Goal: Communication & Community: Answer question/provide support

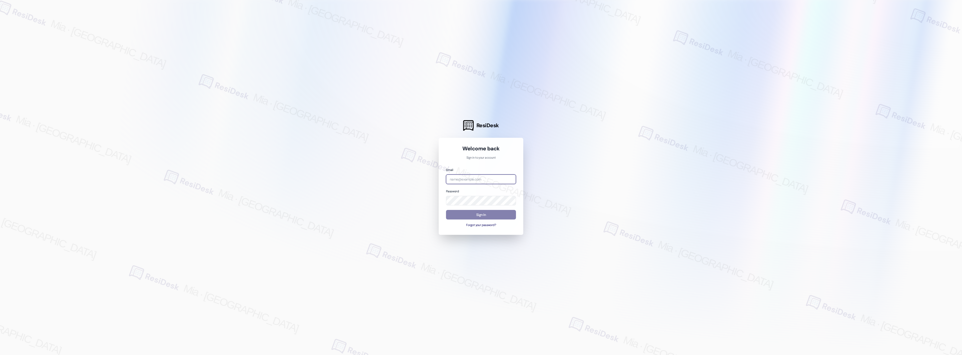
click at [464, 179] on input "email" at bounding box center [481, 180] width 70 height 10
click at [0, 355] on com-1password-button at bounding box center [0, 355] width 0 height 0
type input "boyd"
click at [0, 355] on com-1password-button at bounding box center [0, 355] width 0 height 0
drag, startPoint x: 487, startPoint y: 180, endPoint x: 430, endPoint y: 180, distance: 57.6
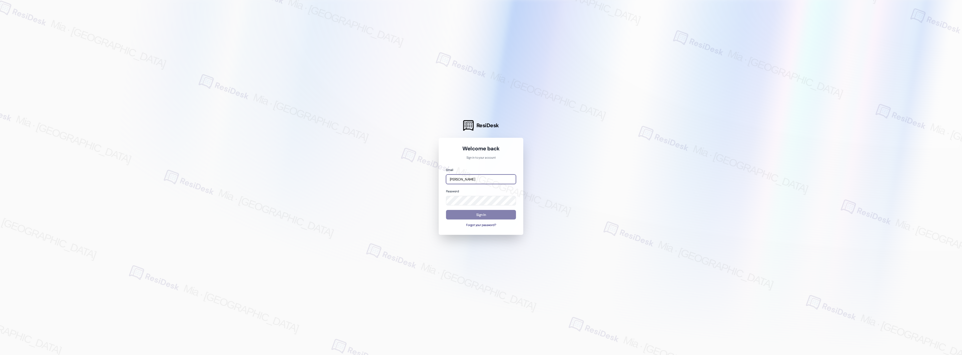
click at [430, 180] on div "ResiDesk Welcome back Sign in to your account Email boyd Password Sign In Forgo…" at bounding box center [481, 177] width 962 height 355
click at [562, 216] on div at bounding box center [481, 177] width 962 height 355
click at [588, 91] on div at bounding box center [481, 177] width 962 height 355
click at [474, 180] on input "bo" at bounding box center [481, 180] width 70 height 10
click at [0, 355] on com-1password-button at bounding box center [0, 355] width 0 height 0
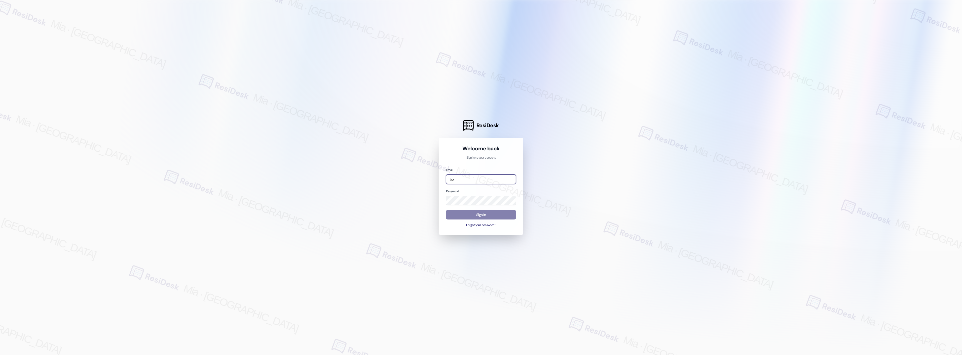
click at [0, 355] on com-1password-button at bounding box center [0, 355] width 0 height 0
drag, startPoint x: 479, startPoint y: 180, endPoint x: 442, endPoint y: 180, distance: 37.0
click at [442, 180] on div "Welcome back Sign in to your account Email bo Password Sign In Forgot your pass…" at bounding box center [481, 186] width 85 height 97
type input "automated-surveys-boyd_wilson-mia.caampued@boyd_wilson.com"
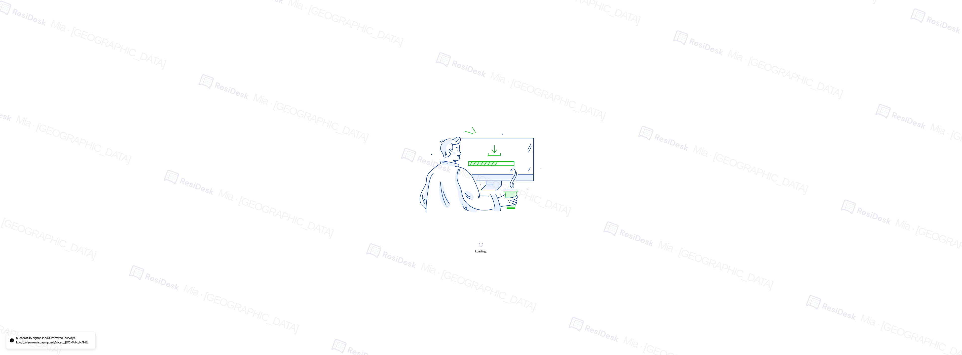
click at [475, 214] on img at bounding box center [480, 172] width 189 height 142
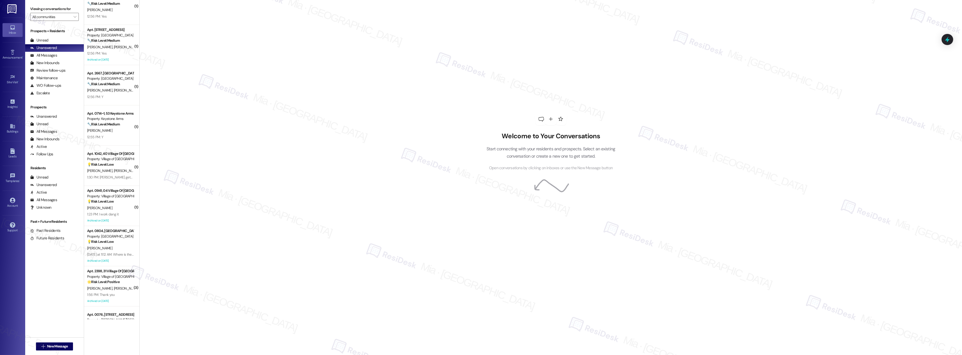
scroll to position [447, 0]
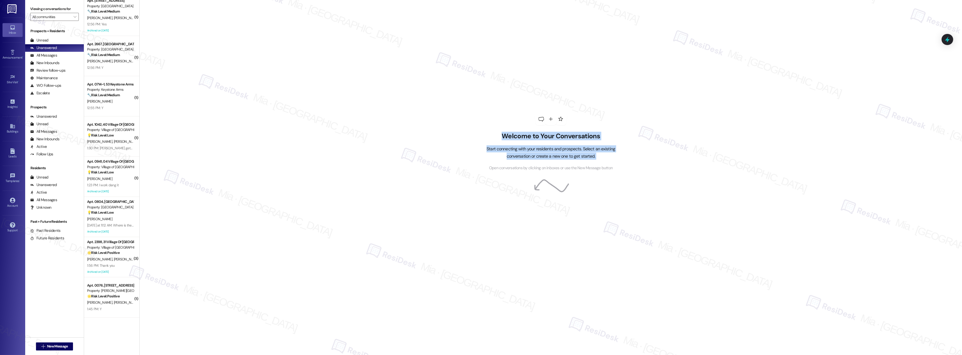
drag, startPoint x: 135, startPoint y: 131, endPoint x: 148, endPoint y: 221, distance: 91.0
click at [146, 229] on div "Welcome to Your Conversations Start connecting with your residents and prospect…" at bounding box center [550, 177] width 822 height 355
click at [139, 129] on div "Welcome to Your Conversations Start connecting with your residents and prospect…" at bounding box center [550, 177] width 822 height 355
click at [946, 36] on icon at bounding box center [947, 39] width 9 height 9
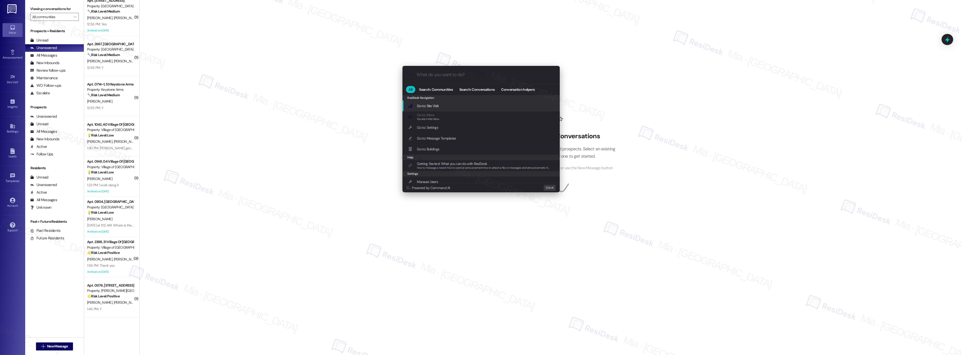
click at [437, 74] on input "What do you want to do?" at bounding box center [485, 74] width 137 height 5
type input "sla"
click at [436, 103] on div "Open Thread SLA Dashboard Add shortcut" at bounding box center [480, 106] width 157 height 11
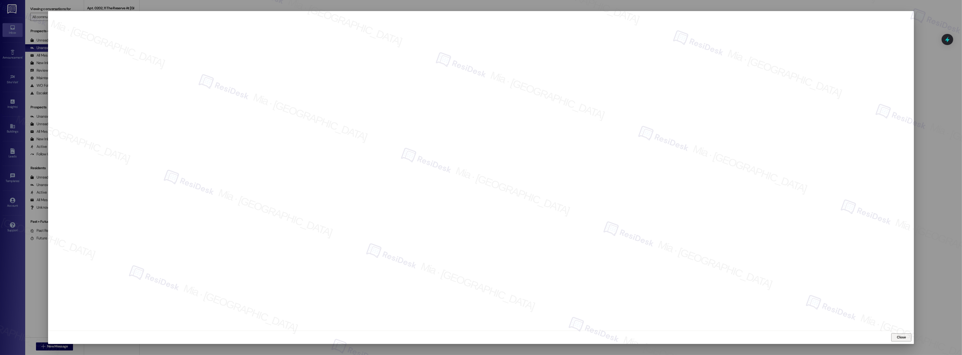
click at [903, 339] on span "Close" at bounding box center [901, 337] width 9 height 5
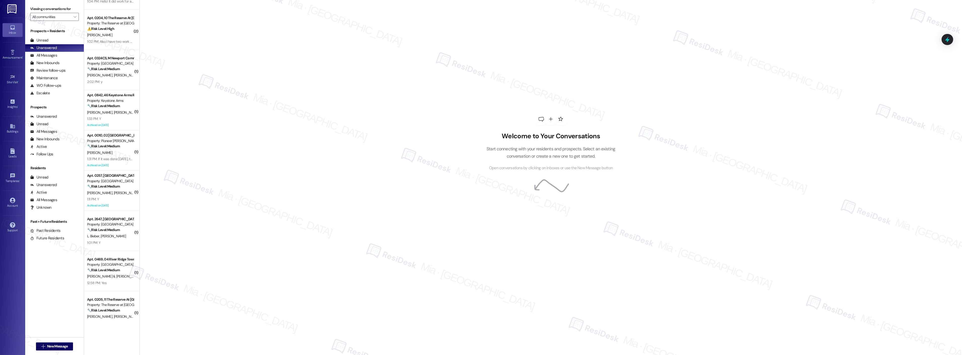
scroll to position [0, 0]
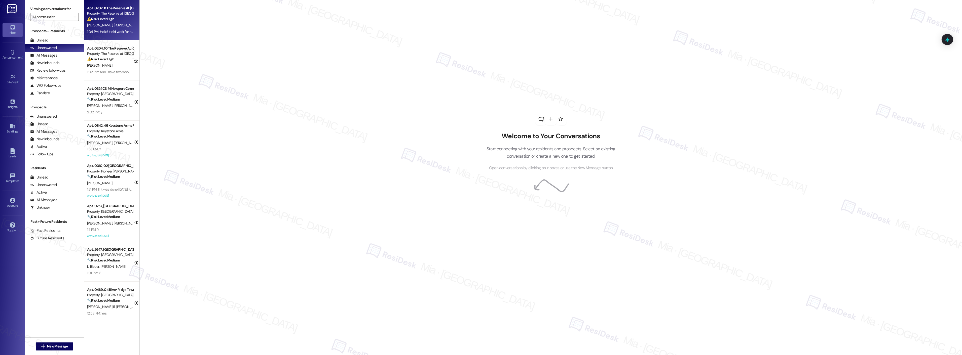
click at [116, 27] on div "J. Claar O. Hickey" at bounding box center [111, 25] width 48 height 6
click at [104, 17] on strong "⚠️ Risk Level: High" at bounding box center [100, 19] width 27 height 5
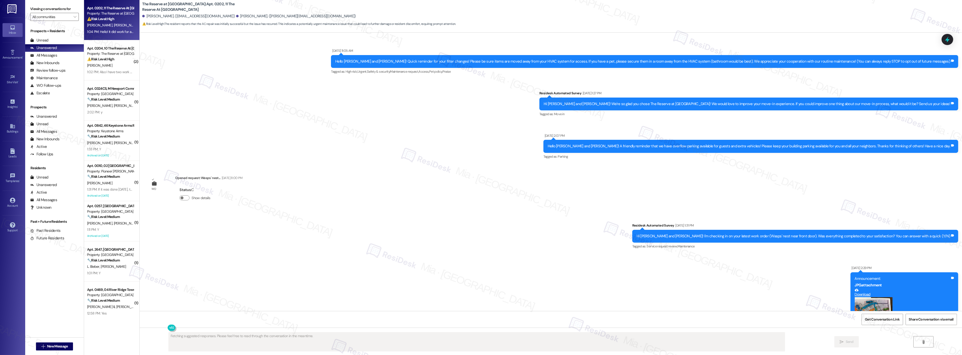
scroll to position [4262, 0]
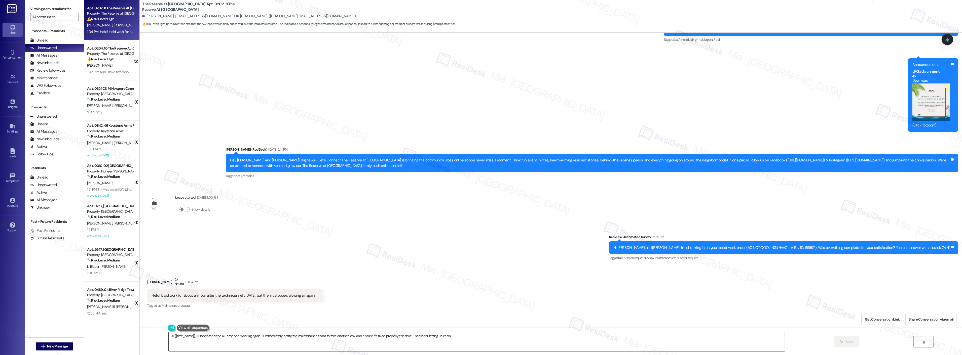
type textarea "Hi {{first_name}}, I understand the AC stopped working again. I'll immediately …"
drag, startPoint x: 147, startPoint y: 294, endPoint x: 313, endPoint y: 294, distance: 165.8
click at [313, 294] on div "Hello! It did work for about an hour after the technician left yesterday, but t…" at bounding box center [233, 295] width 164 height 5
copy div "Hello! It did work for about an hour after the technician left yesterday, but t…"
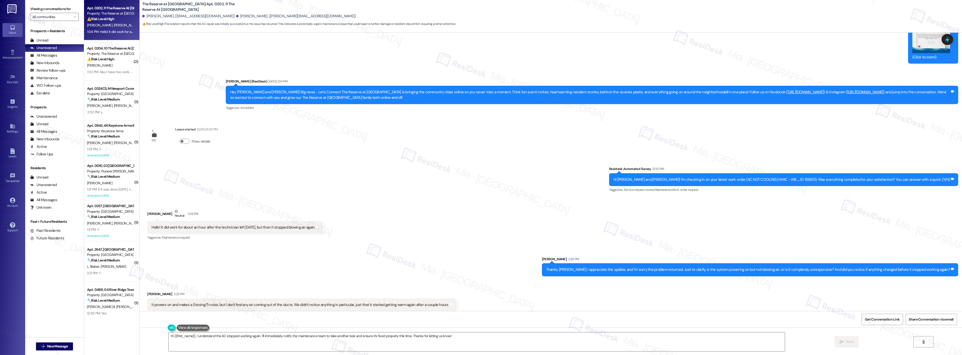
scroll to position [4332, 0]
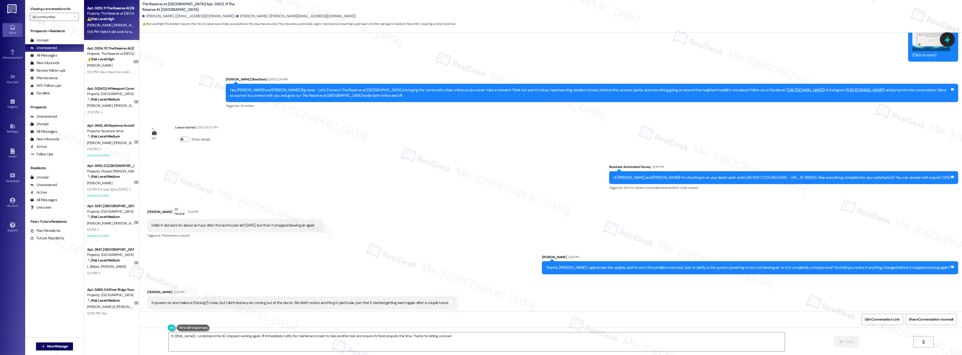
click at [948, 42] on icon at bounding box center [947, 39] width 9 height 9
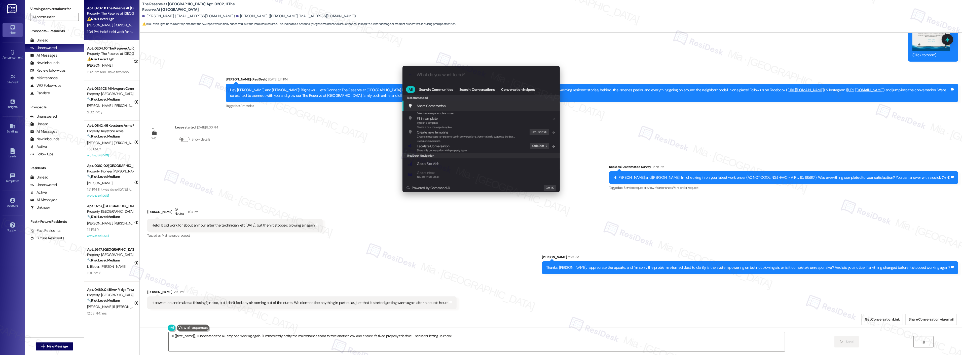
click at [473, 74] on input "What do you want to do?" at bounding box center [485, 74] width 137 height 5
click at [474, 339] on div ".cls-1{fill:#0a055f;}.cls-2{fill:#0cc4c4;} resideskLogoBlueOrange All Search: C…" at bounding box center [481, 177] width 962 height 355
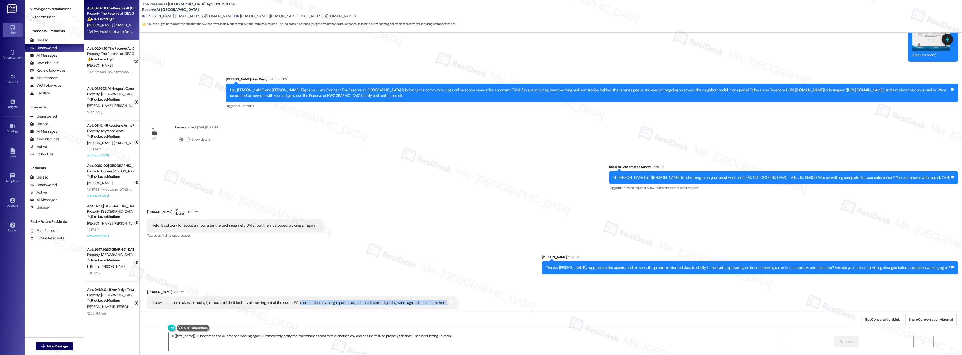
drag, startPoint x: 292, startPoint y: 300, endPoint x: 435, endPoint y: 300, distance: 143.4
click at [435, 300] on div "It powers on and makes a (hissing?) noise, but I don't feel any air coming out …" at bounding box center [299, 302] width 297 height 5
drag, startPoint x: 146, startPoint y: 303, endPoint x: 437, endPoint y: 301, distance: 290.9
click at [437, 301] on div "It powers on and makes a (hissing?) noise, but I don't feel any air coming out …" at bounding box center [301, 303] width 309 height 13
copy div "It powers on and makes a (hissing?) noise, but I don't feel any air coming out …"
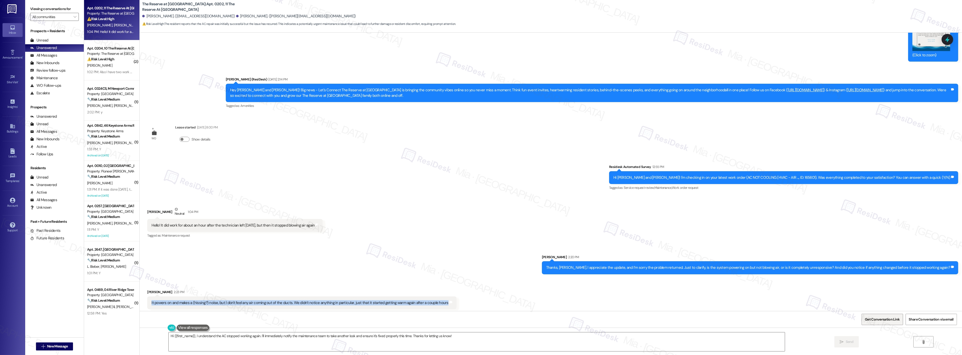
click at [886, 317] on span "Get Conversation Link" at bounding box center [882, 319] width 35 height 5
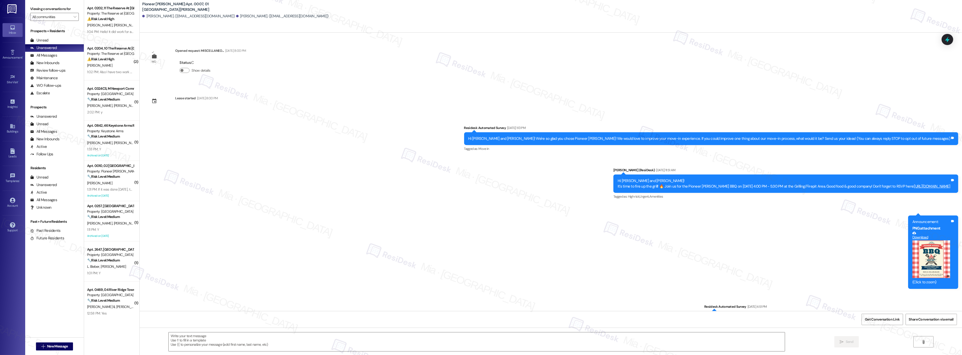
scroll to position [850, 0]
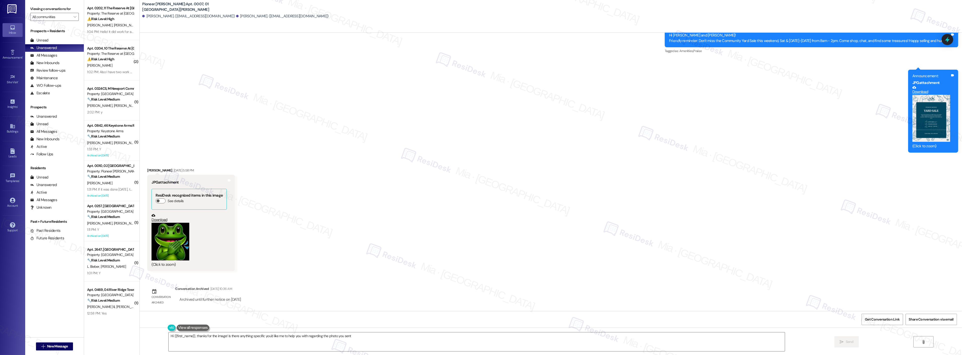
type textarea "Hi {{first_name}}, thanks for the image! Is there anything specific you'd like …"
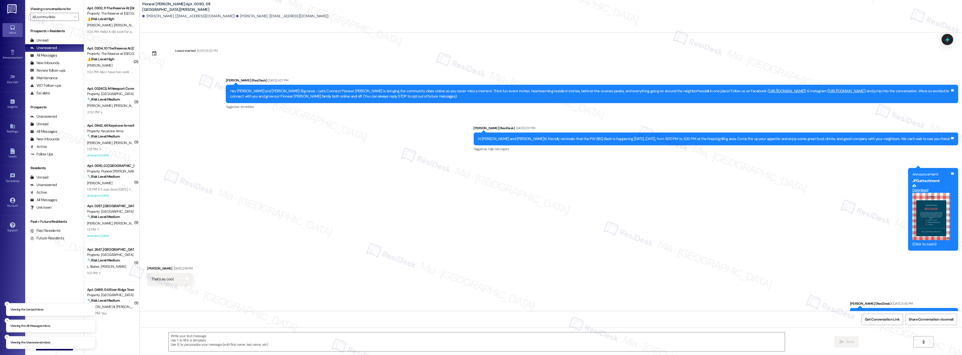
type textarea "Fetching suggested responses. Please feel free to read through the conversation…"
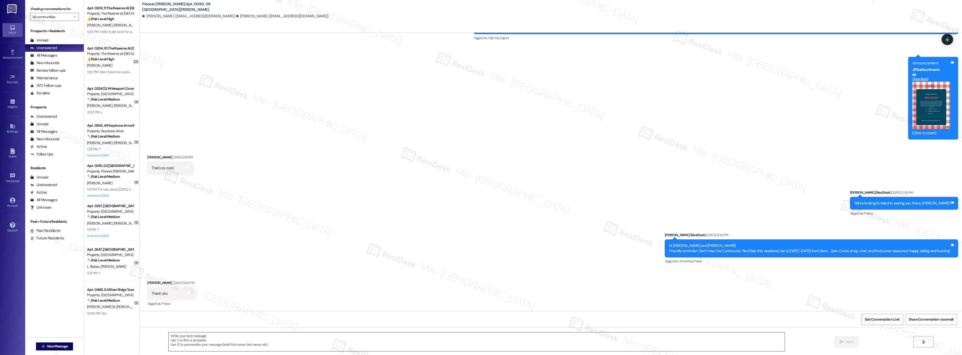
click at [598, 338] on textarea at bounding box center [477, 342] width 616 height 19
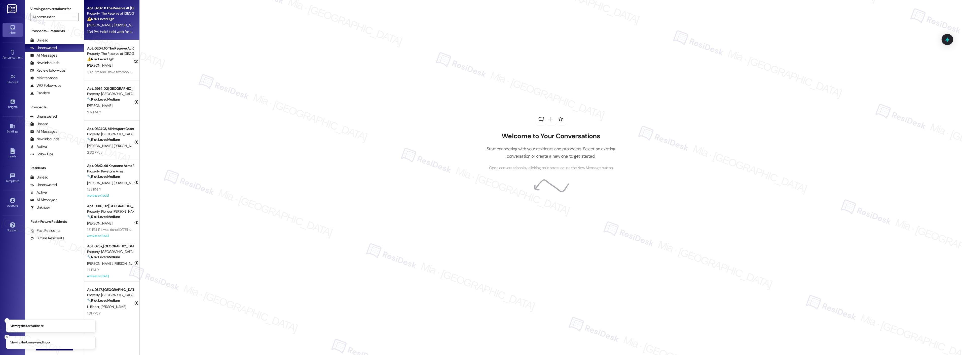
click at [114, 24] on div "J. Claar O. Hickey" at bounding box center [111, 25] width 48 height 6
click at [113, 27] on div "J. Claar O. Hickey" at bounding box center [111, 25] width 48 height 6
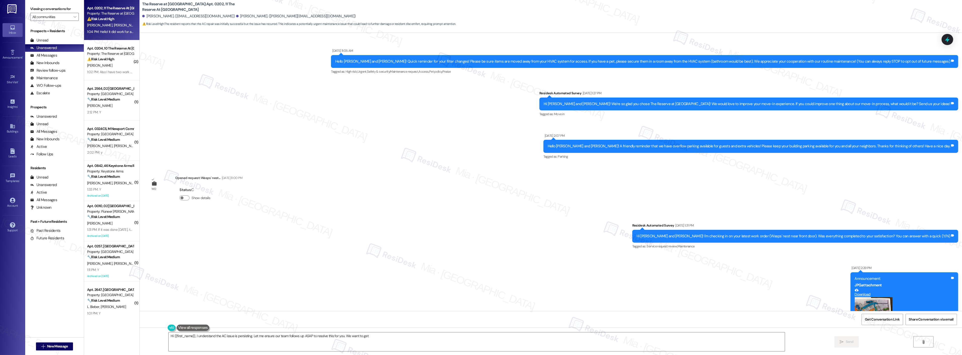
scroll to position [4262, 0]
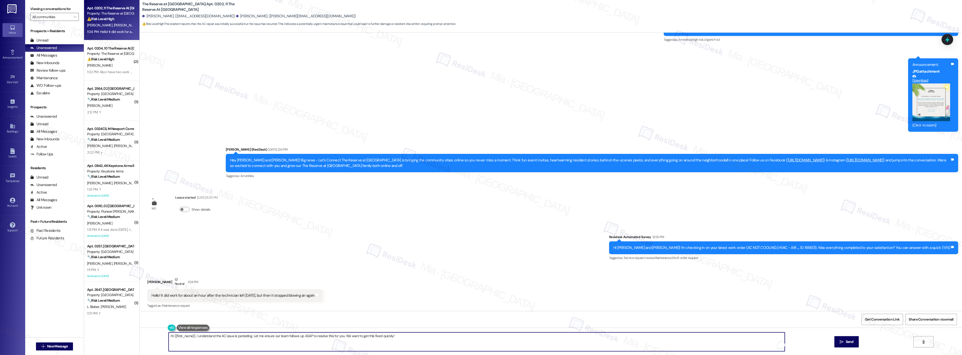
drag, startPoint x: 168, startPoint y: 337, endPoint x: 411, endPoint y: 334, distance: 243.9
click at [411, 334] on textarea "Hi {{first_name}}, I understand the AC issue is persisting. Let me ensure our t…" at bounding box center [477, 342] width 616 height 19
type textarea "H"
type textarea "T"
paste textarea "Hi, I appreciate the update and I’m sorry the problem returned. Just to clarify…"
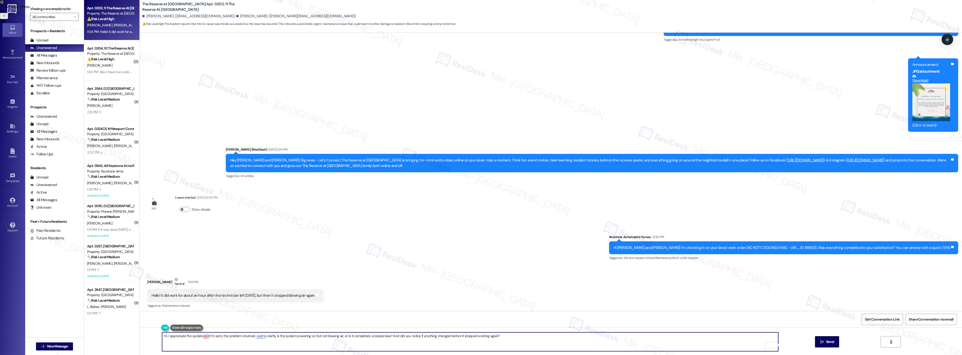
drag, startPoint x: 163, startPoint y: 336, endPoint x: 159, endPoint y: 336, distance: 3.5
click at [162, 336] on textarea "Hi, I appreciate the update and I’m sorry the problem returned. Just to clarify…" at bounding box center [470, 342] width 616 height 19
click at [173, 321] on span "Thanks" at bounding box center [166, 321] width 13 height 4
click at [180, 320] on span "Jarrod" at bounding box center [187, 321] width 33 height 4
click at [224, 321] on span "and" at bounding box center [223, 321] width 7 height 4
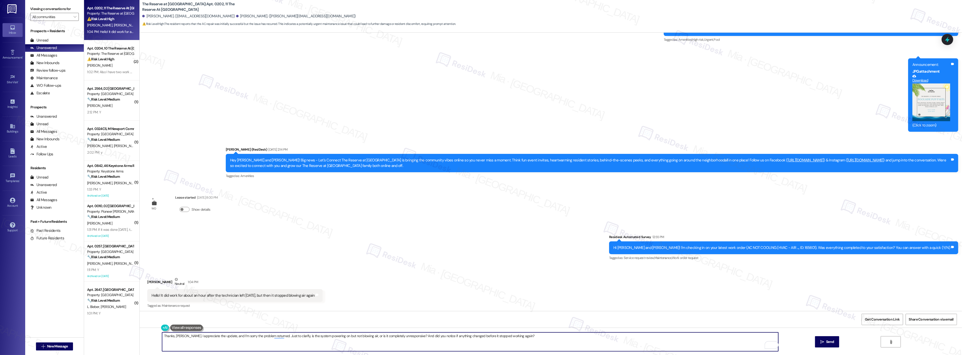
click at [305, 342] on textarea "Thanks, Jarrod. I appreciate the update, and I’m sorry the problem returned. Ju…" at bounding box center [470, 342] width 616 height 19
drag, startPoint x: 408, startPoint y: 337, endPoint x: 515, endPoint y: 336, distance: 107.2
click at [515, 336] on textarea "Thanks, Jarrod. I appreciate the update, and I’m sorry the problem returned. Ju…" at bounding box center [470, 342] width 616 height 19
click at [520, 339] on textarea "Thanks, Jarrod. I appreciate the update, and I’m sorry the problem returned. Ju…" at bounding box center [470, 342] width 616 height 19
type textarea "Thanks, Jarrod. I appreciate the update, and I’m sorry the problem returned. Ju…"
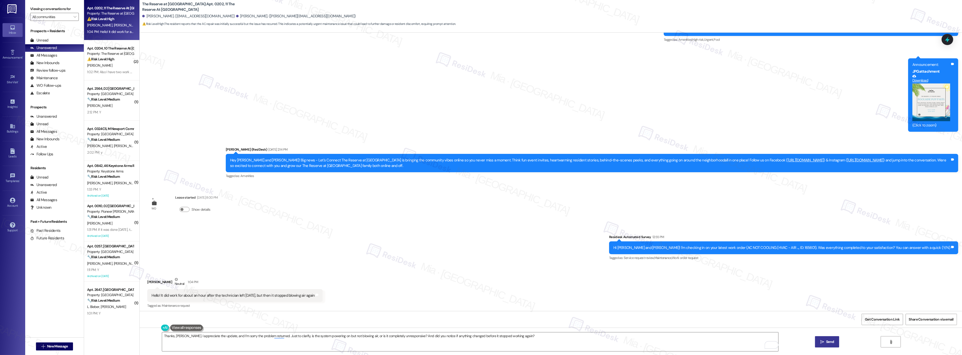
click at [829, 342] on span "Send" at bounding box center [830, 341] width 8 height 5
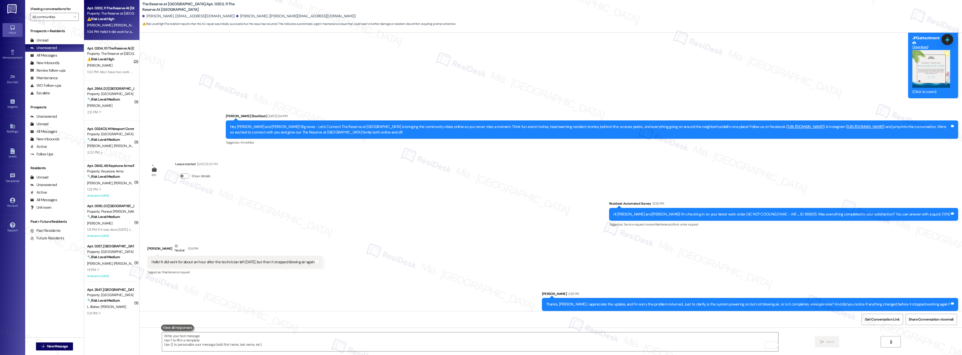
scroll to position [4297, 0]
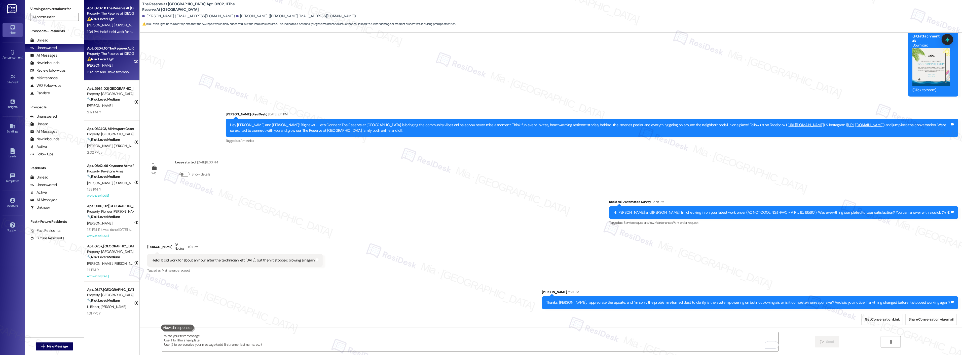
click at [100, 65] on div "[PERSON_NAME]" at bounding box center [111, 65] width 48 height 6
type textarea "Fetching suggested responses. Please feel free to read through the conversation…"
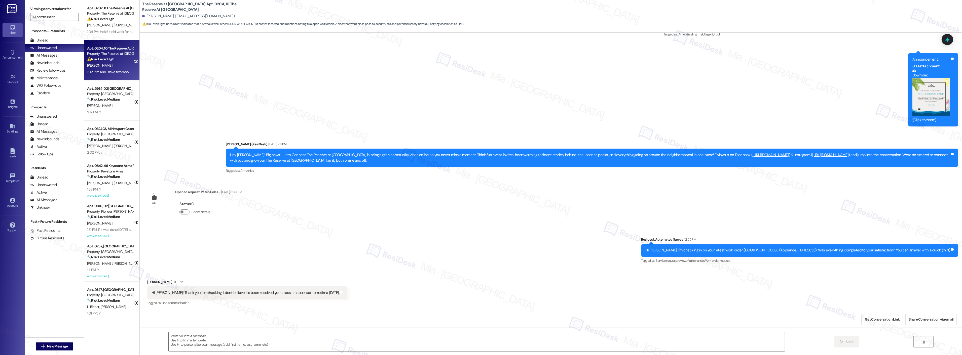
scroll to position [1113, 0]
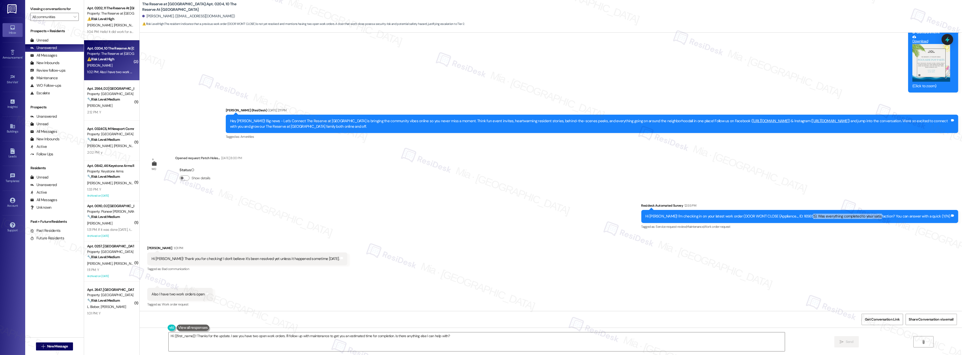
drag, startPoint x: 827, startPoint y: 217, endPoint x: 894, endPoint y: 216, distance: 66.9
click at [894, 216] on div "Hi Emily! I'm checking in on your latest work order (DOOR WON'T CLOSE (Applianc…" at bounding box center [797, 216] width 305 height 5
copy div "everything completed to your satisfaction?"
drag, startPoint x: 165, startPoint y: 336, endPoint x: 449, endPoint y: 336, distance: 284.1
click at [449, 336] on textarea "Hi {{first_name}}! Thanks for the update. I see you have two open work orders. …" at bounding box center [477, 342] width 616 height 19
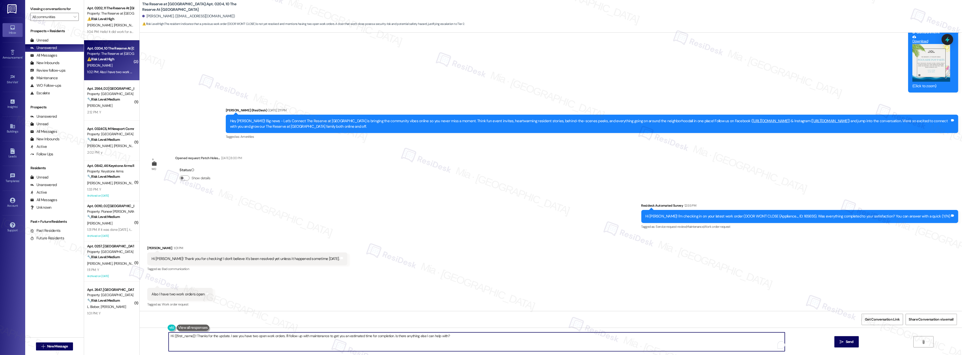
paste textarea "I’m sorry to hear that the work order wasn’t completed to your satisfaction. Co…"
click at [415, 338] on textarea "I’m sorry that the work order wasn’t completed to your satisfaction. Could you …" at bounding box center [470, 342] width 616 height 19
paste textarea "For the two work orders, has the maintenance team already reached out to you?"
click at [404, 336] on textarea "I’m sorry that the work order wasn’t completed to your satisfaction. Could you …" at bounding box center [470, 342] width 616 height 19
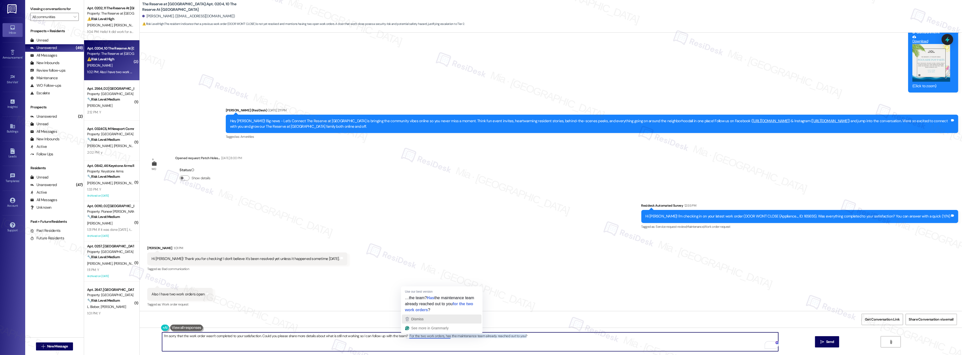
click at [424, 316] on div "Dismiss" at bounding box center [416, 320] width 13 height 8
click at [405, 335] on textarea "I’m sorry that the work order wasn’t completed to your satisfaction. Could you …" at bounding box center [470, 342] width 616 height 19
type textarea "I’m sorry that the work order wasn’t completed to your satisfaction. Could you …"
click at [827, 338] on button " Send" at bounding box center [827, 341] width 24 height 11
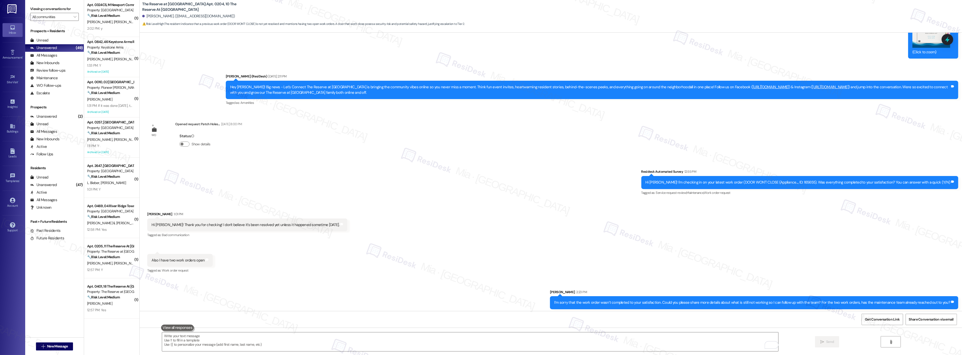
scroll to position [1148, 0]
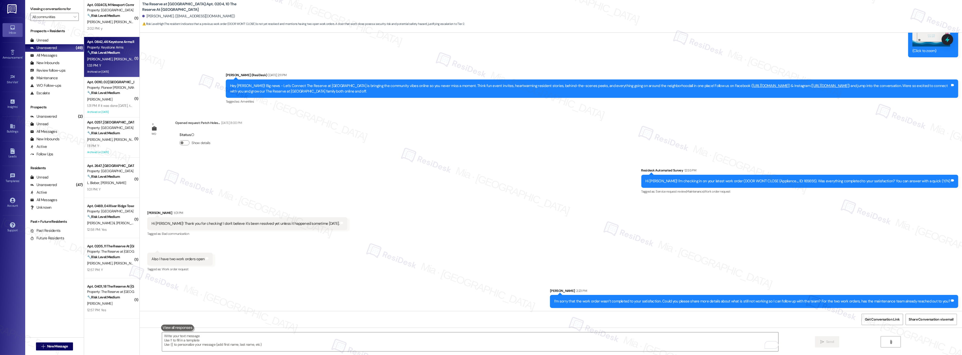
click at [109, 64] on div "1:33 PM: Y 1:33 PM: Y" at bounding box center [111, 65] width 48 height 6
type textarea "Fetching suggested responses. Please feel free to read through the conversation…"
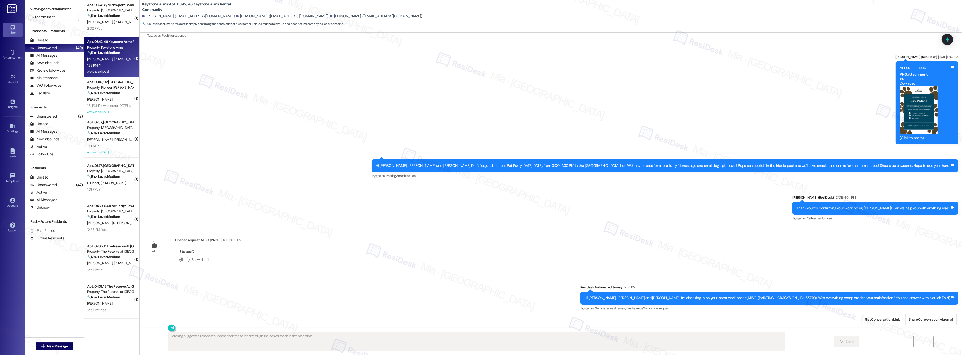
scroll to position [1847, 0]
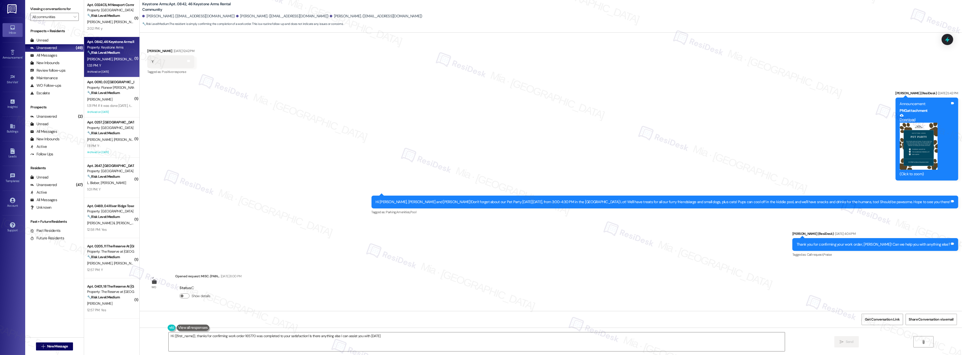
type textarea "Hi {{first_name}}, thanks for confirming work order 165770 was completed to you…"
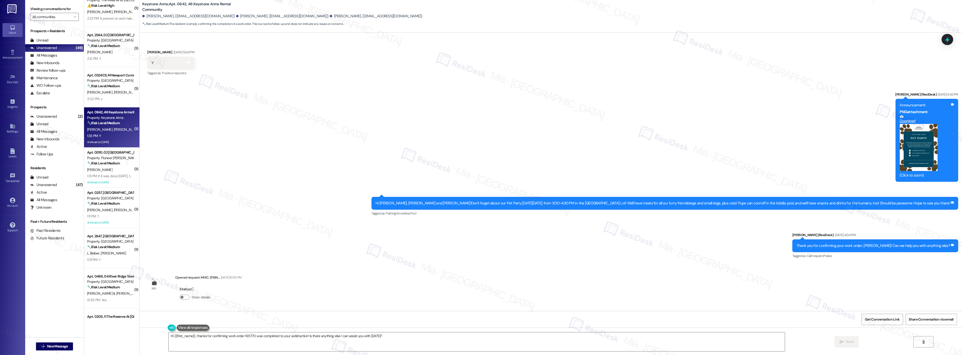
scroll to position [0, 0]
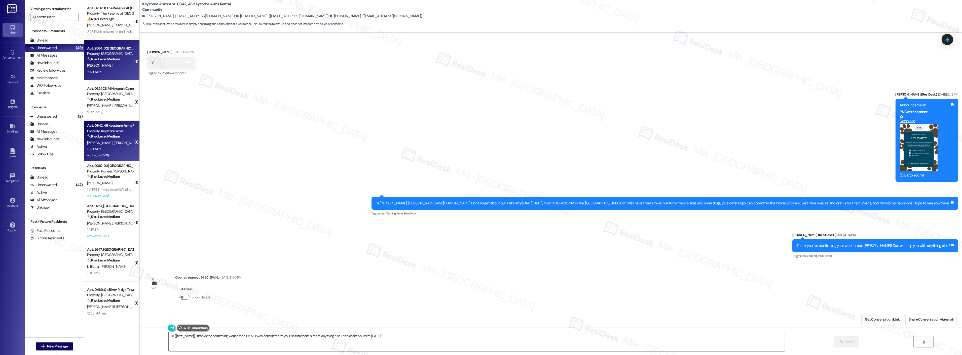
click at [112, 65] on div "R. Salvadge" at bounding box center [111, 65] width 48 height 6
type textarea "Fetching suggested responses. Please feel free to read through the conversation…"
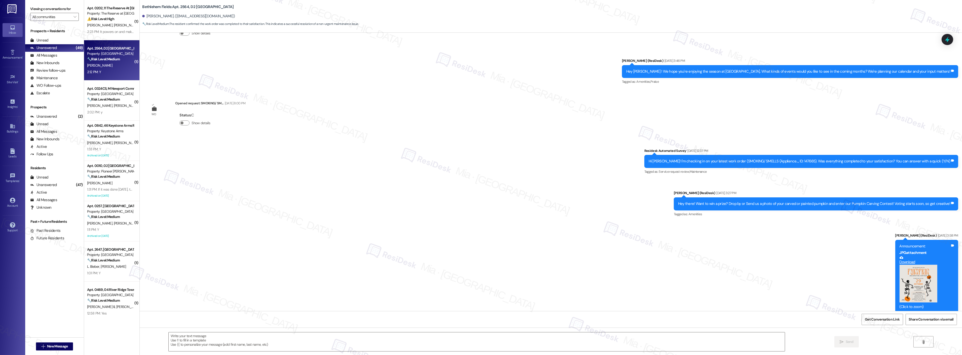
type textarea "Fetching suggested responses. Please feel free to read through the conversation…"
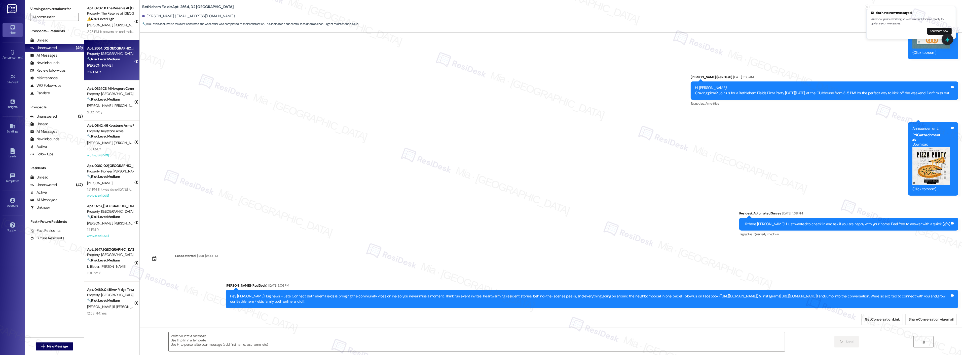
scroll to position [1432, 0]
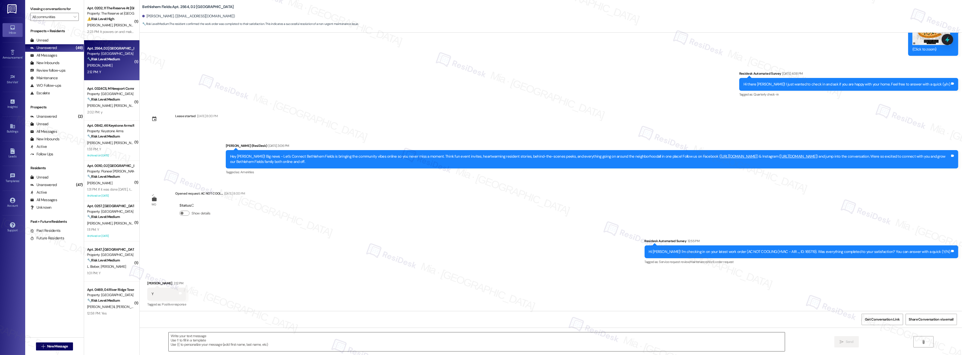
click at [218, 336] on textarea at bounding box center [477, 342] width 616 height 19
paste textarea "Thank you so much for sharing your feedback! I’m so glad to know you’re satisfi…"
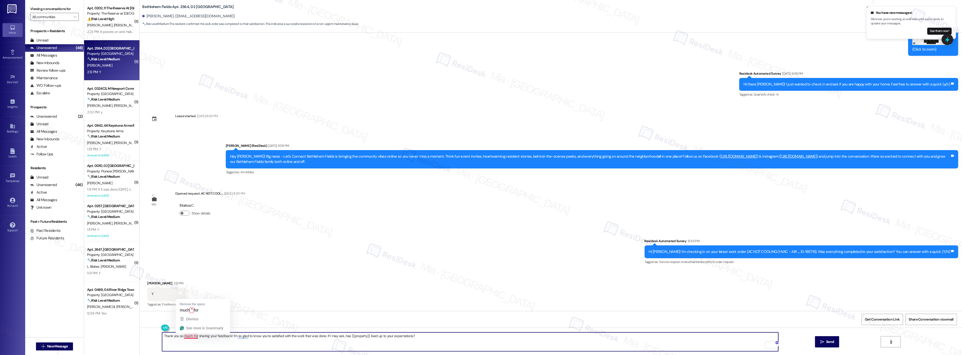
click at [187, 336] on textarea "Thank you so much for sharing your feedback! I’m so glad to know you’re satisfi…" at bounding box center [470, 342] width 616 height 19
type textarea "Thank you so much, R for sharing your feedback! I’m so glad to know you’re sati…"
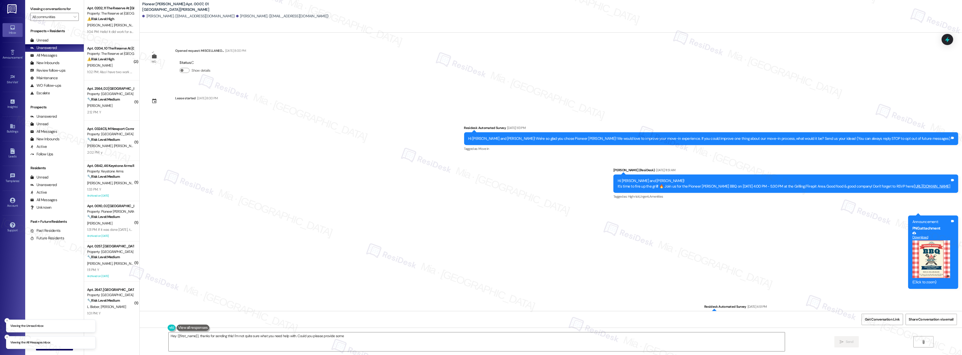
scroll to position [850, 0]
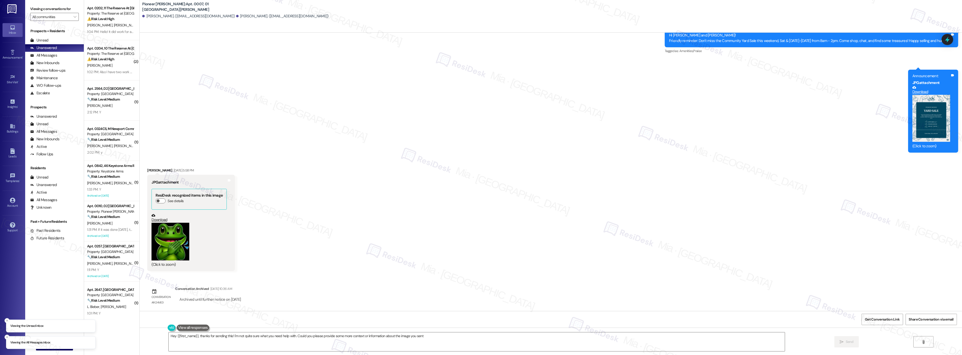
type textarea "Hey {{first_name}}, thanks for sending this! I'm not quite sure what you need h…"
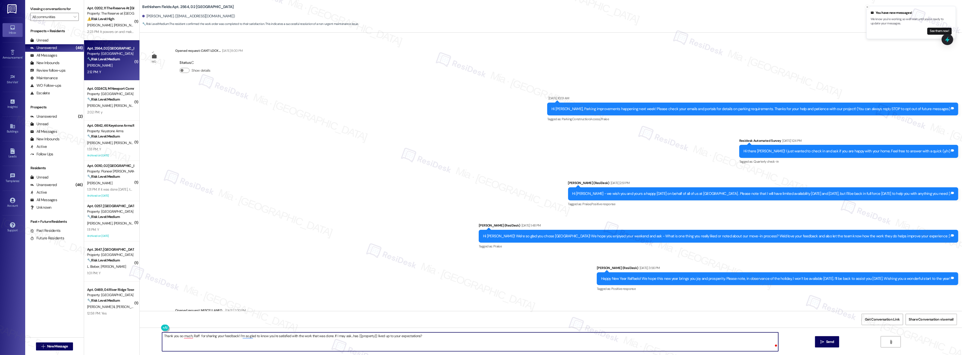
scroll to position [1432, 0]
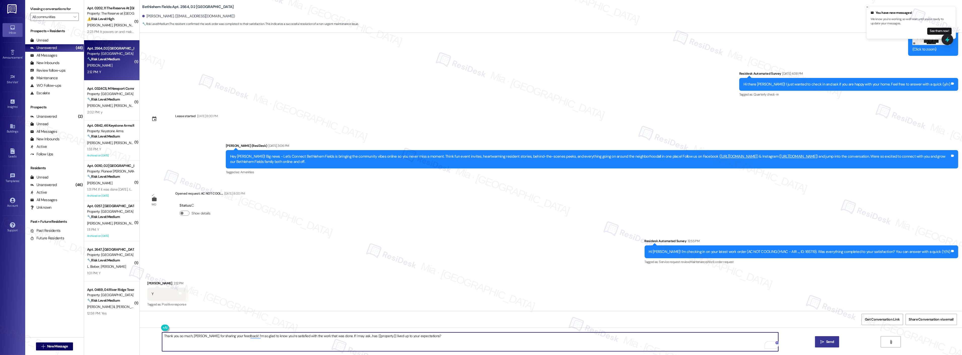
type textarea "Thank you so much, [PERSON_NAME], for sharing your feedback! I’m so glad to kno…"
click at [831, 346] on button " Send" at bounding box center [827, 341] width 24 height 11
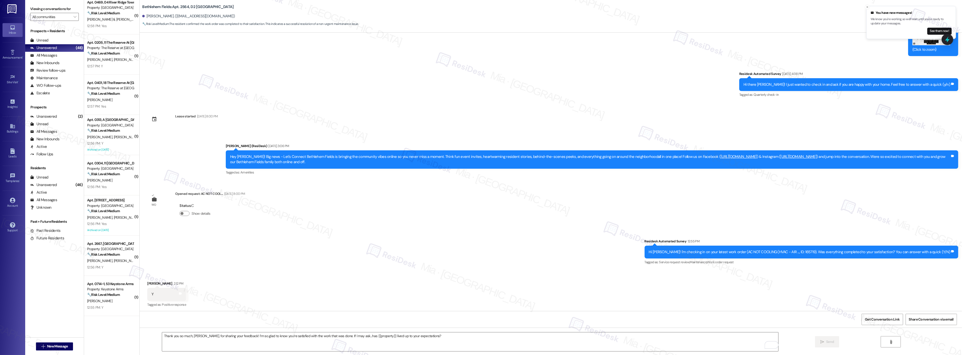
scroll to position [308, 0]
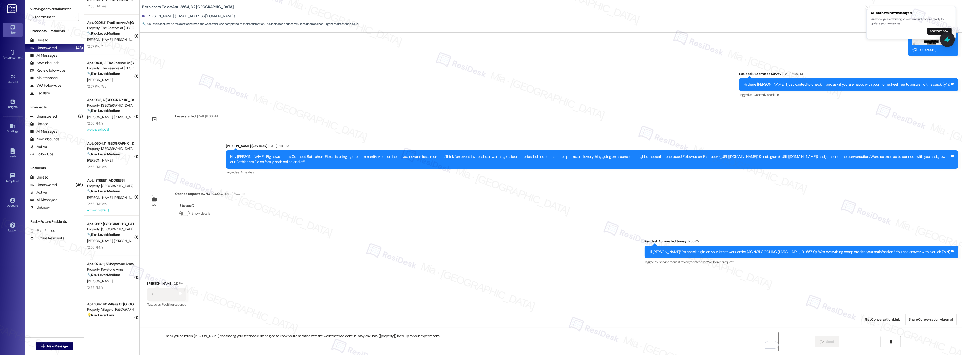
click at [947, 43] on icon at bounding box center [947, 39] width 9 height 9
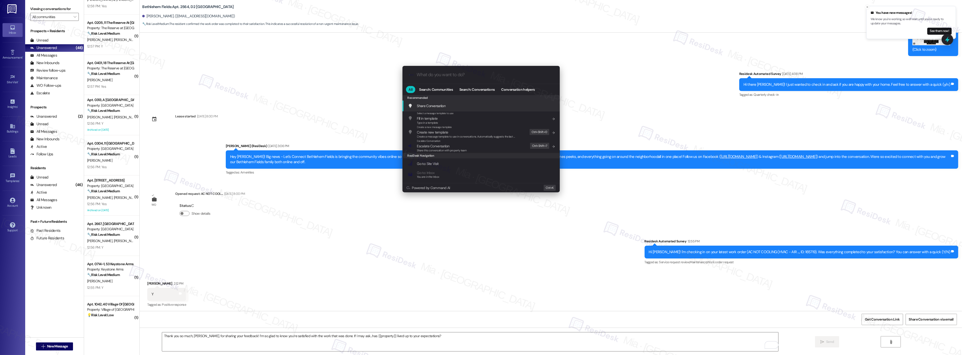
click at [446, 74] on input "What do you want to do?" at bounding box center [485, 74] width 137 height 5
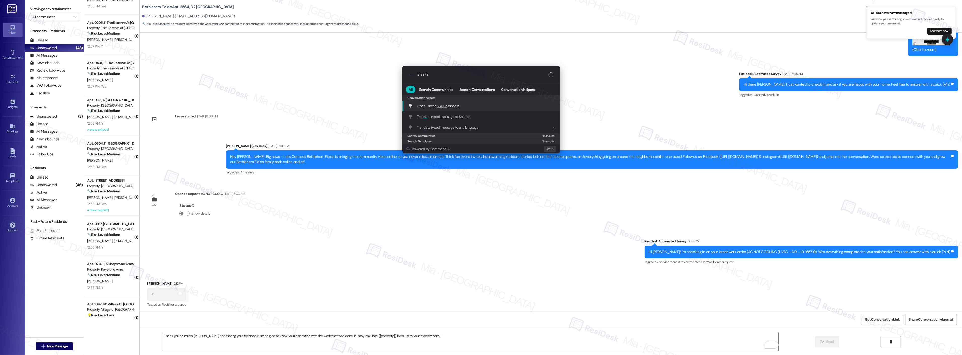
type input "sla da"
click at [444, 104] on span "SLA Da" at bounding box center [442, 106] width 11 height 5
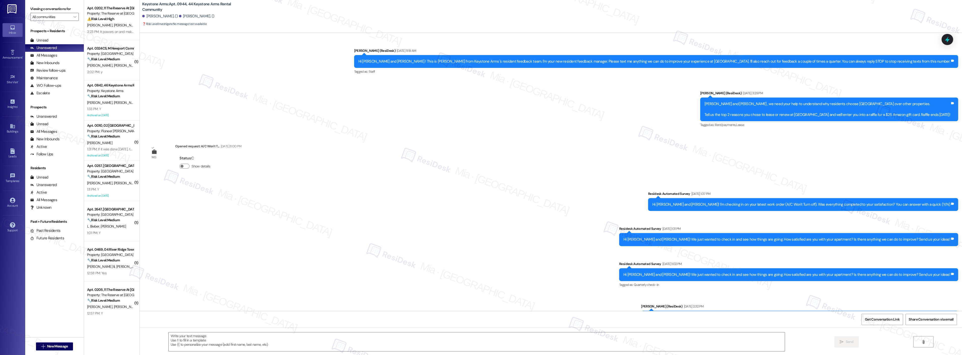
scroll to position [3517, 0]
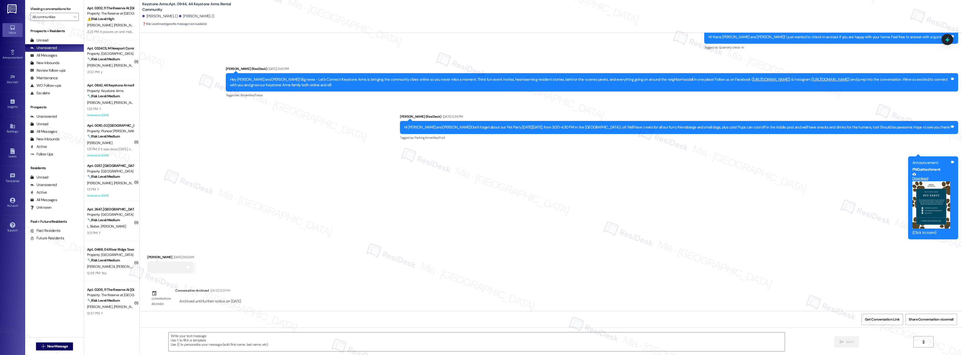
type textarea "Fetching suggested responses. Please feel free to read through the conversation…"
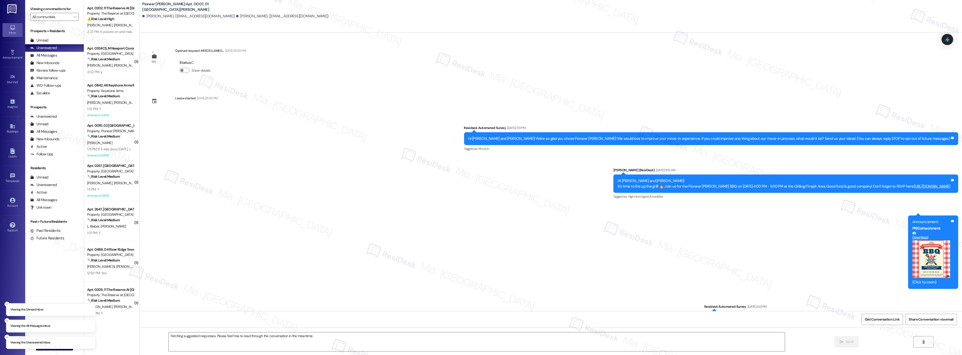
scroll to position [850, 0]
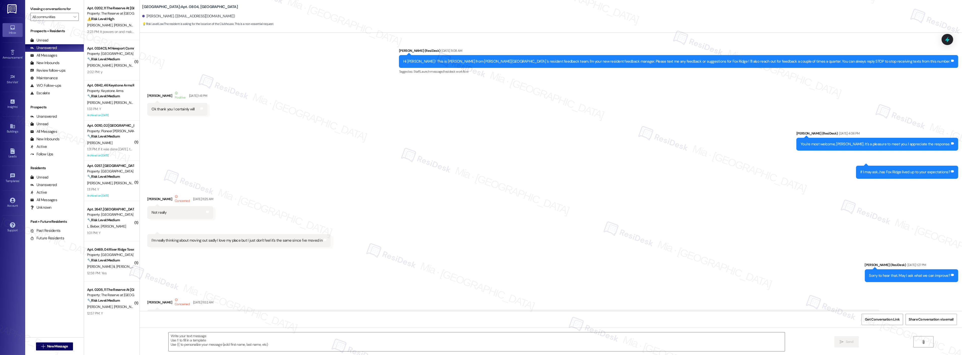
scroll to position [5295, 0]
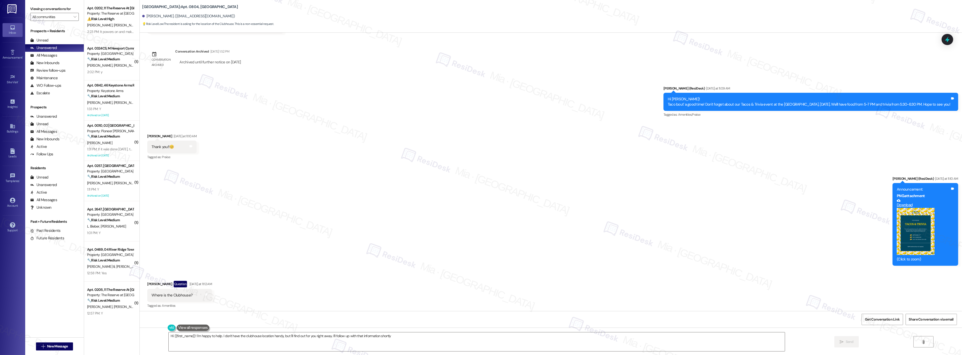
type textarea "Hi {{first_name}}! I'm happy to help. I don't have the clubhouse location handy…"
click at [885, 322] on span "Get Conversation Link" at bounding box center [882, 319] width 35 height 5
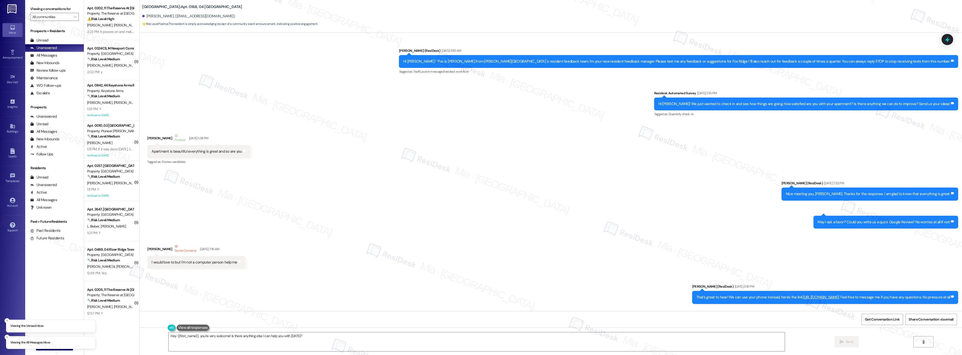
scroll to position [5297, 0]
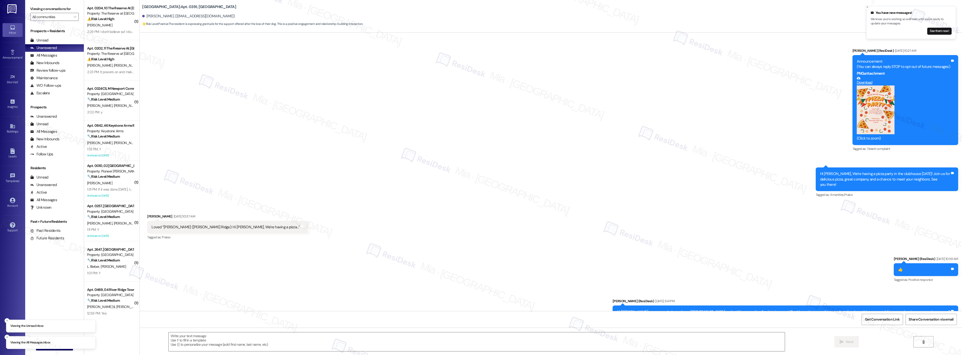
scroll to position [3524, 0]
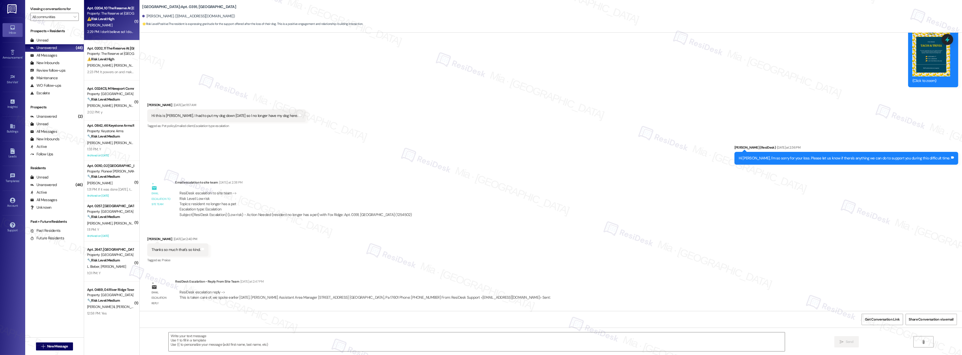
click at [109, 22] on div "[PERSON_NAME]" at bounding box center [111, 25] width 48 height 6
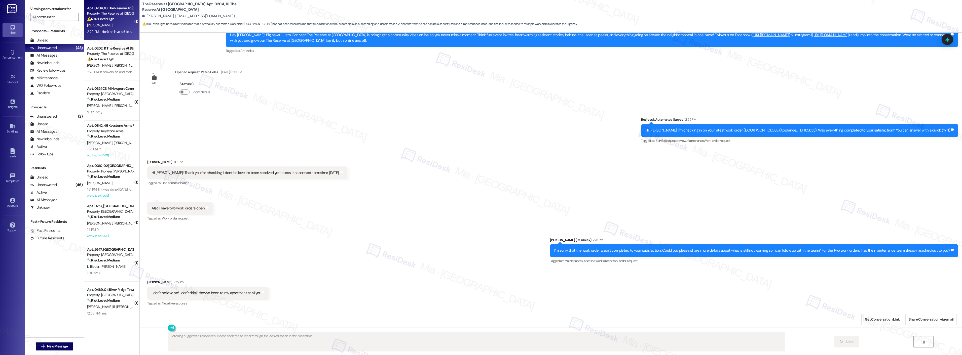
scroll to position [1198, 0]
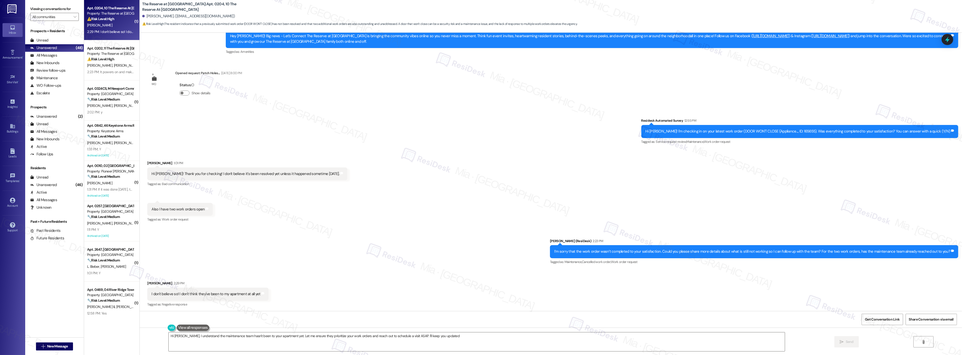
type textarea "Hi [PERSON_NAME], I understand the maintenance team hasn't been to your apartme…"
click at [120, 74] on div "2:23 PM: It powers on and makes a (hissing?) noise, but I don't feel any air co…" at bounding box center [111, 72] width 48 height 6
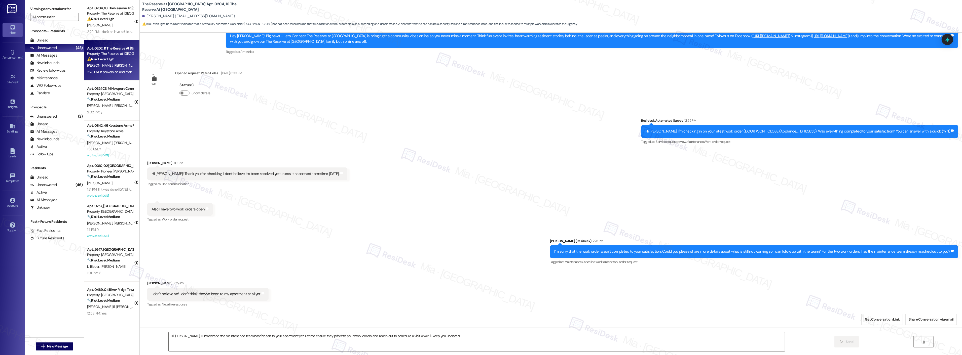
type textarea "Fetching suggested responses. Please feel free to read through the conversation…"
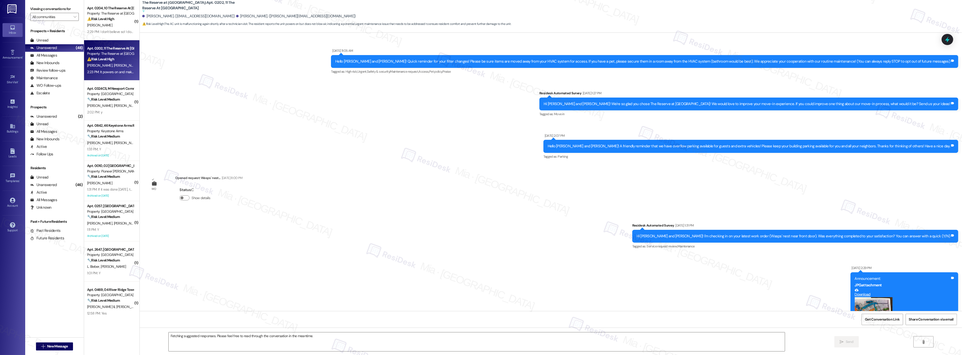
scroll to position [4413, 0]
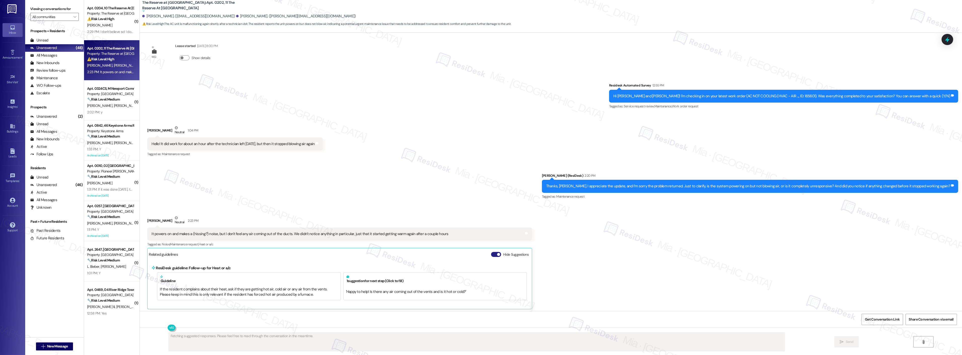
click at [491, 252] on button "Hide Suggestions" at bounding box center [496, 254] width 10 height 5
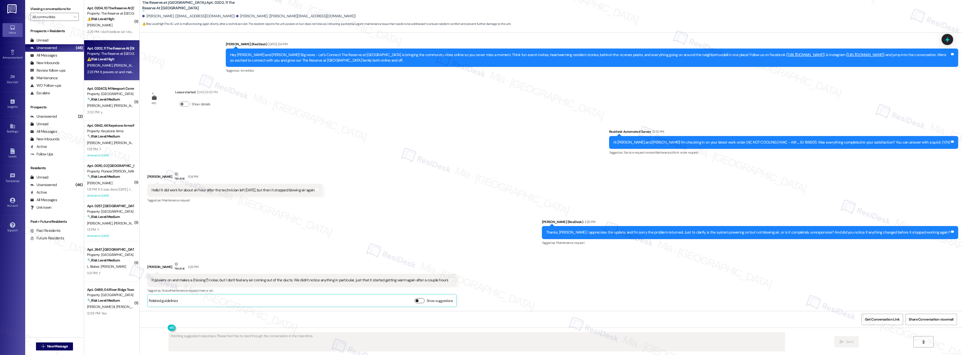
scroll to position [4365, 0]
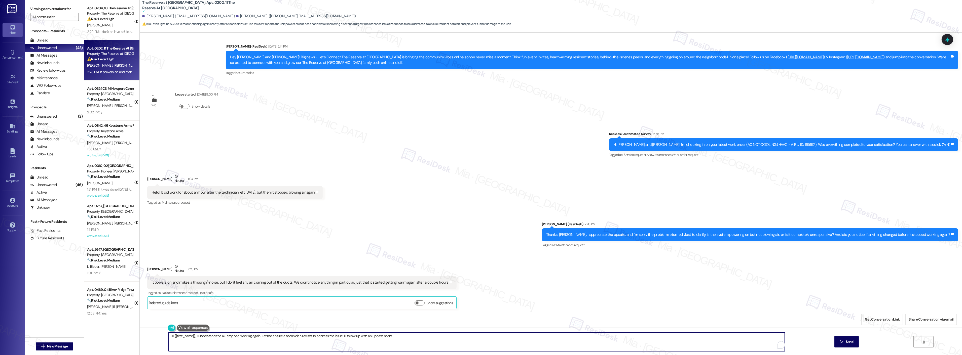
drag, startPoint x: 402, startPoint y: 338, endPoint x: 165, endPoint y: 339, distance: 236.3
click at [169, 339] on textarea "Hi {{first_name}}, I understand the AC stopped working again. Let me ensure a t…" at bounding box center [477, 342] width 616 height 19
drag, startPoint x: 281, startPoint y: 337, endPoint x: 150, endPoint y: 338, distance: 130.9
click at [150, 338] on div "Thanks for these details. I will follow up with the team and send you an update…" at bounding box center [551, 347] width 822 height 38
paste textarea "you for sharing this information. I will follow up with the team and provide yo…"
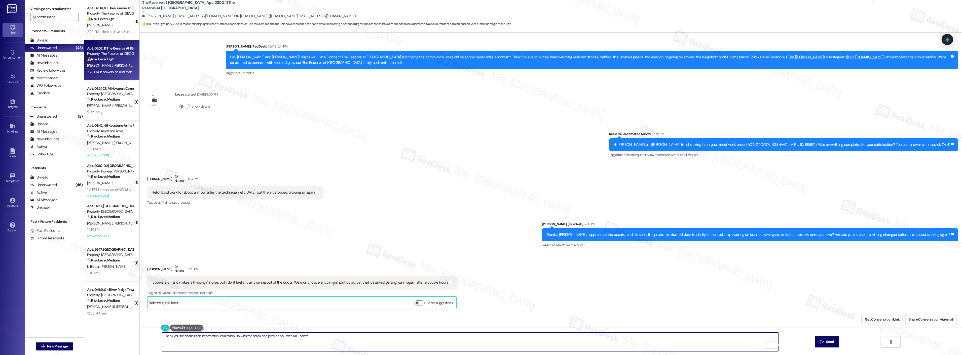
click at [306, 336] on textarea "Thank you for sharing this information. I will follow up with the team and prov…" at bounding box center [470, 342] width 616 height 19
type textarea "Thank you for sharing this information. I will follow up with the team and prov…"
click at [825, 342] on span "Send" at bounding box center [830, 341] width 10 height 5
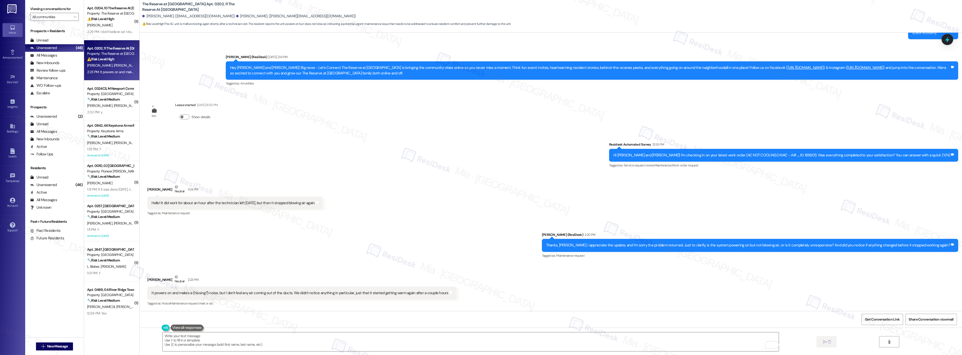
scroll to position [4365, 0]
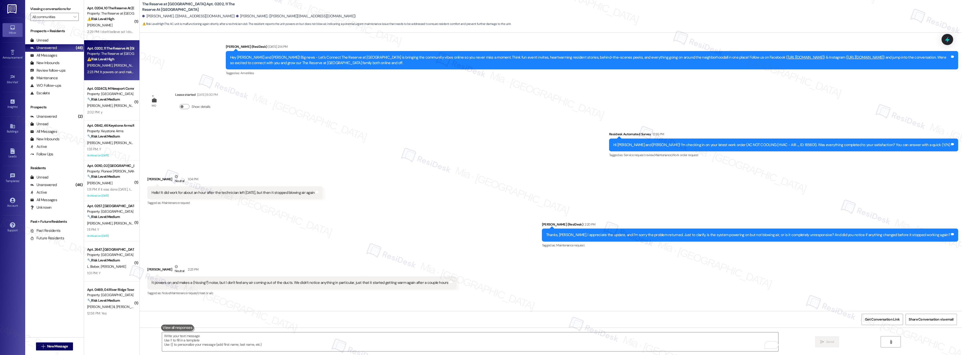
drag, startPoint x: 157, startPoint y: 190, endPoint x: 312, endPoint y: 192, distance: 155.3
click at [312, 192] on div "Hello! It did work for about an hour after the technician left yesterday, but t…" at bounding box center [232, 192] width 163 height 5
click at [812, 142] on div "Hi Jarrod and Olivia! I'm checking in on your latest work order (AC NOT COOLING…" at bounding box center [781, 144] width 337 height 5
copy div "165601"
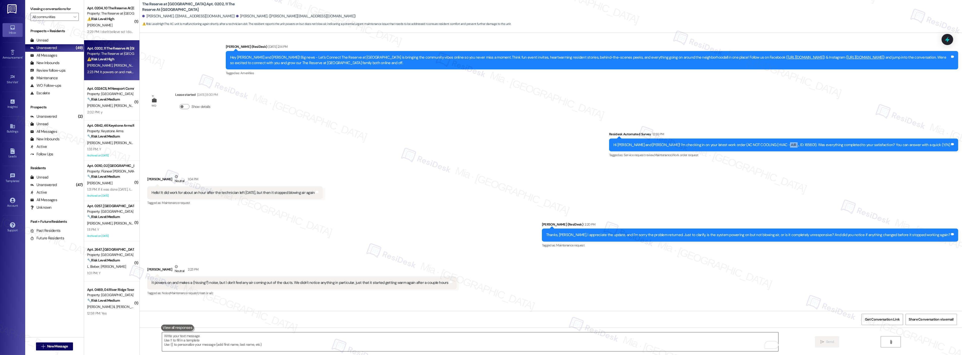
copy div "165601"
click at [375, 344] on textarea "To enrich screen reader interactions, please activate Accessibility in Grammarl…" at bounding box center [470, 342] width 616 height 19
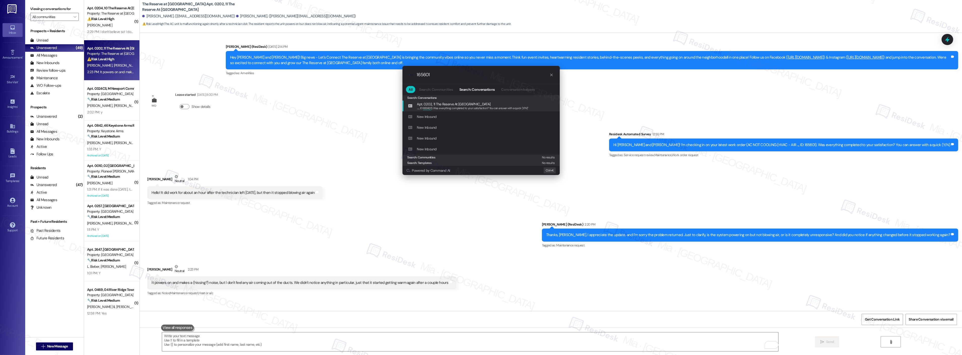
click at [417, 75] on input "165601" at bounding box center [483, 74] width 133 height 5
click at [446, 72] on input "WO #165601" at bounding box center [483, 74] width 133 height 5
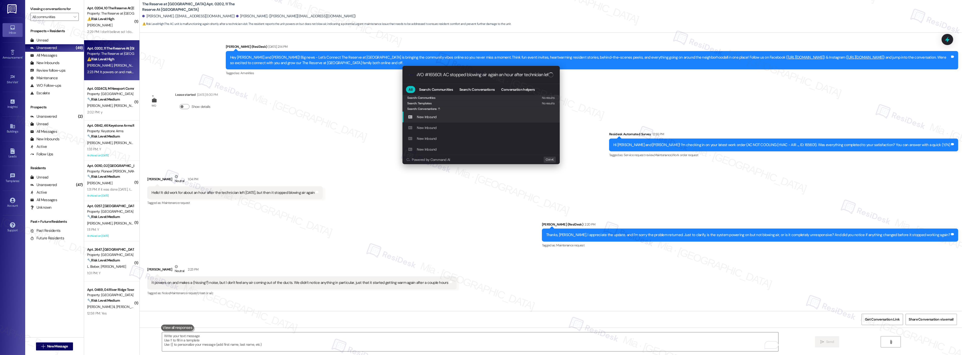
scroll to position [0, 2]
type input "WO #165601: AC stopped blowing air again an hour after technician left"
drag, startPoint x: 549, startPoint y: 75, endPoint x: 415, endPoint y: 76, distance: 133.4
click at [415, 76] on div ".cls-1{fill:#0a055f;}.cls-2{fill:#0cc4c4;} resideskLogoBlueOrange WO #165601: A…" at bounding box center [480, 75] width 157 height 18
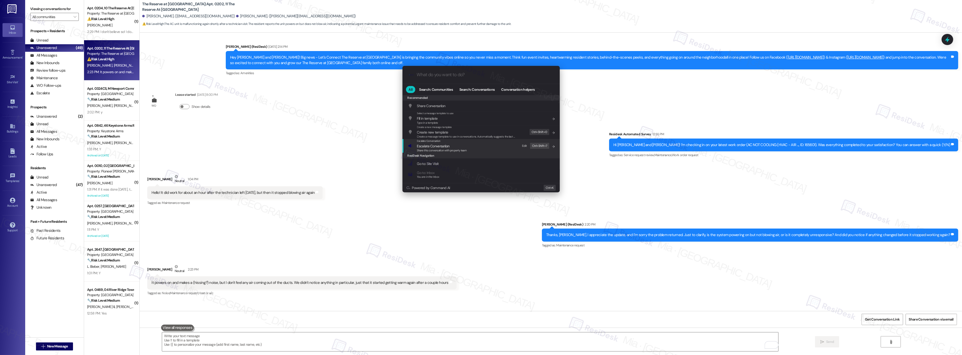
click at [437, 144] on span "Escalate Conversation" at bounding box center [433, 146] width 32 height 5
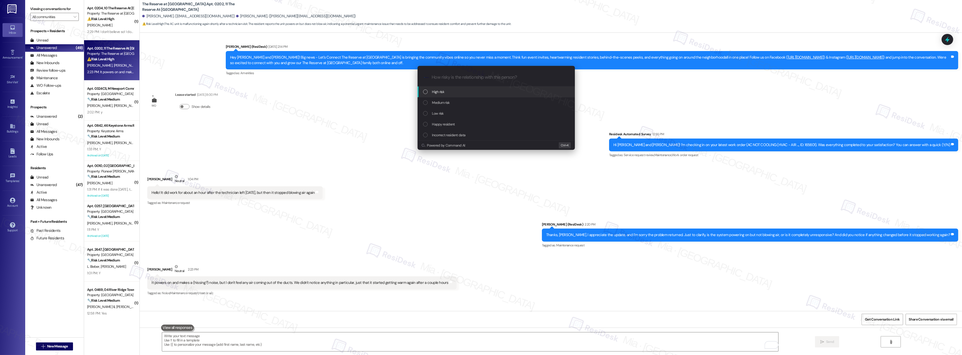
click at [449, 93] on div "High risk" at bounding box center [496, 92] width 147 height 6
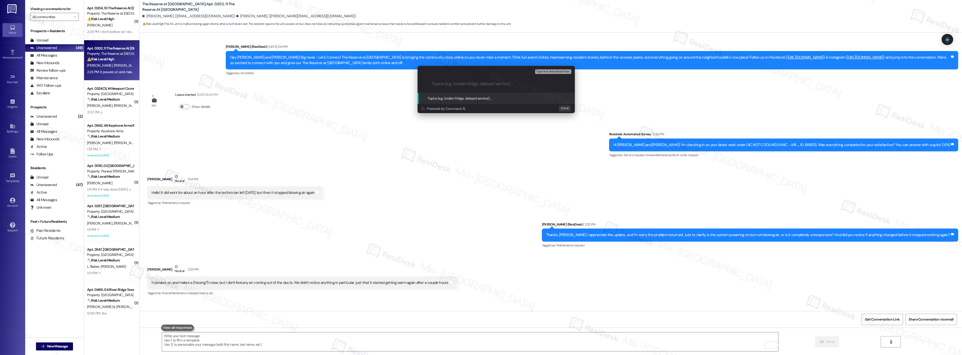
paste input "WO #165601: AC stopped blowing air again an hour after technician left"
type input "WO #165601: AC stopped blowing air again an hour after technician left"
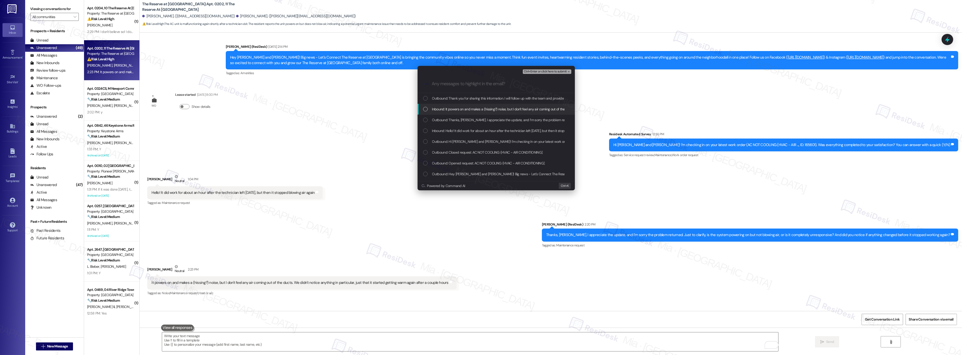
click at [425, 111] on div "List of options" at bounding box center [425, 109] width 5 height 5
click at [426, 131] on div "List of options" at bounding box center [425, 131] width 5 height 5
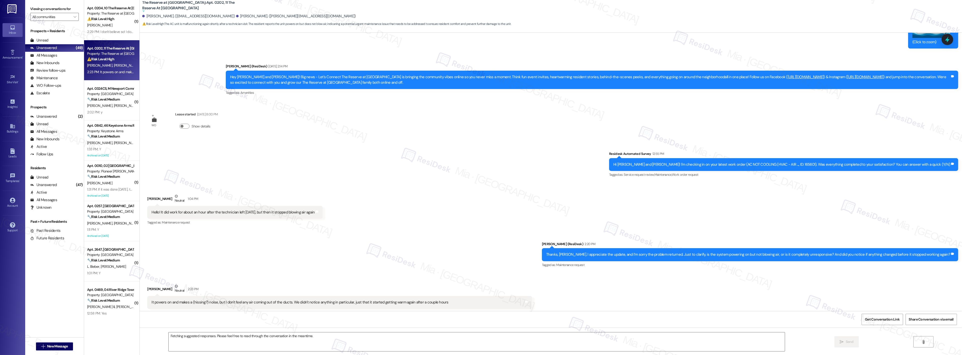
scroll to position [4456, 0]
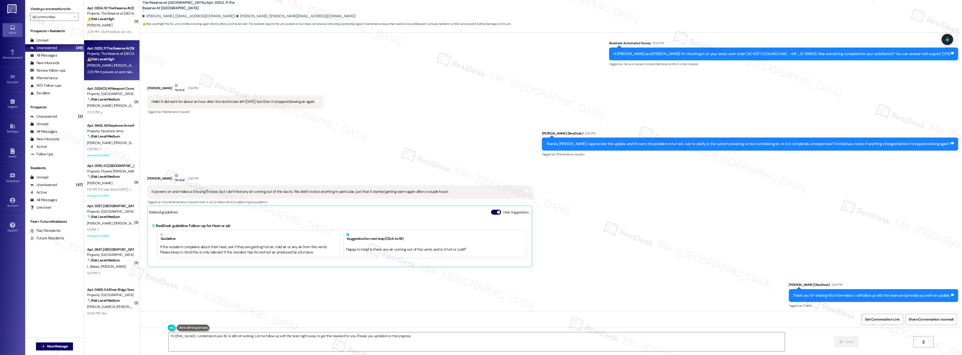
type textarea "Hi {{first_name}}, I understand your AC is still not working. Let me follow up …"
click at [119, 97] on div "🔧 Risk Level: Medium The resident is simply confirming the completion of a work…" at bounding box center [110, 99] width 47 height 5
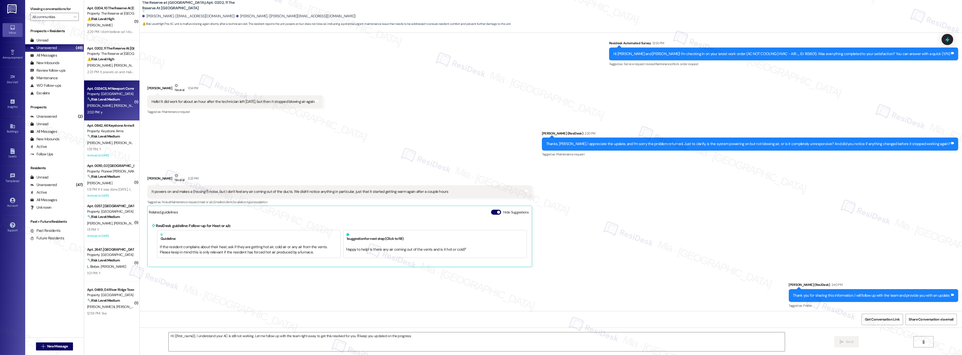
type textarea "Fetching suggested responses. Please feel free to read through the conversation…"
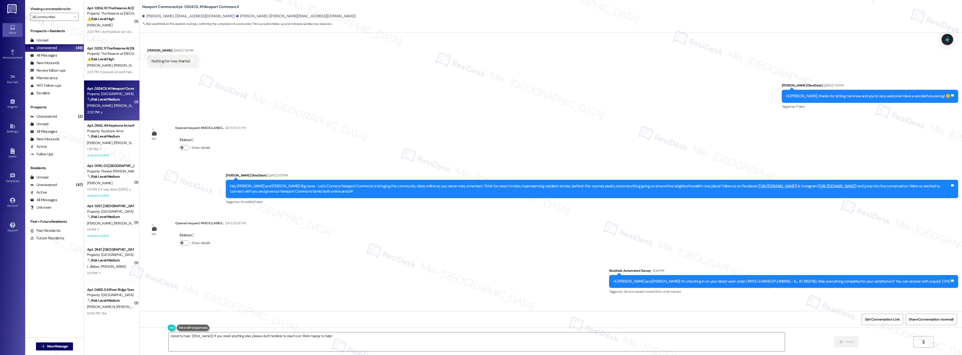
scroll to position [7284, 0]
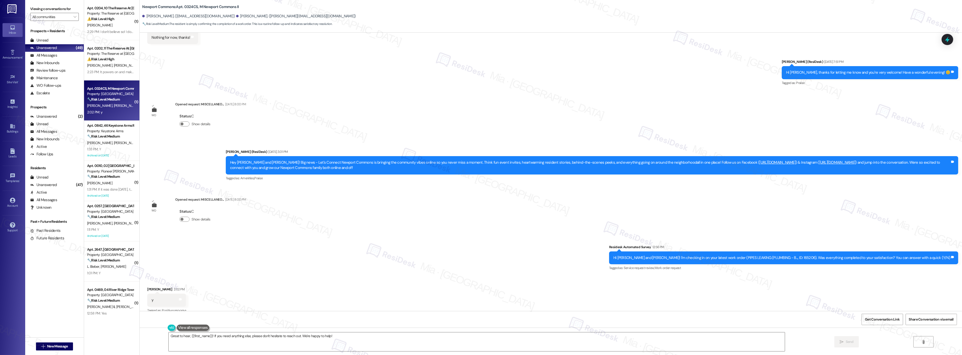
click at [423, 244] on div "Survey, sent via SMS Residesk Automated Survey 12:56 PM Hi Dean and Cheryl! I'm…" at bounding box center [551, 254] width 822 height 43
drag, startPoint x: 296, startPoint y: 335, endPoint x: 155, endPoint y: 336, distance: 141.4
click at [155, 336] on div "Great to hear, {{first_name}}! If you need anything else, please don't hesitate…" at bounding box center [551, 347] width 822 height 38
paste textarea "Thank you so much for sharing your feedback! I’m so glad to know you’re satisfi…"
click at [180, 335] on textarea "Thank you so much for sharing your feedback! I’m so glad to know you’re satisfi…" at bounding box center [470, 342] width 616 height 19
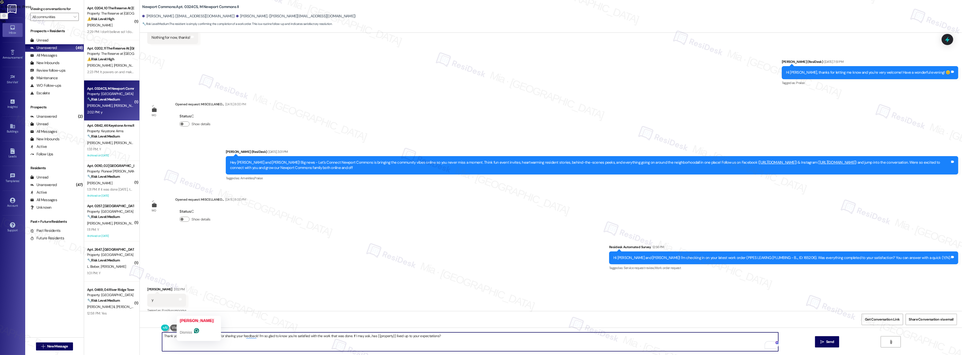
click at [183, 336] on textarea "Thank you so Dean much for sharing your feedback! I’m so glad to know you’re sa…" at bounding box center [470, 342] width 616 height 19
click at [187, 337] on textarea "Thank you so much for sharing your feedback! I’m so glad to know you’re satisfi…" at bounding box center [470, 342] width 616 height 19
paste textarea "Dean"
click at [197, 338] on textarea "Thank you so much, Dean , for sharing your feedback! I’m so glad to know you’re…" at bounding box center [470, 342] width 616 height 19
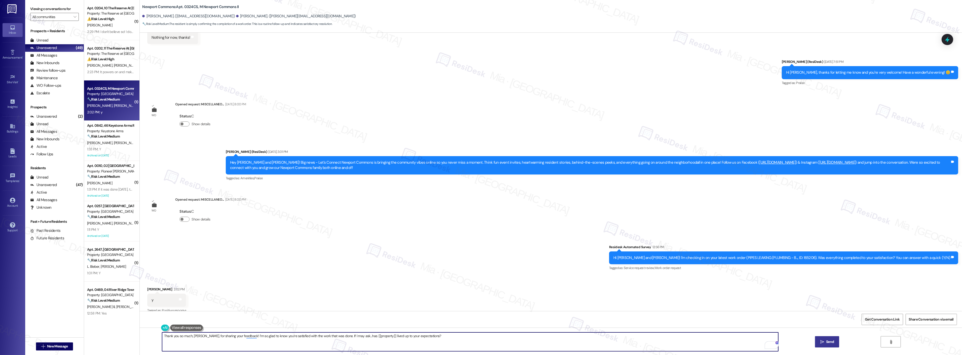
type textarea "Thank you so much, Dean, for sharing your feedback! I’m so glad to know you’re …"
click at [834, 342] on span "Send" at bounding box center [830, 341] width 10 height 5
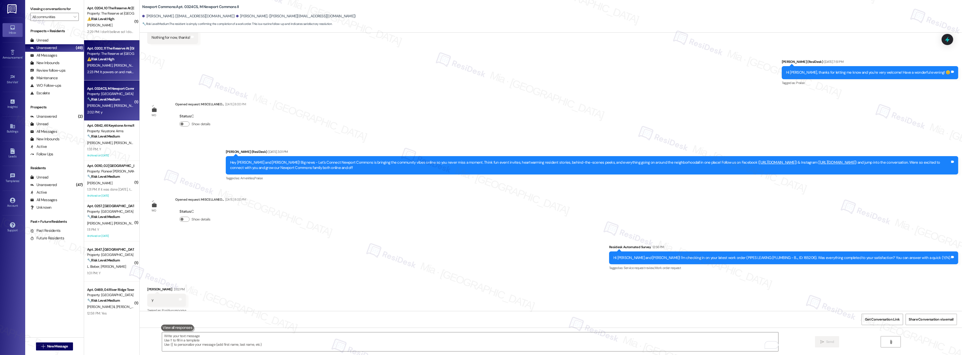
click at [115, 67] on div "J. Claar O. Hickey" at bounding box center [111, 65] width 48 height 6
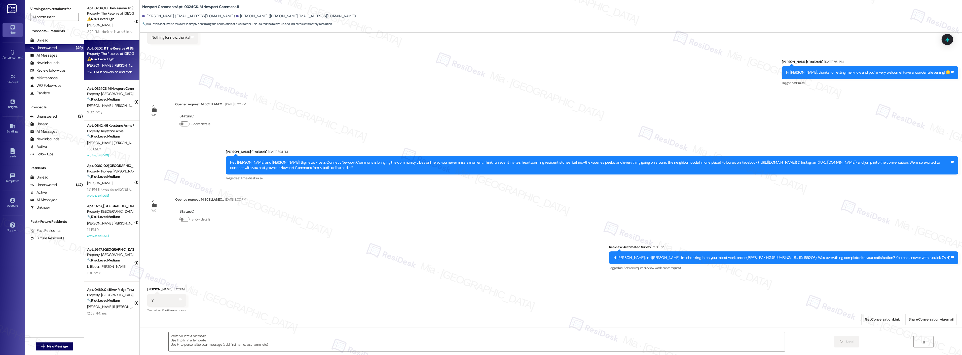
type textarea "Fetching suggested responses. Please feel free to read through the conversation…"
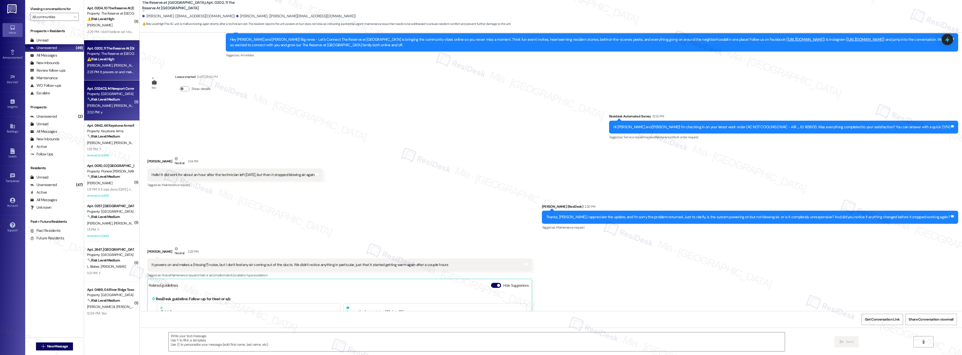
scroll to position [4513, 0]
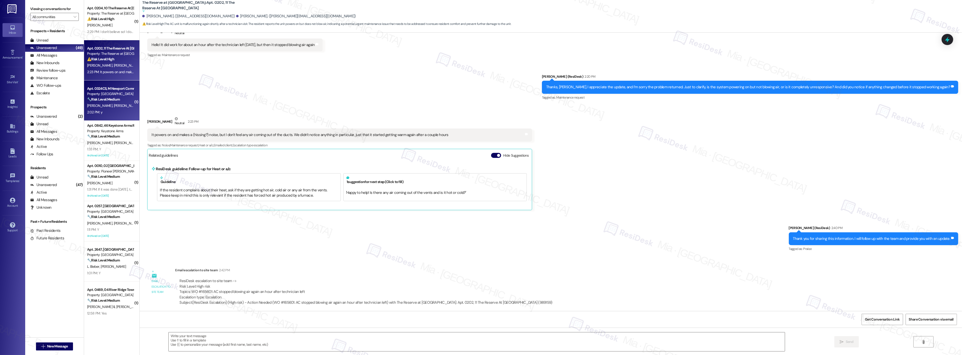
type textarea "Fetching suggested responses. Please feel free to read through the conversation…"
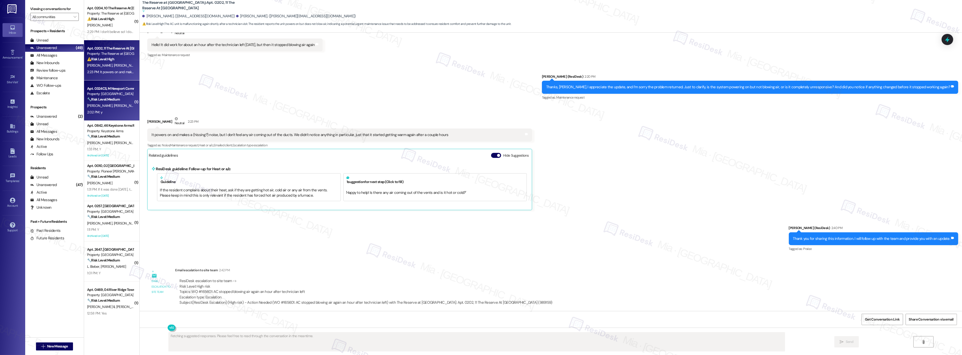
click at [122, 111] on div "2:02 PM: y 2:02 PM: y" at bounding box center [111, 112] width 48 height 6
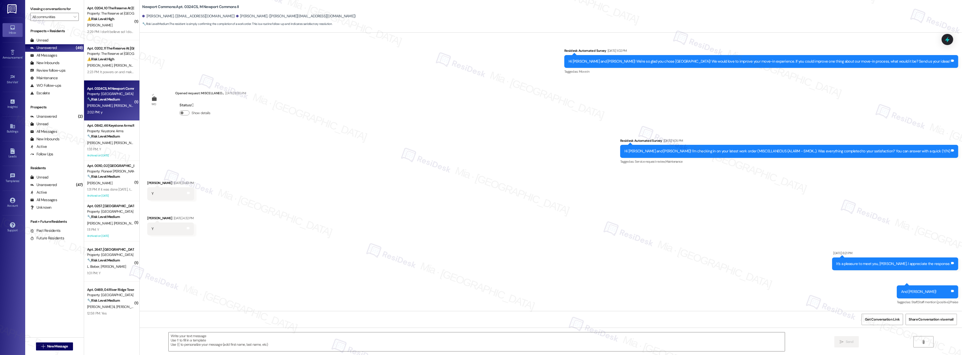
scroll to position [7327, 0]
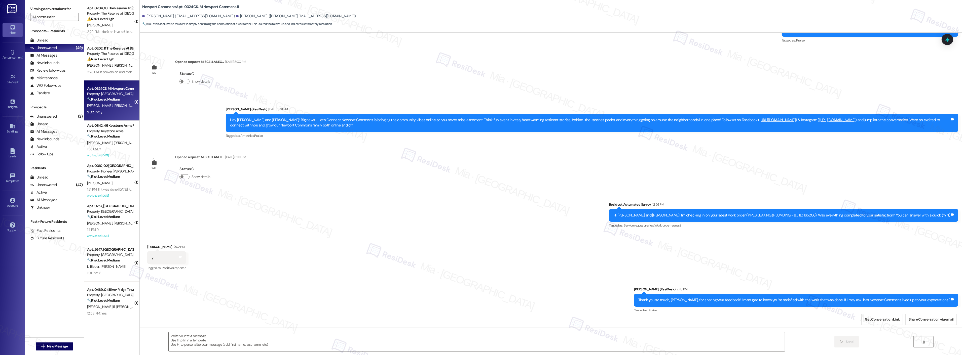
type textarea "Fetching suggested responses. Please feel free to read through the conversation…"
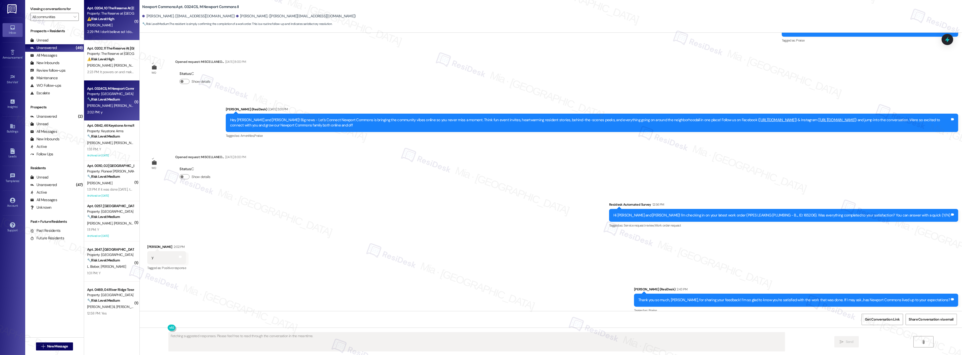
click at [111, 24] on div "[PERSON_NAME]" at bounding box center [111, 25] width 48 height 6
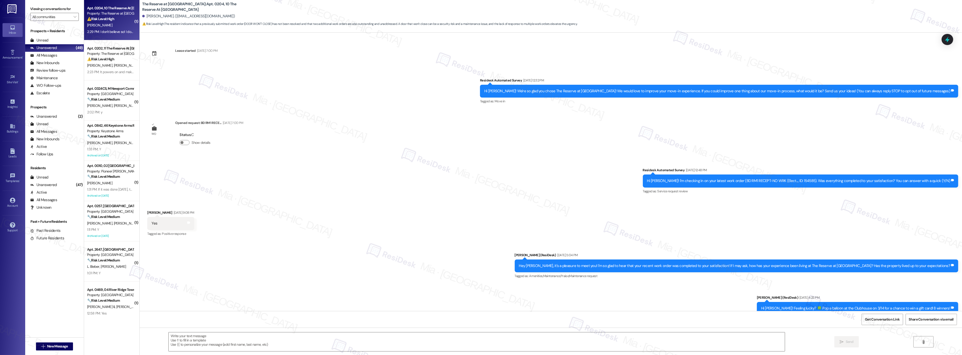
scroll to position [1198, 0]
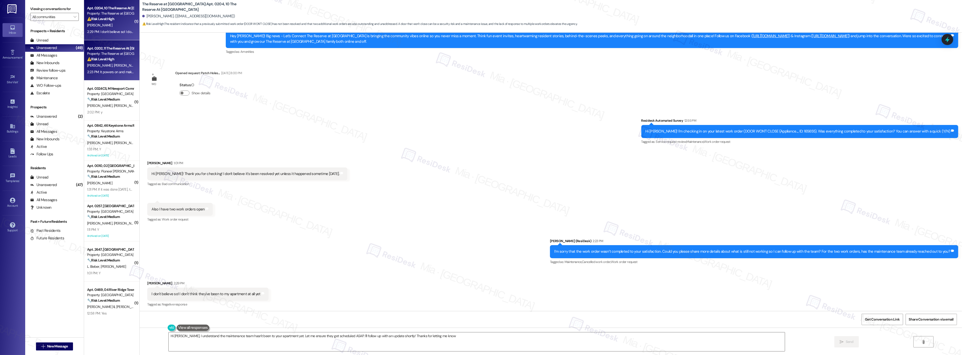
type textarea "Hi Emily, I understand the maintenance team hasn't been to your apartment yet. …"
click at [113, 54] on div "Property: The Reserve at [GEOGRAPHIC_DATA]" at bounding box center [110, 53] width 47 height 5
type textarea "Fetching suggested responses. Please feel free to read through the conversation…"
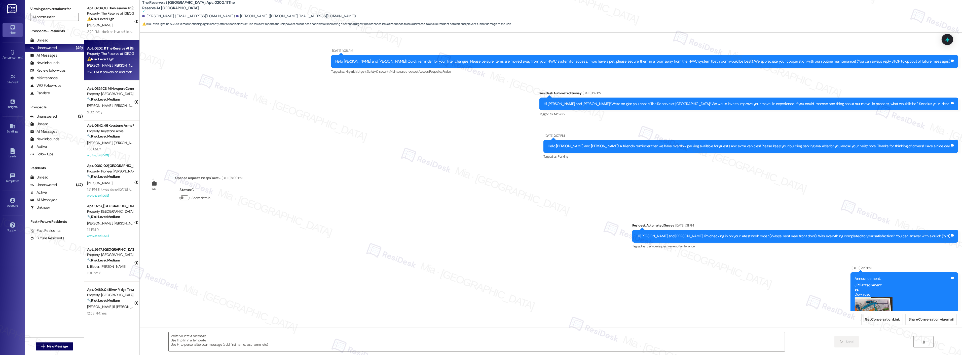
scroll to position [4513, 0]
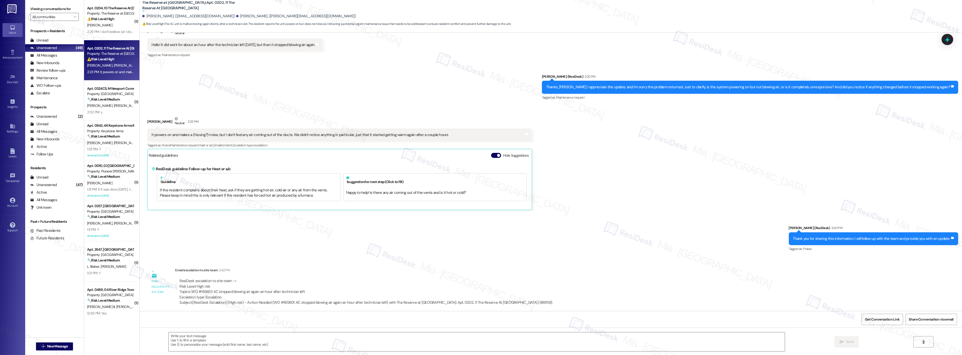
type textarea "Fetching suggested responses. Please feel free to read through the conversation…"
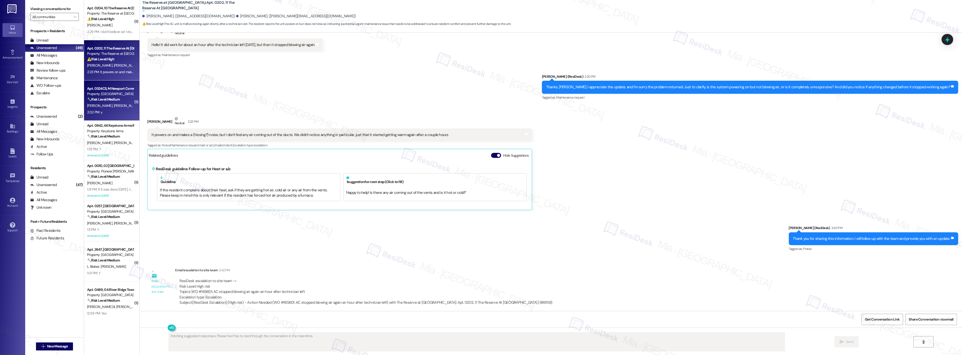
click at [106, 105] on div "C. Perry D. Perry" at bounding box center [111, 106] width 48 height 6
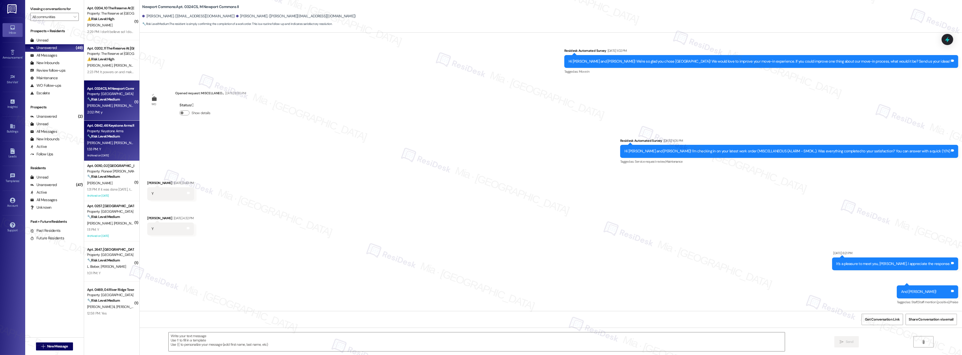
scroll to position [7327, 0]
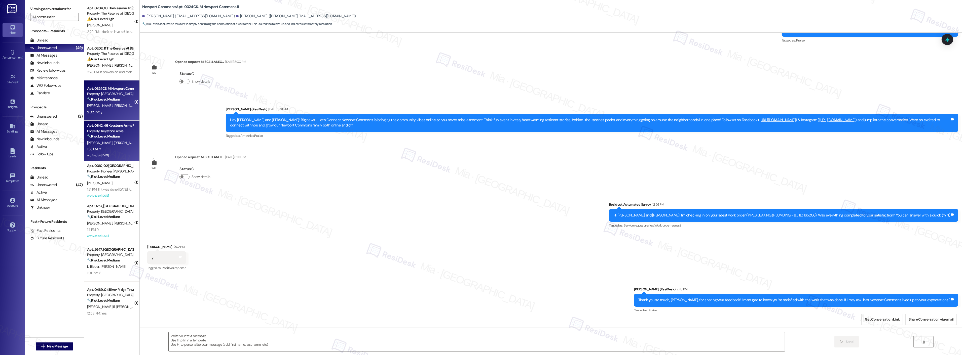
type textarea "Fetching suggested responses. Please feel free to read through the conversation…"
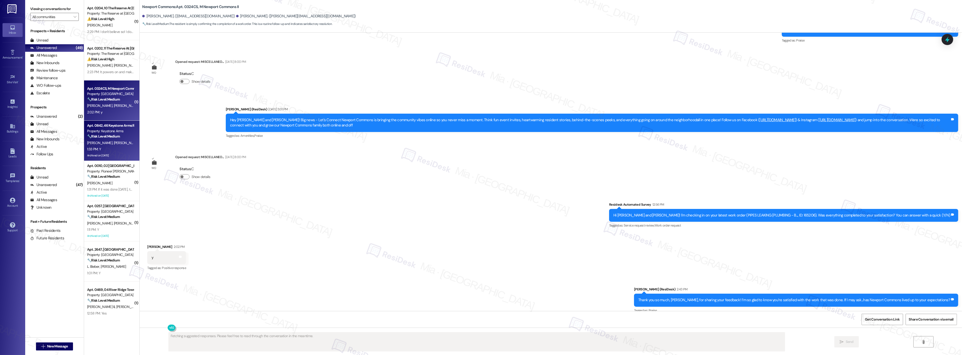
click at [114, 142] on span "M. Chaudhry" at bounding box center [127, 143] width 27 height 5
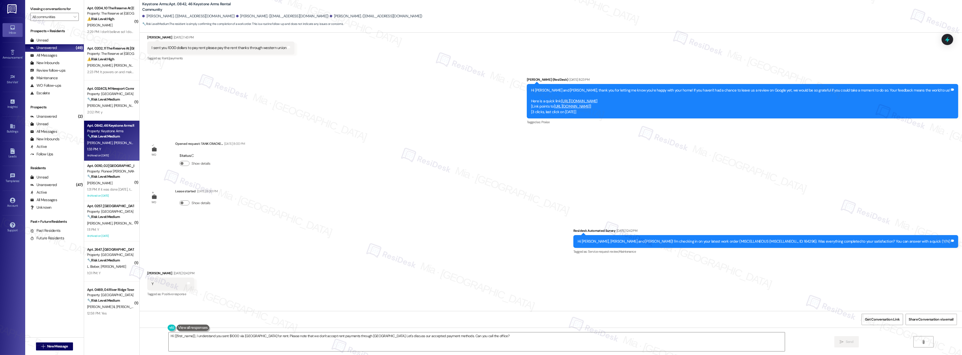
scroll to position [1623, 0]
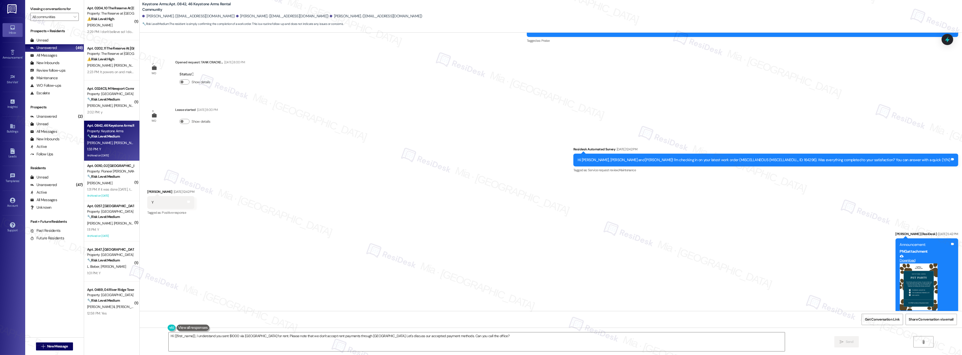
click at [387, 203] on div "Received via SMS Mahnaz Parveen Aug 25, 2025 at 12:42 PM Y Tags and notes Tagge…" at bounding box center [551, 199] width 822 height 43
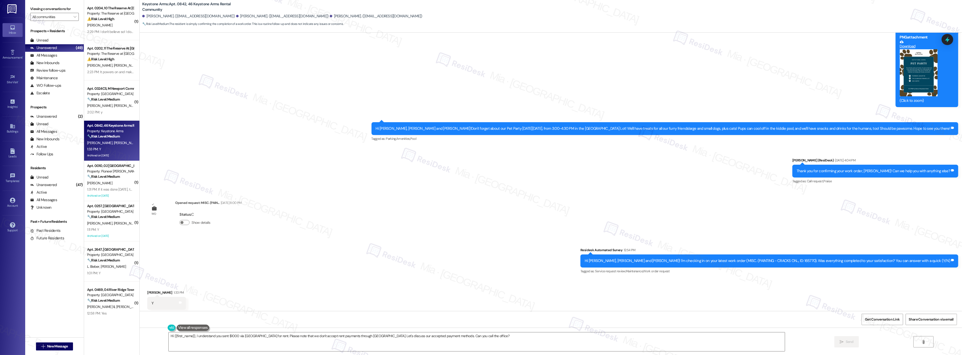
scroll to position [1847, 0]
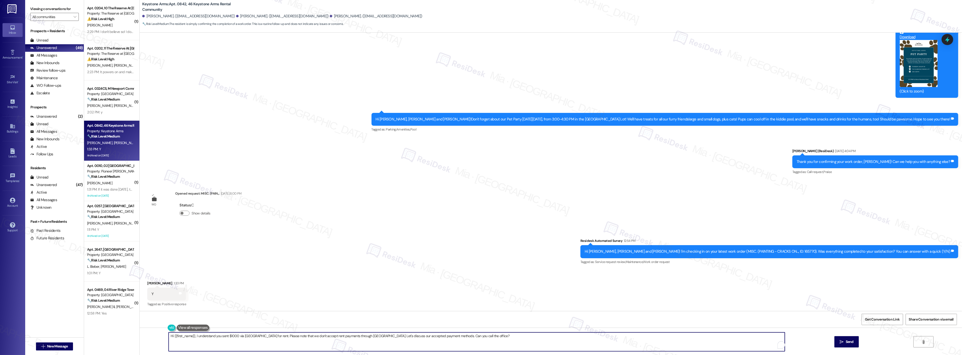
drag, startPoint x: 482, startPoint y: 336, endPoint x: 160, endPoint y: 332, distance: 322.9
click at [160, 333] on div "Hi {{first_name}}, I understand you sent $1000 via Western Union for rent. Plea…" at bounding box center [551, 347] width 822 height 38
paste textarea "Thank you,, for your feedback. I'm so glad to hear you're satisfied with the re…"
click at [175, 336] on textarea "Thank you,, for your feedback. I'm so glad to hear you're satisfied with the re…" at bounding box center [470, 342] width 616 height 19
type textarea "Thank you, Mahnaz, for your feedback. I'm so glad to hear you're satisfied with…"
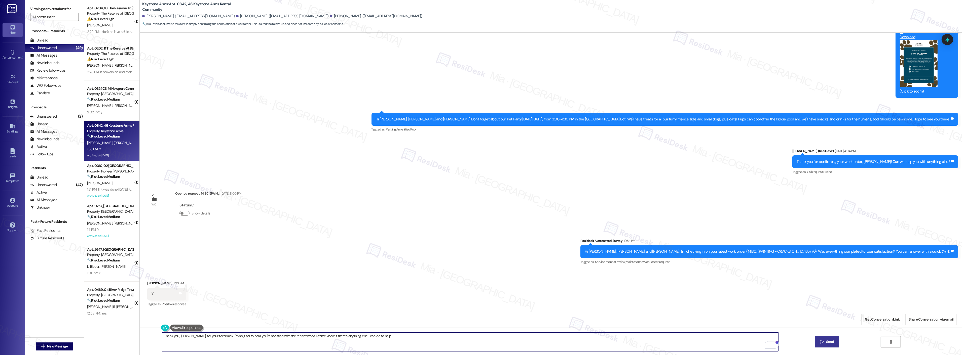
click at [829, 339] on span "Send" at bounding box center [830, 341] width 8 height 5
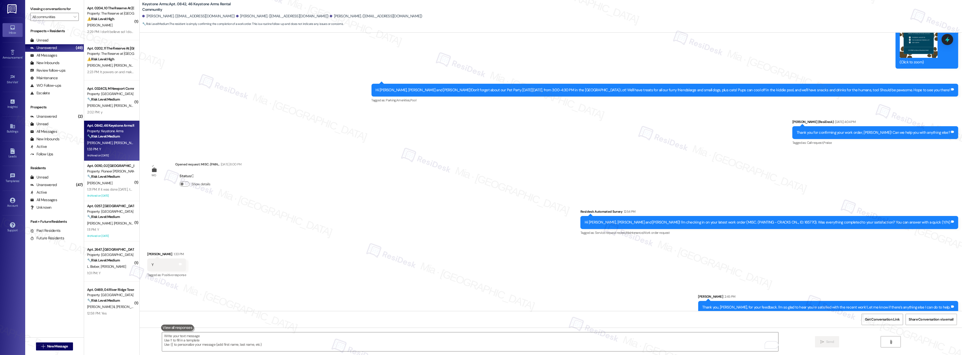
scroll to position [1882, 0]
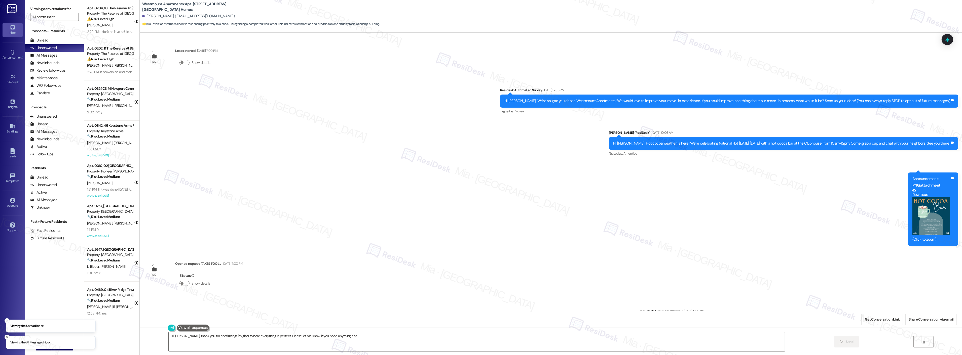
scroll to position [1958, 0]
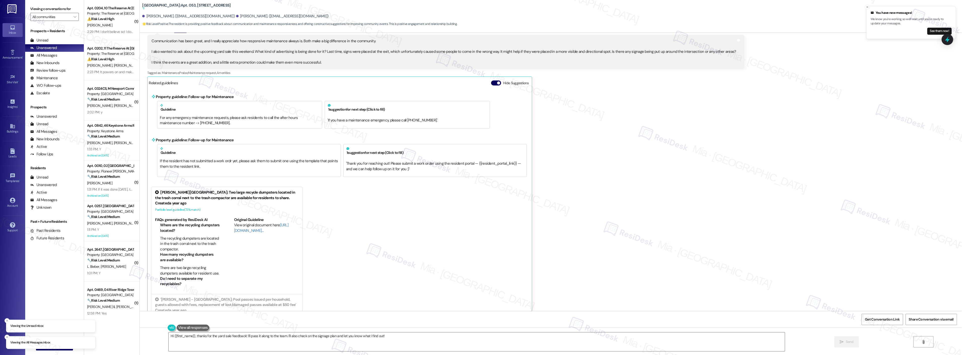
scroll to position [8566, 0]
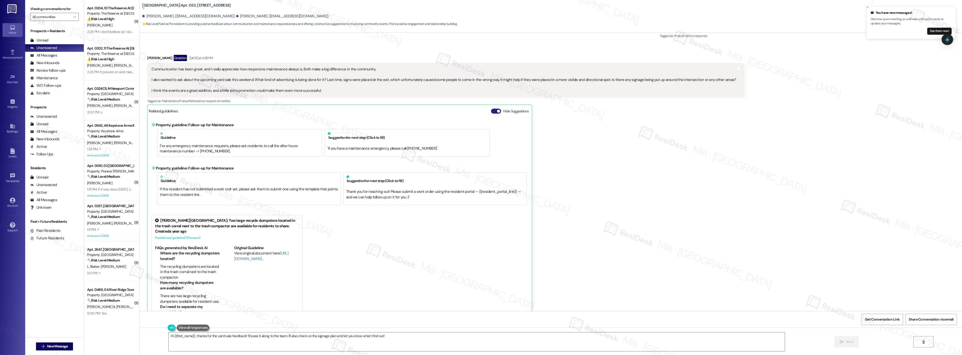
click at [492, 114] on button "Hide Suggestions" at bounding box center [496, 111] width 10 height 5
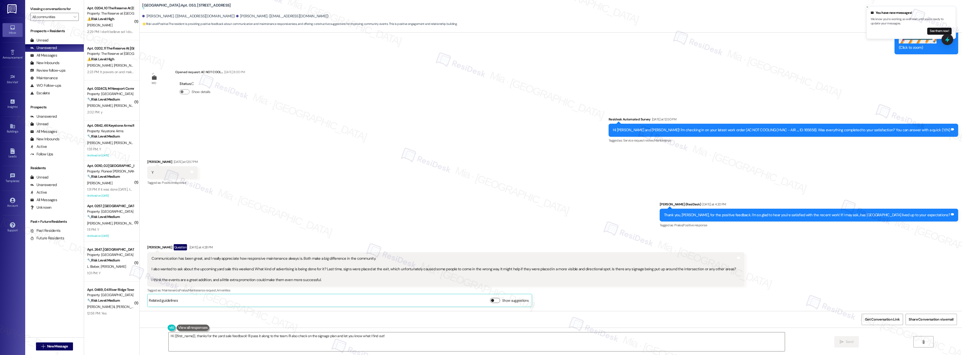
click at [495, 300] on button "Show suggestions" at bounding box center [495, 300] width 10 height 5
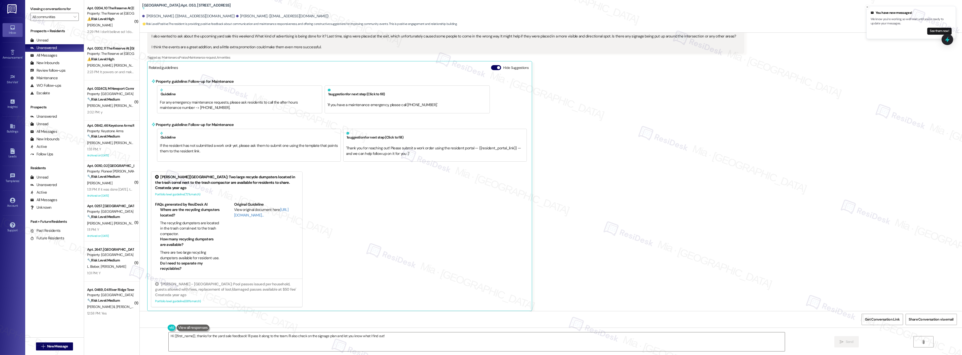
scroll to position [8622, 0]
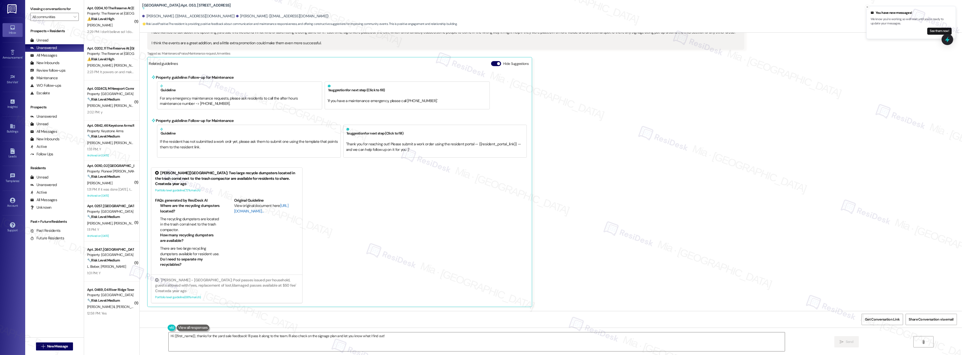
click at [247, 212] on link "[URL][DOMAIN_NAME]…" at bounding box center [261, 208] width 54 height 10
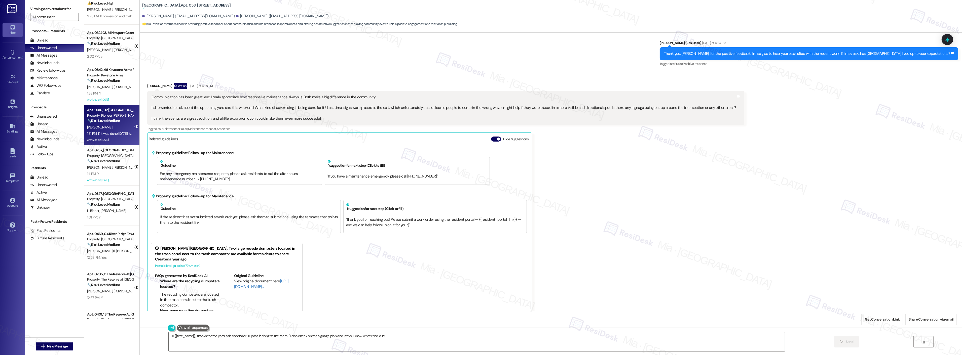
scroll to position [28, 0]
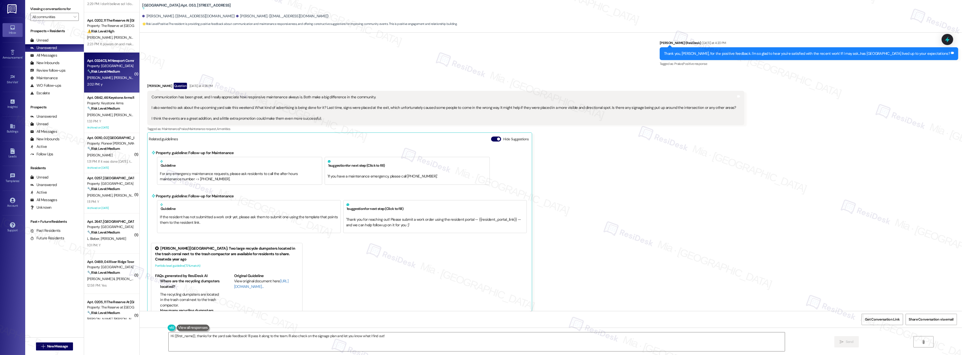
click at [101, 81] on div "2:02 PM: y 2:02 PM: y" at bounding box center [111, 84] width 48 height 6
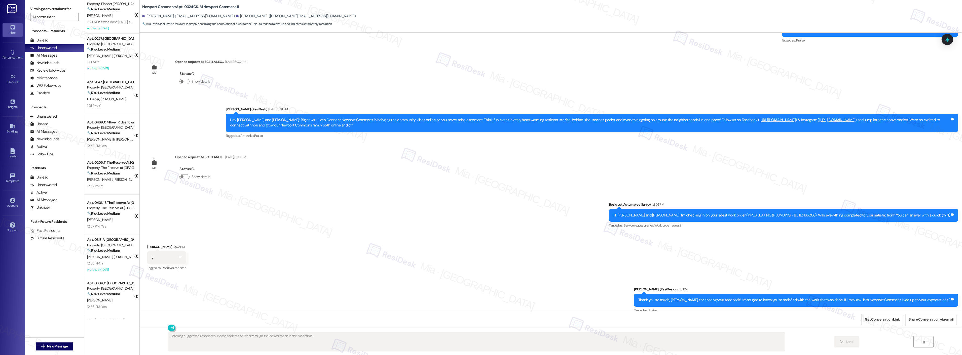
scroll to position [196, 0]
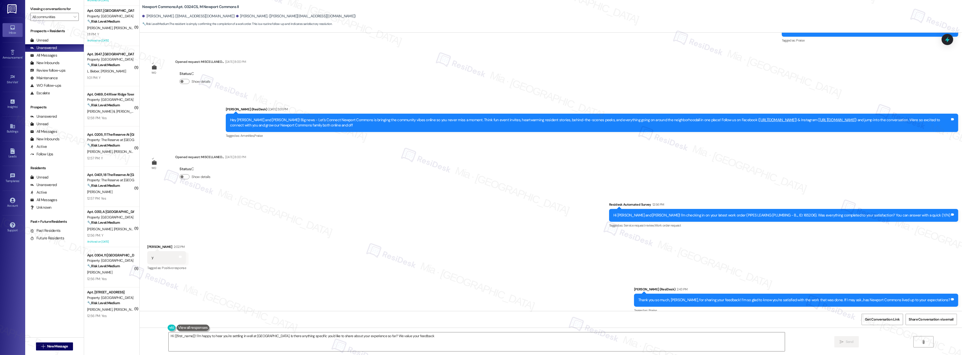
type textarea "Hi {{first_name}}! I'm happy to hear you're settling in well at [GEOGRAPHIC_DAT…"
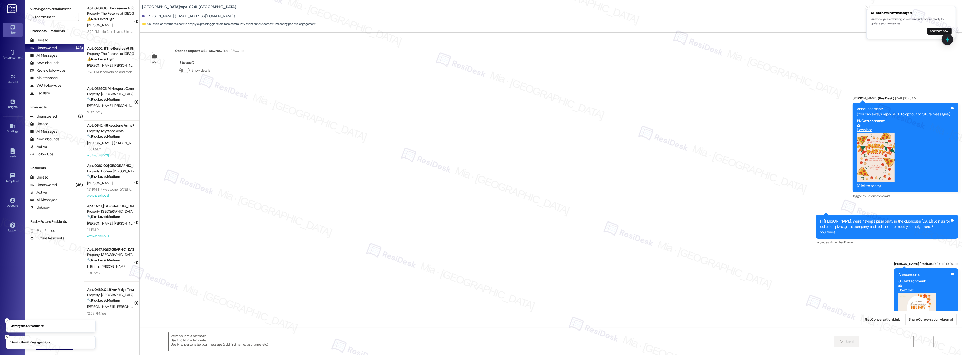
scroll to position [1472, 0]
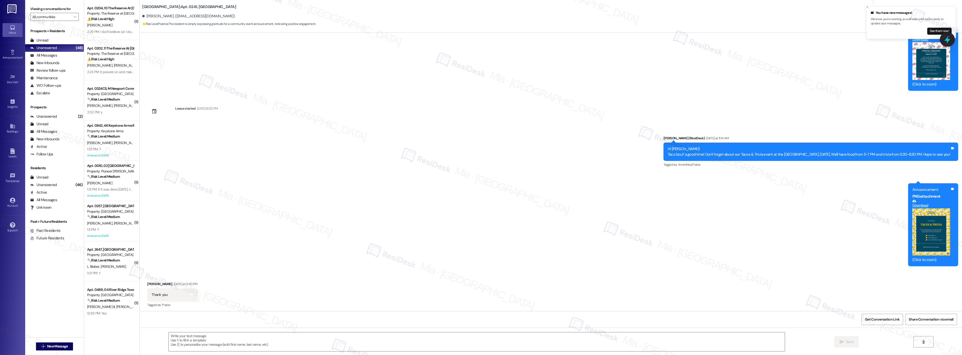
click at [946, 44] on div at bounding box center [947, 39] width 15 height 14
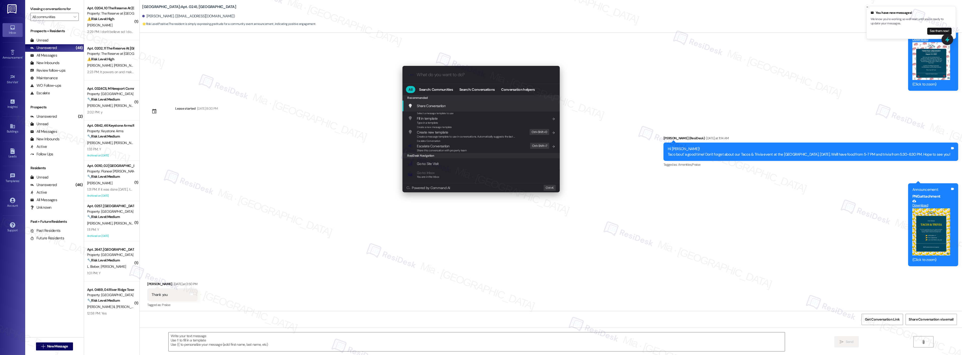
click at [471, 77] on input "What do you want to do?" at bounding box center [485, 74] width 137 height 5
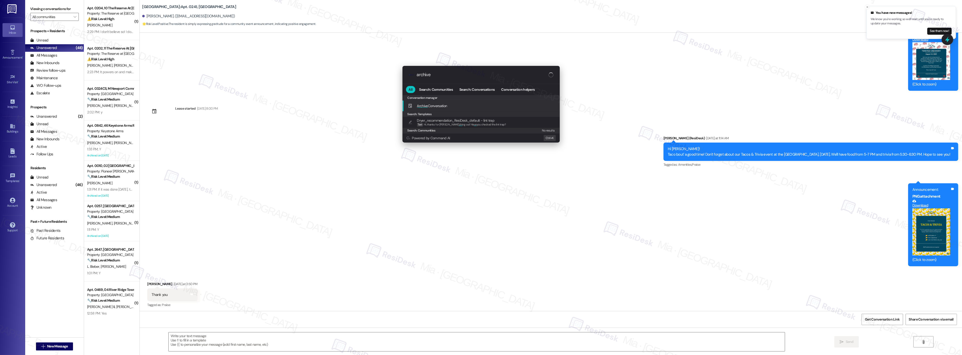
type input "archive"
click at [427, 107] on span "Archive" at bounding box center [422, 106] width 11 height 5
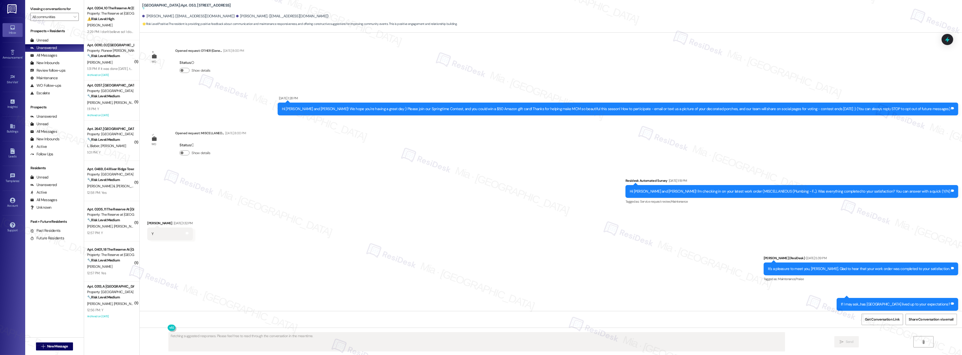
scroll to position [8622, 0]
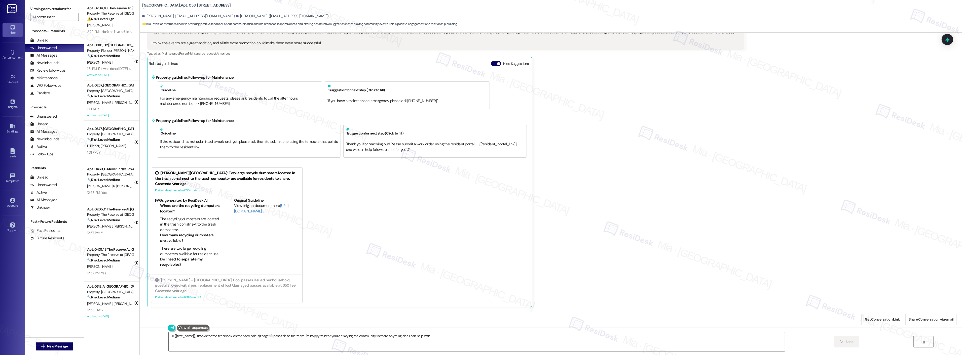
type textarea "Hi {{first_name}}, thanks for the feedback on the yard sale signage! I'll pass …"
click at [102, 28] on div "[PERSON_NAME]" at bounding box center [111, 25] width 48 height 6
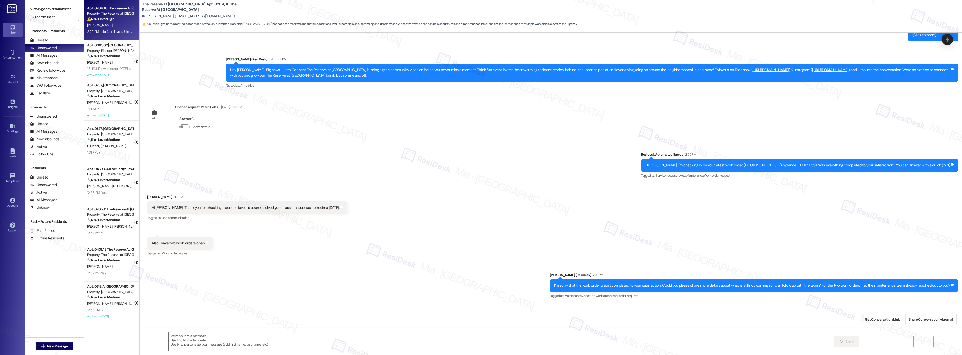
scroll to position [1198, 0]
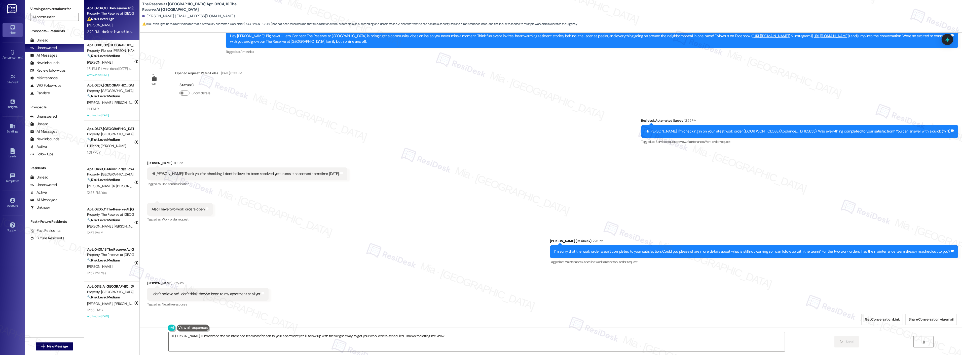
click at [283, 233] on div "Sent via SMS [PERSON_NAME] (ResiDesk) 2:23 PM I’m sorry that the work order was…" at bounding box center [551, 248] width 822 height 43
drag, startPoint x: 667, startPoint y: 251, endPoint x: 726, endPoint y: 251, distance: 58.6
click at [726, 251] on div "I’m sorry that the work order wasn’t completed to your satisfaction. Could you …" at bounding box center [752, 251] width 396 height 5
click at [811, 130] on div "Hi [PERSON_NAME]! I'm checking in on your latest work order (DOOR WON'T CLOSE (…" at bounding box center [797, 131] width 305 height 5
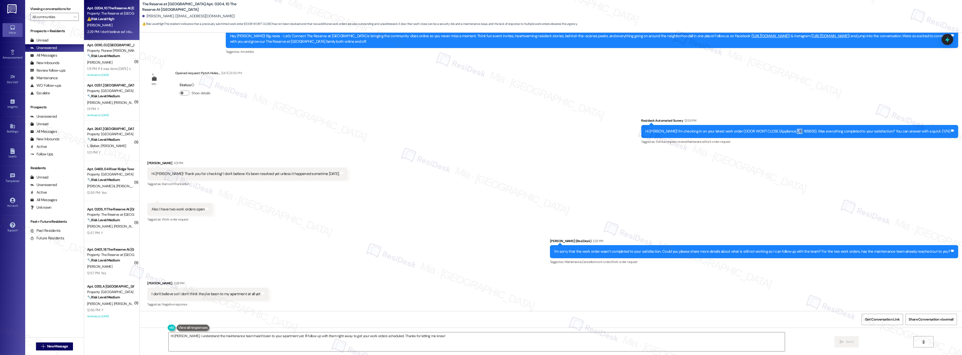
copy div "165655"
drag, startPoint x: 165, startPoint y: 336, endPoint x: 468, endPoint y: 336, distance: 302.7
click at [468, 336] on textarea "Hi [PERSON_NAME], I understand the maintenance team hasn't been to your apartme…" at bounding box center [477, 342] width 616 height 19
paste textarea "165655"
drag, startPoint x: 370, startPoint y: 336, endPoint x: 149, endPoint y: 337, distance: 221.2
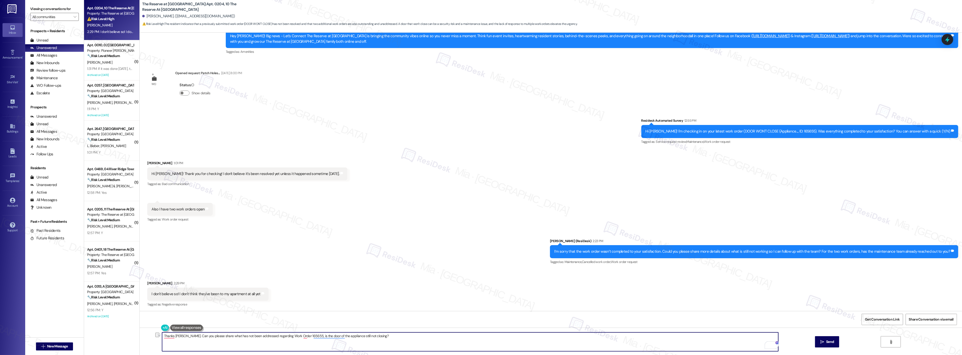
click at [149, 337] on div "Thanks [PERSON_NAME]. Can you please share what has not been addressed regardin…" at bounding box center [551, 347] width 822 height 38
paste textarea "you, Emily. Can you let me know what is still unresolved with Work Order 165655…"
type textarea "Thank you, Emily. Can you let me know what is still unresolved with Work Order …"
click at [835, 341] on button " Send" at bounding box center [827, 341] width 24 height 11
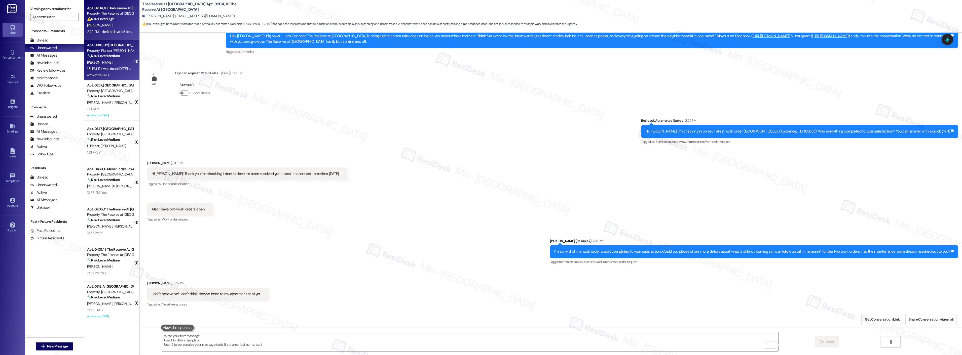
click at [115, 60] on div "[PERSON_NAME]" at bounding box center [111, 62] width 48 height 6
type textarea "Fetching suggested responses. Please feel free to read through the conversation…"
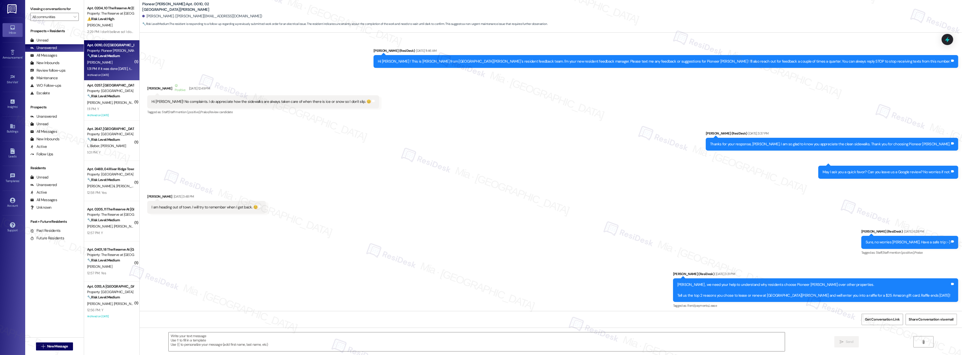
scroll to position [6589, 0]
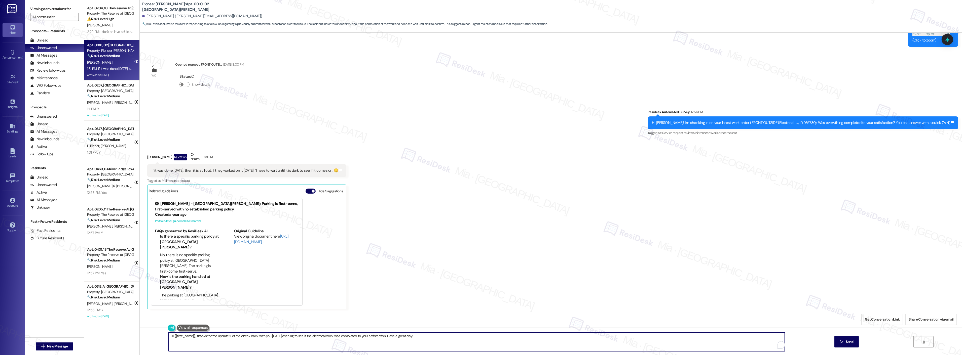
drag, startPoint x: 203, startPoint y: 335, endPoint x: 165, endPoint y: 336, distance: 38.0
click at [169, 336] on textarea "Hi {{first_name}}, thanks for the update! Let me check back with you tomorrow e…" at bounding box center [477, 342] width 616 height 19
click at [202, 338] on textarea "Thanks Lisa for the update! Let me check back with you tomorrow evening to see …" at bounding box center [470, 342] width 616 height 19
drag, startPoint x: 228, startPoint y: 338, endPoint x: 300, endPoint y: 336, distance: 72.0
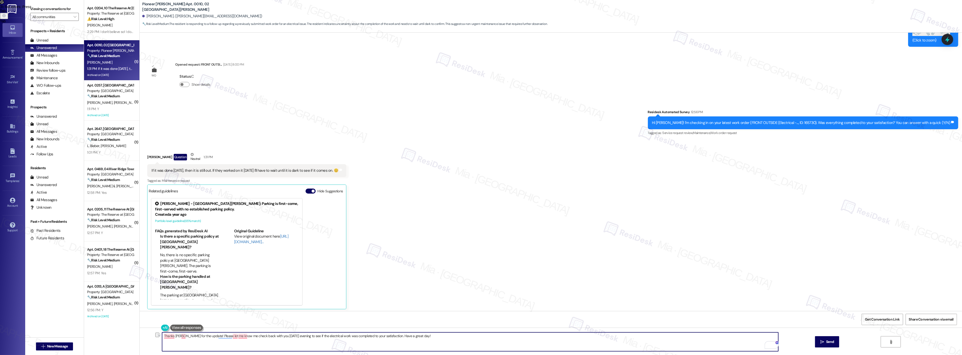
click at [300, 336] on textarea "Thanks Lisa for the update! Please let me know me check back with you tomorrow …" at bounding box center [470, 342] width 616 height 19
click at [323, 335] on textarea "Thanks Lisa for the update! Please let me know later or tomorrow if it's workin…" at bounding box center [470, 342] width 616 height 19
click at [325, 337] on textarea "Thanks Lisa for the update! Please let me know later or tomorrow if it's workin…" at bounding box center [470, 342] width 616 height 19
drag, startPoint x: 324, startPoint y: 337, endPoint x: 447, endPoint y: 336, distance: 122.6
click at [447, 336] on textarea "Thanks Lisa for the update! Please let me know later or tomorrow if it's workin…" at bounding box center [470, 342] width 616 height 19
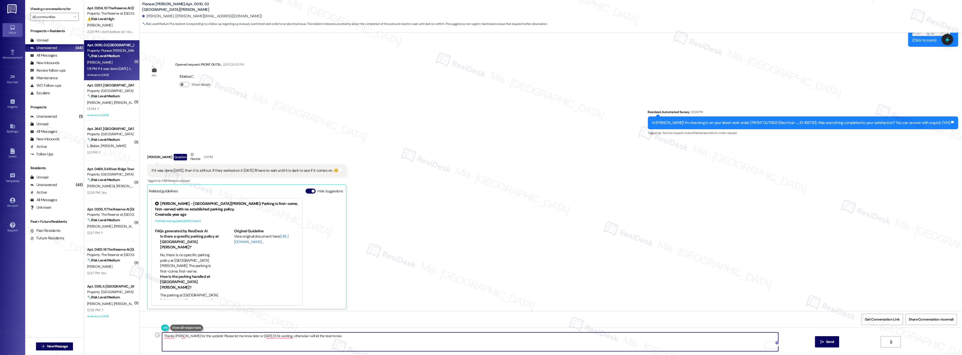
drag, startPoint x: 327, startPoint y: 334, endPoint x: 120, endPoint y: 335, distance: 207.1
click at [120, 335] on div "Apt. 0204, 10 The Reserve At Willow Ridge Property: The Reserve at Willow Ridge…" at bounding box center [523, 177] width 878 height 355
paste textarea "you for the update, Lisa! Please let me know later today or tomorrow if it’s wo…"
type textarea "Thank you for the update, Lisa! Please let me know later today or tomorrow if i…"
click at [831, 341] on span "Send" at bounding box center [830, 341] width 8 height 5
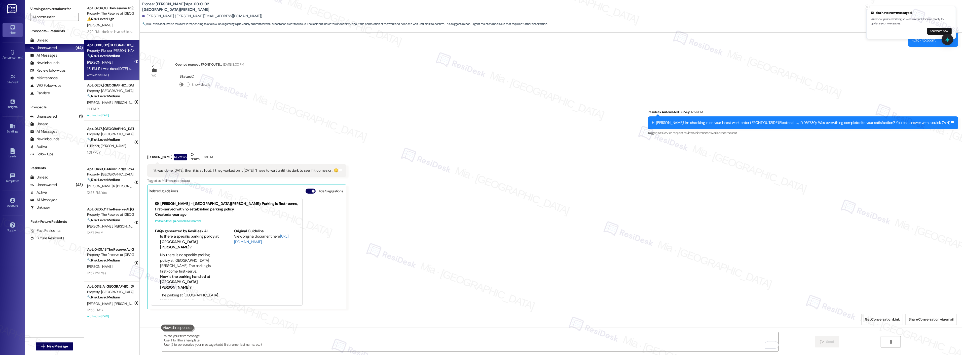
scroll to position [6589, 0]
click at [102, 27] on div "[PERSON_NAME]" at bounding box center [111, 25] width 48 height 6
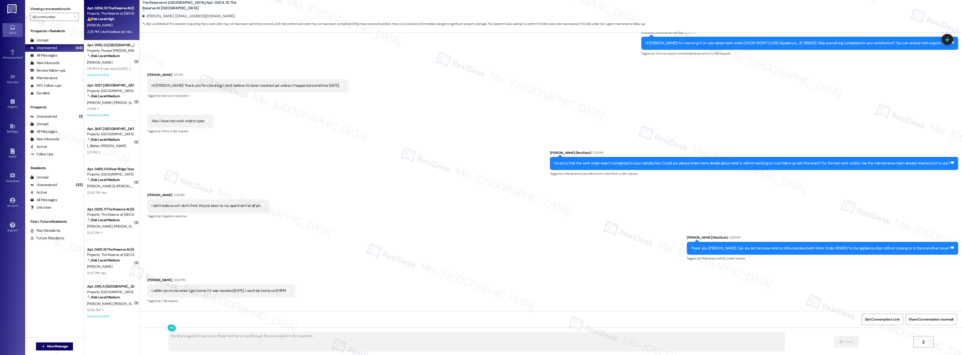
scroll to position [1331, 0]
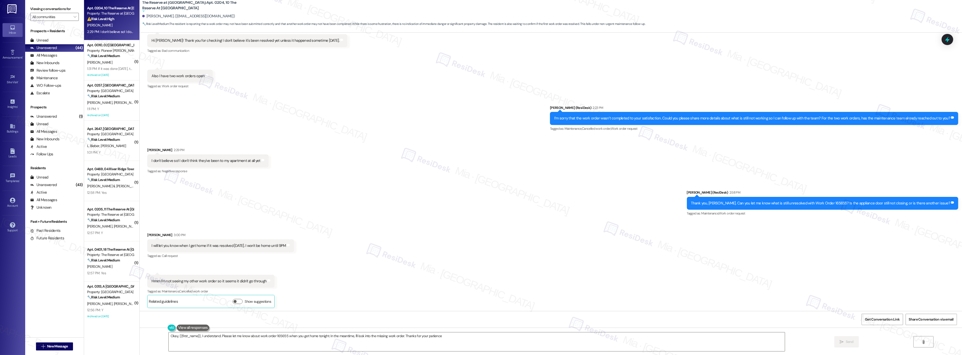
type textarea "Okay, {{first_name}}, I understand. Please let me know about work order 165655 …"
click at [106, 64] on div "[PERSON_NAME]" at bounding box center [111, 62] width 48 height 6
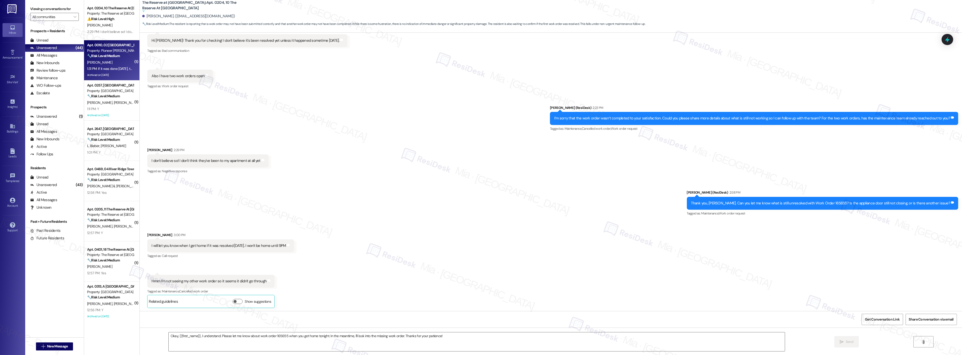
type textarea "Fetching suggested responses. Please feel free to read through the conversation…"
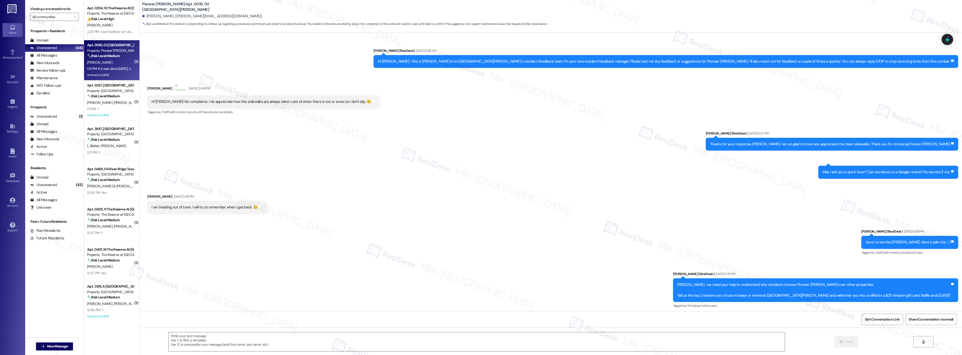
scroll to position [6631, 0]
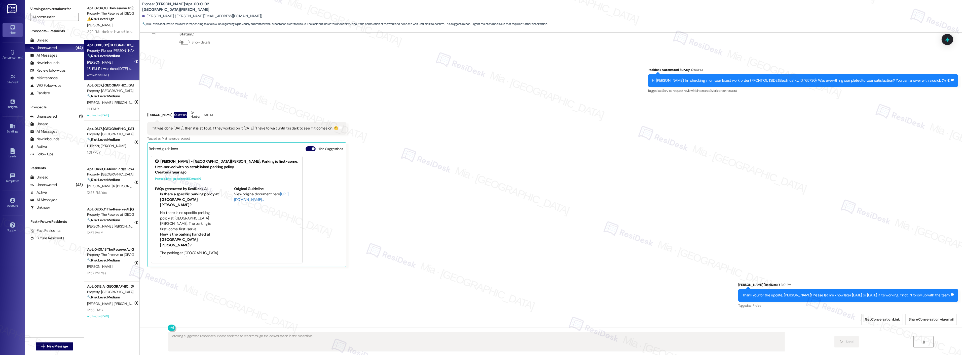
type textarea "Fetching suggested responses. Please feel free to read through the conversation…"
click at [111, 109] on div "1:11 PM: Y 1:11 PM: Y" at bounding box center [111, 109] width 48 height 6
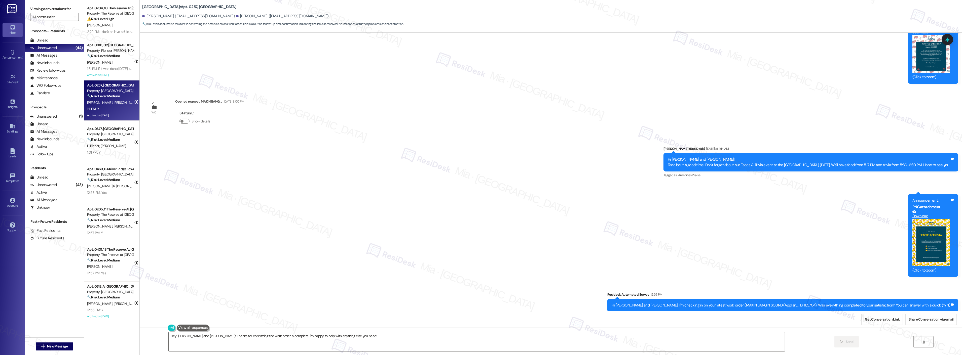
scroll to position [6402, 0]
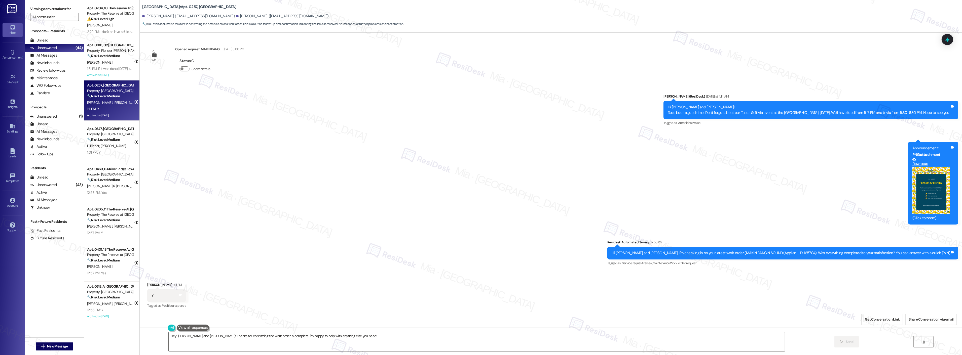
click at [545, 137] on div "Announcement, sent via SMS Sarah (ResiDesk) Yesterday at 11:14 AM Hi Kathy and …" at bounding box center [551, 177] width 822 height 188
drag, startPoint x: 342, startPoint y: 334, endPoint x: 167, endPoint y: 338, distance: 175.4
click at [169, 336] on textarea "Hey Kathy and Daniel! Thanks for confirming the work order is complete. I'm hap…" at bounding box center [477, 342] width 616 height 19
paste textarea "Thank you so much for sharing your feedback! I’m so glad to know you’re satisfi…"
click at [189, 336] on textarea "Thank you so much for sharing your feedback! I’m so glad to know you’re satisfi…" at bounding box center [470, 342] width 616 height 19
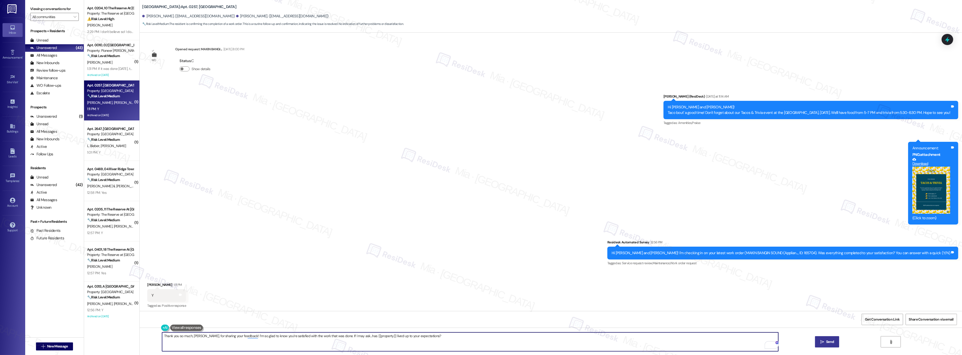
type textarea "Thank you so much, Daniel, for sharing your feedback! I’m so glad to know you’r…"
click at [828, 339] on span "Send" at bounding box center [830, 341] width 8 height 5
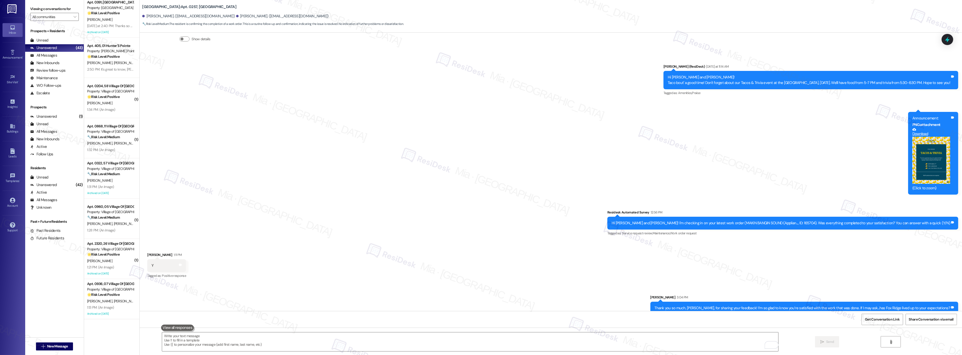
scroll to position [6437, 0]
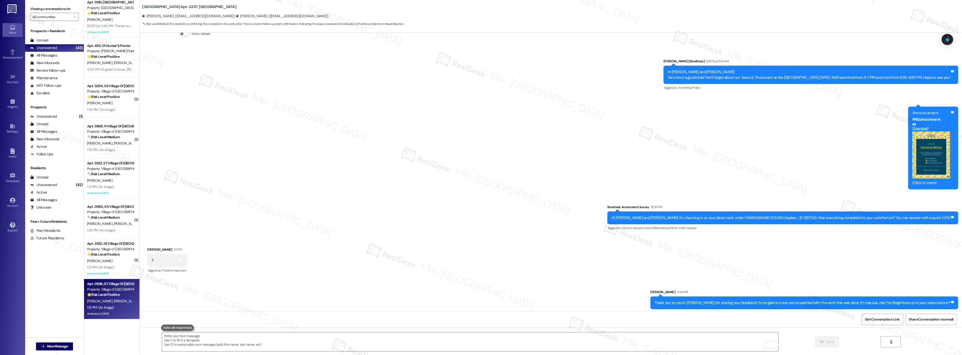
click at [106, 293] on strong "🌟 Risk Level: Positive" at bounding box center [103, 295] width 32 height 5
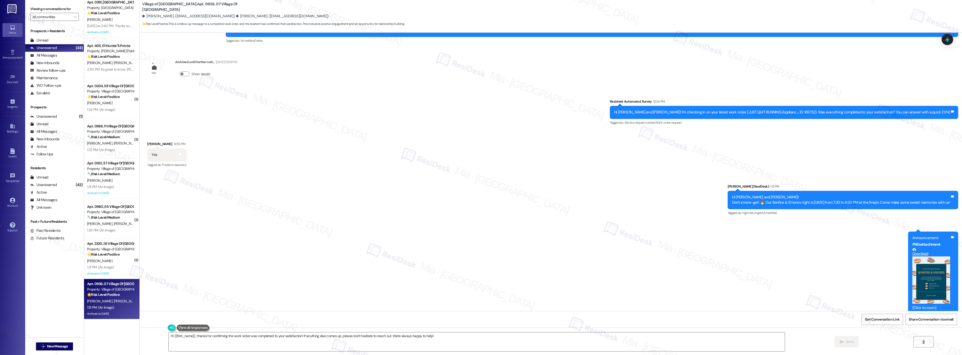
scroll to position [4167, 0]
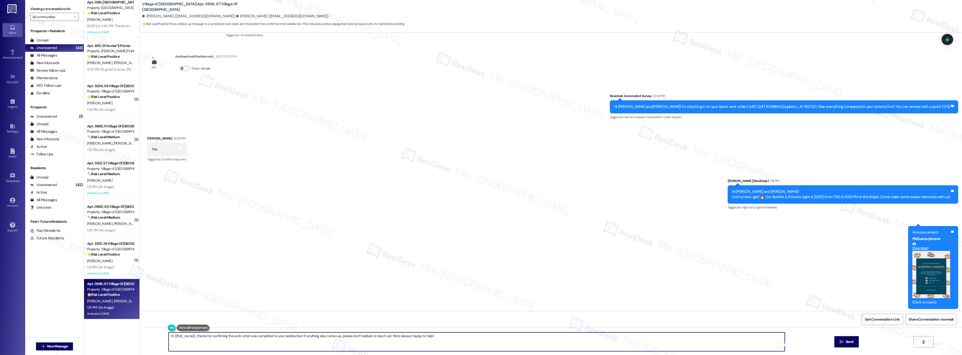
drag, startPoint x: 432, startPoint y: 338, endPoint x: 168, endPoint y: 338, distance: 264.0
click at [169, 338] on textarea "Hi {{first_name}}, thanks for confirming the work order was completed to your s…" at bounding box center [477, 342] width 616 height 19
click at [440, 340] on textarea "Hi {{first_name}}, thanks for confirming the work order was completed to your s…" at bounding box center [470, 342] width 616 height 19
drag, startPoint x: 428, startPoint y: 340, endPoint x: 150, endPoint y: 340, distance: 278.1
click at [150, 340] on div "Hi {{first_name}}, thanks for confirming the work order was completed to your s…" at bounding box center [551, 347] width 822 height 38
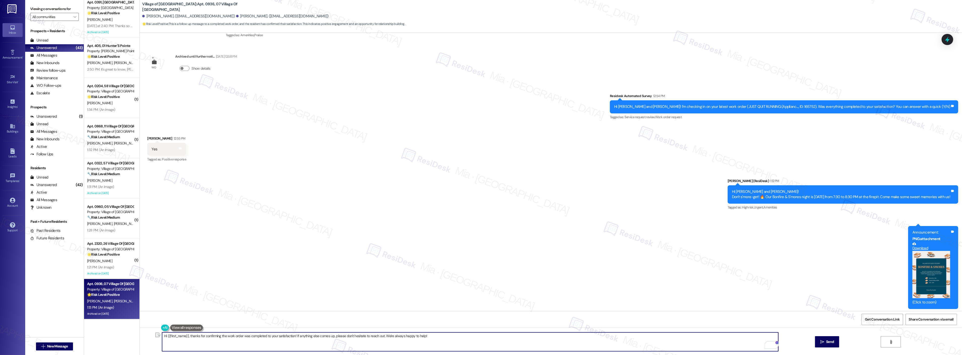
paste textarea "Thank you so much for sharing your feedback! I’m so glad to know you’re satisfi…"
click at [188, 336] on textarea "Thank you so much for sharing your feedback! I’m so glad to know you’re satisfi…" at bounding box center [470, 342] width 616 height 19
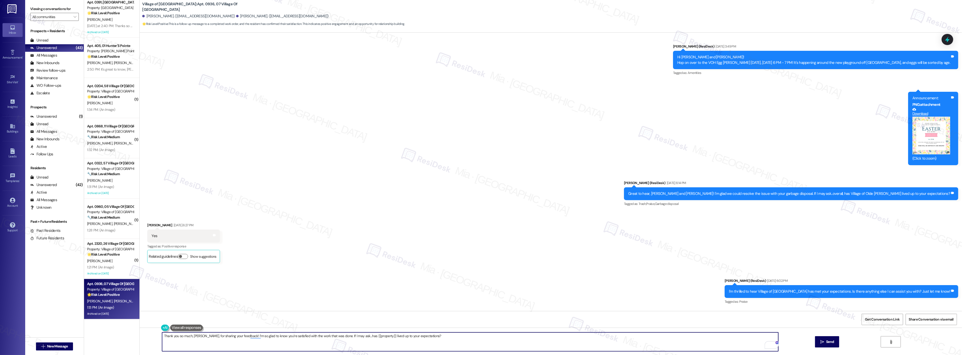
scroll to position [2825, 0]
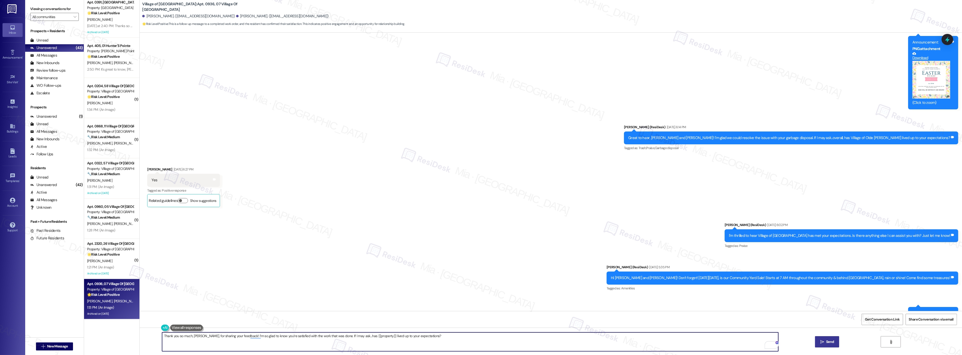
type textarea "Thank you so much, Maegan, for sharing your feedback! I’m so glad to know you’r…"
click at [830, 343] on span "Send" at bounding box center [830, 341] width 8 height 5
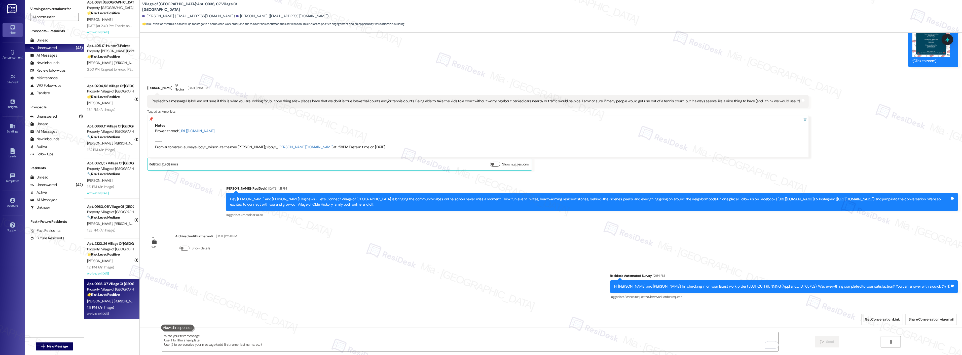
scroll to position [4021, 0]
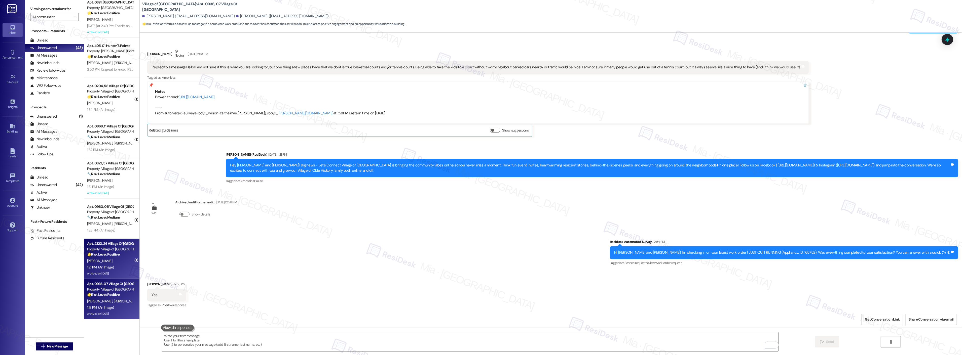
click at [96, 257] on div "🌟 Risk Level: Positive The resident is simply acknowledging the community event…" at bounding box center [110, 254] width 47 height 5
type textarea "Fetching suggested responses. Please feel free to read through the conversation…"
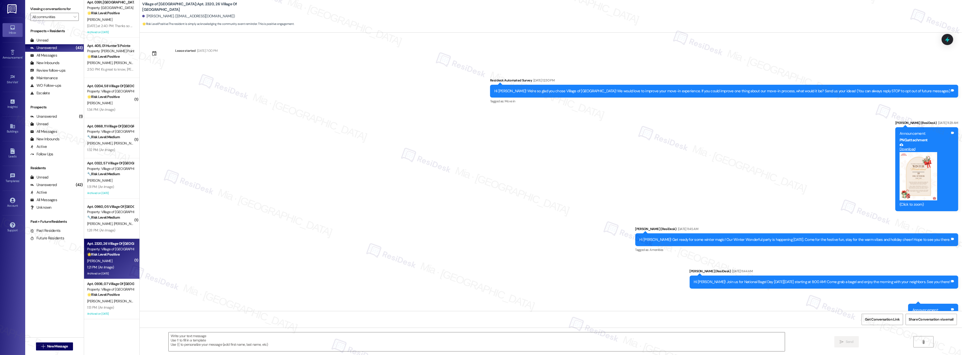
scroll to position [2152, 0]
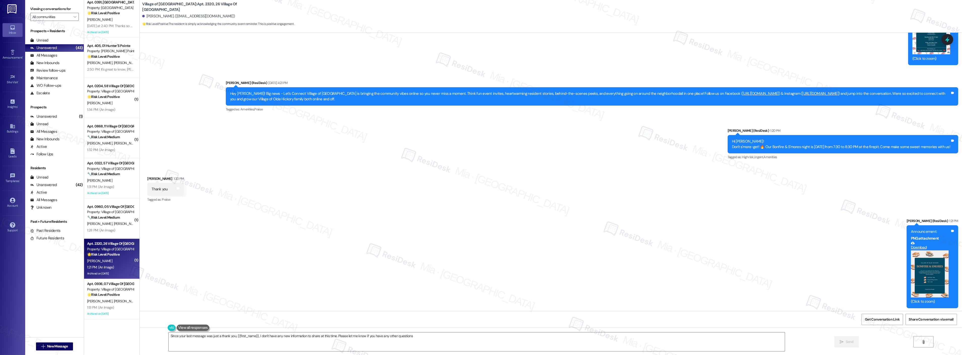
type textarea "Since your last message was just a thank you, {{first_name}}, I don't have any …"
click at [951, 40] on icon at bounding box center [947, 39] width 9 height 9
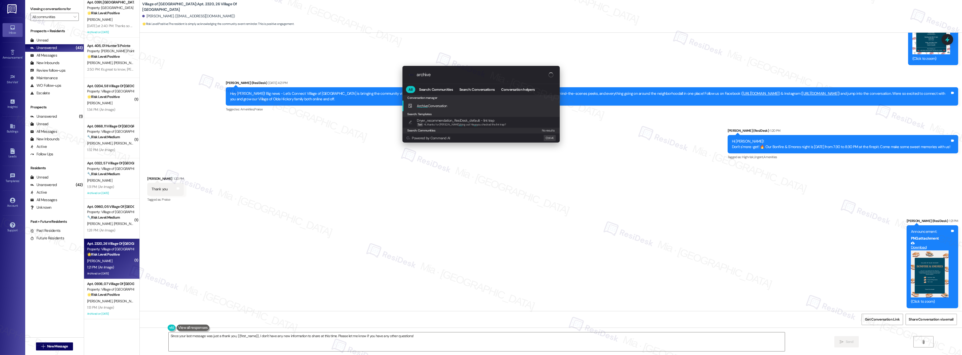
type input "archive"
click at [448, 107] on div "Archive Conversation Add shortcut" at bounding box center [481, 106] width 147 height 6
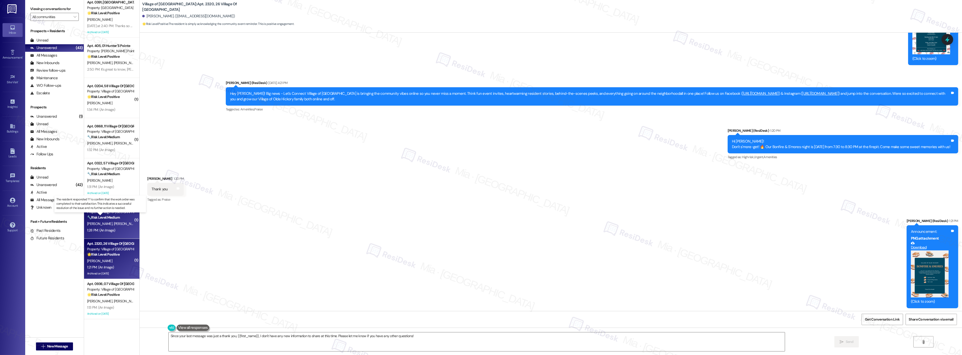
click at [104, 216] on strong "🔧 Risk Level: Medium" at bounding box center [103, 217] width 33 height 5
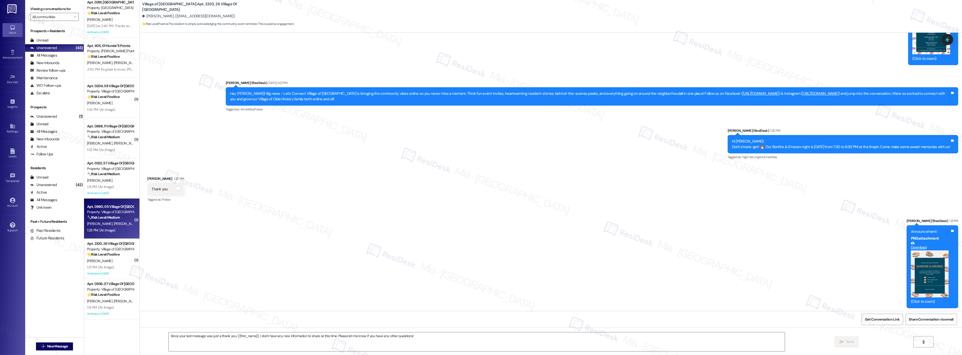
type textarea "Fetching suggested responses. Please feel free to read through the conversation…"
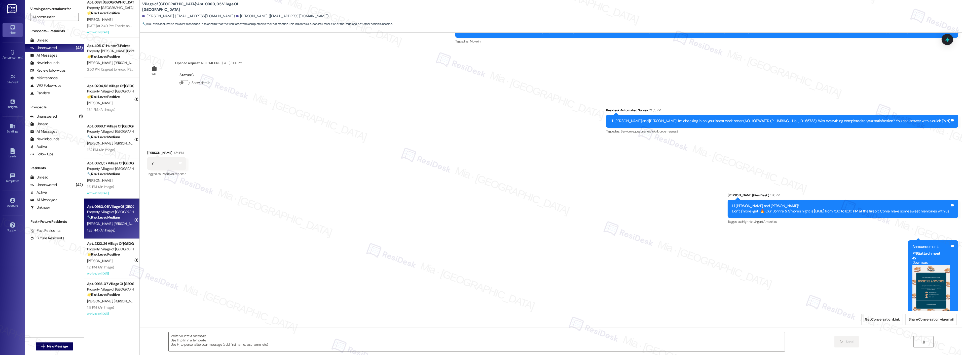
scroll to position [48, 0]
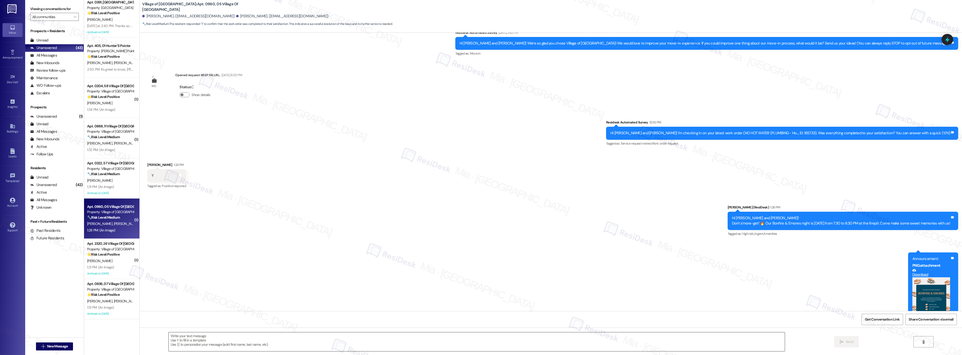
click at [227, 339] on textarea at bounding box center [477, 342] width 616 height 19
paste textarea "Thank you so much for sharing your feedback! I’m so glad to know you’re satisfi…"
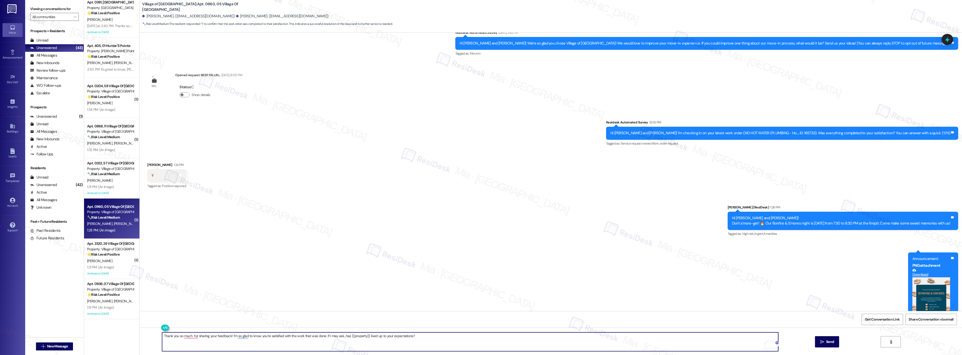
click at [189, 336] on textarea "Thank you so much for sharing your feedback! I’m so glad to know you’re satisfi…" at bounding box center [470, 342] width 616 height 19
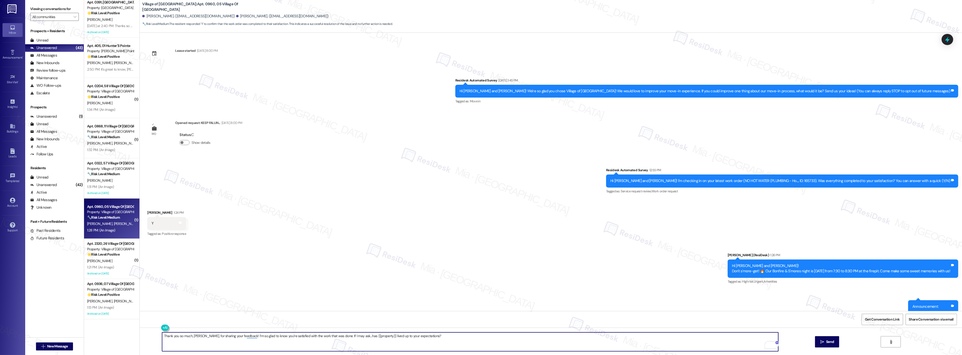
scroll to position [76, 0]
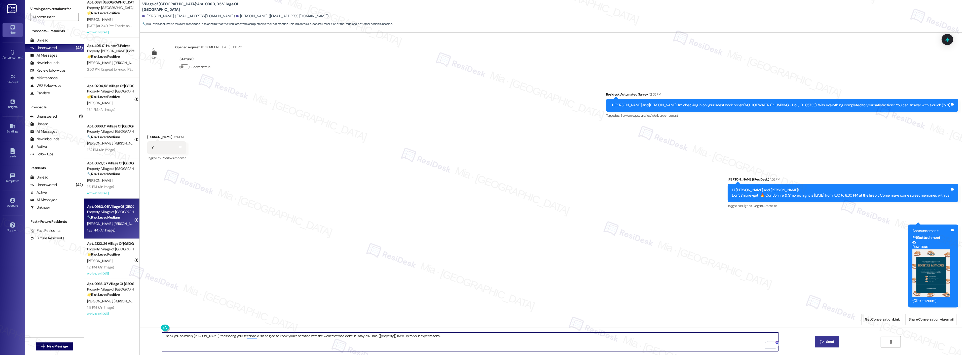
type textarea "Thank you so much, Angel, for sharing your feedback! I’m so glad to know you’re…"
click at [825, 341] on span "Send" at bounding box center [830, 341] width 10 height 5
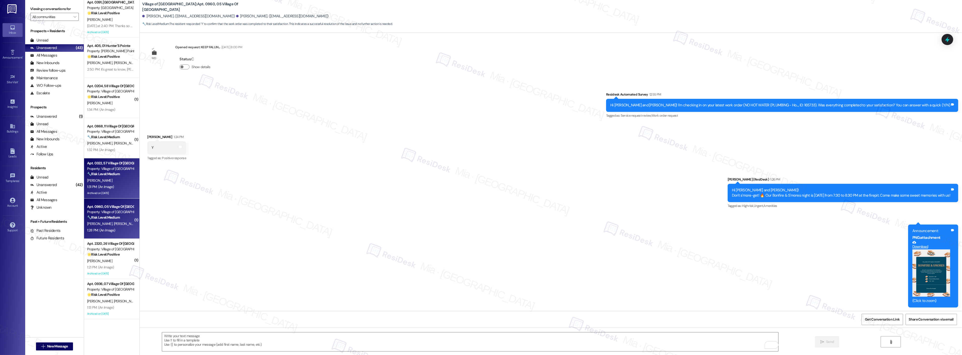
click at [101, 181] on div "M. Kline" at bounding box center [111, 181] width 48 height 6
type textarea "Fetching suggested responses. Please feel free to read through the conversation…"
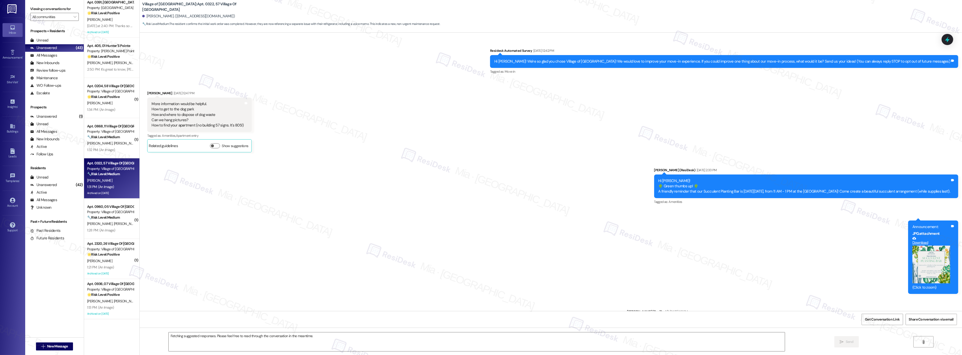
scroll to position [1441, 0]
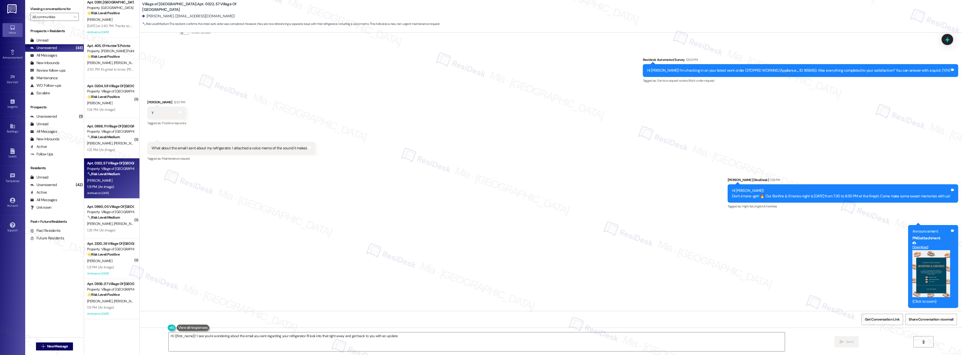
type textarea "Hi {{first_name}}! I see you're wondering about the email you sent regarding yo…"
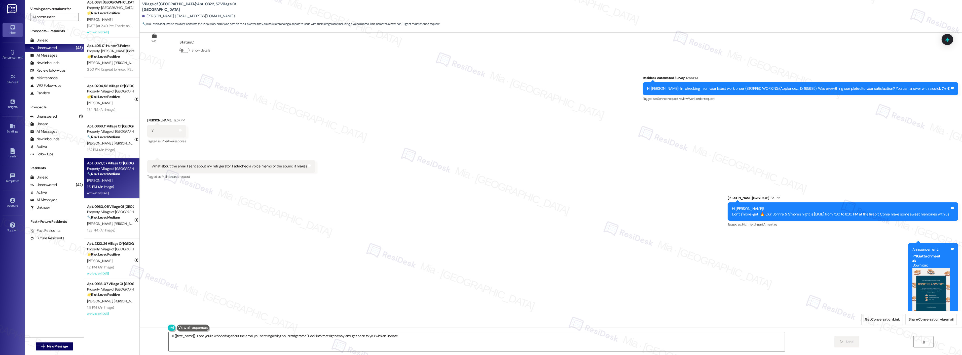
scroll to position [1413, 0]
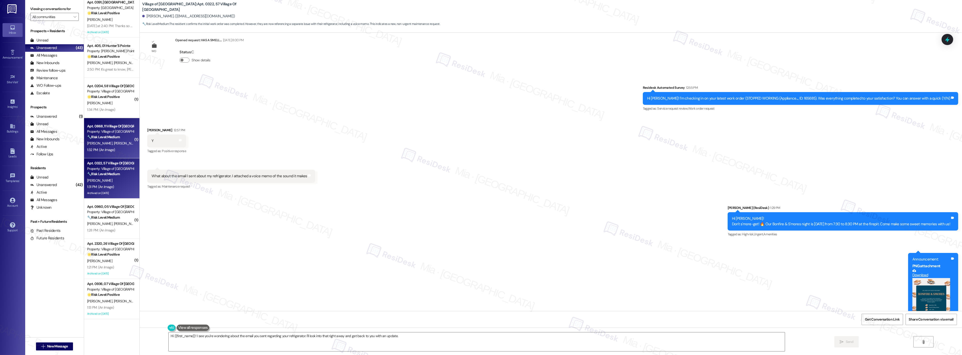
click at [114, 142] on span "K. Parke" at bounding box center [126, 143] width 25 height 5
type textarea "Fetching suggested responses. Please feel free to read through the conversation…"
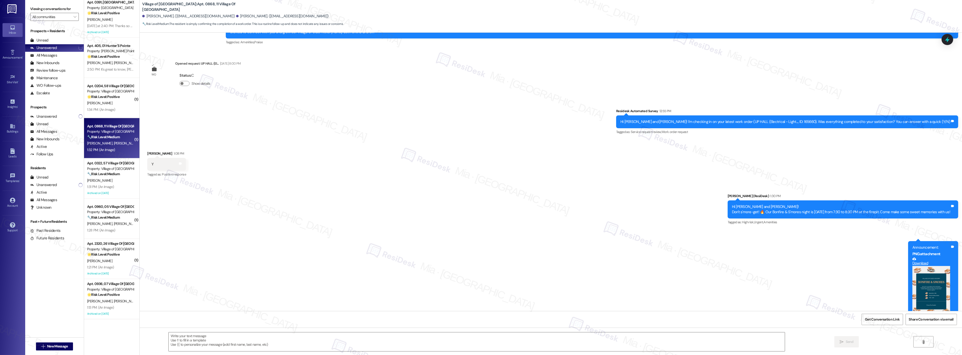
scroll to position [1530, 0]
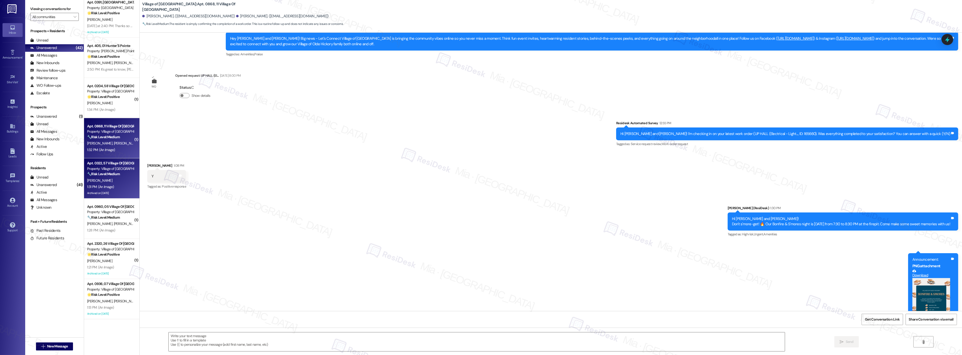
click at [87, 172] on strong "🔧 Risk Level: Medium" at bounding box center [103, 174] width 33 height 5
type textarea "Fetching suggested responses. Please feel free to read through the conversation…"
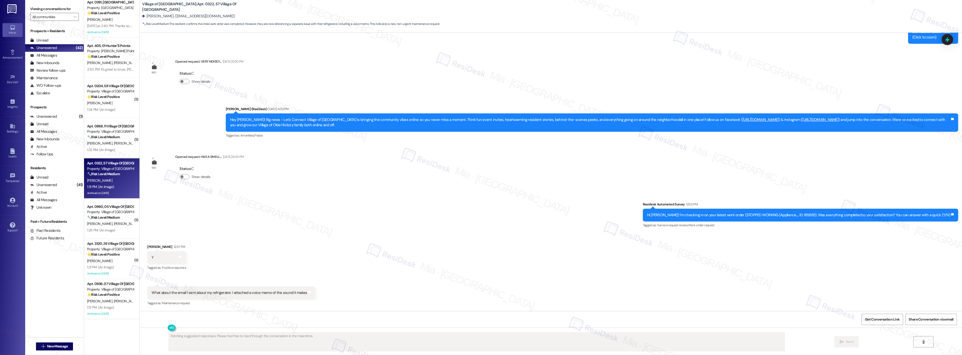
scroll to position [1441, 0]
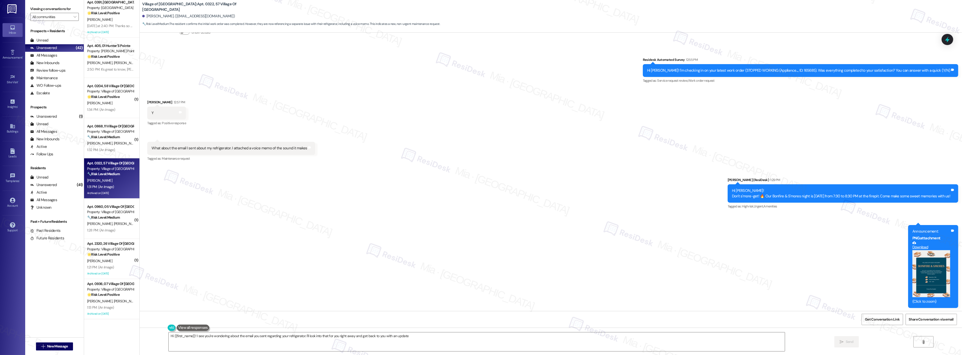
type textarea "Hi {{first_name}}! I see you're wondering about the email you sent regarding yo…"
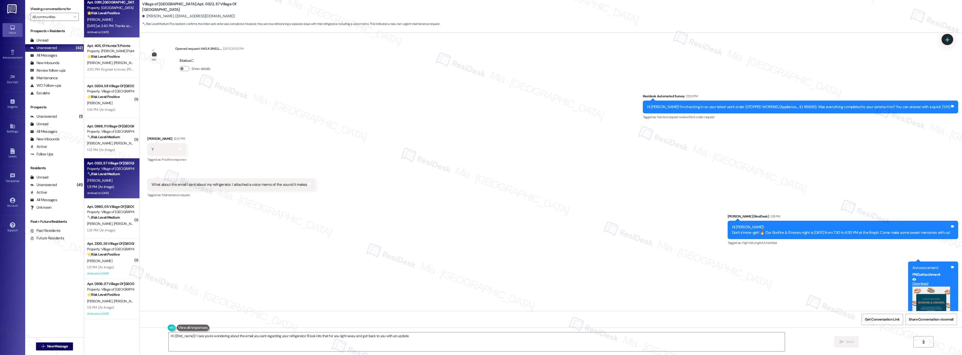
scroll to position [1329, 0]
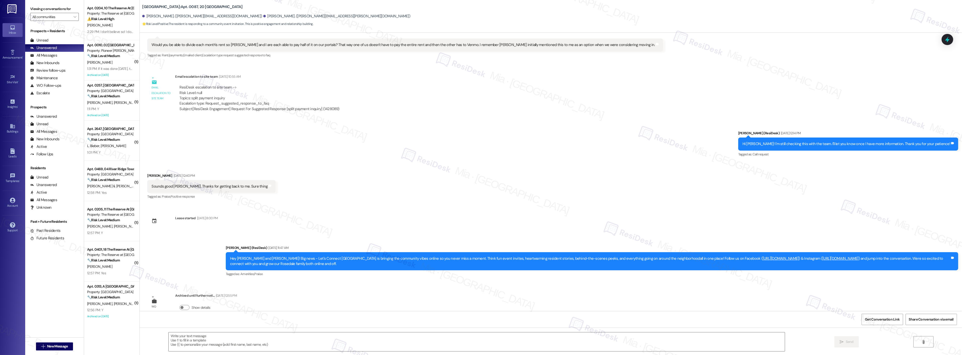
scroll to position [461, 0]
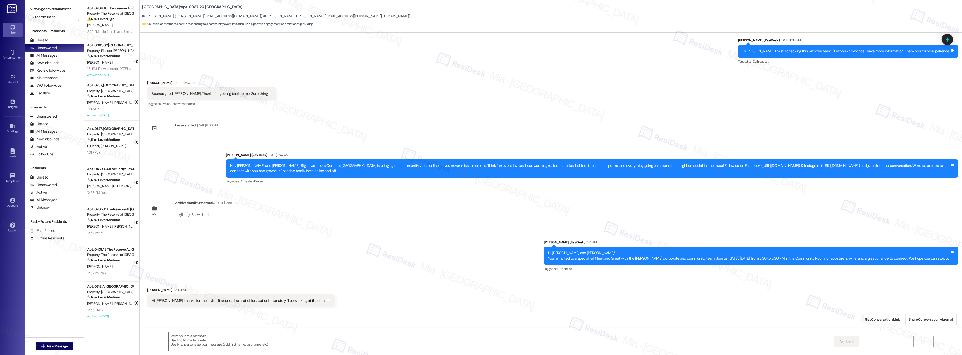
type textarea "Fetching suggested responses. Please feel free to read through the conversation…"
click at [214, 336] on textarea at bounding box center [477, 342] width 616 height 19
paste textarea "Thank you, [PERSON_NAME]. I appreciate the update. I understand you’ll be worki…"
click at [187, 336] on textarea "Thank you, [PERSON_NAME]. I appreciate the update. I understand you’ll be worki…" at bounding box center [477, 342] width 616 height 19
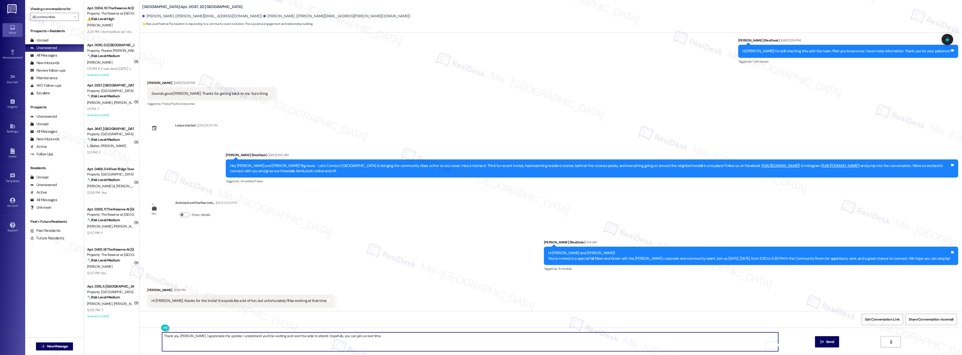
click at [180, 337] on textarea "Thank you, Terry. I appreciate the update. I understand you’ll be working and w…" at bounding box center [470, 342] width 616 height 19
click at [341, 338] on textarea "Thank you, Brady. I appreciate the update. I understand you’ll be working and w…" at bounding box center [470, 342] width 616 height 19
type textarea "Thank you, Brady. I appreciate the update. I understand you’ll be working and w…"
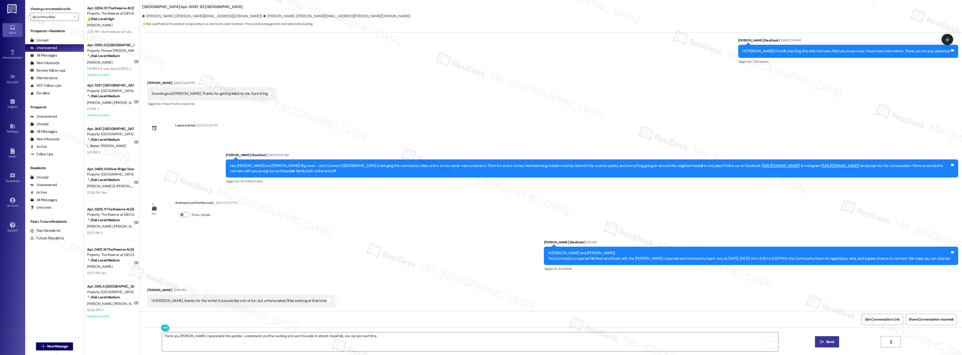
click at [829, 341] on span "Send" at bounding box center [830, 341] width 8 height 5
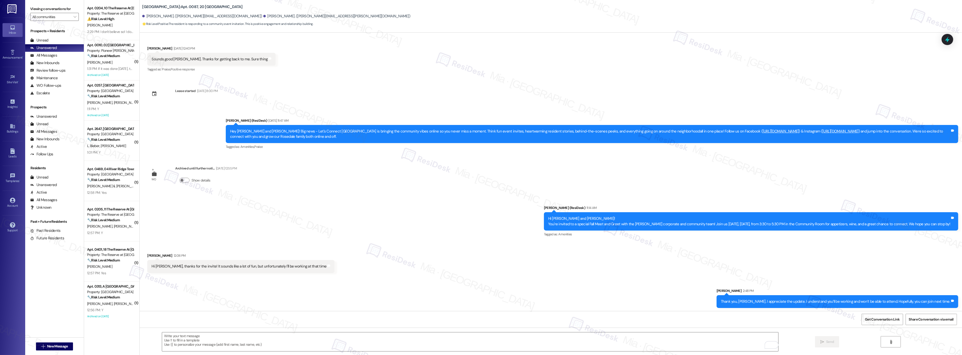
scroll to position [496, 0]
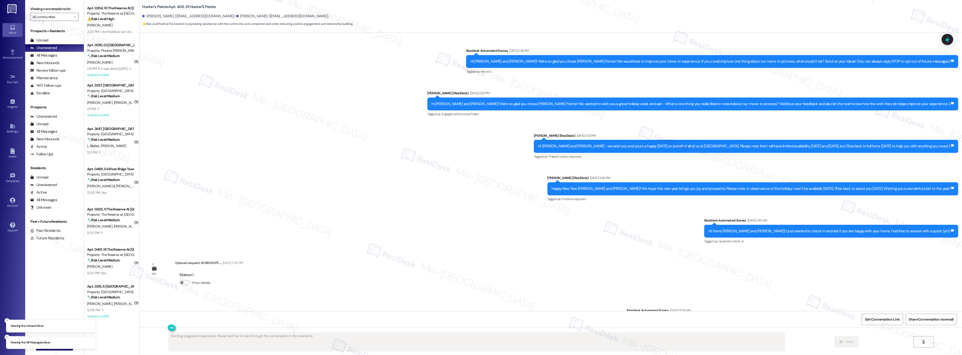
scroll to position [1527, 0]
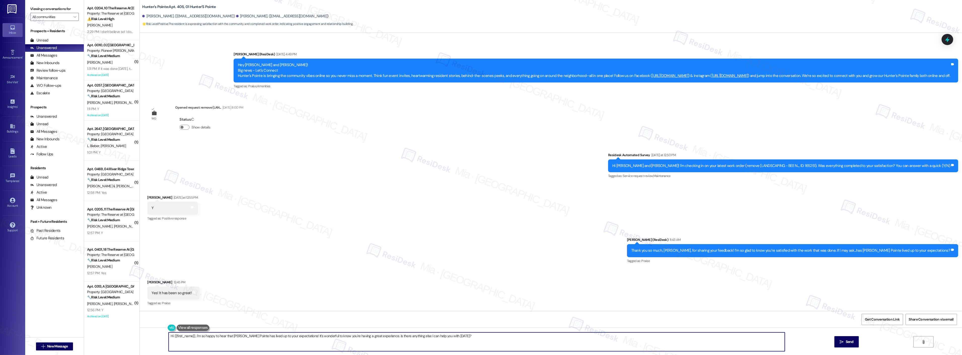
drag, startPoint x: 456, startPoint y: 336, endPoint x: 159, endPoint y: 336, distance: 296.7
click at [159, 336] on div "Hi {{first_name}}, I'm so happy to hear that [PERSON_NAME] Pointe has lived up …" at bounding box center [551, 347] width 822 height 38
paste textarea "It's great to know, Sully, that you are enjoying your home. Can I ask a quick f…"
click at [196, 338] on textarea "It's great to know, Sully, that you are enjoying your home. Can I ask a quick f…" at bounding box center [477, 342] width 616 height 19
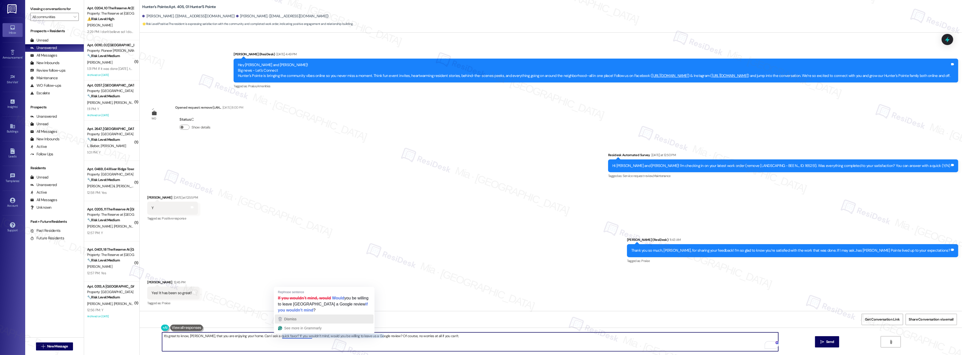
click at [312, 321] on div "Dismiss" at bounding box center [324, 320] width 94 height 8
type textarea "It's great to know, [PERSON_NAME], that you are enjoying your home. Can I ask a…"
click at [828, 339] on button " Send" at bounding box center [827, 341] width 24 height 11
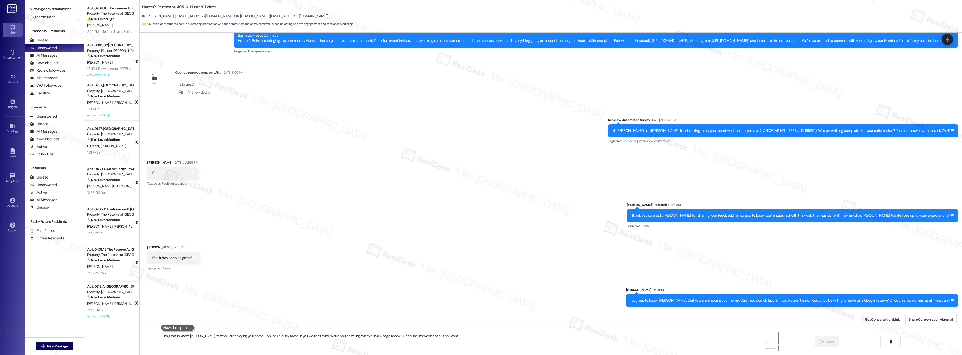
scroll to position [1562, 0]
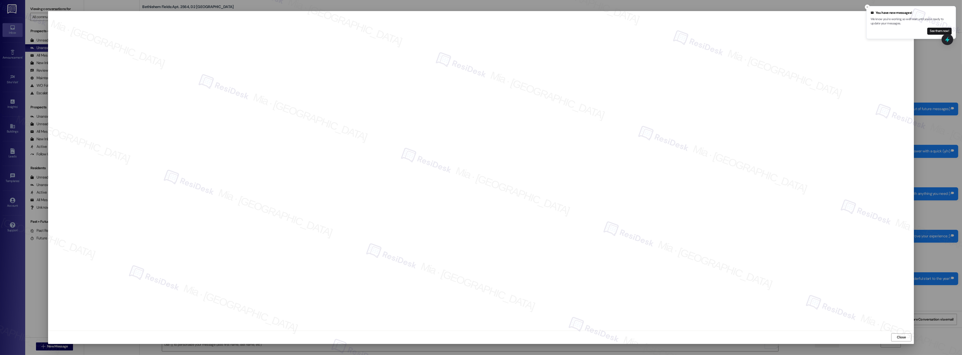
scroll to position [1432, 0]
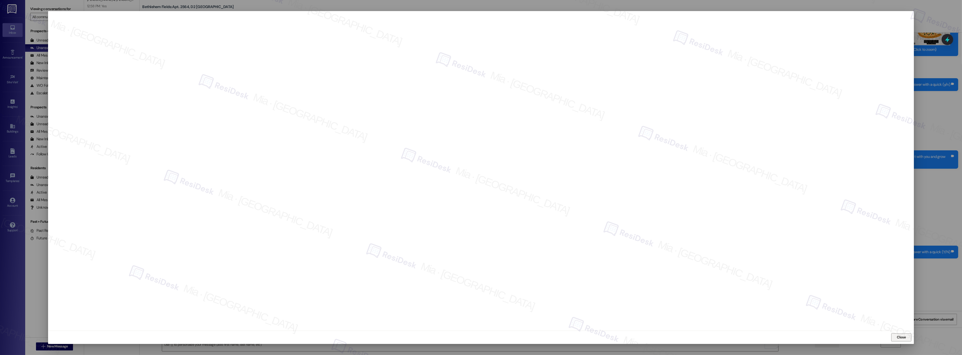
click at [899, 340] on span "Close" at bounding box center [901, 337] width 9 height 5
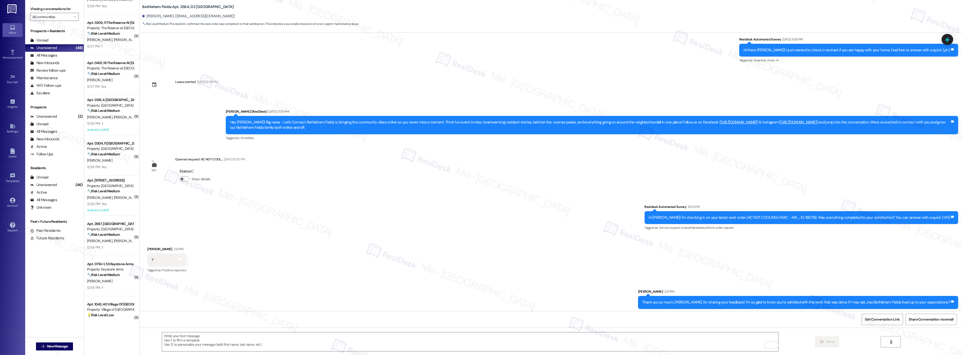
scroll to position [1467, 0]
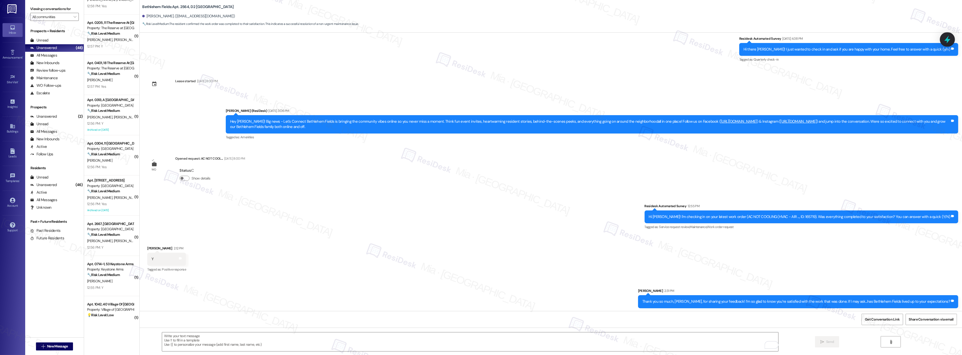
click at [944, 40] on icon at bounding box center [947, 39] width 9 height 9
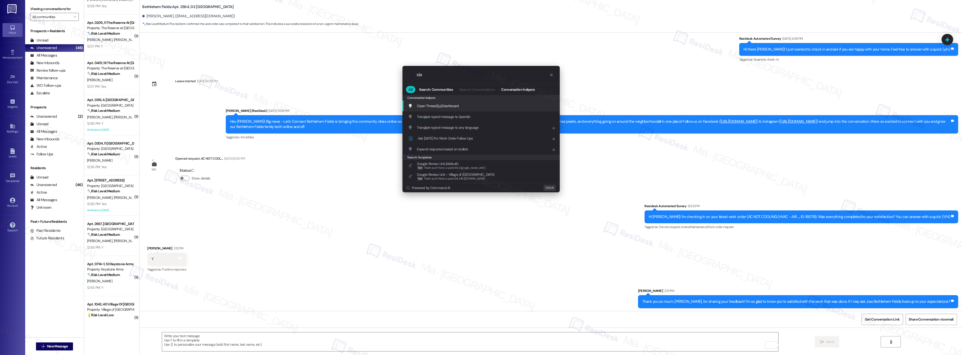
type input "sla"
click at [435, 107] on span "Open Thread SLA Dashboard" at bounding box center [438, 106] width 42 height 5
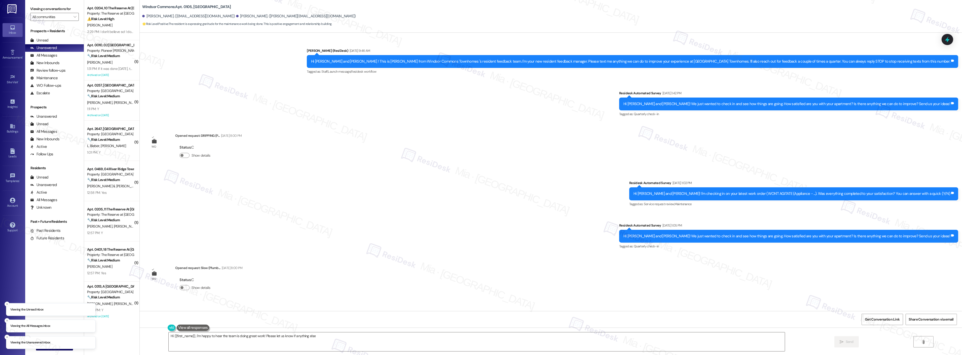
scroll to position [4465, 0]
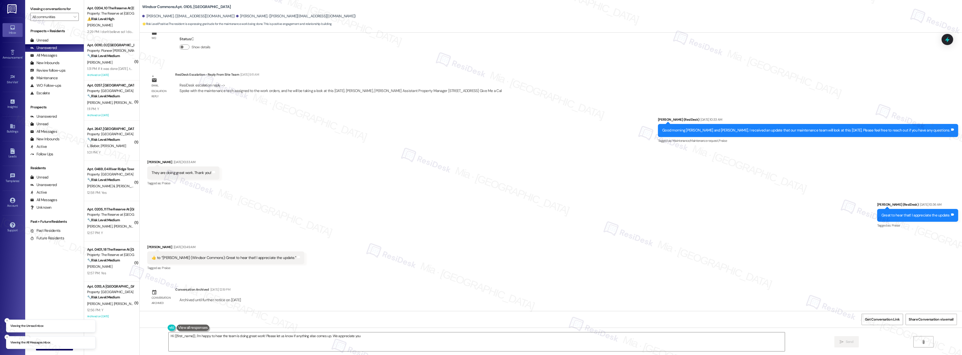
type textarea "Hi {{first_name}}, I'm happy to hear the team is doing great work! Please let u…"
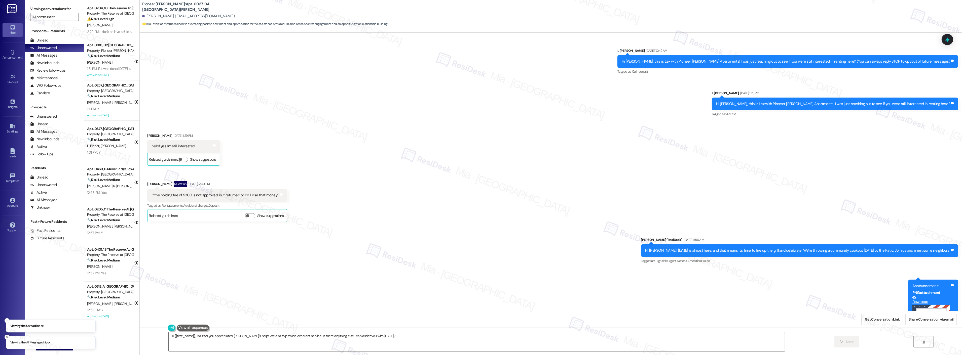
scroll to position [4419, 0]
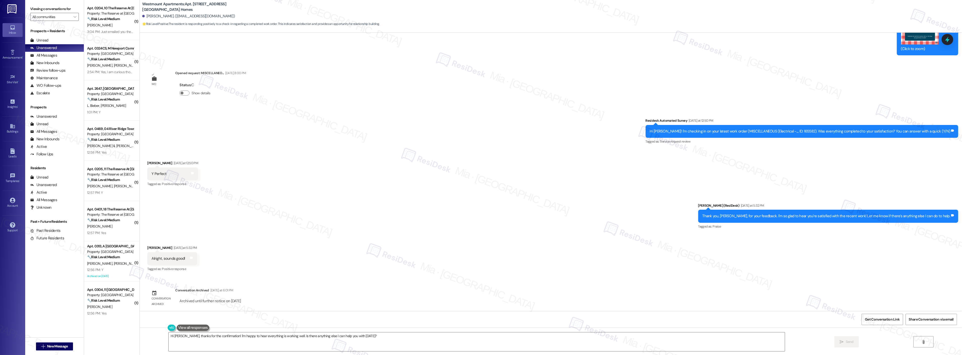
scroll to position [1958, 0]
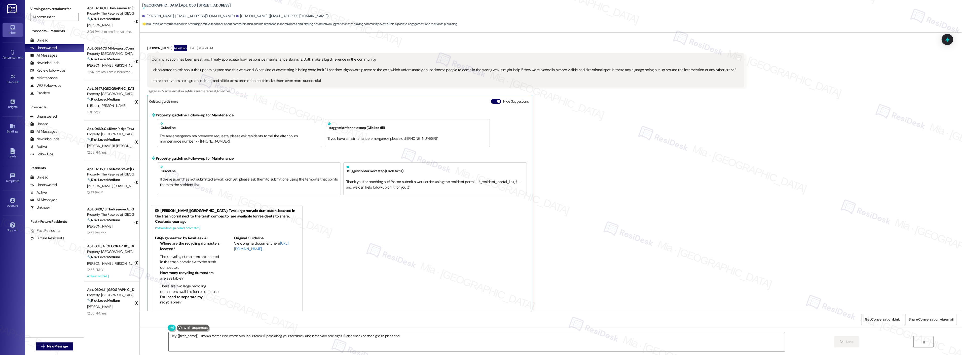
scroll to position [8566, 0]
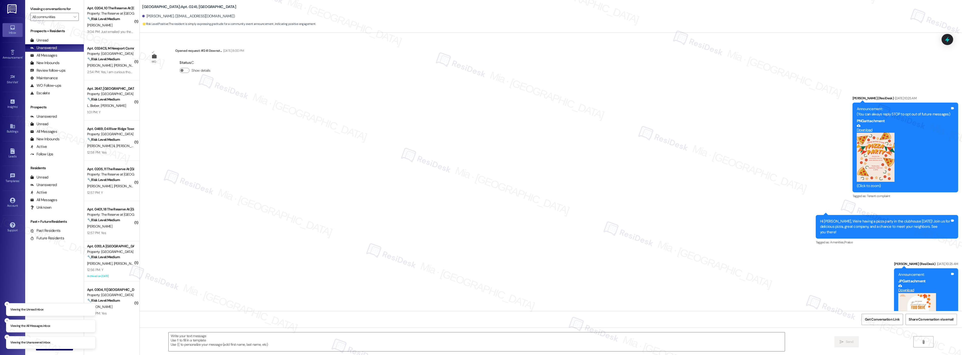
scroll to position [1509, 0]
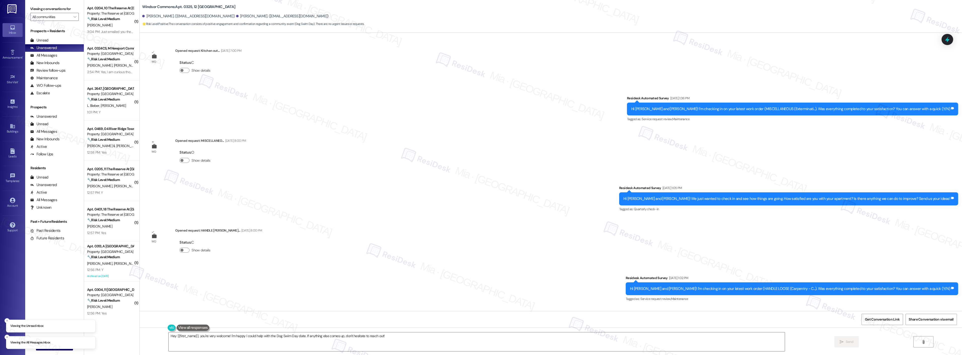
scroll to position [10970, 0]
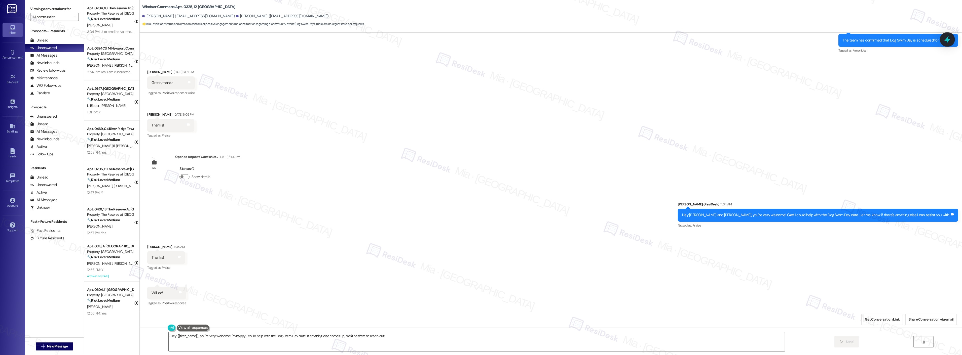
click at [946, 39] on icon at bounding box center [947, 40] width 6 height 8
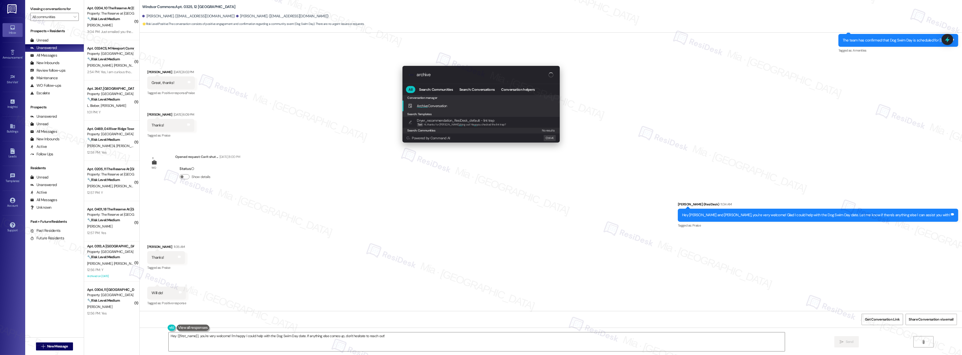
type input "archive"
click at [439, 104] on span "Archive Conversation" at bounding box center [432, 106] width 30 height 5
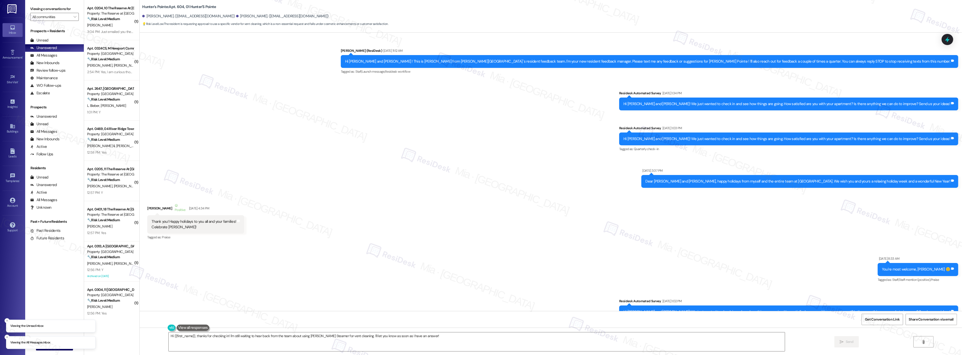
scroll to position [3904, 0]
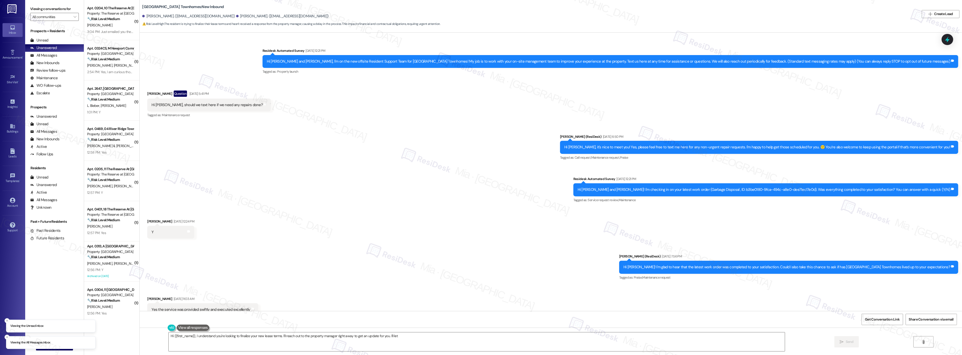
scroll to position [242, 0]
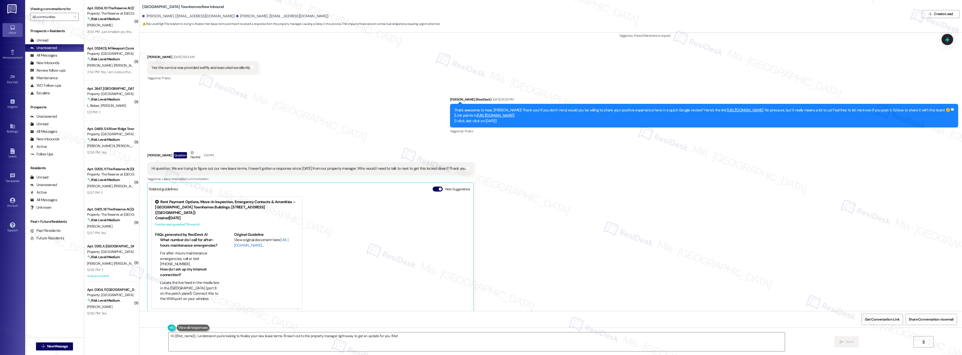
click at [293, 135] on div "Sent via SMS [PERSON_NAME] (ResiDesk) [DATE] 8:00 PM That’s awesome to hear, [P…" at bounding box center [551, 112] width 822 height 53
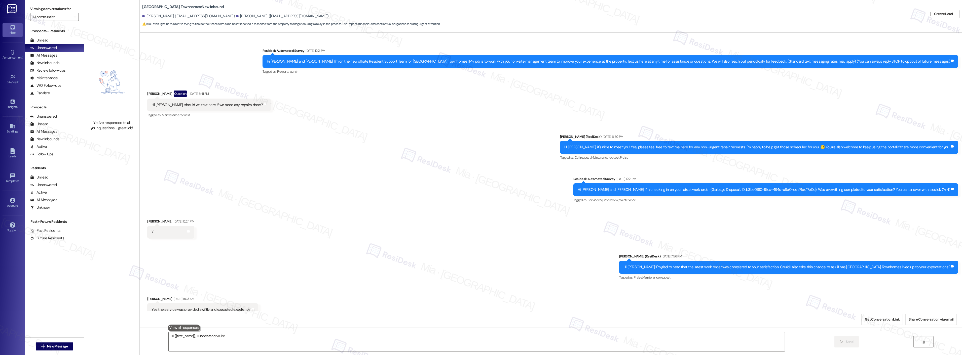
type textarea "Hi {{first_name}}, I understand you're looking"
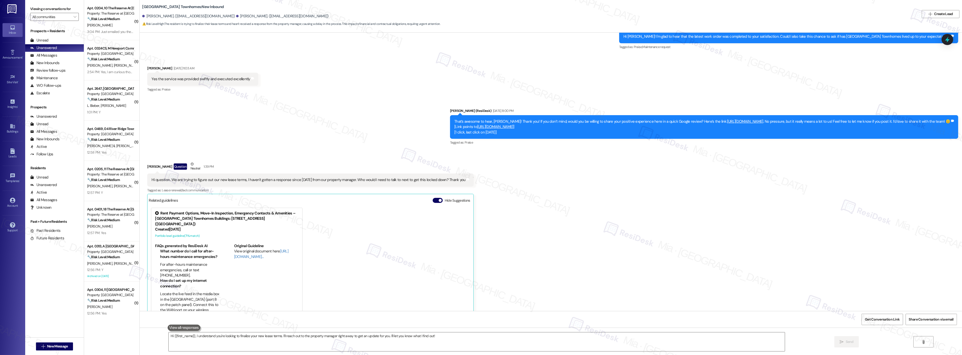
scroll to position [242, 0]
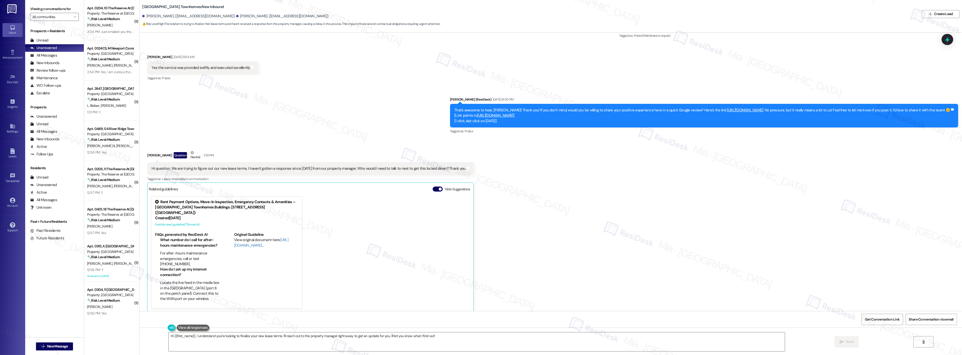
drag, startPoint x: 147, startPoint y: 168, endPoint x: 458, endPoint y: 166, distance: 311.5
click at [458, 166] on div "Hi question. We are trying to figure out our new lease terms, I haven't gotten …" at bounding box center [308, 168] width 314 height 5
copy div "Hi question. We are trying to figure out our new lease terms, I haven't gotten …"
drag, startPoint x: 431, startPoint y: 336, endPoint x: 186, endPoint y: 337, distance: 245.1
click at [186, 337] on textarea "Hi {{first_name}}, I understand you're looking to finalize your new lease terms…" at bounding box center [470, 342] width 616 height 19
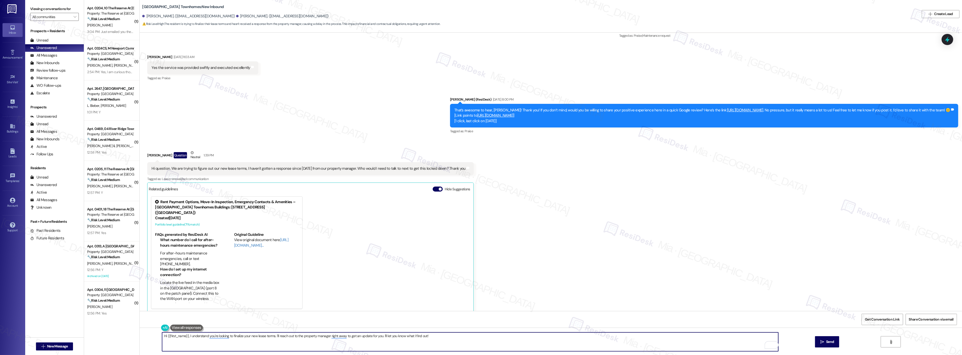
drag, startPoint x: 184, startPoint y: 337, endPoint x: 164, endPoint y: 337, distance: 20.9
click at [164, 337] on textarea "Hi {{first_name}}, I understand you're looking to finalize your new lease terms…" at bounding box center [470, 342] width 616 height 19
drag, startPoint x: 173, startPoint y: 338, endPoint x: 419, endPoint y: 337, distance: 246.1
click at [419, 337] on textarea "Hi Besim, I understand you're looking to finalize your new lease terms. I'll re…" at bounding box center [470, 342] width 616 height 19
paste textarea "Thank you for reaching out. I understand how important it is to finalize your l…"
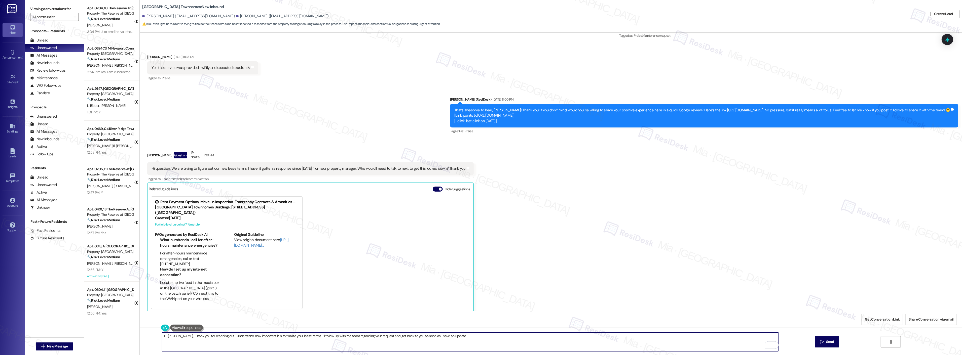
click at [176, 337] on textarea "Hi Besim, Thank you for reaching out. I understand how important it is to final…" at bounding box center [470, 342] width 616 height 19
click at [234, 336] on textarea "Hi Besim, thank you for reaching out. I understand how important it is to final…" at bounding box center [470, 342] width 616 height 19
drag, startPoint x: 232, startPoint y: 336, endPoint x: 262, endPoint y: 337, distance: 29.7
click at [262, 337] on textarea "Hi Besim, thank you for reaching out. I understand how important it is to final…" at bounding box center [470, 342] width 616 height 19
click at [212, 336] on textarea "Hi Besim, thank you for reaching out. I understand how important it is to final…" at bounding box center [470, 342] width 616 height 19
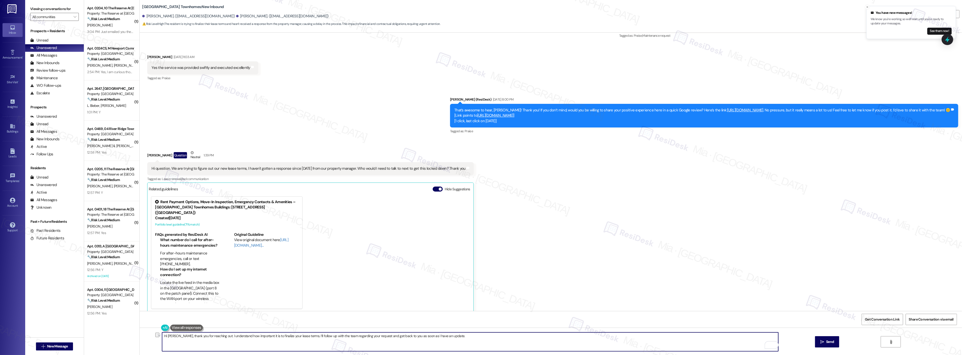
drag, startPoint x: 213, startPoint y: 336, endPoint x: 449, endPoint y: 336, distance: 236.0
click at [449, 336] on textarea "Hi Besim, thank you for reaching out. I understand how important it is to final…" at bounding box center [470, 342] width 616 height 19
click at [222, 336] on textarea "Hi Besim, thank you for reaching out." at bounding box center [470, 342] width 616 height 19
paste textarea "I understand you need information about your lease terms, and I’m sorry you hav…"
click at [281, 337] on textarea "Hi Besim, thank you for reaching out. I understand you need information about y…" at bounding box center [470, 342] width 616 height 19
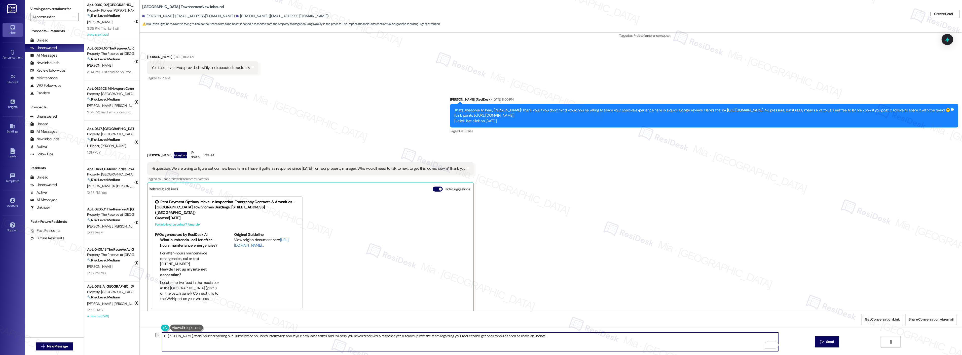
drag, startPoint x: 483, startPoint y: 336, endPoint x: 498, endPoint y: 337, distance: 15.1
click at [498, 337] on textarea "Hi Besim, thank you for reaching out. I understand you need information about y…" at bounding box center [470, 342] width 616 height 19
drag, startPoint x: 518, startPoint y: 339, endPoint x: 159, endPoint y: 342, distance: 359.1
click at [162, 342] on textarea "Hi Besim, thank you for reaching out. I understand you need information about y…" at bounding box center [470, 342] width 616 height 19
type textarea "Hi Besim, thank you for reaching out. I understand you need information about y…"
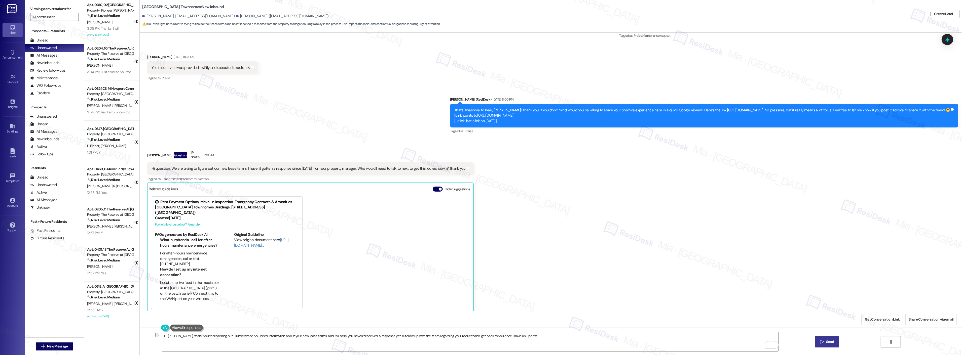
click at [834, 344] on span "Send" at bounding box center [830, 341] width 10 height 5
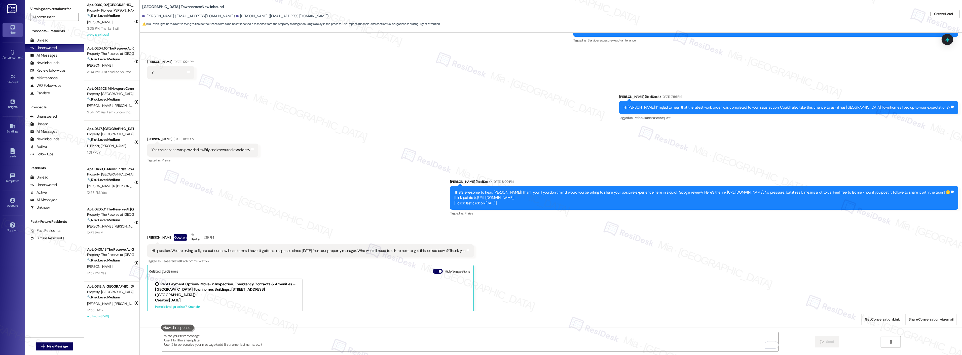
scroll to position [158, 0]
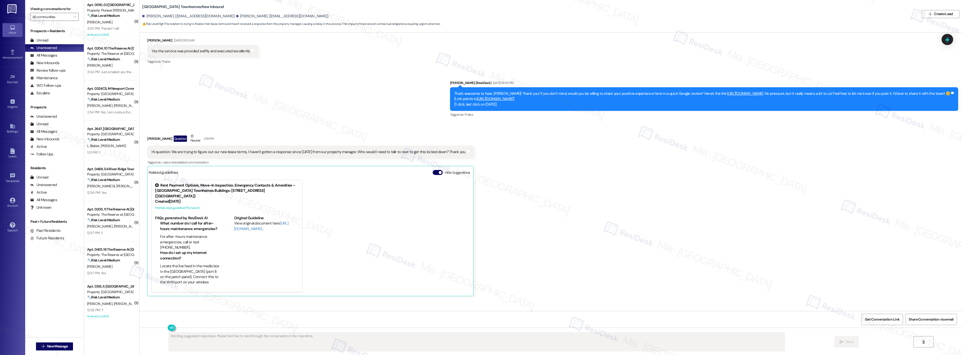
scroll to position [285, 0]
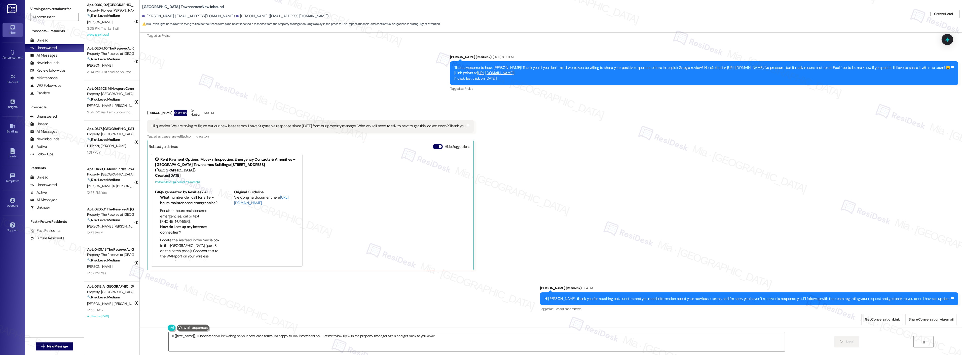
type textarea "Hi {{first_name}}, I understand you're waiting on your new lease terms. I'm hap…"
click at [449, 343] on textarea "Hi {{first_name}}, I understand you're waiting on your new lease terms. I'm hap…" at bounding box center [477, 342] width 616 height 19
drag, startPoint x: 192, startPoint y: 125, endPoint x: 459, endPoint y: 126, distance: 267.0
click at [459, 126] on div "Hi question. We are trying to figure out our new lease terms, I haven't gotten …" at bounding box center [308, 126] width 315 height 5
copy div "figure out our new lease terms, I haven't gotten a response since yesterday fro…"
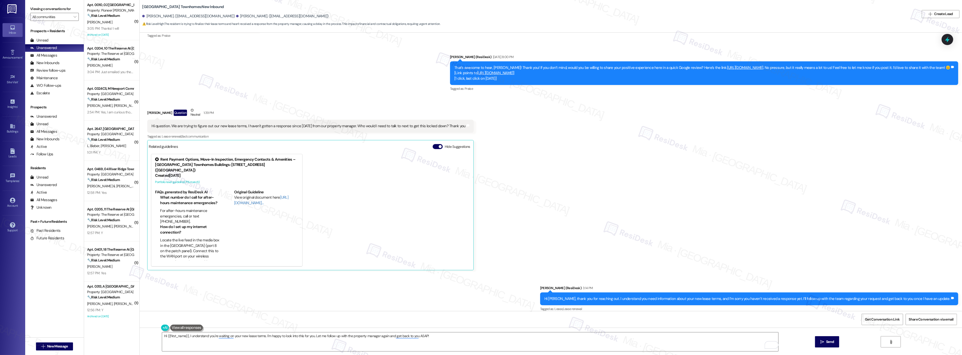
click at [949, 46] on div "Sent via SMS Sarah (ResiDesk) Aug 15, 2025 at 8:00 PM That’s awesome to hear, B…" at bounding box center [551, 69] width 822 height 53
click at [944, 42] on icon at bounding box center [947, 39] width 9 height 9
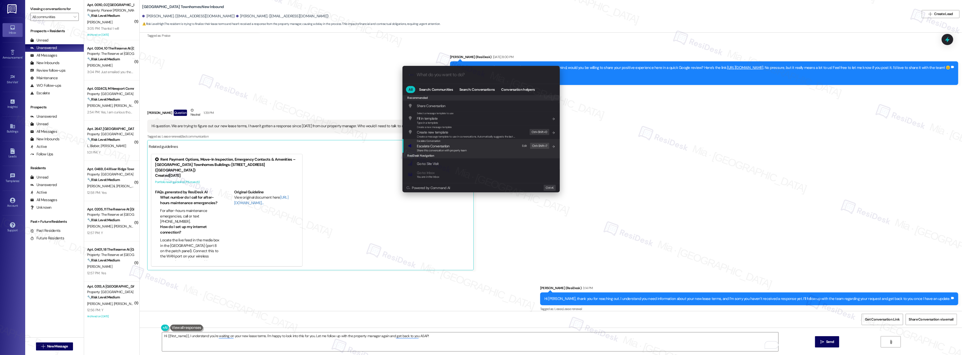
click at [457, 146] on span "Escalate Conversation" at bounding box center [442, 146] width 50 height 6
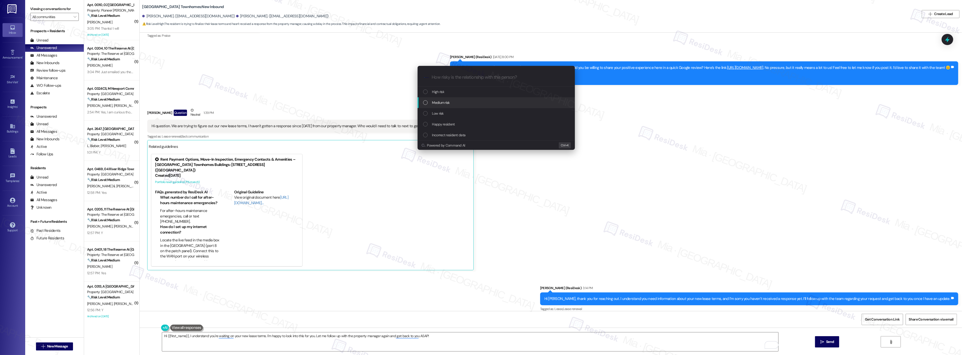
click at [440, 103] on span "Medium risk" at bounding box center [441, 103] width 18 height 6
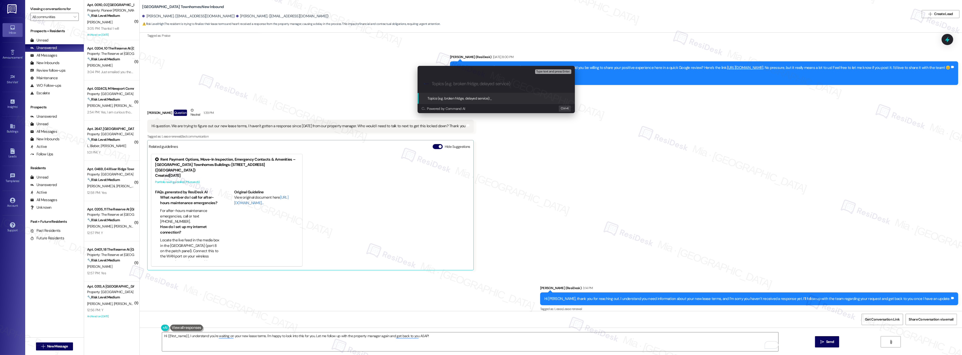
paste input "figure out our new lease terms, I haven't gotten a response since yesterday fro…"
type input "figure out our new lease terms, I haven't gotten a response since yesterday fro…"
click at [565, 84] on icon "progress bar" at bounding box center [566, 84] width 4 height 4
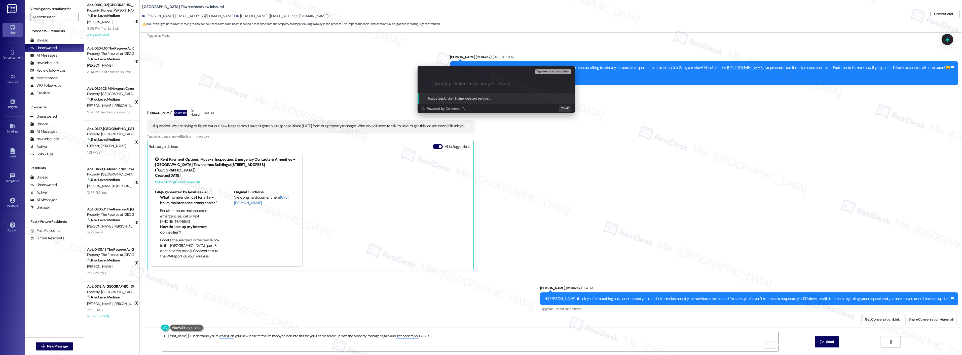
click at [471, 84] on input "Topics (e.g. broken fridge, delayed service)" at bounding box center [500, 83] width 137 height 5
type input "Resident needs information on their new lease terms"
drag, startPoint x: 535, startPoint y: 84, endPoint x: 419, endPoint y: 84, distance: 115.8
click at [419, 84] on div ".cls-1{fill:#0a055f;}.cls-2{fill:#0cc4c4;} resideskLogoBlueOrange Resident need…" at bounding box center [495, 84] width 157 height 18
click at [441, 86] on input "Resident needs information on their new lease terms" at bounding box center [498, 83] width 133 height 5
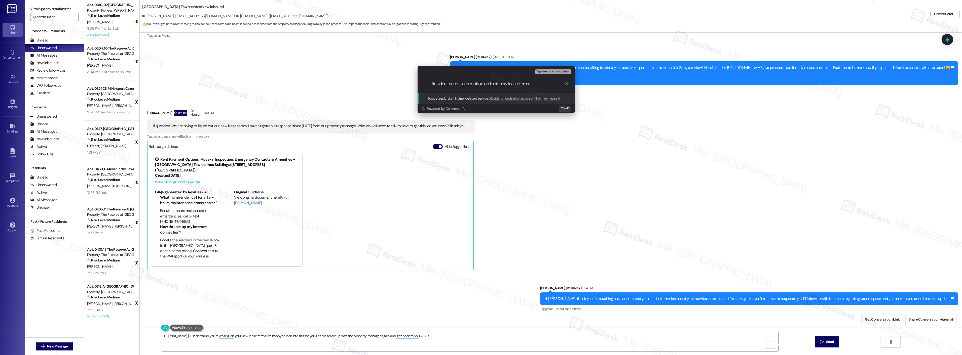
click at [441, 86] on input "Resident needs information on their new lease terms" at bounding box center [498, 83] width 133 height 5
drag, startPoint x: 533, startPoint y: 81, endPoint x: 429, endPoint y: 82, distance: 104.9
click at [429, 82] on div ".cls-1{fill:#0a055f;}.cls-2{fill:#0cc4c4;} resideskLogoBlueOrange Resident need…" at bounding box center [495, 84] width 157 height 18
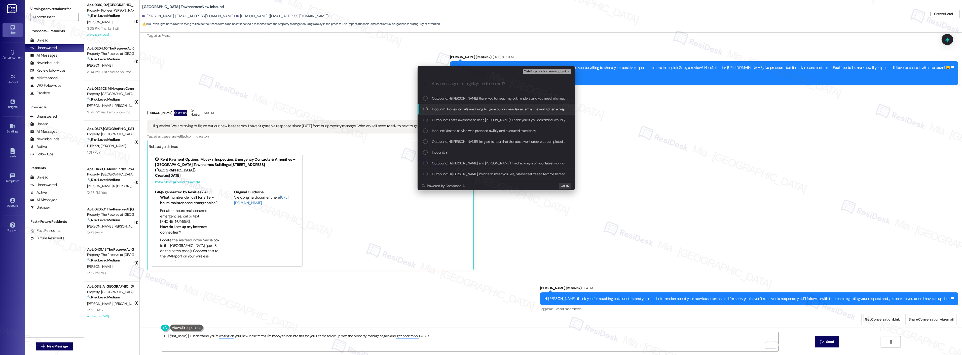
click at [426, 108] on div "List of options" at bounding box center [425, 109] width 5 height 5
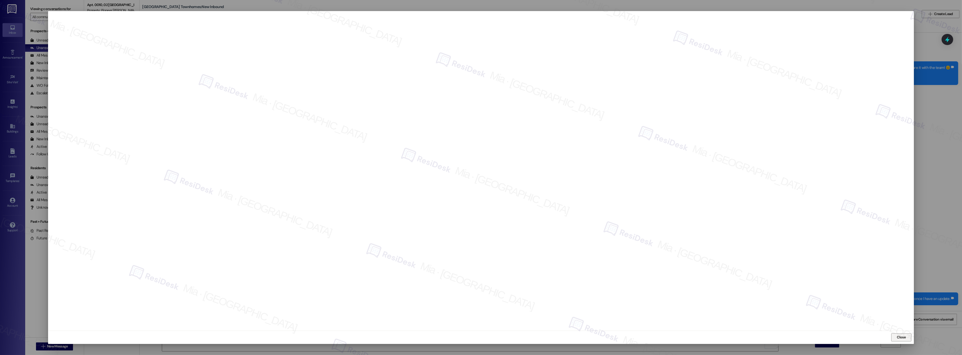
click at [894, 334] on button "Close" at bounding box center [901, 338] width 20 height 8
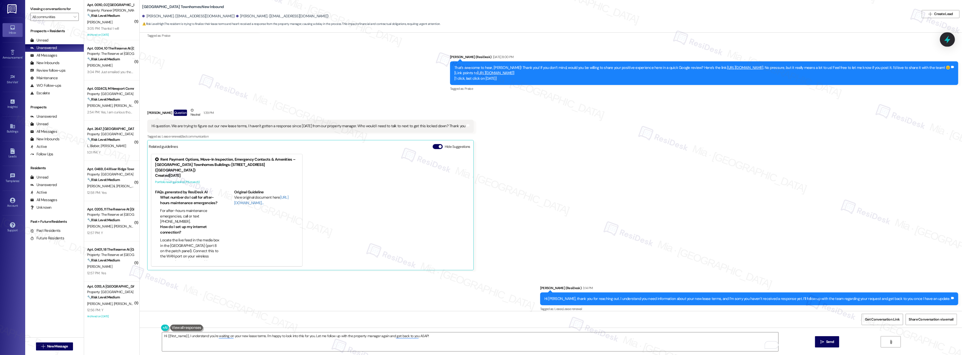
click at [948, 44] on div at bounding box center [947, 39] width 15 height 14
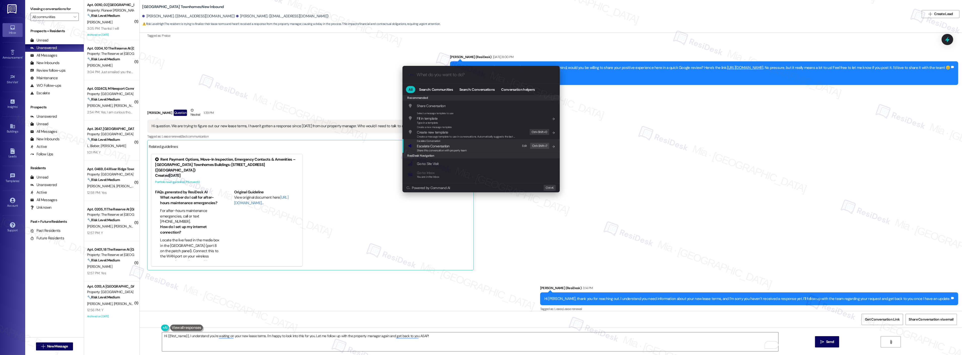
click at [444, 146] on span "Escalate Conversation" at bounding box center [433, 146] width 32 height 5
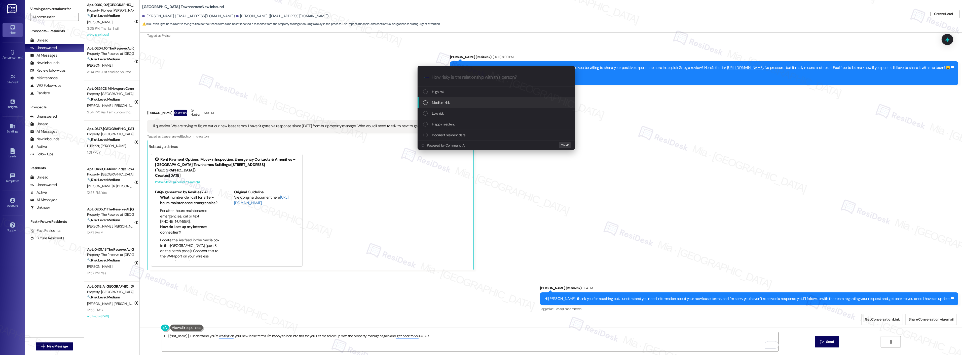
click at [448, 103] on span "Medium risk" at bounding box center [441, 103] width 18 height 6
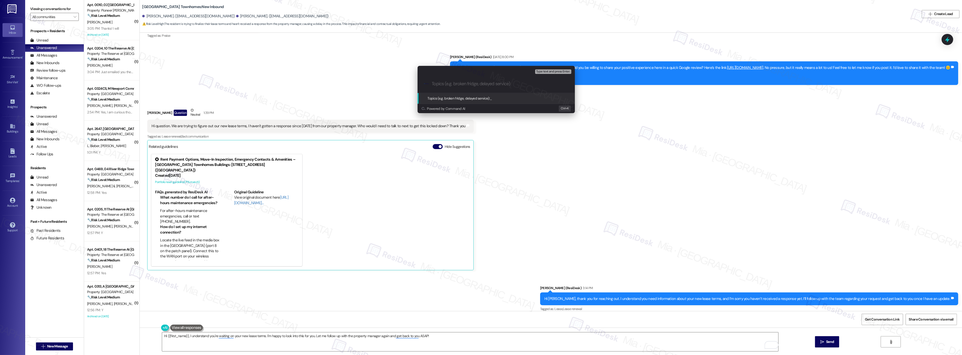
paste input "Resident needs information on their new lease terms"
type input "Resident needs information on their new lease terms"
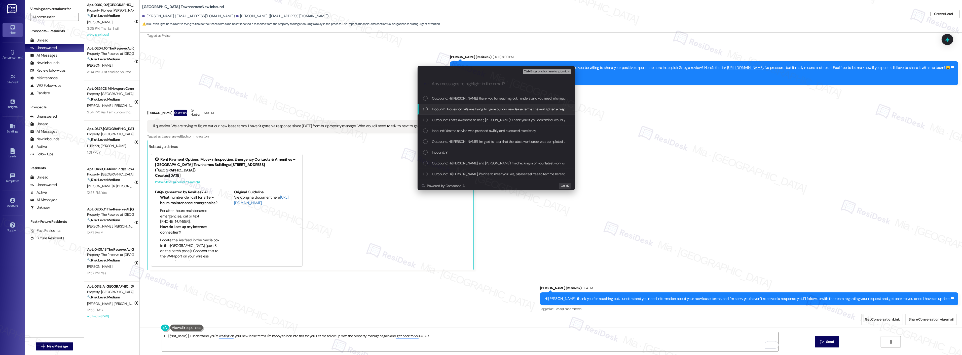
click at [478, 111] on span "Inbound: Hi question. We are trying to figure out our new lease terms, I haven'…" at bounding box center [582, 109] width 300 height 6
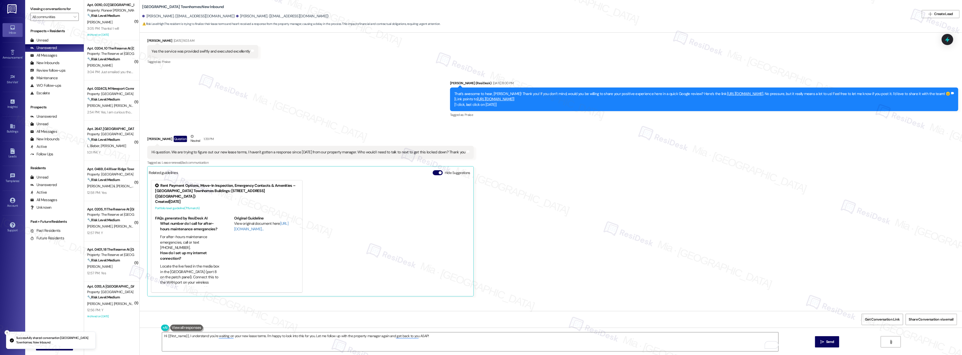
scroll to position [242, 0]
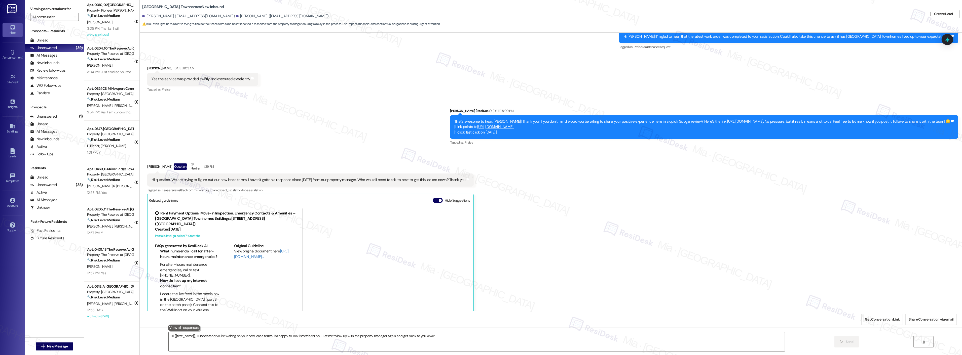
type textarea "Hi {{first_name}}, I understand you're waiting on your new lease terms. I'm hap…"
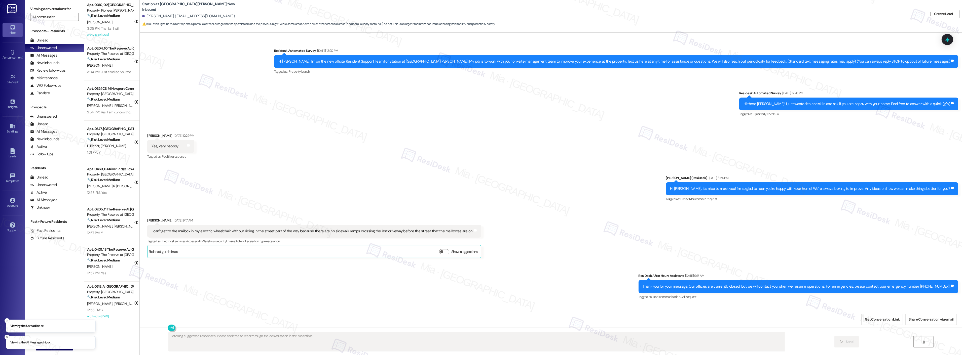
scroll to position [850, 0]
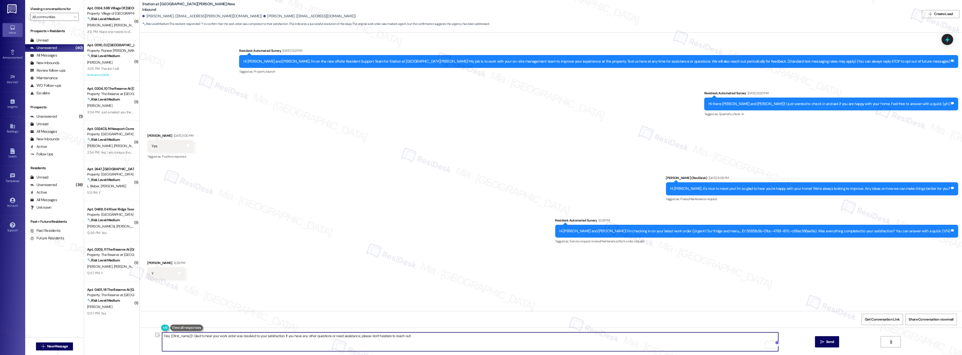
drag, startPoint x: 381, startPoint y: 337, endPoint x: 158, endPoint y: 341, distance: 223.7
click at [162, 341] on textarea "Hey {{first_name}}! Glad to hear your work order was resolved to your satisfact…" at bounding box center [470, 342] width 616 height 19
paste textarea "hank you so much for sharing your feedback! I’m so glad to know you’re satisfie…"
click at [162, 336] on textarea "hank you so much for sharing your feedback! I’m so glad to know you’re satisfie…" at bounding box center [470, 342] width 616 height 19
click at [187, 336] on textarea "Thank you so much for sharing your feedback! I’m so glad to know you’re satisfi…" at bounding box center [470, 342] width 616 height 19
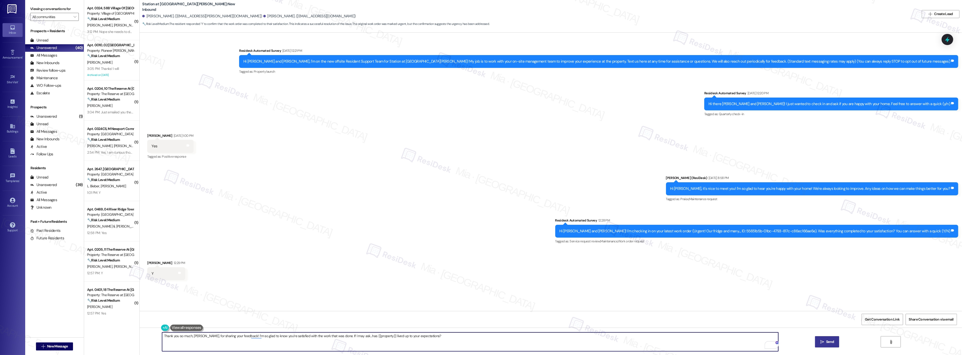
type textarea "Thank you so much, Brandon, for sharing your feedback! I’m so glad to know you’…"
click at [817, 341] on button " Send" at bounding box center [827, 341] width 24 height 11
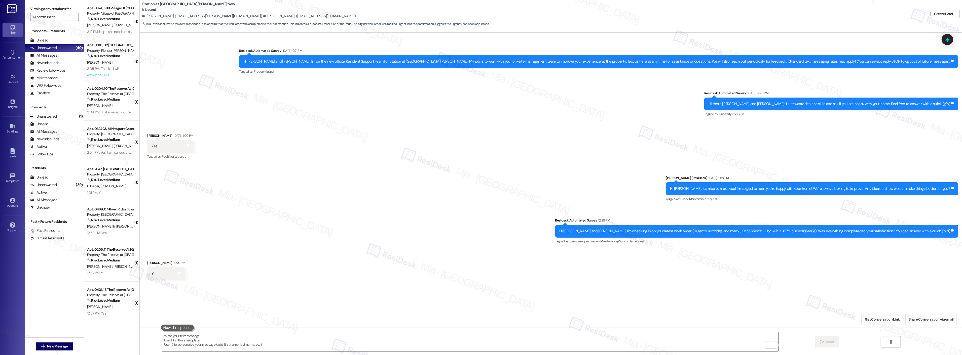
click at [203, 338] on textarea "To enrich screen reader interactions, please activate Accessibility in Grammarl…" at bounding box center [470, 342] width 616 height 19
paste textarea "Thank you so much for sharing your feedback! I’m so glad to know you’re satisfi…"
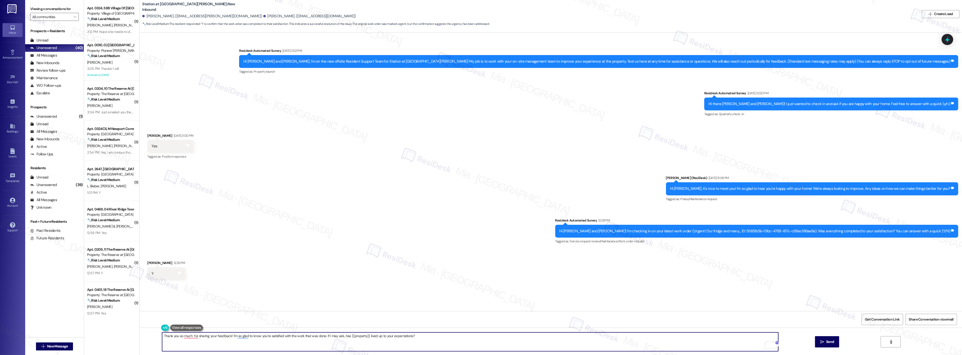
click at [162, 336] on textarea "Thank you so much for sharing your feedback! I’m so glad to know you’re satisfi…" at bounding box center [470, 342] width 616 height 19
click at [187, 336] on textarea "Thank you so much for sharing your feedback! I’m so glad to know you’re satisfi…" at bounding box center [470, 342] width 616 height 19
click at [207, 321] on span "button" at bounding box center [207, 321] width 2 height 4
type textarea "Thank you so much, Brandon, for sharing your feedback! I’m so glad to know you’…"
click at [492, 190] on div "Sent via SMS Sarah (ResiDesk) Aug 28, 2025 at 8:58 PM Hi Makayla, it's nice to …" at bounding box center [551, 206] width 822 height 85
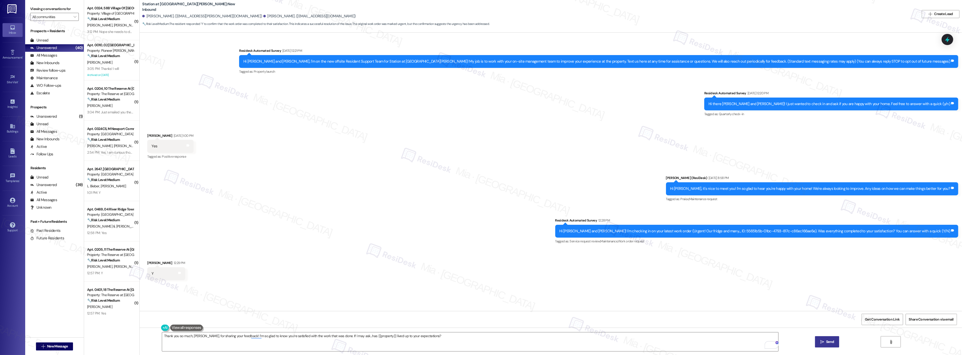
click at [817, 338] on button " Send" at bounding box center [827, 341] width 24 height 11
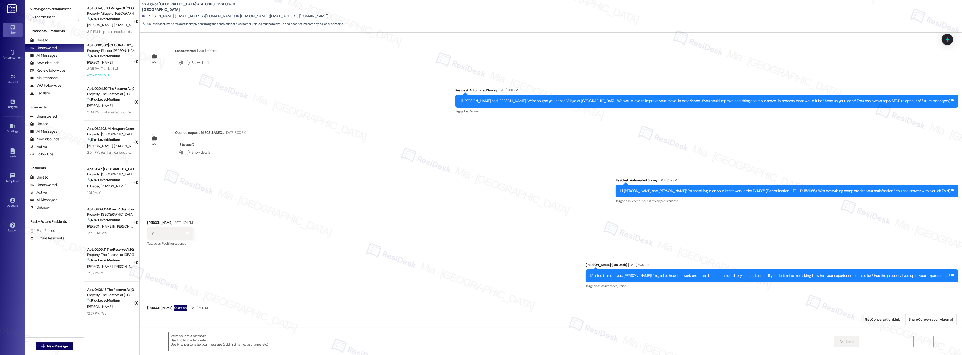
scroll to position [1558, 0]
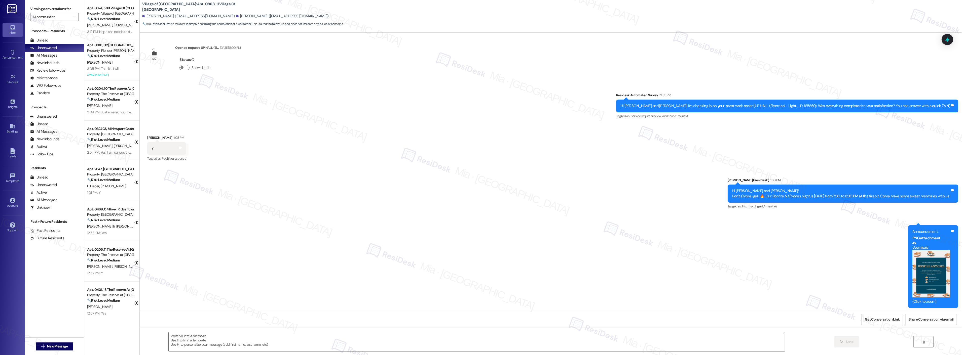
type textarea "Fetching suggested responses. Please feel free to read through the conversation…"
click at [195, 341] on textarea at bounding box center [477, 342] width 616 height 19
paste textarea "[PERSON_NAME] you so much for sharing your feedback! I’m so glad to know you’re…"
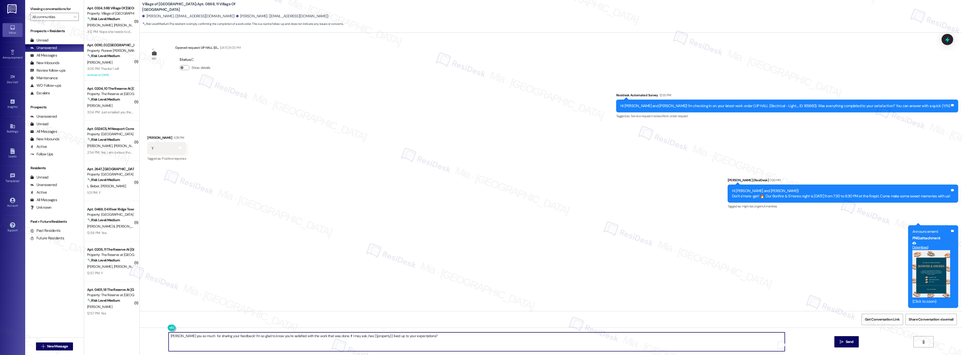
click at [169, 337] on textarea "[PERSON_NAME] you so much for sharing your feedback! I’m so glad to know you’re…" at bounding box center [477, 342] width 616 height 19
click at [187, 336] on textarea "Thank you so much for sharing your feedback! I’m so glad to know you’re satisfi…" at bounding box center [470, 342] width 616 height 19
click at [440, 335] on textarea "Thank you so much, [PERSON_NAME], for sharing your feedback! I’m so glad to kno…" at bounding box center [470, 342] width 616 height 19
type textarea "Thank you so much, [PERSON_NAME], for sharing your feedback! I’m so glad to kno…"
click at [834, 339] on button " Send" at bounding box center [827, 341] width 24 height 11
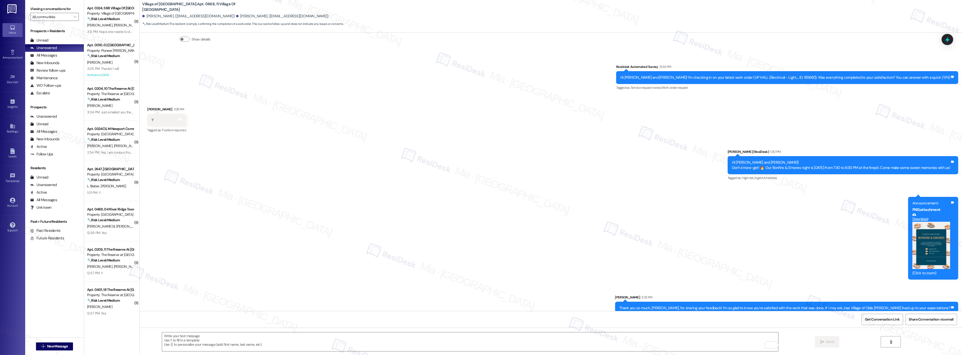
scroll to position [1593, 0]
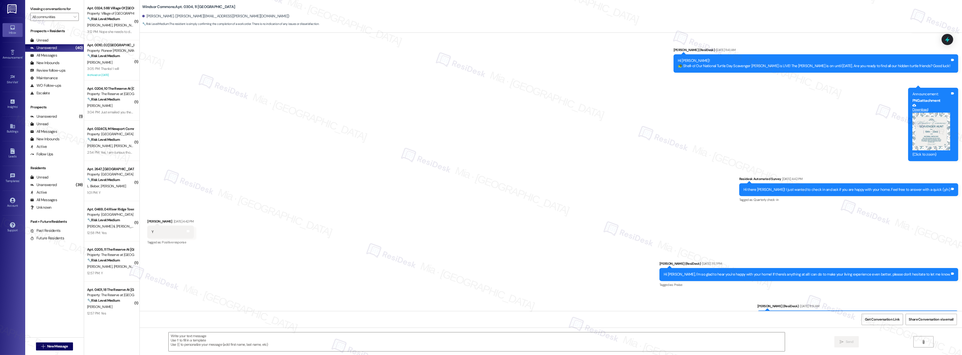
scroll to position [268, 0]
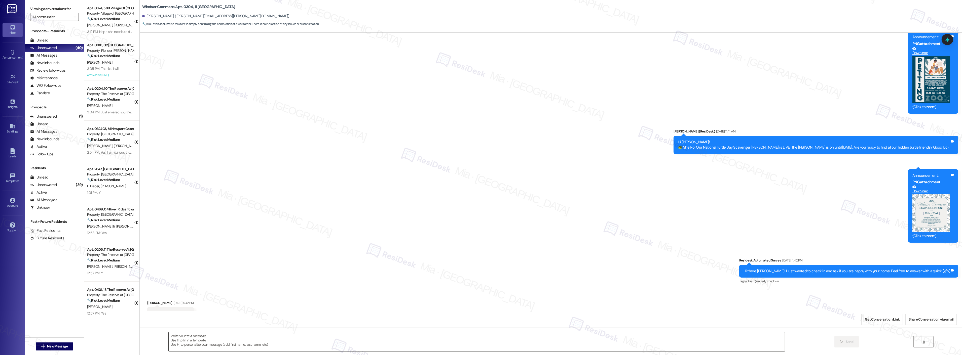
click at [180, 336] on textarea at bounding box center [477, 342] width 616 height 19
paste textarea "hank you so much for sharing your feedback! I’m so glad to know you’re satisfie…"
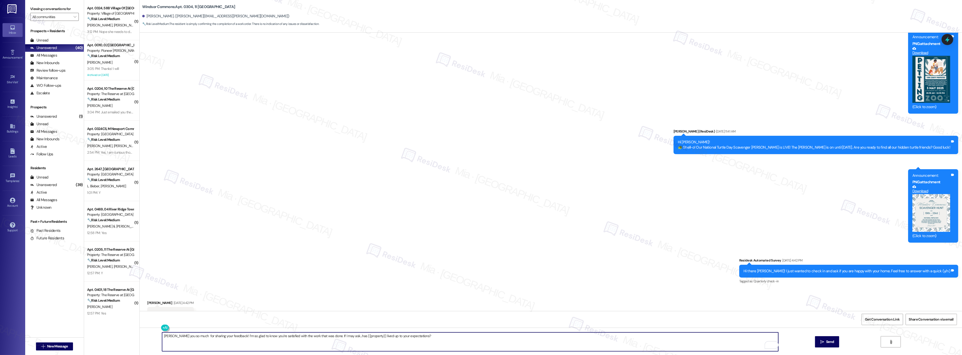
click at [166, 337] on textarea "hank you so much for sharing your feedback! I’m so glad to know you’re satisfie…" at bounding box center [470, 342] width 616 height 19
click at [162, 337] on textarea "hank you so much for sharing your feedback! I’m so glad to know you’re satisfie…" at bounding box center [470, 342] width 616 height 19
click at [187, 336] on textarea "Thank you so much for sharing your feedback! I’m so glad to know you’re satisfi…" at bounding box center [470, 342] width 616 height 19
type textarea "Thank you so much, Kristina, for sharing your feedback! I’m so glad to know you…"
click at [829, 340] on span "Send" at bounding box center [830, 341] width 8 height 5
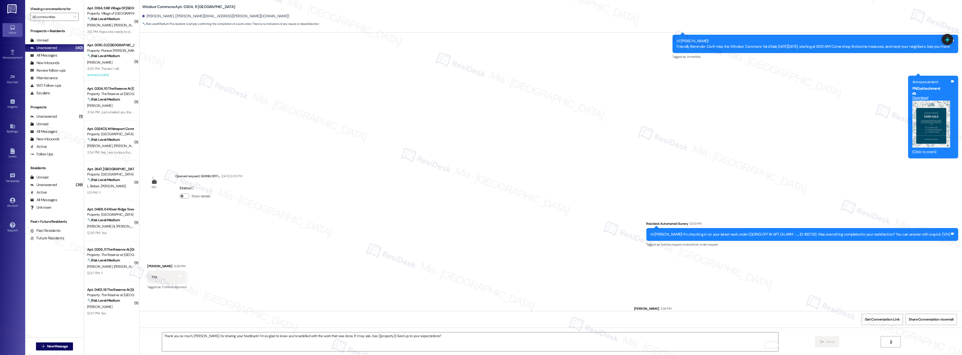
scroll to position [1142, 0]
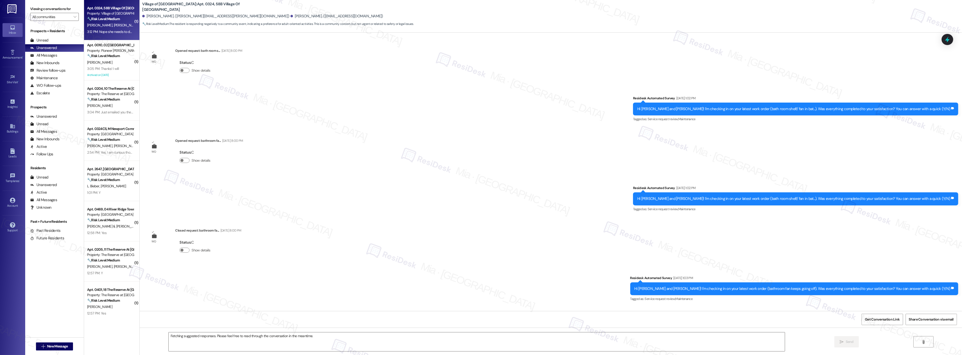
scroll to position [8832, 0]
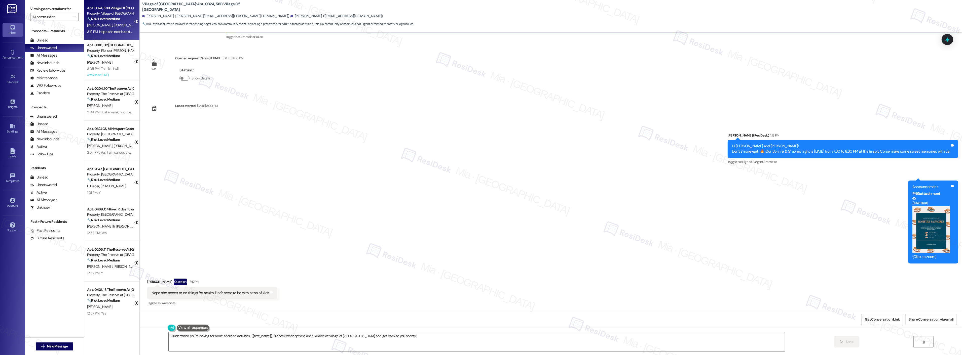
click at [923, 239] on button "Zoom image" at bounding box center [931, 229] width 38 height 47
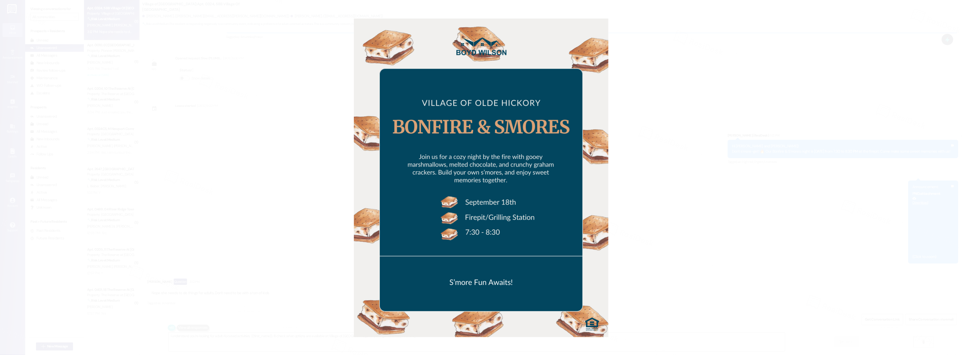
click at [764, 192] on button "Unzoom image" at bounding box center [481, 177] width 962 height 355
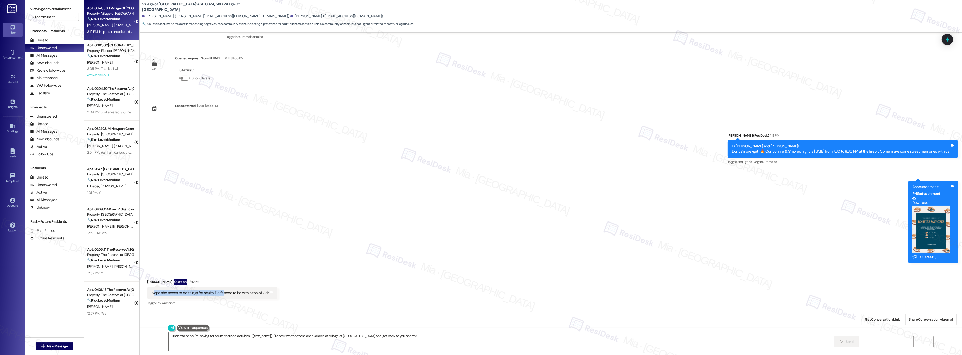
drag, startPoint x: 149, startPoint y: 294, endPoint x: 218, endPoint y: 293, distance: 68.7
click at [218, 293] on div "Nope she needs to do things for adults. Don't need to be with a ton of kids" at bounding box center [210, 293] width 118 height 5
drag, startPoint x: 147, startPoint y: 293, endPoint x: 262, endPoint y: 293, distance: 114.5
click at [262, 293] on div "Nope she needs to do things for adults. Don't need to be with a ton of kids" at bounding box center [210, 293] width 118 height 5
click at [151, 294] on div "Nope she needs to do things for adults. Don't need to be with a ton of kids" at bounding box center [210, 293] width 118 height 5
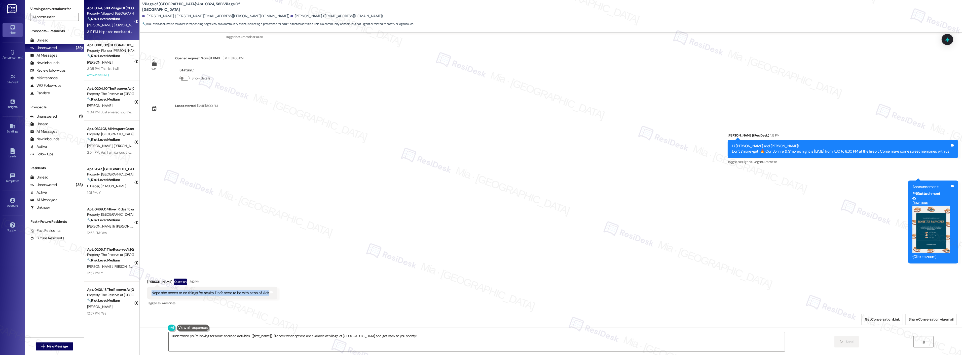
drag, startPoint x: 147, startPoint y: 295, endPoint x: 262, endPoint y: 295, distance: 115.0
click at [262, 295] on div "Nope she needs to do things for adults. Don't need to be with a ton of kids" at bounding box center [210, 293] width 118 height 5
copy div "Nope she needs to do things for adults. Don't need to be with a ton of kids"
click at [169, 338] on textarea "I understand you're looking for adult-focused activities, {{first_name}}. I'll …" at bounding box center [477, 342] width 616 height 19
drag, startPoint x: 166, startPoint y: 337, endPoint x: 411, endPoint y: 337, distance: 245.6
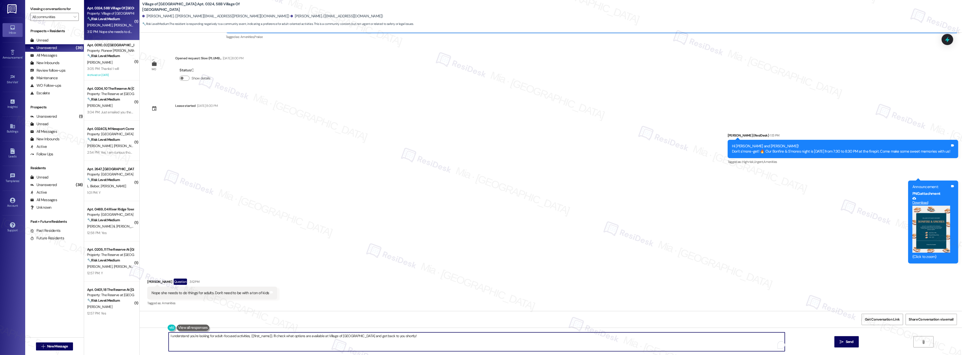
click at [411, 337] on textarea "I understand you're looking for adult-focused activities, {{first_name}}. I'll …" at bounding box center [477, 342] width 616 height 19
paste textarea "hank you for letting me know! I really appreciate your feedback."
click at [162, 337] on textarea "hank you for letting me know! I really appreciate your feedback." at bounding box center [470, 342] width 616 height 19
click at [209, 337] on textarea "Thank you for letting me know! I really appreciate your feedback." at bounding box center [470, 342] width 616 height 19
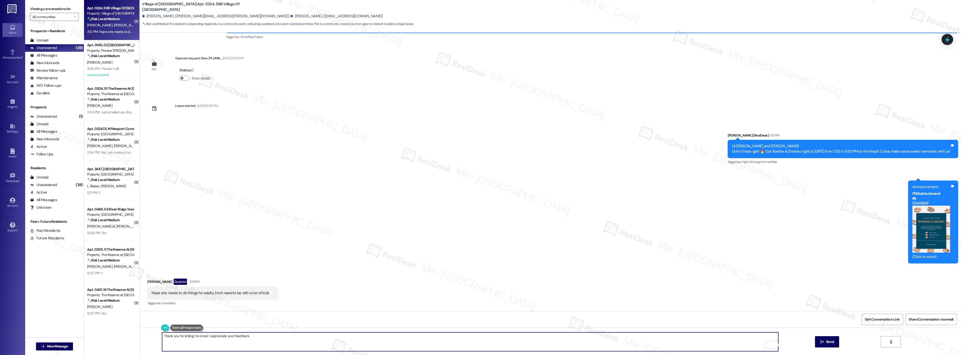
click at [203, 336] on textarea "Thank you for letting me know! I appreciate your feedback." at bounding box center [470, 342] width 616 height 19
click at [265, 338] on textarea "Thank you for letting me know Debora! I appreciate your feedback." at bounding box center [470, 342] width 616 height 19
click at [210, 320] on span "Debora" at bounding box center [223, 321] width 33 height 4
type textarea "Thank you for letting me know, Debora! I appreciate your feedback."
click at [820, 341] on icon "" at bounding box center [822, 342] width 4 height 4
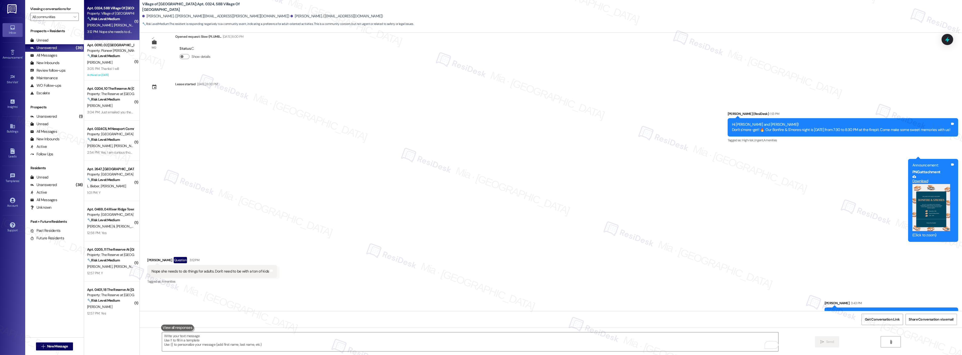
scroll to position [8867, 0]
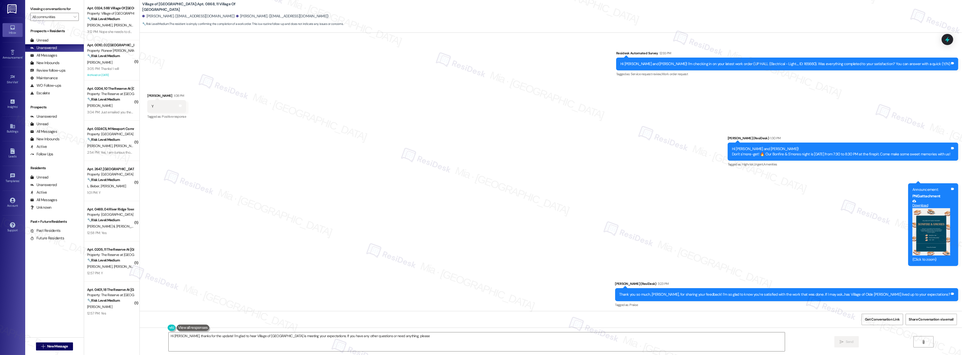
scroll to position [1600, 0]
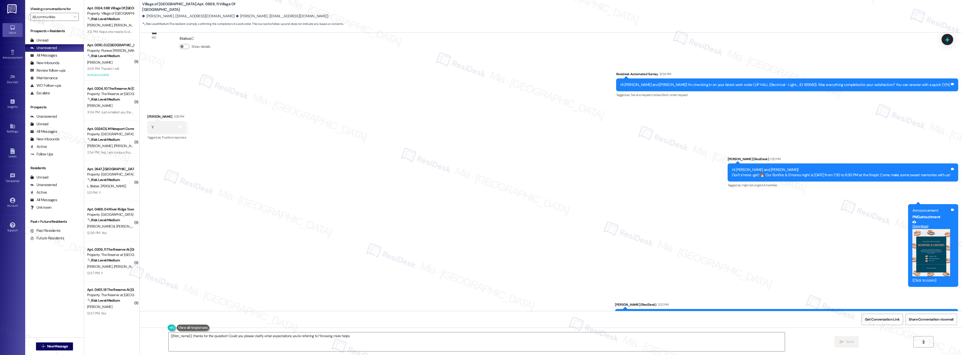
scroll to position [1600, 0]
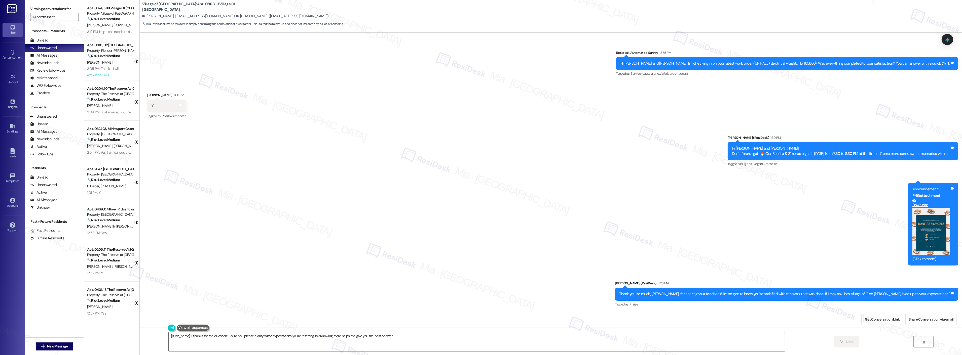
type textarea "{{first_name}}, thanks for the question! Could you please clarify what expectat…"
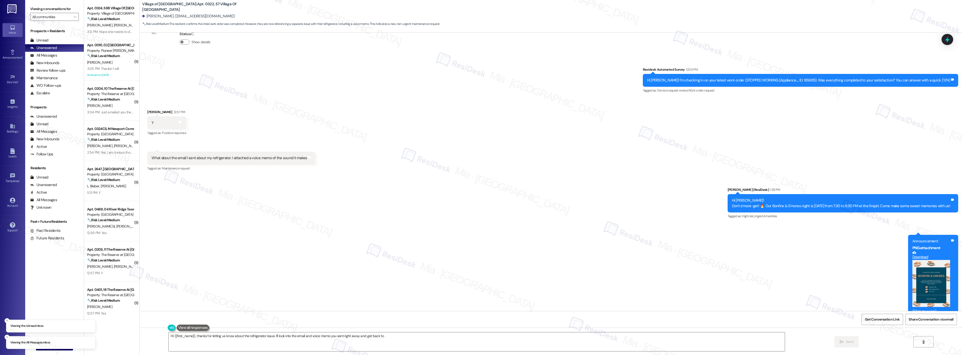
scroll to position [1441, 0]
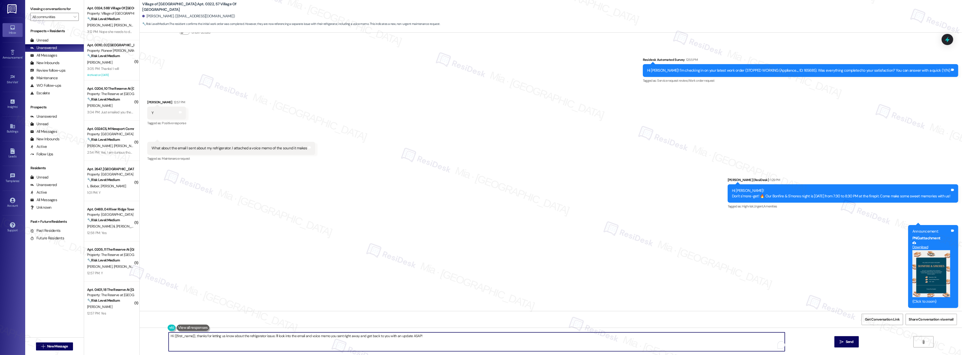
drag, startPoint x: 426, startPoint y: 336, endPoint x: 165, endPoint y: 338, distance: 261.5
click at [169, 338] on textarea "Hi {{first_name}}, thanks for letting us know about the refrigerator issue. I'l…" at bounding box center [477, 342] width 616 height 19
paste textarea "Thank you so much for sharing your feedback! I’m so glad to know you’re satisfi…"
click at [189, 337] on textarea "Thank you so much for sharing your feedback! I’m so glad to know you’re satisfi…" at bounding box center [470, 342] width 616 height 19
click at [331, 336] on textarea "Thank you so much, Martha, for sharing your feedback! I’m so glad to know you’r…" at bounding box center [470, 342] width 616 height 19
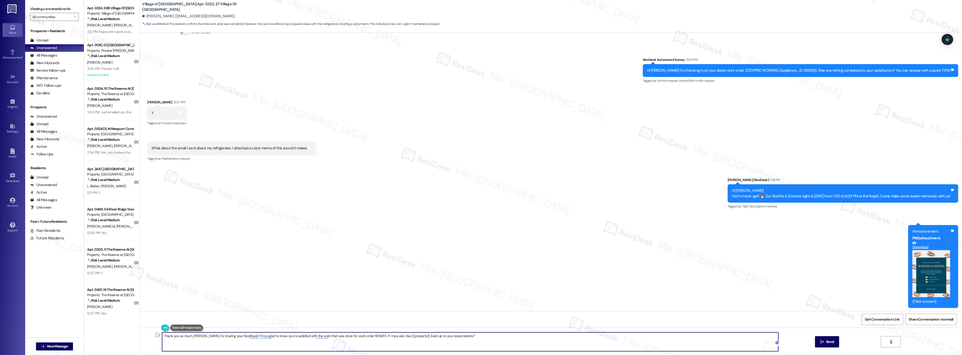
drag, startPoint x: 366, startPoint y: 335, endPoint x: 479, endPoint y: 335, distance: 112.5
click at [479, 335] on textarea "Thank you so much, Martha, for sharing your feedback! I’m so glad to know you’r…" at bounding box center [470, 342] width 616 height 19
type textarea "Thank you so much, Martha, for sharing your feedback! I’m so glad to know you’r…"
click at [151, 148] on div "What about the email I sent about my refrigerator. I attached a voice memo of t…" at bounding box center [229, 148] width 156 height 5
drag, startPoint x: 149, startPoint y: 147, endPoint x: 287, endPoint y: 147, distance: 138.2
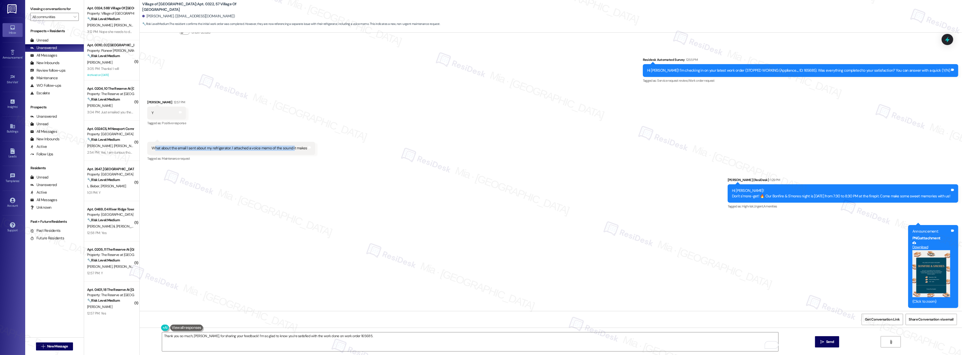
click at [287, 147] on div "What about the email I sent about my refrigerator. I attached a voice memo of t…" at bounding box center [229, 148] width 156 height 5
drag, startPoint x: 148, startPoint y: 148, endPoint x: 300, endPoint y: 150, distance: 152.0
click at [300, 150] on div "What about the email I sent about my refrigerator. I attached a voice memo of t…" at bounding box center [231, 148] width 168 height 13
copy div "What about the email I sent about my refrigerator. I attached a voice memo of t…"
click at [362, 337] on textarea "Thank you so much, Martha, for sharing your feedback! I’m so glad to know you’r…" at bounding box center [470, 342] width 616 height 19
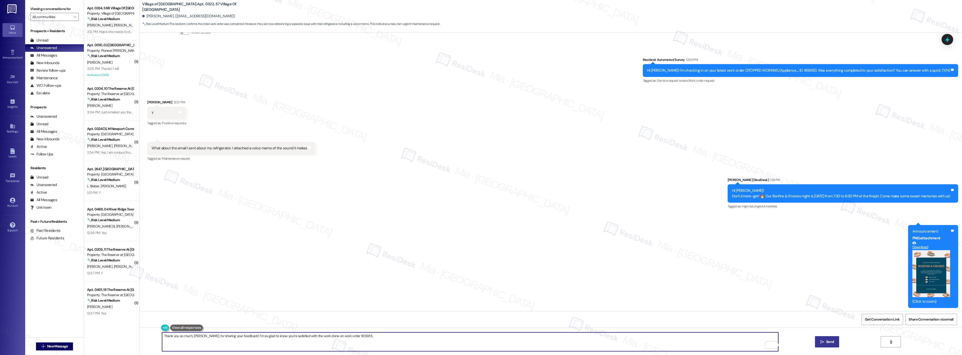
click at [821, 340] on span " Send" at bounding box center [827, 341] width 16 height 5
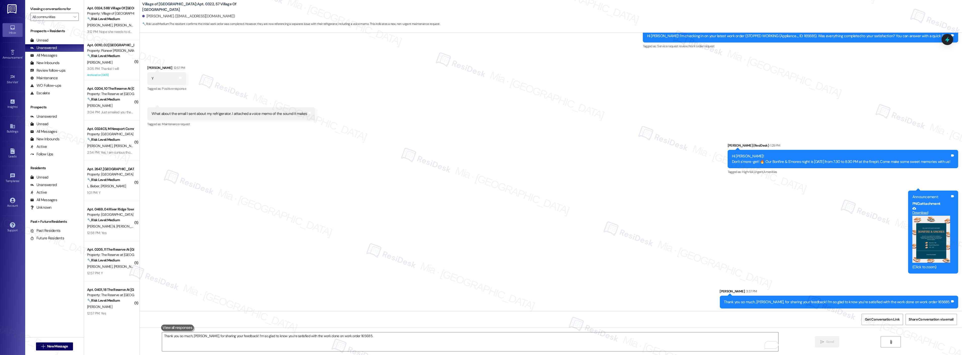
scroll to position [1476, 0]
click at [306, 339] on textarea "Thank you so much, Martha, for sharing your feedback! I’m so glad to know you’r…" at bounding box center [470, 342] width 616 height 19
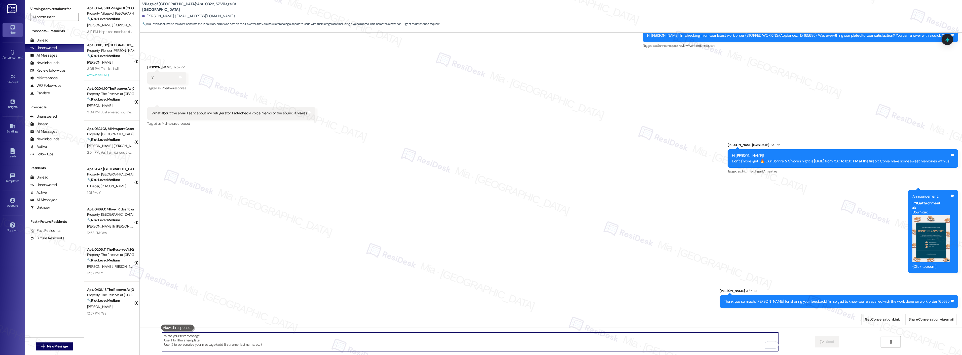
paste textarea "I appreciate you bringing this up. May I confirm when you sent the email about …"
click at [198, 336] on textarea "I appreciate you bringing this up. May I confirm when you sent the email about …" at bounding box center [470, 342] width 616 height 19
click at [199, 336] on textarea "I appreciate you bringing up. May I confirm when you sent the email about your …" at bounding box center [470, 342] width 616 height 19
click at [208, 321] on span "about" at bounding box center [206, 321] width 11 height 4
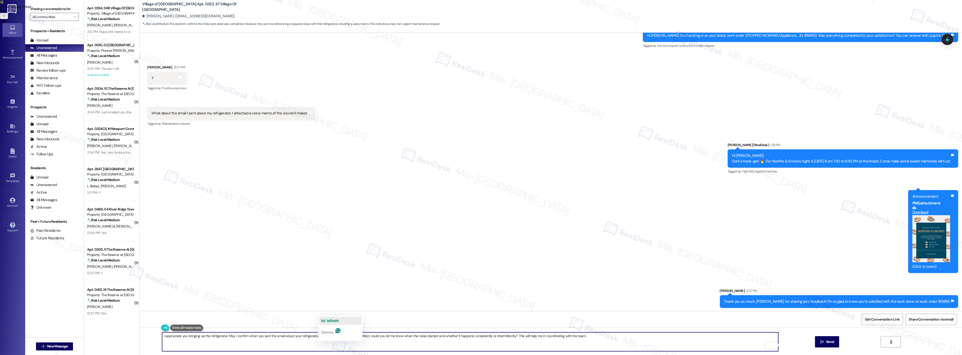
click at [327, 320] on span "whom" at bounding box center [333, 321] width 12 height 4
click at [356, 321] on span "to" at bounding box center [354, 321] width 4 height 4
type textarea "I appreciate you bringing up the refrigerator. May I confirm when you sent the …"
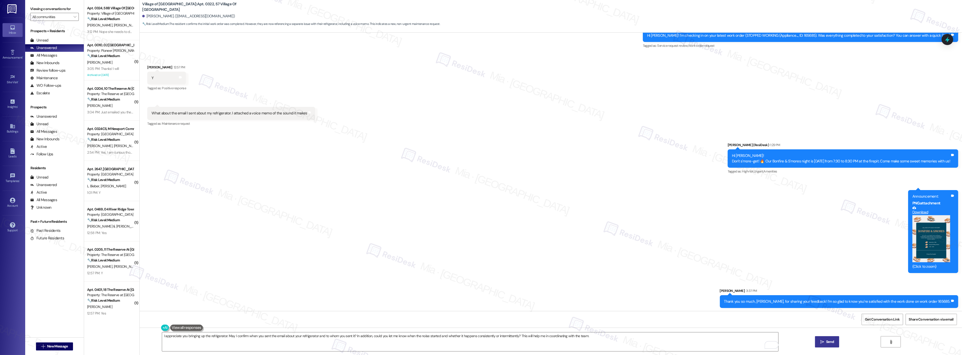
click at [837, 343] on button " Send" at bounding box center [827, 341] width 24 height 11
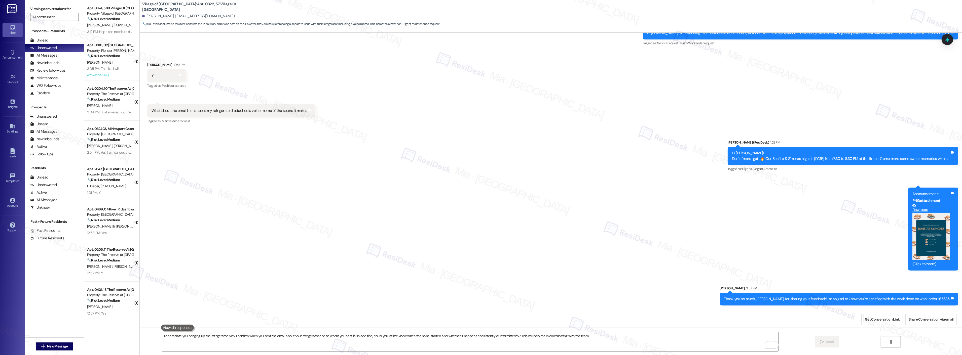
scroll to position [1511, 0]
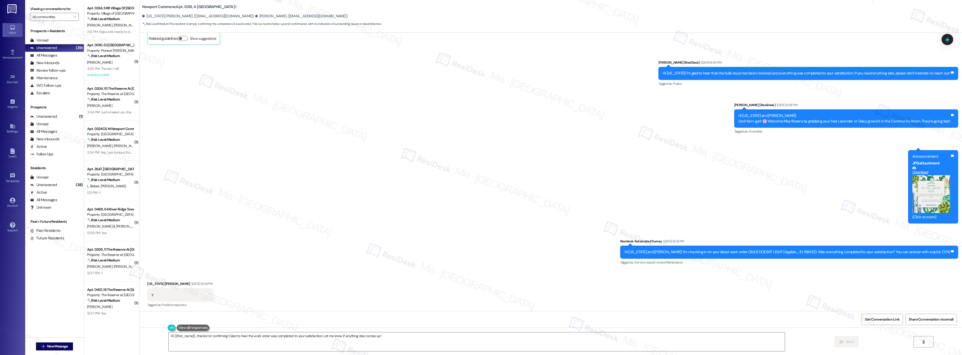
scroll to position [4918, 0]
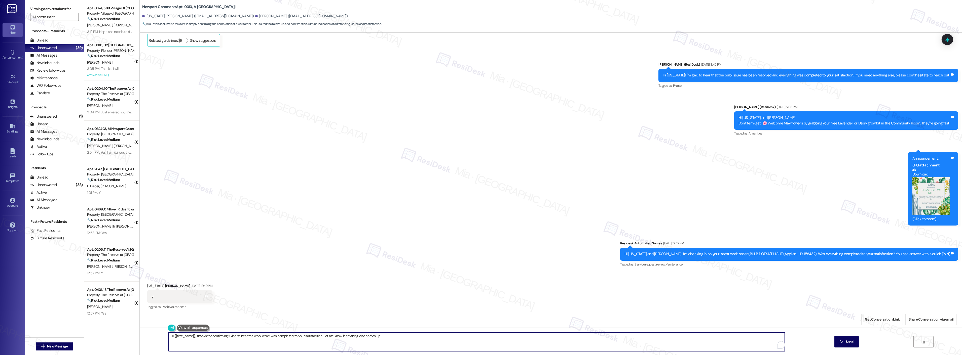
drag, startPoint x: 281, startPoint y: 338, endPoint x: 158, endPoint y: 338, distance: 123.3
click at [158, 338] on div "Hi {{first_name}}, thanks for confirming! Glad to hear the work order was compl…" at bounding box center [551, 347] width 822 height 38
paste textarea "Thank you so much for sharing your feedback! I’m so glad to know you’re satisfi…"
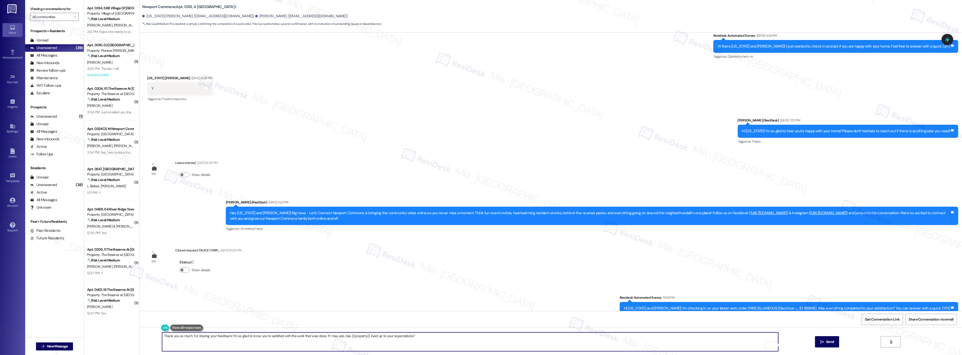
scroll to position [5310, 0]
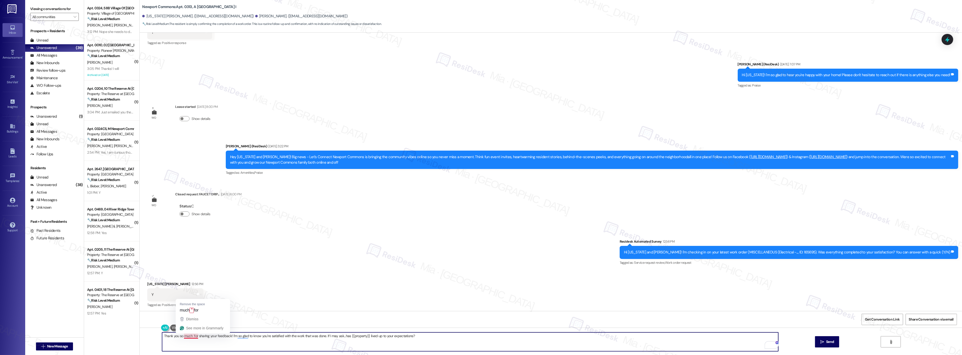
click at [187, 338] on textarea "Thank you so much for sharing your feedback! I’m so glad to know you’re satisfi…" at bounding box center [470, 342] width 616 height 19
type textarea "Thank you so much, Indiana, for sharing your feedback! I’m so glad to know you’…"
click at [399, 283] on div "Received via SMS Indiana Burd 12:56 PM Y Tags and notes Tagged as: Positive res…" at bounding box center [551, 291] width 822 height 43
click at [832, 343] on span "Send" at bounding box center [830, 341] width 8 height 5
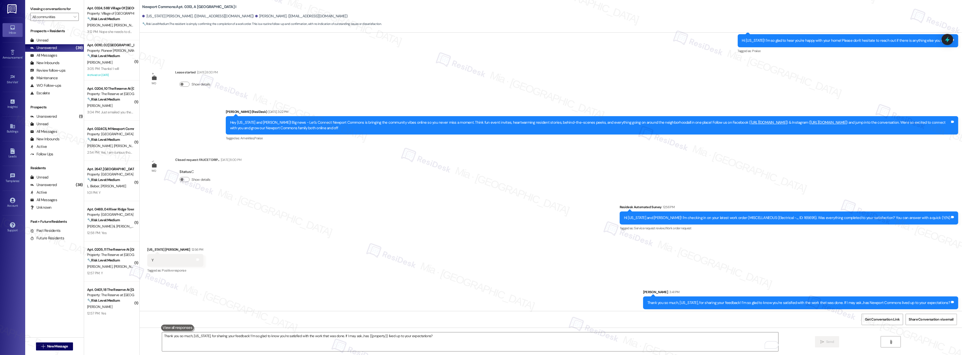
scroll to position [5345, 0]
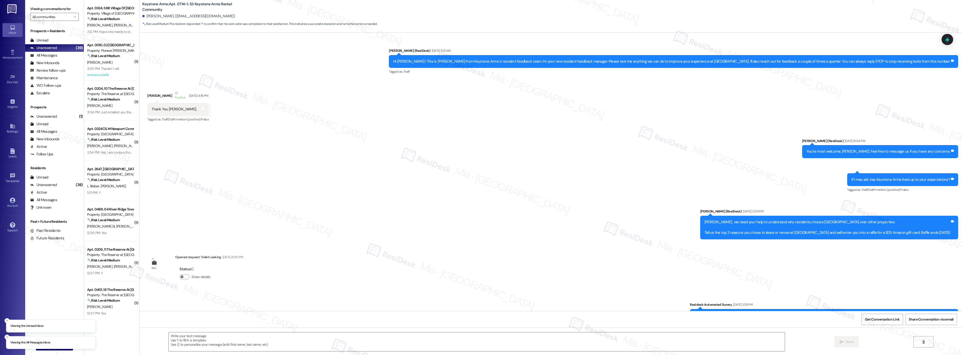
scroll to position [5483, 0]
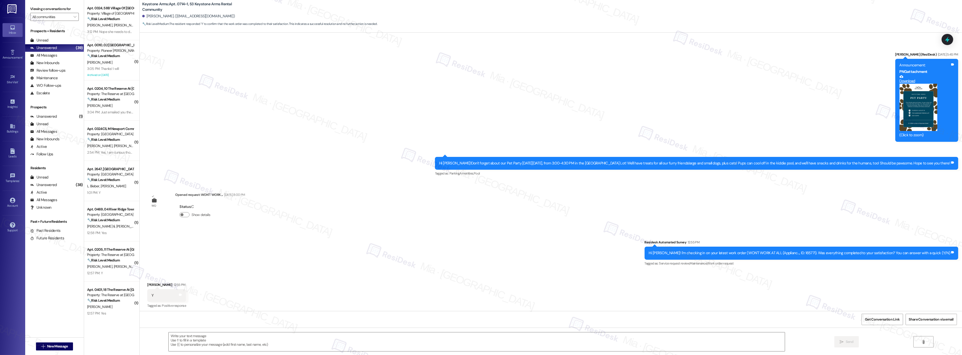
click at [397, 99] on div "Announcement, sent via SMS [PERSON_NAME] (ResiDesk) [DATE] 5:45 PM Announcement…" at bounding box center [551, 111] width 822 height 140
click at [193, 335] on textarea at bounding box center [477, 342] width 616 height 19
paste textarea "Thank you so much for sharing your feedback! I’m so glad to know you’re satisfi…"
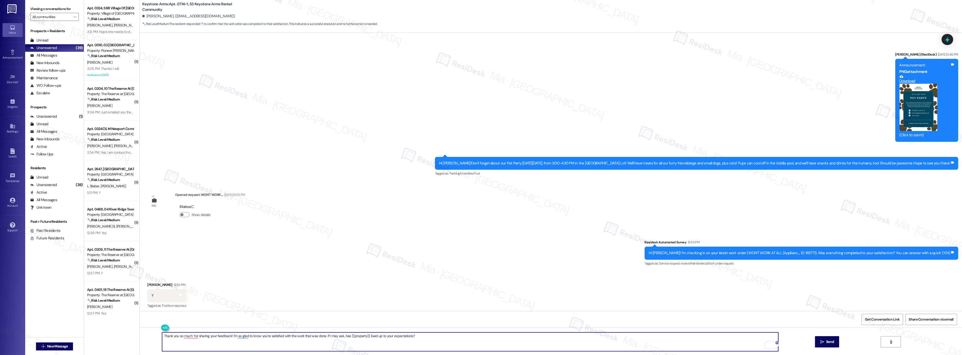
click at [178, 336] on textarea "Thank you so much for sharing your feedback! I’m so glad to know you’re satisfi…" at bounding box center [470, 342] width 616 height 19
click at [188, 336] on textarea "Thank you so much for sharing your feedback! I’m so glad to know you’re satisfi…" at bounding box center [470, 342] width 616 height 19
click at [258, 319] on span "Dismiss" at bounding box center [256, 319] width 12 height 4
type textarea "Thank you so much, [PERSON_NAME], for sharing your feedback! I’m so glad to kno…"
click at [832, 341] on span "Send" at bounding box center [830, 341] width 8 height 5
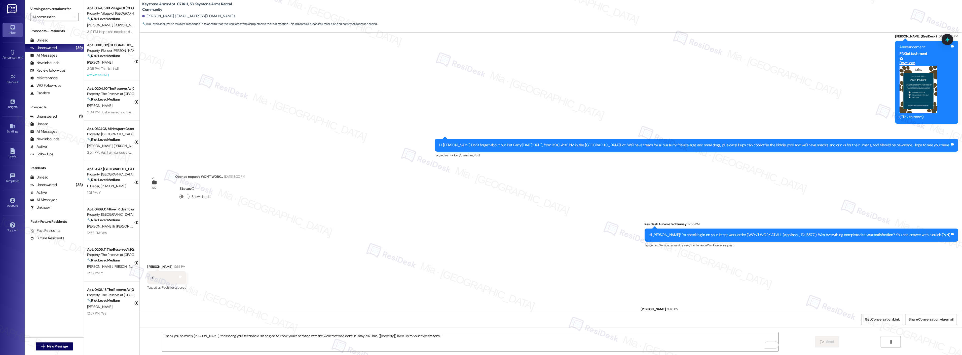
scroll to position [5519, 0]
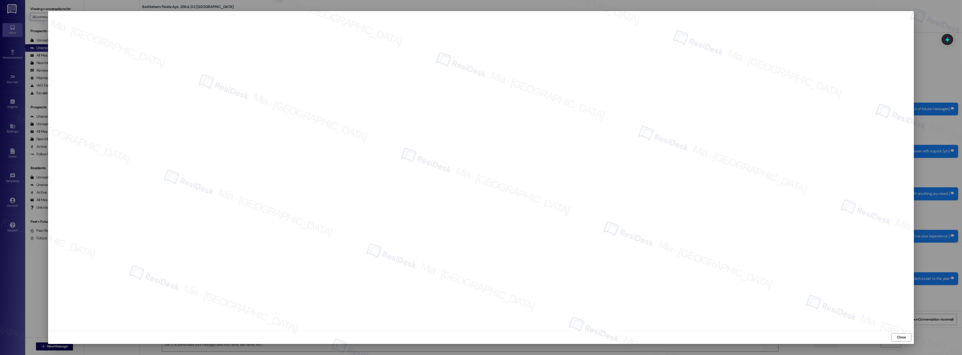
scroll to position [1467, 0]
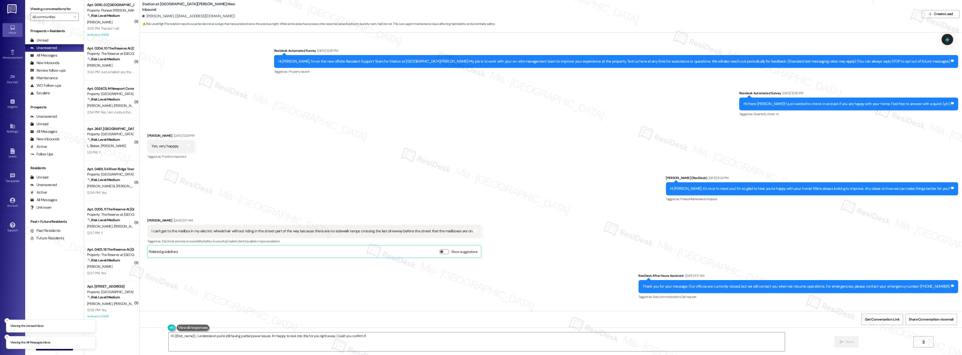
scroll to position [850, 0]
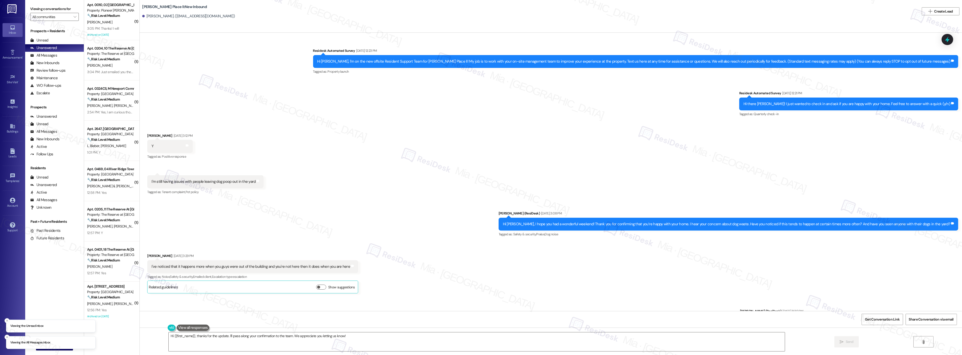
scroll to position [252, 0]
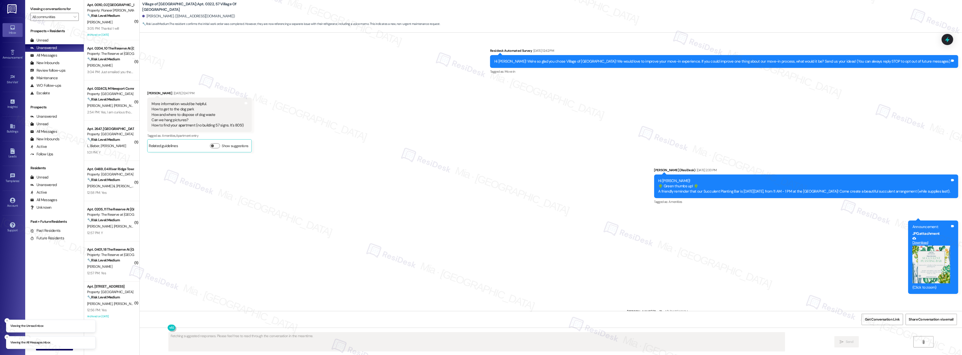
scroll to position [1519, 0]
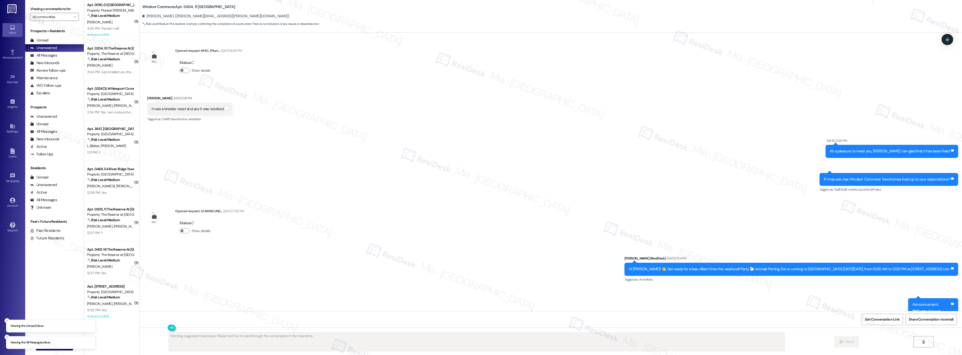
scroll to position [1149, 0]
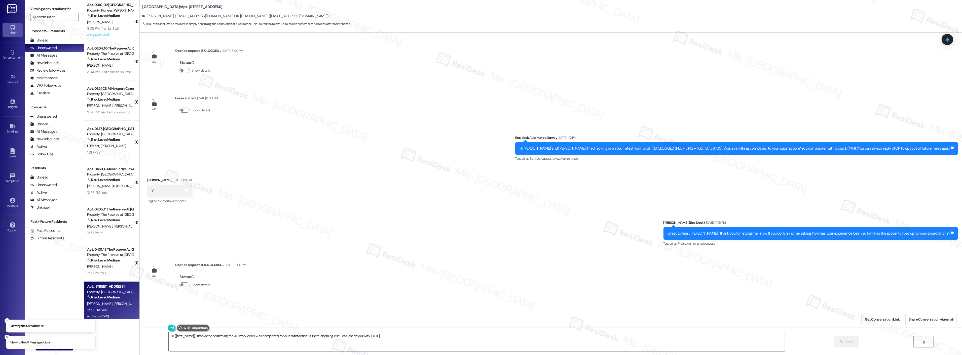
scroll to position [1280, 0]
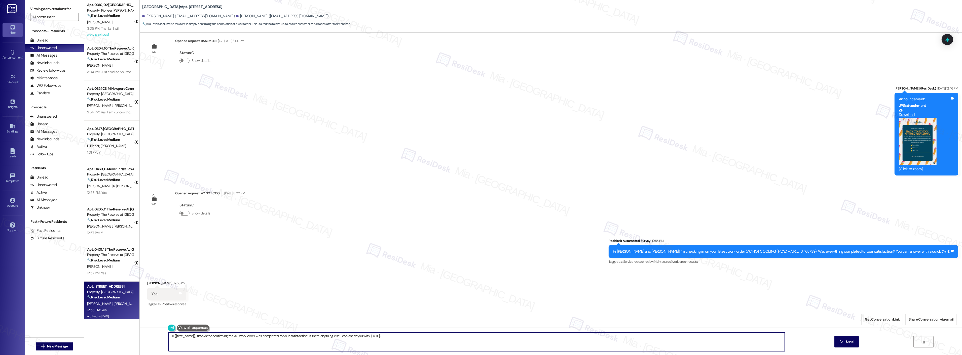
click at [390, 340] on textarea "Hi {{first_name}}, thanks for confirming the AC work order was completed to you…" at bounding box center [477, 342] width 616 height 19
drag, startPoint x: 376, startPoint y: 335, endPoint x: 157, endPoint y: 335, distance: 219.4
click at [157, 335] on div "Hi {{first_name}}, thanks for confirming the AC work order was completed to you…" at bounding box center [551, 347] width 822 height 38
paste textarea "Thank you so much for sharing your feedback! I’m so glad to know you’re satisfi…"
click at [162, 334] on textarea "Thank you so much for sharing your feedback! I’m so glad to know you’re satisfi…" at bounding box center [470, 342] width 616 height 19
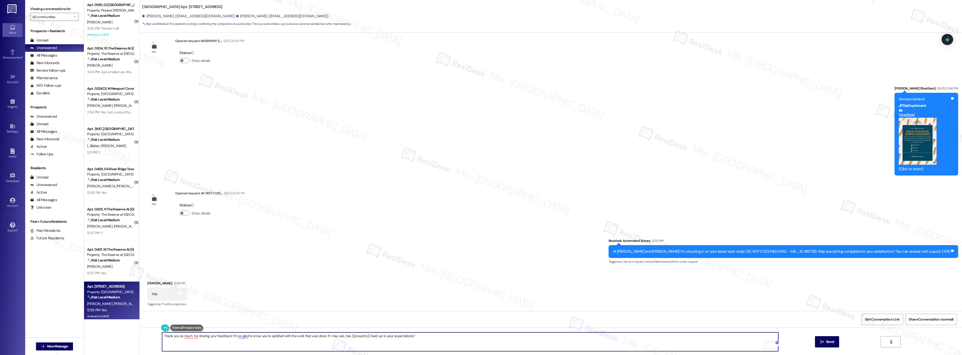
click at [162, 334] on textarea "Thank you so much for sharing your feedback! I’m so glad to know you’re satisfi…" at bounding box center [470, 342] width 616 height 19
click at [187, 338] on textarea "Thank you so much for sharing your feedback! I’m so glad to know you’re satisfi…" at bounding box center [470, 342] width 616 height 19
click at [189, 338] on textarea "Thank you so much for sharing your feedback! I’m so glad to know you’re satisfi…" at bounding box center [470, 342] width 616 height 19
drag, startPoint x: 332, startPoint y: 337, endPoint x: 432, endPoint y: 337, distance: 99.9
click at [432, 337] on textarea "Thank you so much, Rohjae, for sharing your feedback! I’m so glad to know you’r…" at bounding box center [470, 342] width 616 height 19
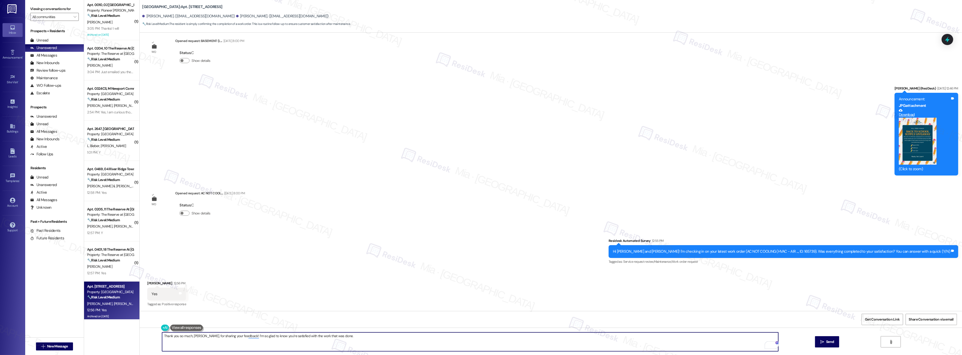
paste textarea "Let me know if there’s anything else I can do to help."
type textarea "Thank you so much, Rohjae, for sharing your feedback! I’m so glad to know you’r…"
click at [821, 339] on span " Send" at bounding box center [827, 341] width 16 height 5
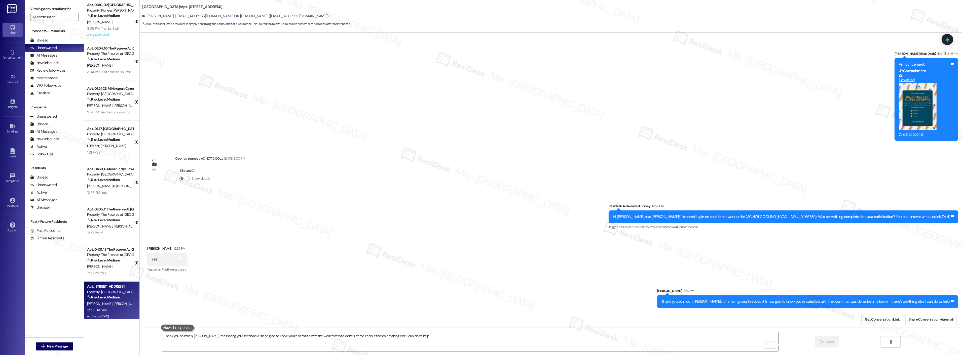
scroll to position [1315, 0]
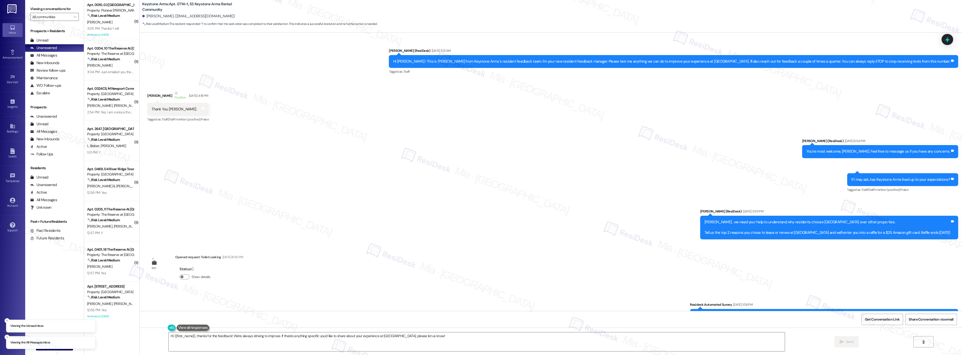
scroll to position [5526, 0]
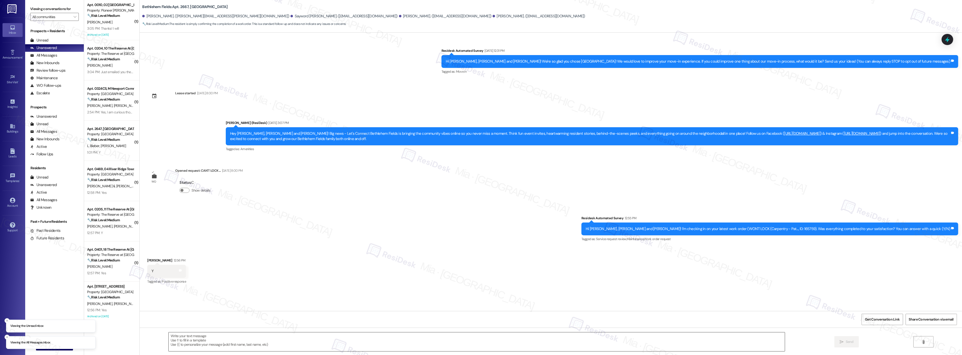
click at [225, 339] on textarea at bounding box center [477, 342] width 616 height 19
paste textarea "Let me know if there’s anything else I can do to help."
drag, startPoint x: 237, startPoint y: 336, endPoint x: 142, endPoint y: 337, distance: 94.9
click at [142, 337] on div "Let me know if there’s anything else I can do to help.  Send " at bounding box center [551, 347] width 822 height 38
paste textarea "Thank you so much for sharing your feedback! I’m so glad to know you’re satisfi…"
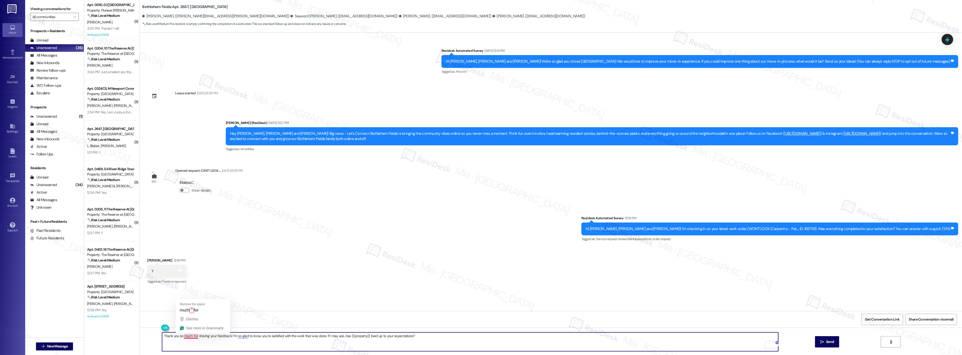
click at [187, 337] on textarea "Thank you so much for sharing your feedback! I’m so glad to know you’re satisfi…" at bounding box center [470, 342] width 616 height 19
type textarea "Thank you so much, Isabella, for sharing your feedback! I’m so glad to know you…"
click at [823, 343] on span " Send" at bounding box center [827, 341] width 16 height 5
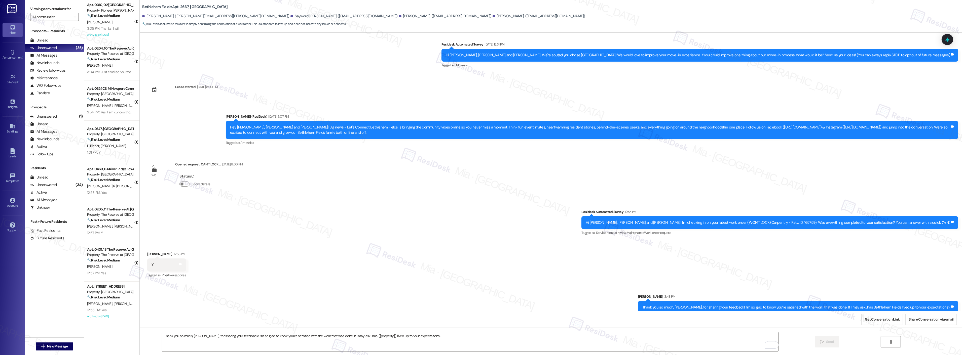
scroll to position [13, 0]
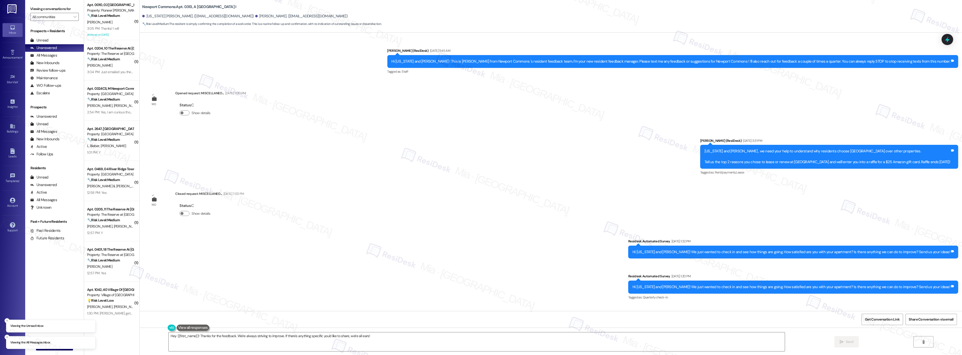
scroll to position [5352, 0]
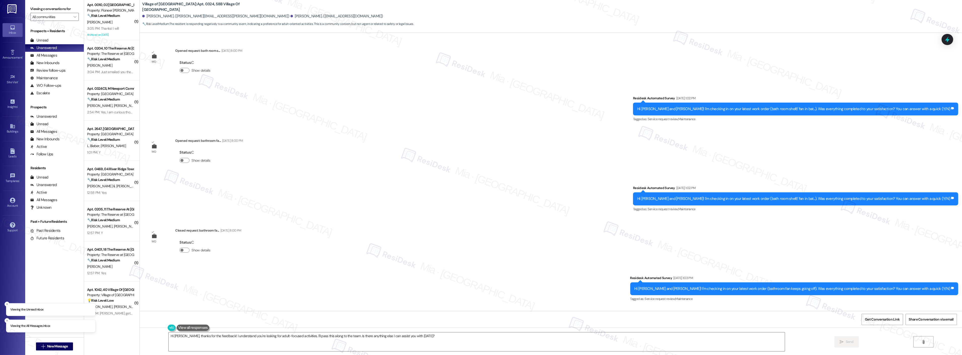
scroll to position [8874, 0]
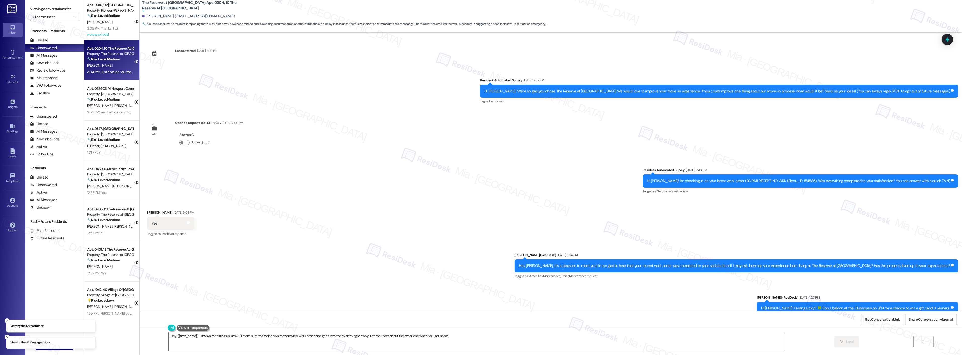
scroll to position [1380, 0]
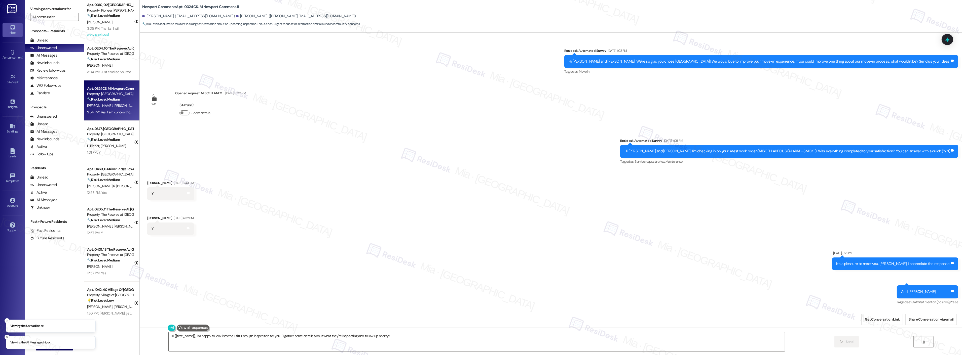
scroll to position [7488, 0]
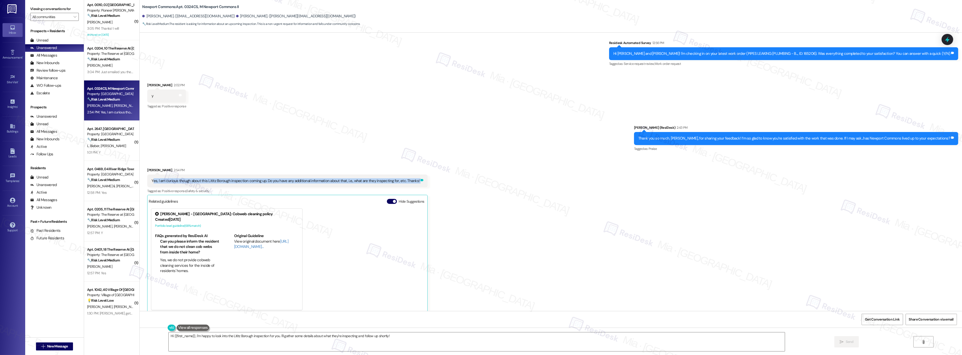
drag, startPoint x: 148, startPoint y: 174, endPoint x: 408, endPoint y: 174, distance: 259.7
click at [408, 175] on div "Yes, I am curious though about this Lititz Borough inspection coming up. Do you…" at bounding box center [287, 181] width 280 height 13
copy div "es, I am curious though about this Lititz Borough inspection coming up. Do you …"
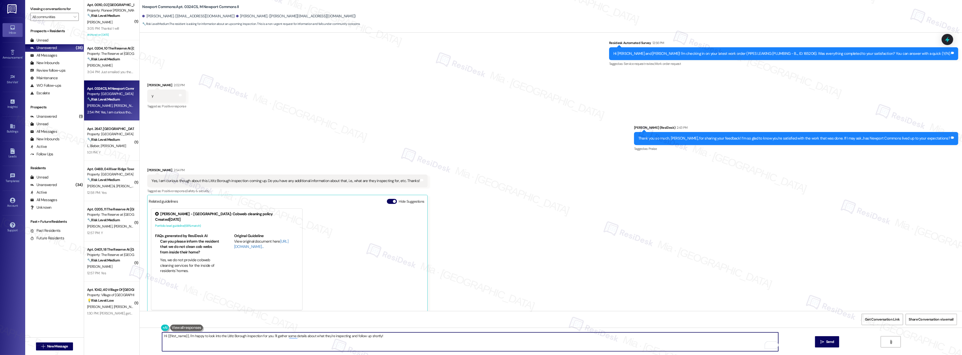
drag, startPoint x: 392, startPoint y: 336, endPoint x: 159, endPoint y: 339, distance: 233.0
click at [162, 339] on textarea "Hi {{first_name}}, I'm happy to look into the Lititz Borough inspection for you…" at bounding box center [470, 342] width 616 height 19
paste textarea "Thank you for reaching out with your question. I’ll check with the team regardi…"
drag, startPoint x: 161, startPoint y: 337, endPoint x: 159, endPoint y: 337, distance: 2.8
click at [162, 337] on textarea "Thank you for reaching out with your question. I’ll check with the team regardi…" at bounding box center [470, 342] width 616 height 19
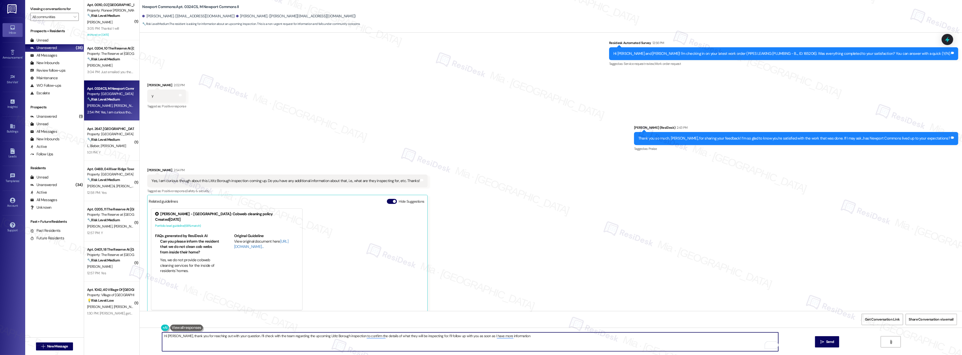
click at [162, 337] on textarea "Hi Dean, thank you for reaching out with your question. I’ll check with the tea…" at bounding box center [470, 342] width 616 height 19
drag, startPoint x: 474, startPoint y: 336, endPoint x: 458, endPoint y: 336, distance: 15.9
click at [458, 336] on textarea "Hi Dean, thank you for reaching out with your question. I’ll check with the tea…" at bounding box center [470, 342] width 616 height 19
type textarea "Hi Dean, thank you for reaching out with your question. I’ll check with the tea…"
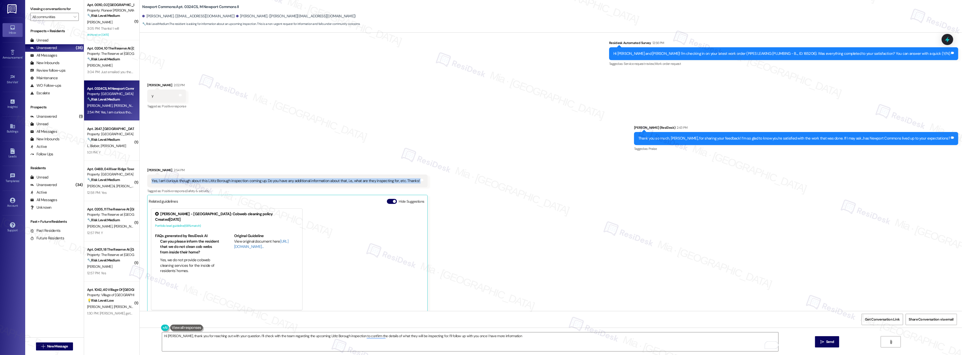
drag, startPoint x: 147, startPoint y: 174, endPoint x: 412, endPoint y: 177, distance: 264.5
click at [412, 177] on div "Yes, I am curious though about this Lititz Borough inspection coming up. Do you…" at bounding box center [287, 181] width 280 height 13
copy div "Yes, I am curious though about this Lititz Borough inspection coming up. Do you…"
click at [825, 342] on span "Send" at bounding box center [830, 341] width 10 height 5
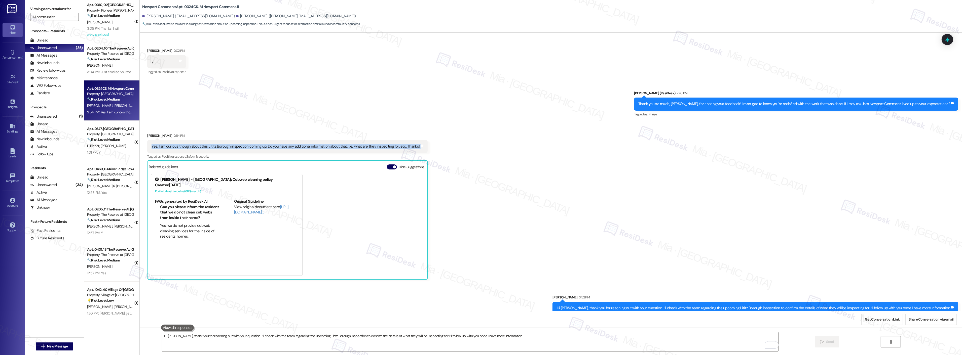
scroll to position [7523, 0]
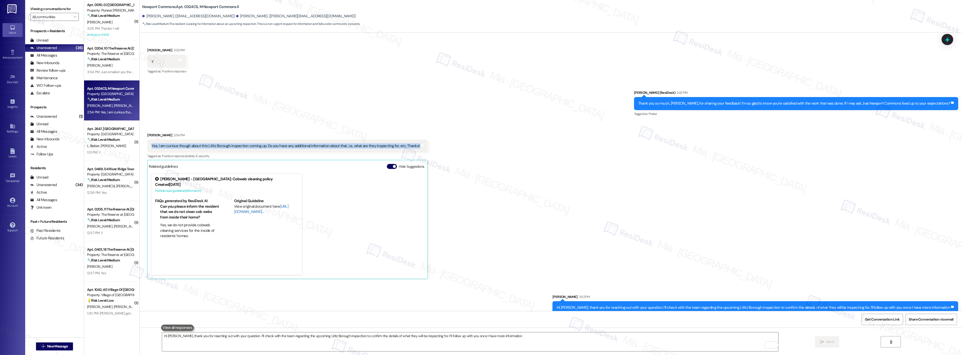
click at [243, 205] on link "http://res.cl…" at bounding box center [261, 209] width 54 height 10
click at [948, 42] on icon at bounding box center [947, 39] width 9 height 9
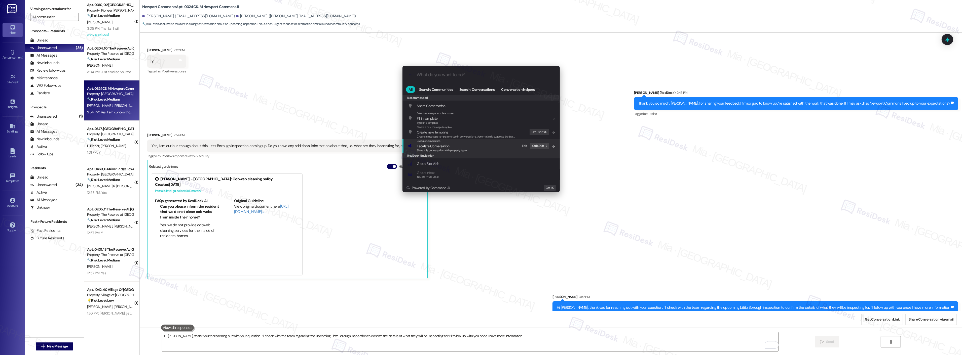
click at [436, 147] on span "Escalate Conversation" at bounding box center [433, 146] width 32 height 5
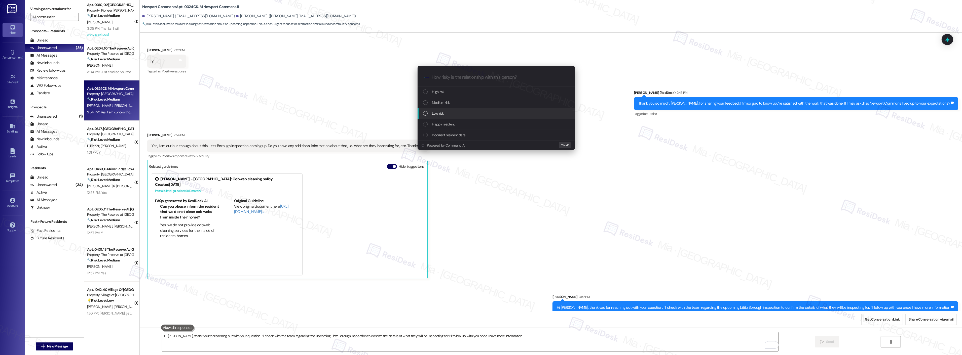
click at [445, 110] on div "Low risk" at bounding box center [495, 113] width 157 height 11
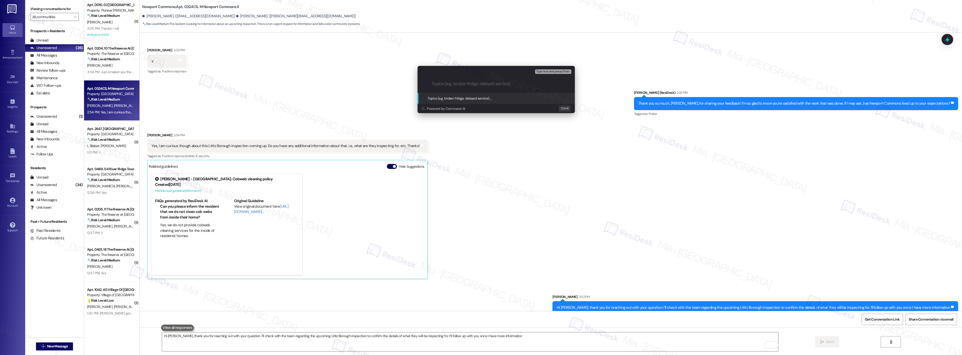
click at [452, 82] on input "Topics (e.g. broken fridge, delayed service)" at bounding box center [500, 83] width 137 height 5
paste input "Yes, I am curious though about this Lititz Borough inspection coming up. Do you…"
drag, startPoint x: 451, startPoint y: 83, endPoint x: 424, endPoint y: 83, distance: 27.2
click at [424, 83] on div ".cls-1{fill:#0a055f;}.cls-2{fill:#0cc4c4;} resideskLogoBlueOrange Yes, I am cur…" at bounding box center [495, 84] width 157 height 18
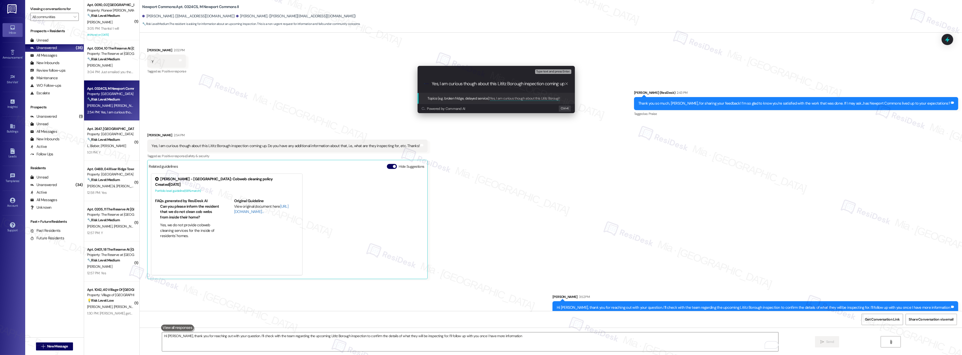
click at [456, 83] on input "Yes, I am curious though about this Lititz Borough inspection coming up. Do you…" at bounding box center [498, 83] width 133 height 5
drag, startPoint x: 498, startPoint y: 84, endPoint x: 430, endPoint y: 84, distance: 68.4
click at [430, 84] on div ".cls-1{fill:#0a055f;}.cls-2{fill:#0cc4c4;} resideskLogoBlueOrange Yes, I am cur…" at bounding box center [495, 84] width 157 height 18
drag, startPoint x: 476, startPoint y: 84, endPoint x: 533, endPoint y: 84, distance: 57.1
click at [533, 84] on input "Resident is asking about Lititz Borough inspection coming up. Do you have any a…" at bounding box center [498, 83] width 133 height 5
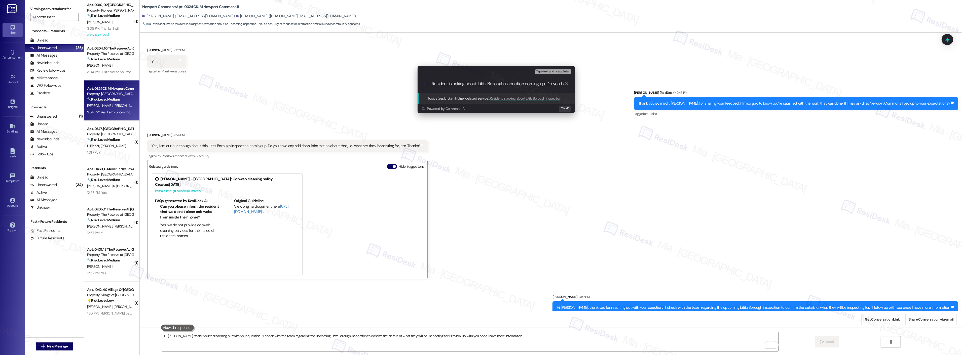
click at [509, 84] on input "Resident is asking about Lititz Borough inspection coming up. Do you have any a…" at bounding box center [498, 83] width 133 height 5
drag, startPoint x: 547, startPoint y: 84, endPoint x: 583, endPoint y: 88, distance: 36.7
click at [583, 88] on div "Escalate Conversation Low risk Topics (e.g. broken fridge, delayed service) Any…" at bounding box center [481, 177] width 962 height 355
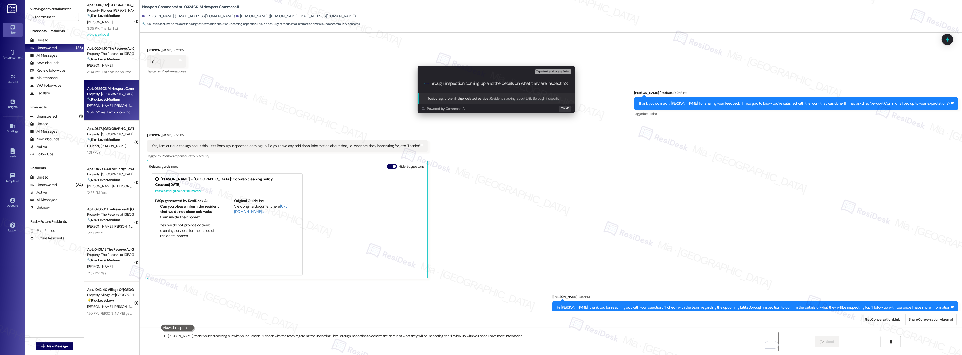
type input "Resident is asking about Lititz Borough inspection coming up and the details on…"
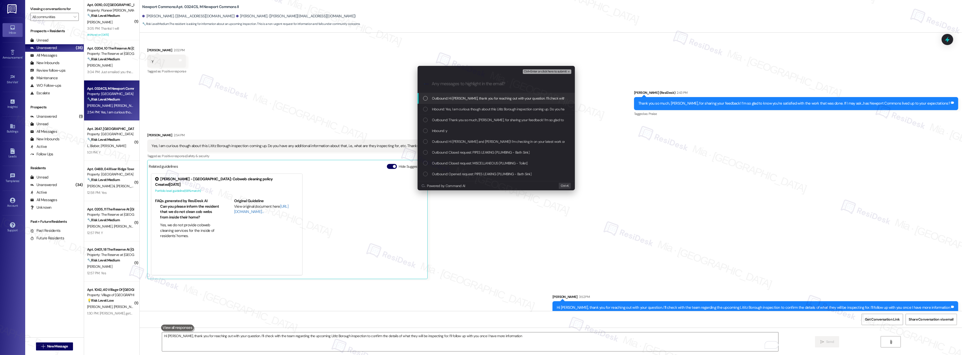
scroll to position [0, 0]
click at [424, 110] on div "List of options" at bounding box center [425, 109] width 5 height 5
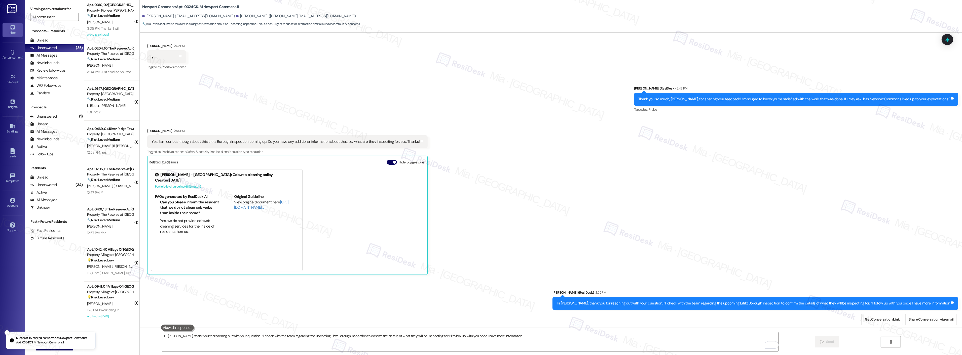
scroll to position [7531, 0]
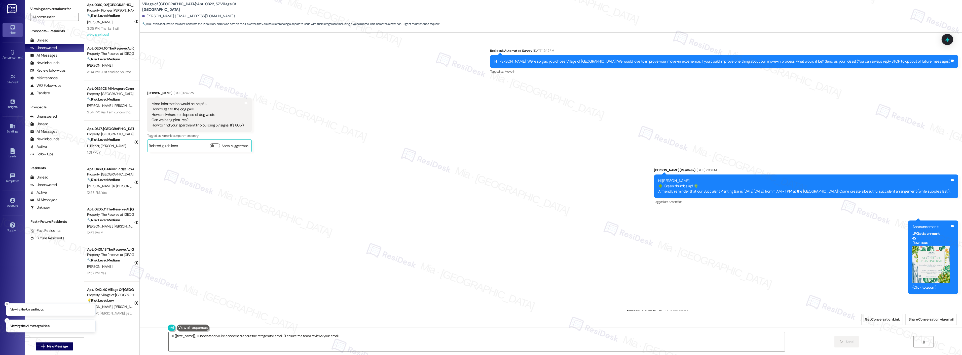
scroll to position [1519, 0]
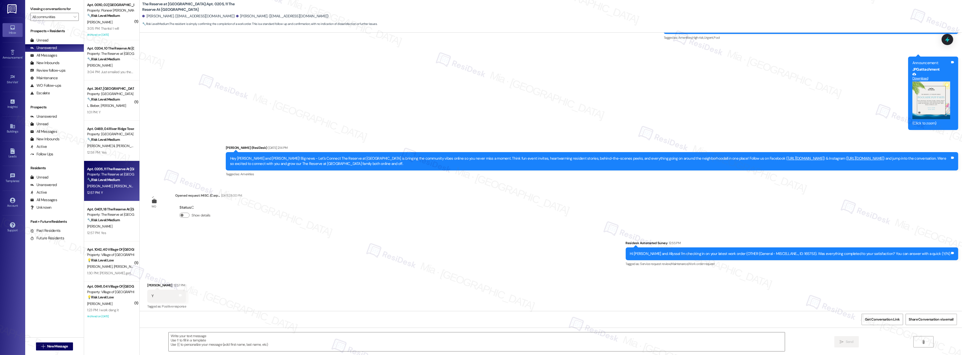
scroll to position [162, 0]
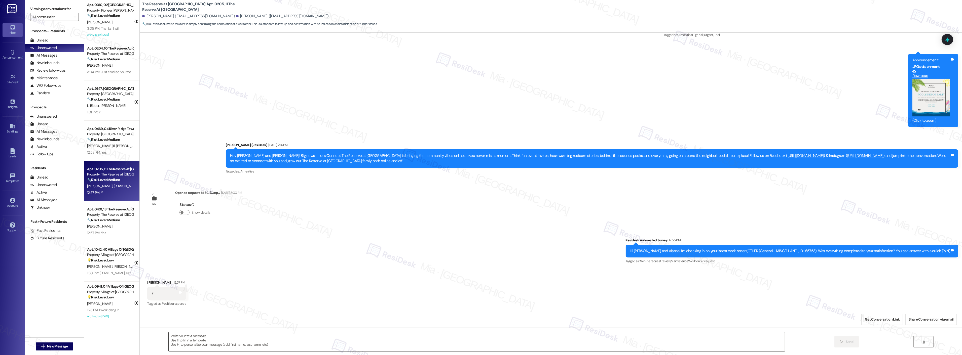
click at [191, 336] on textarea at bounding box center [477, 342] width 616 height 19
paste textarea "Thank you so much for sharing your feedback! I’m so glad to know you’re satisfi…"
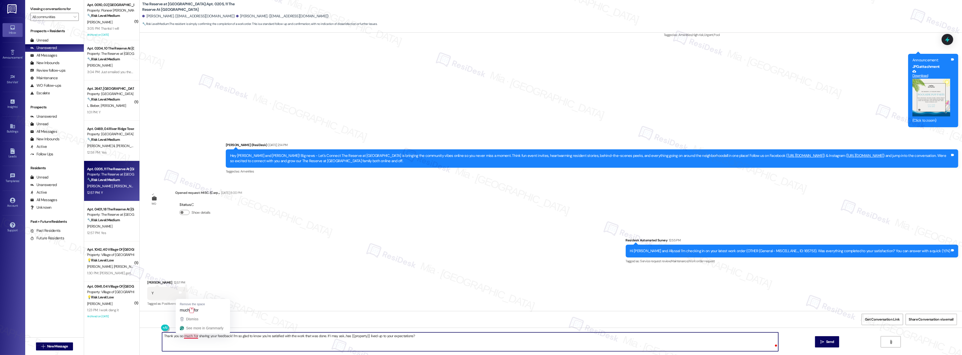
click at [188, 337] on textarea "Thank you so much for sharing your feedback! I’m so glad to know you’re satisfi…" at bounding box center [470, 342] width 616 height 19
type textarea "Thank you so much, Kee, for sharing your feedback! I’m so glad to know you’re s…"
click at [827, 340] on span "Send" at bounding box center [830, 341] width 8 height 5
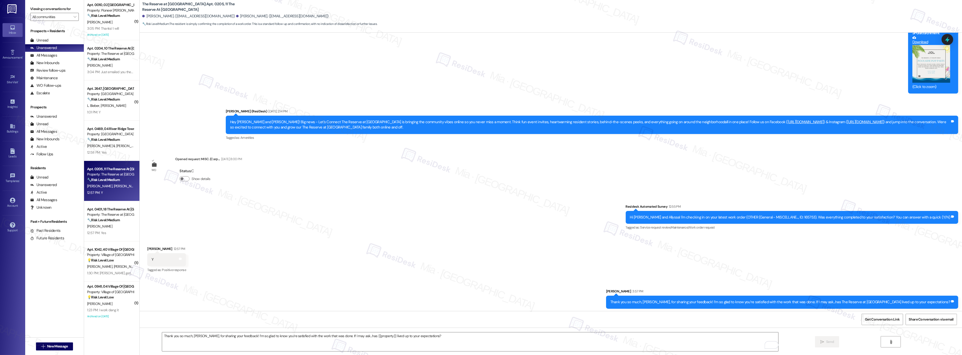
scroll to position [197, 0]
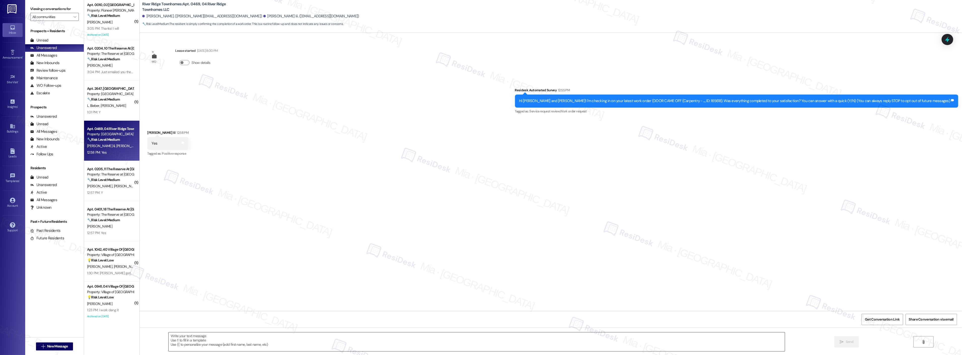
click at [192, 342] on textarea at bounding box center [477, 342] width 616 height 19
click at [174, 338] on textarea "To enrich screen reader interactions, please activate Accessibility in Grammarl…" at bounding box center [470, 342] width 616 height 19
paste textarea "Thank you so much for sharing your feedback! I’m so glad to know you’re satisfi…"
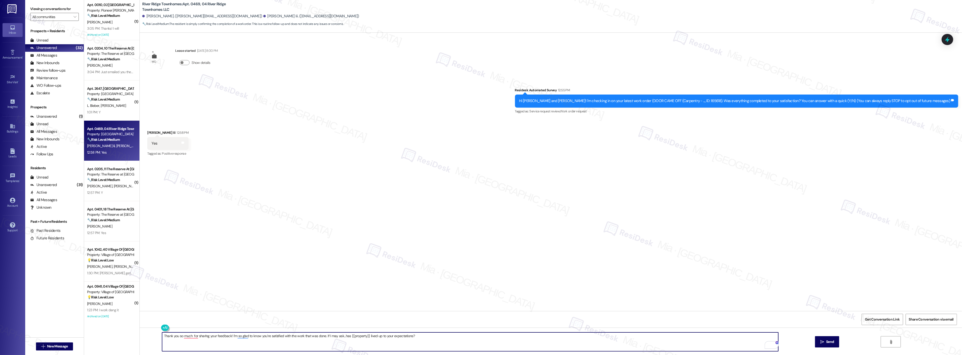
click at [414, 343] on textarea "Thank you so much for sharing your feedback! I’m so glad to know you’re satisfi…" at bounding box center [470, 342] width 616 height 19
drag, startPoint x: 416, startPoint y: 338, endPoint x: 159, endPoint y: 338, distance: 256.7
click at [159, 338] on div "Thank you so much for sharing your feedback! I’m so glad to know you’re satisfi…" at bounding box center [551, 347] width 822 height 38
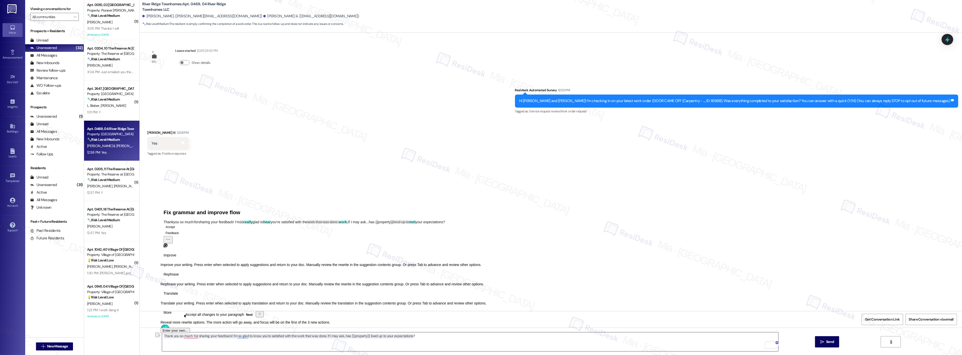
click at [359, 337] on textarea "Thank you so much for sharing your feedback! I’m so glad to know you’re satisfi…" at bounding box center [470, 342] width 616 height 19
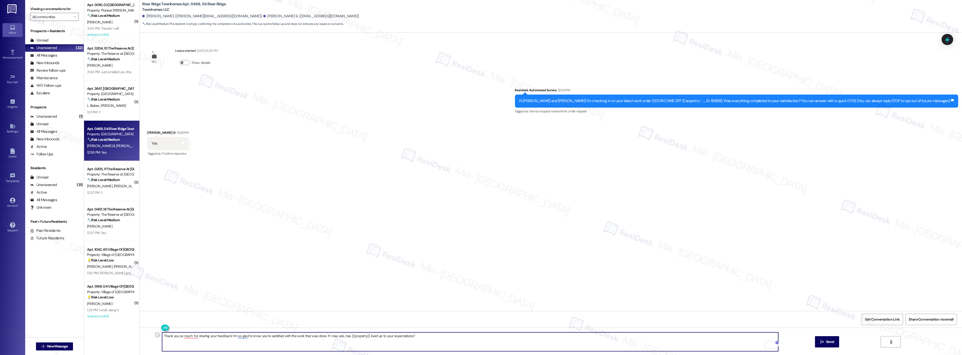
drag, startPoint x: 322, startPoint y: 336, endPoint x: 411, endPoint y: 336, distance: 89.3
click at [411, 336] on textarea "Thank you so much for sharing your feedback! I’m so glad to know you’re satisfi…" at bounding box center [470, 342] width 616 height 19
paste textarea "Please let me know if you need anything further."
click at [187, 336] on textarea "Thank you so much for sharing your feedback! I’m so glad to know you’re satisfi…" at bounding box center [470, 342] width 616 height 19
click at [333, 337] on textarea "Thank you so much, James, for sharing your feedback! I’m so glad to know you’re…" at bounding box center [470, 342] width 616 height 19
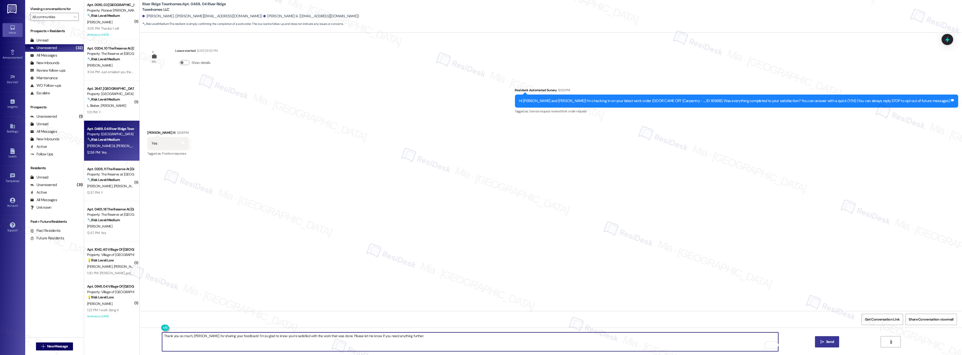
type textarea "Thank you so much, James, for sharing your feedback! I’m so glad to know you’re…"
click at [837, 346] on button " Send" at bounding box center [827, 341] width 24 height 11
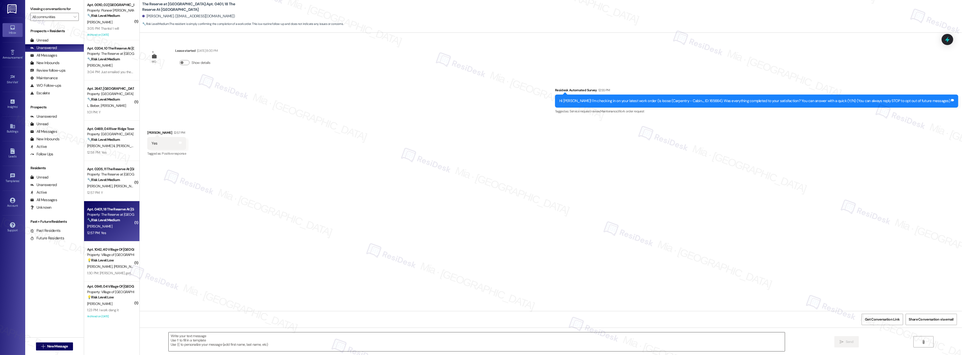
click at [218, 341] on textarea at bounding box center [477, 342] width 616 height 19
paste textarea "Thank you so much for sharing your feedback! I’m so glad to know you’re satisfi…"
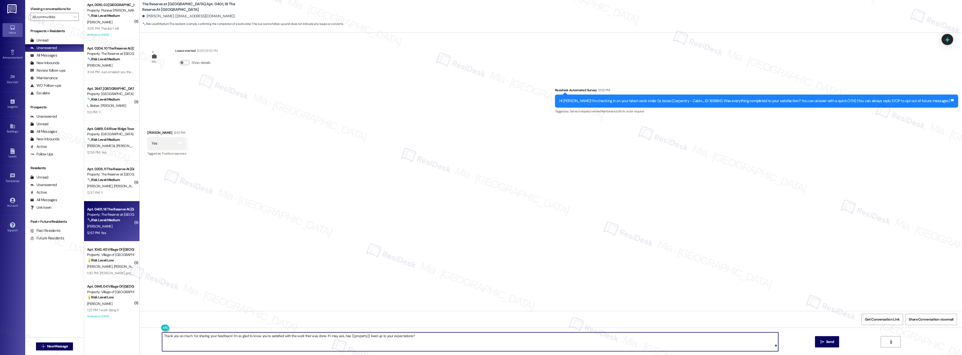
click at [189, 337] on textarea "Thank you so much for sharing your feedback! I’m so glad to know you’re satisfi…" at bounding box center [470, 342] width 616 height 19
drag, startPoint x: 333, startPoint y: 337, endPoint x: 432, endPoint y: 337, distance: 98.9
click at [432, 337] on textarea "Thank you so much, [PERSON_NAME], for sharing your feedback! I’m so glad to kno…" at bounding box center [470, 342] width 616 height 19
paste textarea "Please let me know if you need anything further."
type textarea "Thank you so much, [PERSON_NAME], for sharing your feedback! I’m so glad to kno…"
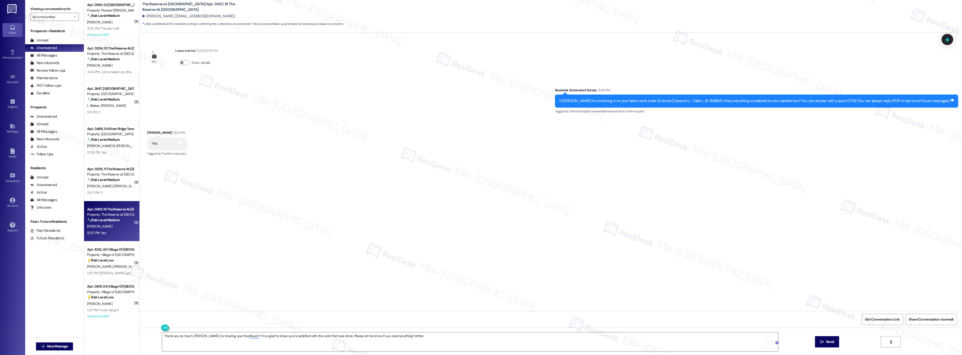
click at [836, 349] on div "Thank you so much, [PERSON_NAME], for sharing your feedback! I’m so glad to kno…" at bounding box center [551, 347] width 822 height 38
click at [421, 333] on textarea "Thank you so much, [PERSON_NAME], for sharing your feedback! I’m so glad to kno…" at bounding box center [470, 342] width 616 height 19
click at [819, 340] on span " Send" at bounding box center [827, 341] width 16 height 5
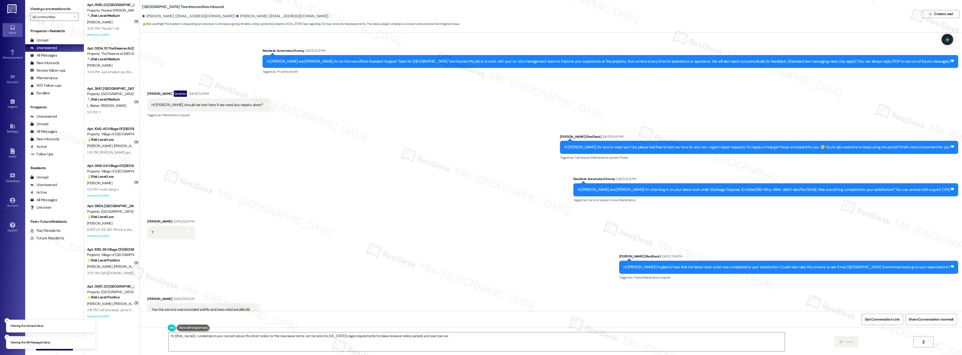
scroll to position [408, 0]
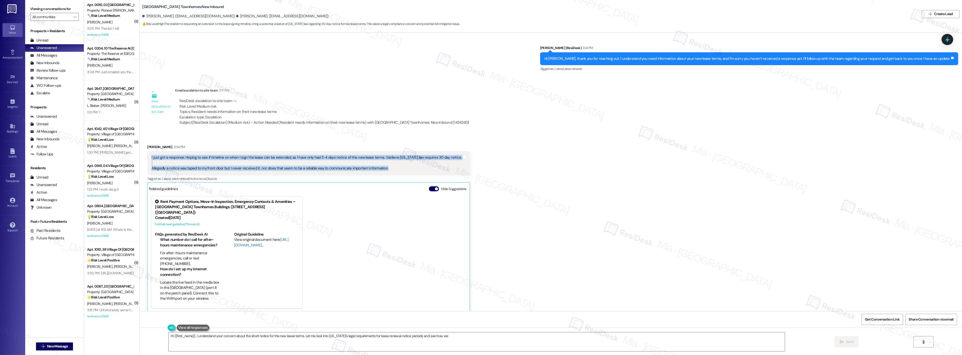
drag, startPoint x: 352, startPoint y: 168, endPoint x: 146, endPoint y: 159, distance: 206.0
click at [151, 159] on div "I just got a response. Hoping to see if timeline on when I sign the lease can b…" at bounding box center [306, 163] width 311 height 16
copy div "I just got a response. Hoping to see if timeline on when I sign the lease can b…"
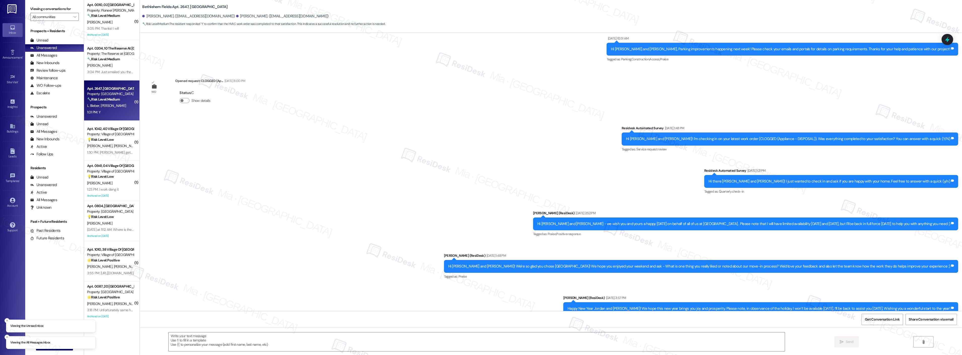
scroll to position [2650, 0]
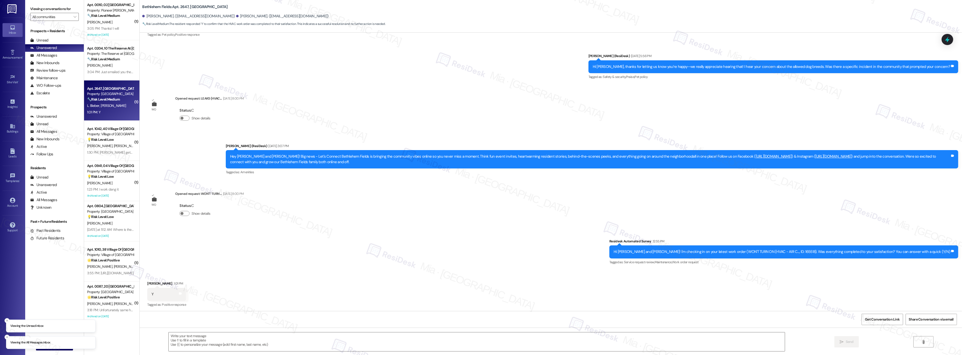
type textarea "Fetching suggested responses. Please feel free to read through the conversation…"
click at [189, 335] on textarea at bounding box center [477, 342] width 616 height 19
paste textarea "Thank you,, for your feedback. I'm so glad to hear you're satisfied with the re…"
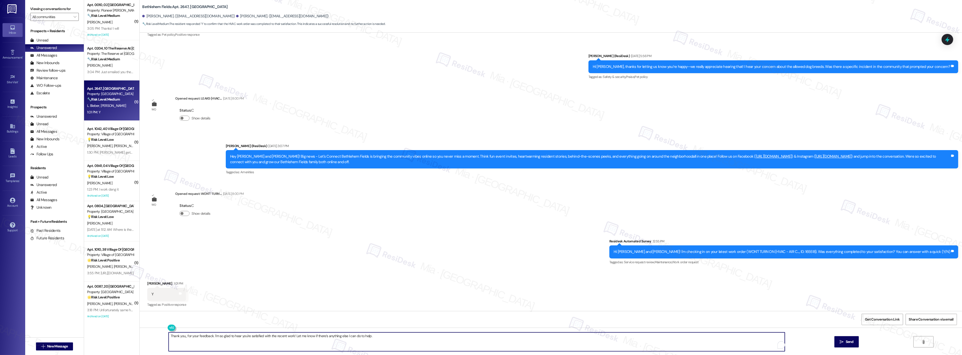
click at [181, 336] on textarea "Thank you,, for your feedback. I'm so glad to hear you're satisfied with the re…" at bounding box center [477, 342] width 616 height 19
type textarea "Thank you so much, Laura, for your feedback. I'm so glad to hear you're satisfi…"
click at [821, 339] on button " Send" at bounding box center [827, 341] width 24 height 11
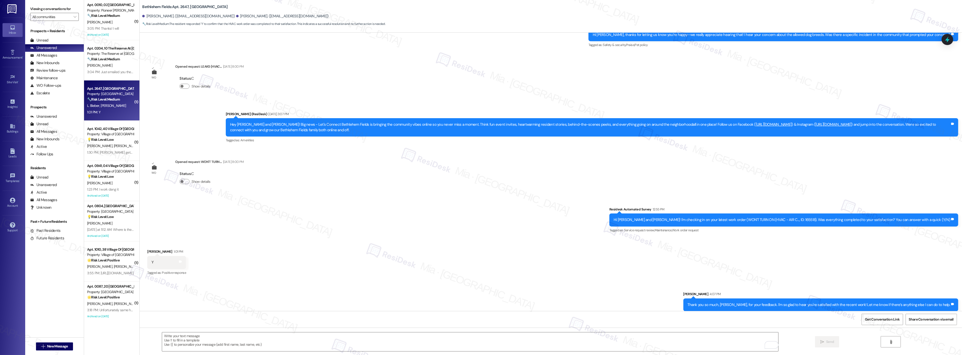
scroll to position [2685, 0]
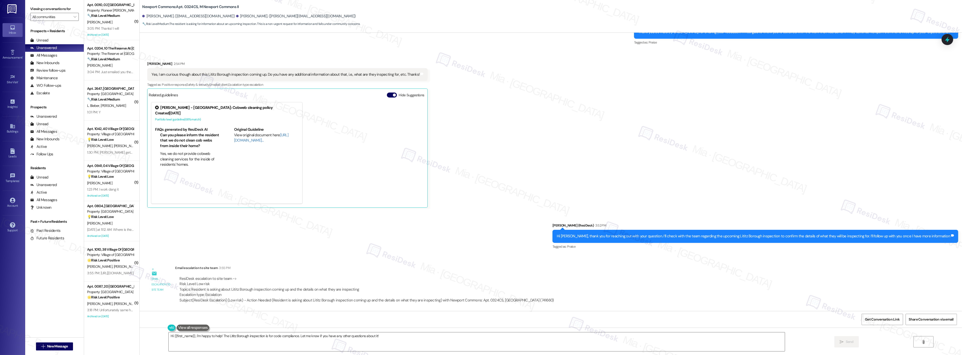
scroll to position [7591, 0]
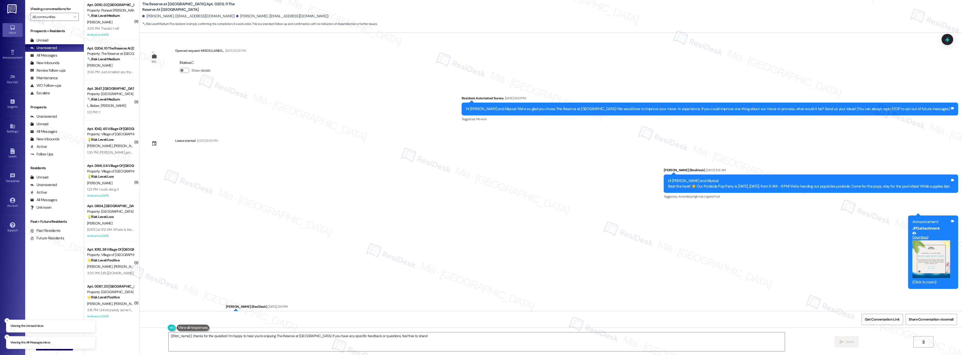
scroll to position [204, 0]
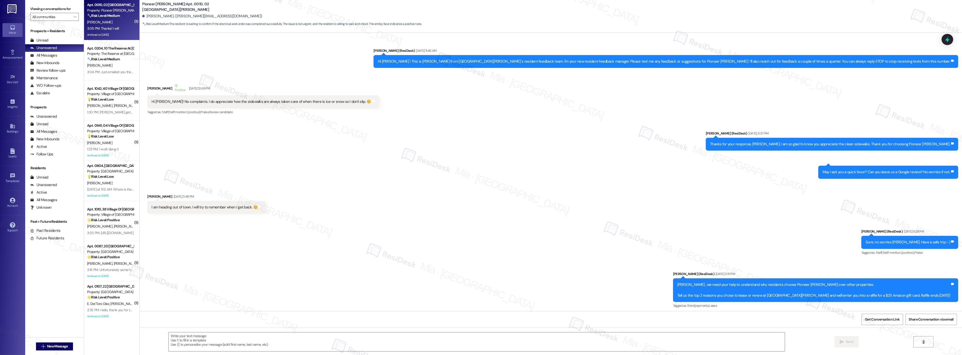
scroll to position [6562, 0]
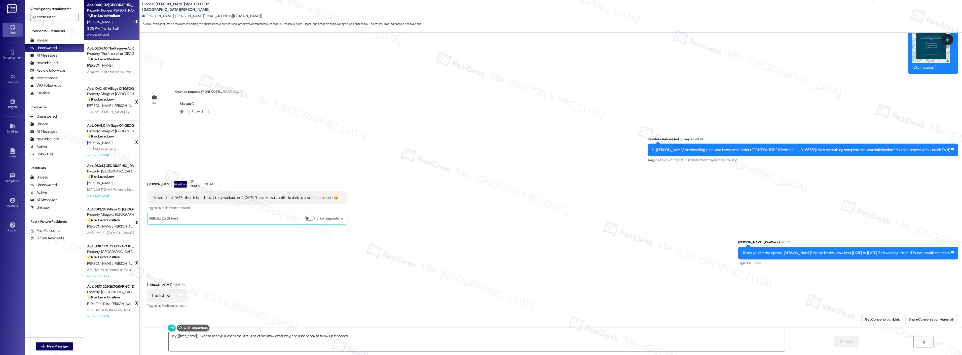
type textarea "Hey {{first_name}}! Glad to hear you'll check the light. Just let me know eithe…"
click at [950, 41] on icon at bounding box center [947, 39] width 9 height 9
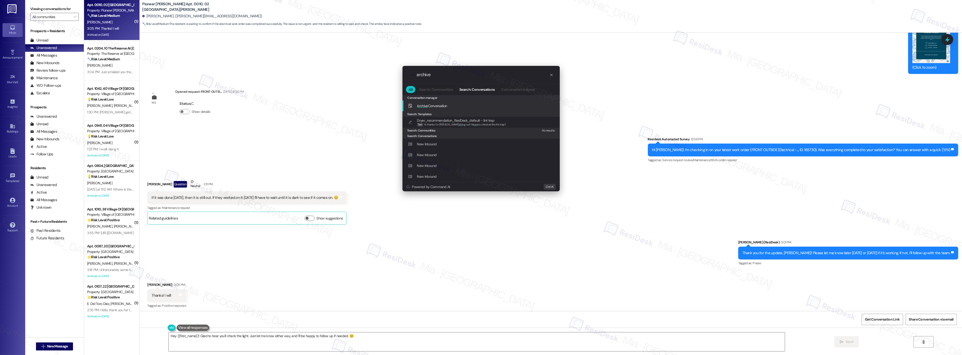
type input "archive"
click at [442, 105] on span "Archive Conversation" at bounding box center [432, 106] width 30 height 5
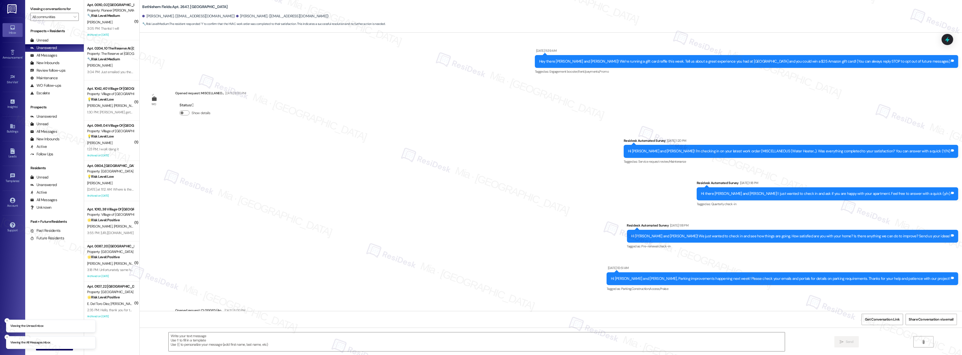
scroll to position [2692, 0]
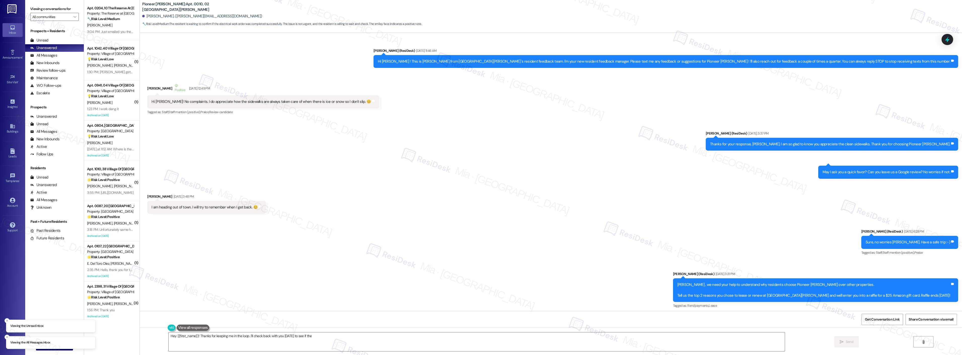
scroll to position [6599, 0]
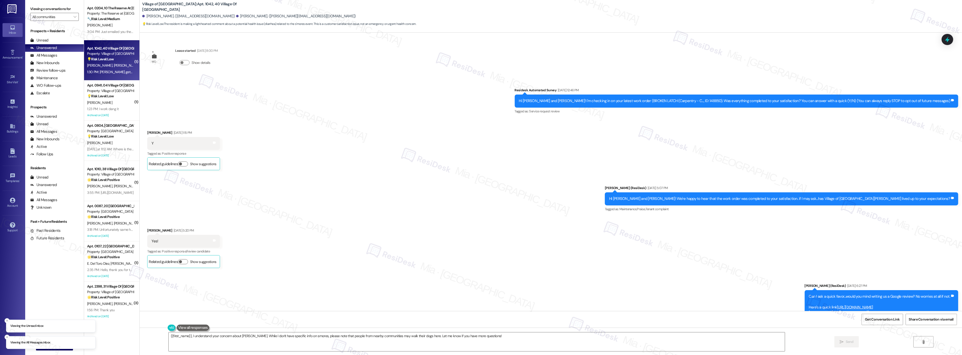
scroll to position [3229, 0]
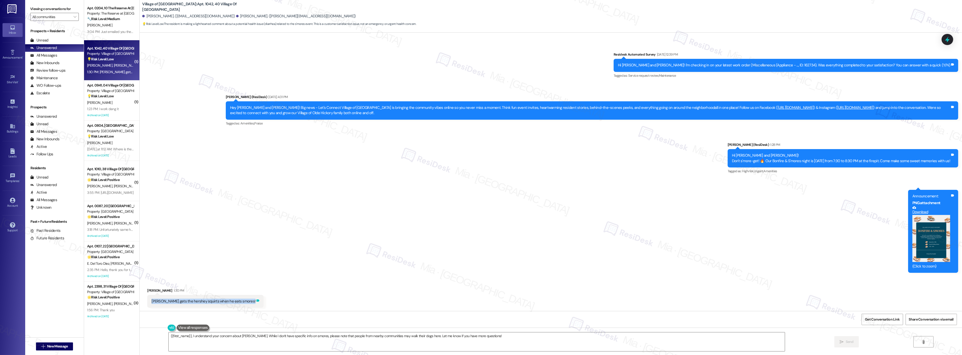
drag, startPoint x: 148, startPoint y: 301, endPoint x: 226, endPoint y: 301, distance: 78.3
click at [226, 301] on div "eli gets the hershey squirts when he eats smores! Tags and notes" at bounding box center [205, 301] width 116 height 13
copy div "eli gets the hershey squirts when he eats smores! Tags and notes"
drag, startPoint x: 476, startPoint y: 335, endPoint x: 164, endPoint y: 337, distance: 311.3
click at [169, 337] on textarea "{{first_name}}, I understand your concern about Eli. While I don't have specifi…" at bounding box center [477, 342] width 616 height 19
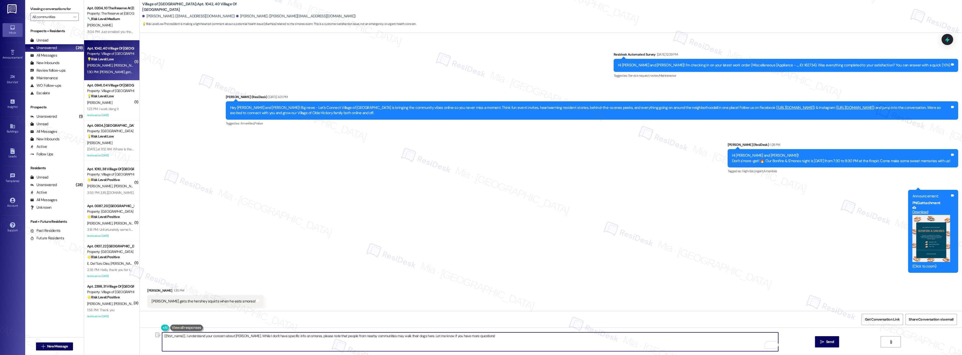
paste textarea "Oh no, I’m sorry to hear that. Hopefully, he’ll be able to join in on some of t…"
click at [298, 337] on textarea "Oh no, I’m sorry to hear that. Hopefully, he can join in on some of the upcomin…" at bounding box center [470, 342] width 616 height 19
click at [201, 337] on textarea "Oh no, I’m sorry to hear that. Hopefully, he can join in on some of the upcomin…" at bounding box center [470, 342] width 616 height 19
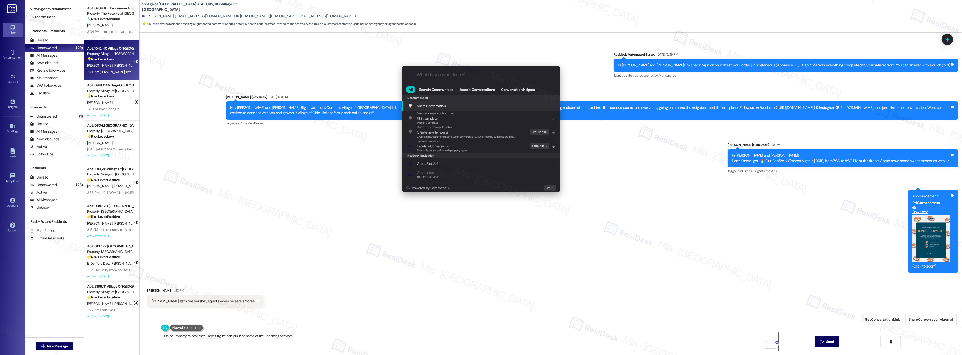
click at [202, 336] on div ".cls-1{fill:#0a055f;}.cls-2{fill:#0cc4c4;} resideskLogoBlueOrange All Search: C…" at bounding box center [481, 177] width 962 height 355
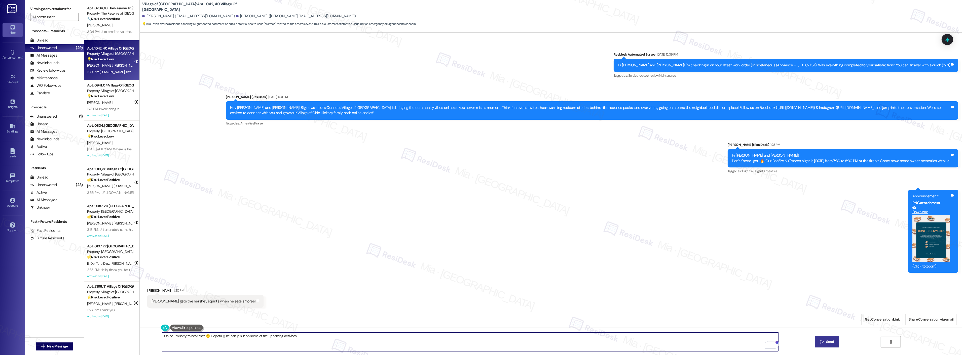
type textarea "Oh no, I’m sorry to hear that. 😟 Hopefully, he can join in on some of the upcom…"
click at [826, 345] on span "Send" at bounding box center [830, 341] width 8 height 5
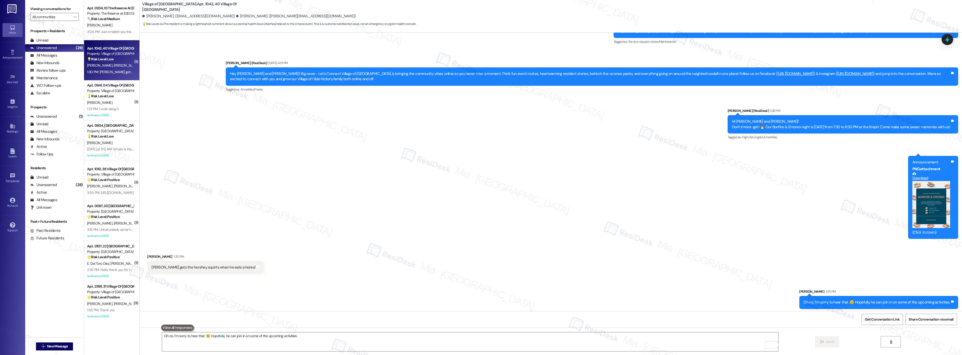
scroll to position [3264, 0]
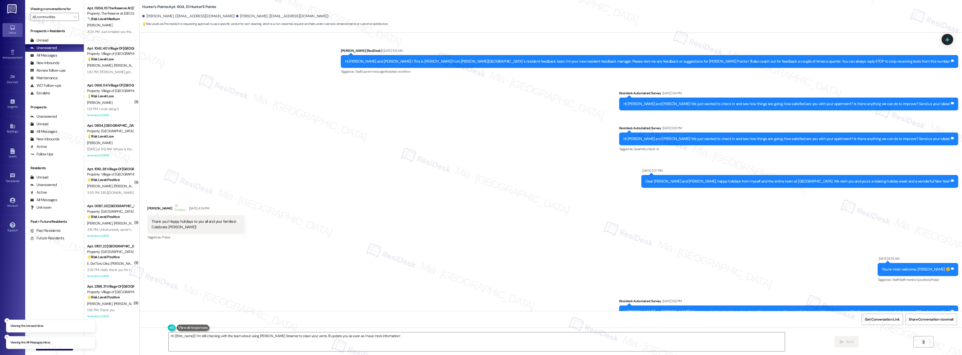
scroll to position [3904, 0]
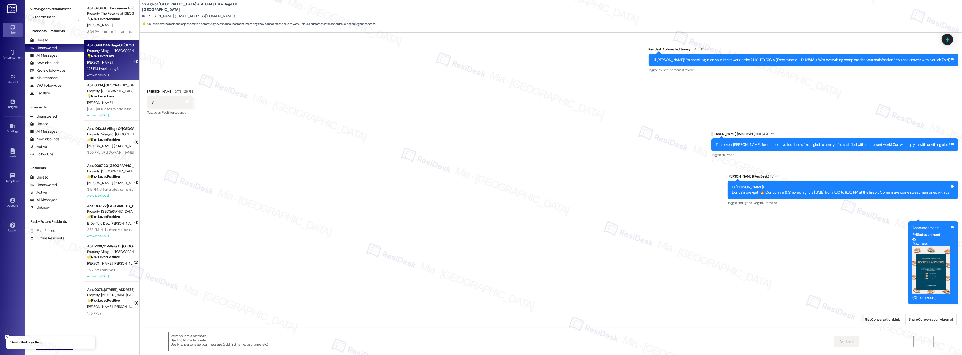
scroll to position [11525, 0]
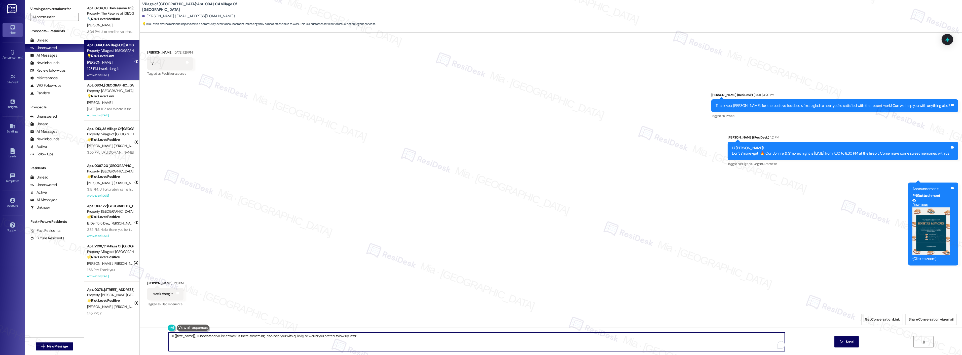
drag, startPoint x: 369, startPoint y: 336, endPoint x: 156, endPoint y: 336, distance: 212.9
click at [156, 336] on div "Hi {{first_name}}, I understand you're at work. Is there something I can help y…" at bounding box center [551, 347] width 822 height 38
paste textarea "I understand you’ll be working and won’t be able to attend. Hopefully, you can …"
click at [162, 336] on textarea "I understand you’ll be working and won’t be able to attend. Hopefully, you can …" at bounding box center [470, 342] width 616 height 19
drag, startPoint x: 178, startPoint y: 337, endPoint x: 159, endPoint y: 337, distance: 18.9
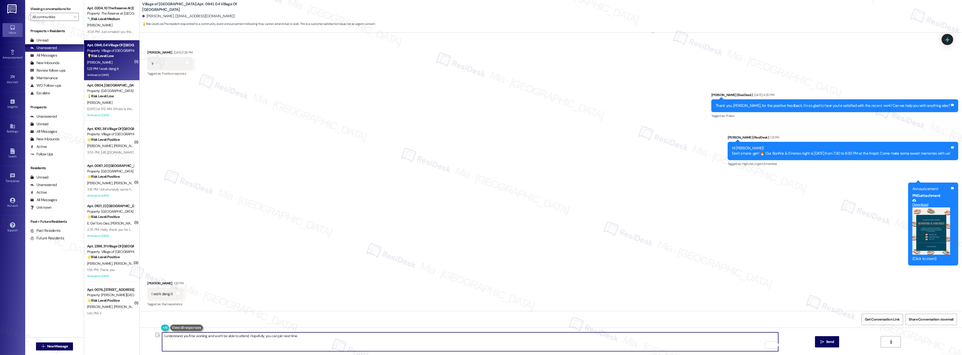
click at [159, 337] on div "I understand you’ll be working and won’t be able to attend. Hopefully, you can …" at bounding box center [551, 347] width 822 height 38
click at [164, 338] on textarea "I understand you’ll be working and won’t be able to attend. Hopefully, you can …" at bounding box center [470, 342] width 616 height 19
click at [162, 338] on textarea "I understand you’ll be working and won’t be able to attend. Hopefully, you can …" at bounding box center [470, 342] width 616 height 19
click at [170, 321] on span "Thanks" at bounding box center [166, 321] width 13 height 4
click at [189, 320] on span "for" at bounding box center [189, 321] width 5 height 4
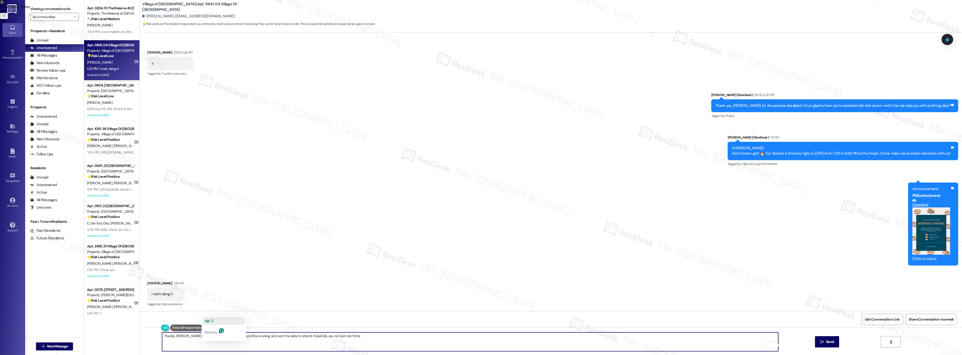
click at [211, 322] on span "up. I" at bounding box center [209, 321] width 8 height 4
type textarea "Thanks, Deborah, for the heads up. I understand you’ll be working and won’t be …"
click at [831, 341] on span "Send" at bounding box center [830, 341] width 8 height 5
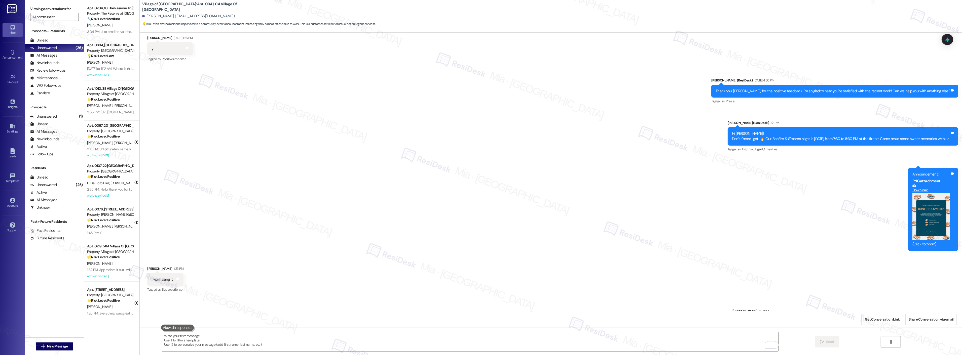
scroll to position [11560, 0]
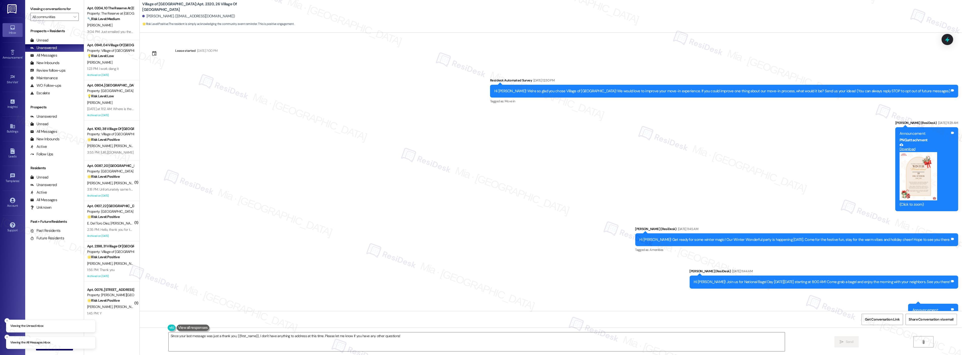
scroll to position [2197, 0]
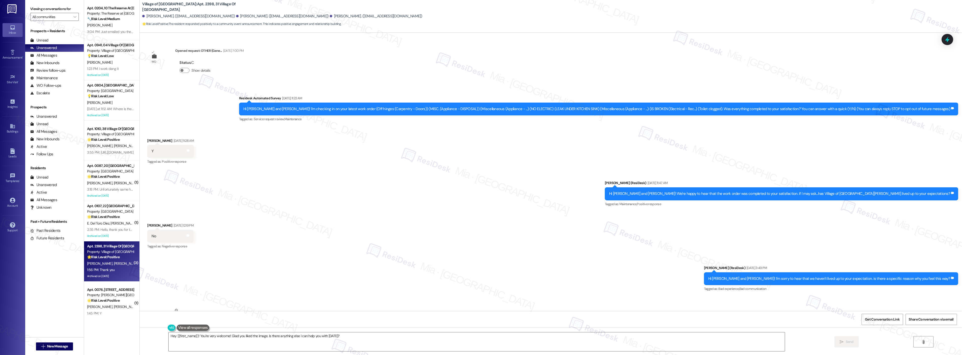
scroll to position [6273, 0]
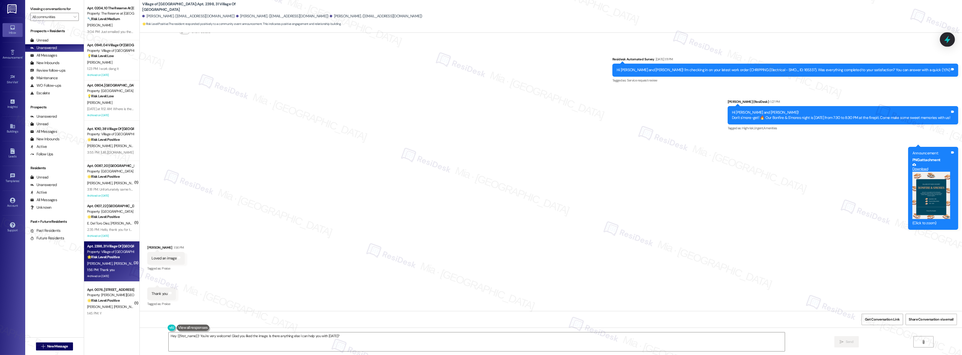
click at [944, 38] on icon at bounding box center [947, 39] width 9 height 9
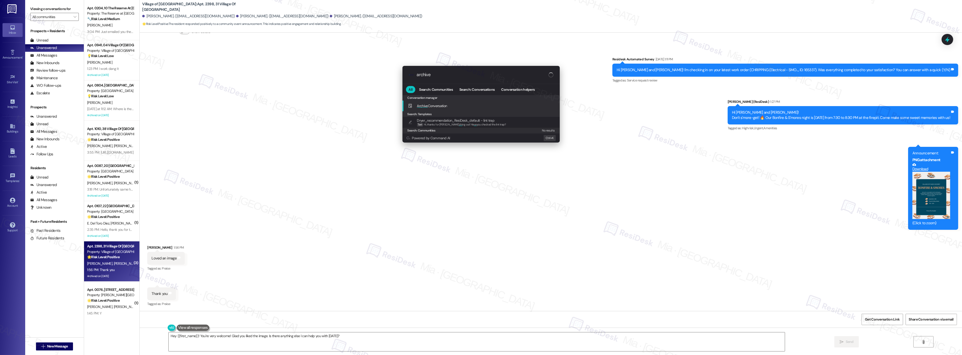
type input "archive"
click at [444, 104] on span "Archive Conversation" at bounding box center [432, 106] width 30 height 5
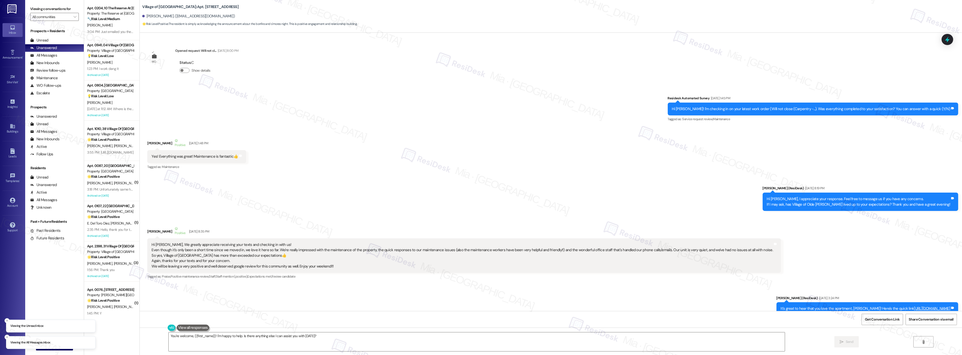
scroll to position [13567, 0]
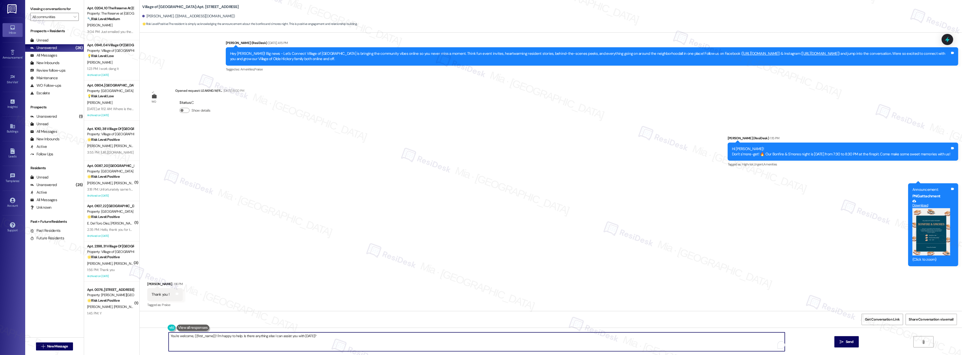
drag, startPoint x: 313, startPoint y: 337, endPoint x: 165, endPoint y: 337, distance: 147.7
click at [169, 337] on textarea "You're welcome, {{first_name}}! I'm happy to help. Is there anything else I can…" at bounding box center [477, 342] width 616 height 19
paste textarea "ou’re very welcome, and I hope you can join"
click at [162, 336] on textarea "ou’re very welcome, and I hope you can join" at bounding box center [470, 342] width 616 height 19
click at [172, 336] on textarea "You’re very welcome, and I hope you can join" at bounding box center [470, 342] width 616 height 19
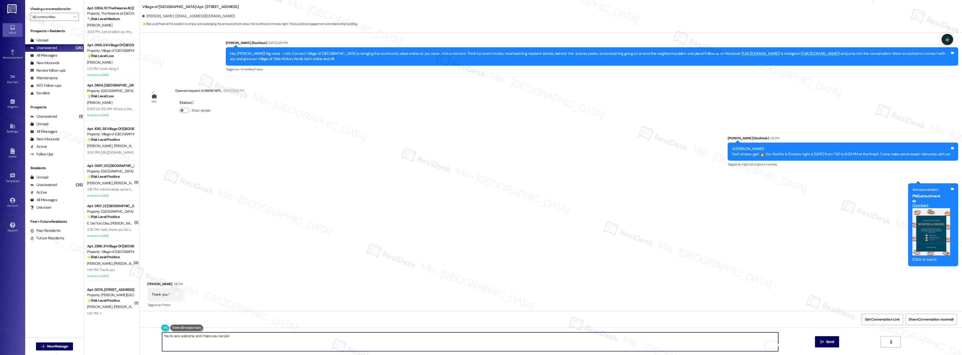
click at [172, 336] on textarea "You’re very welcome, and I hope you can join" at bounding box center [470, 342] width 616 height 19
click at [222, 337] on textarea "You’re welcome, and I hope you can join" at bounding box center [470, 342] width 616 height 19
drag, startPoint x: 222, startPoint y: 337, endPoint x: 217, endPoint y: 337, distance: 5.5
click at [217, 337] on textarea "You’re welcome, and I hope you can join." at bounding box center [470, 342] width 616 height 19
click at [232, 337] on textarea "You’re welcome, and I hope you can join." at bounding box center [470, 342] width 616 height 19
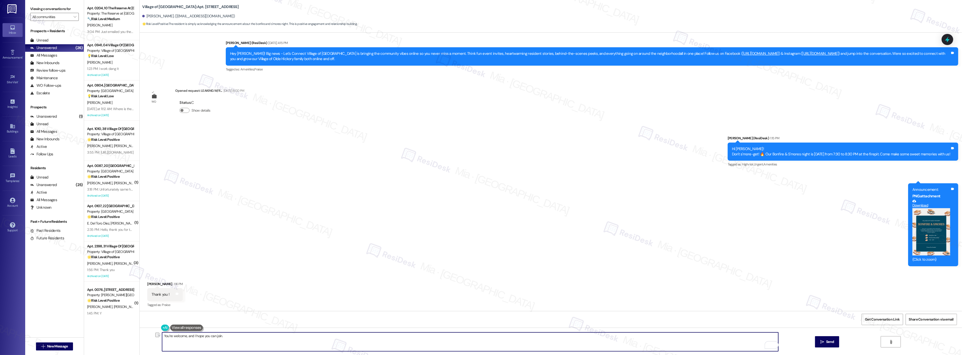
drag, startPoint x: 225, startPoint y: 338, endPoint x: 155, endPoint y: 338, distance: 70.2
click at [159, 338] on div "You’re welcome, and I hope you can join." at bounding box center [467, 341] width 617 height 19
type textarea "You’re welcome, and I hope you can join."
click at [828, 346] on button " Send" at bounding box center [827, 341] width 24 height 11
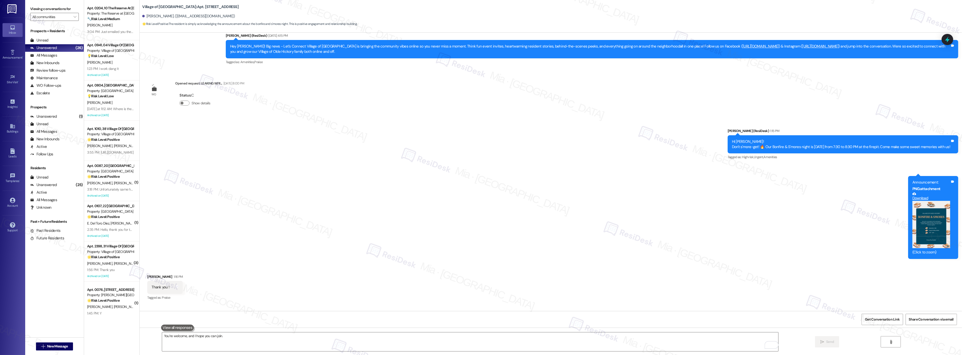
scroll to position [13547, 0]
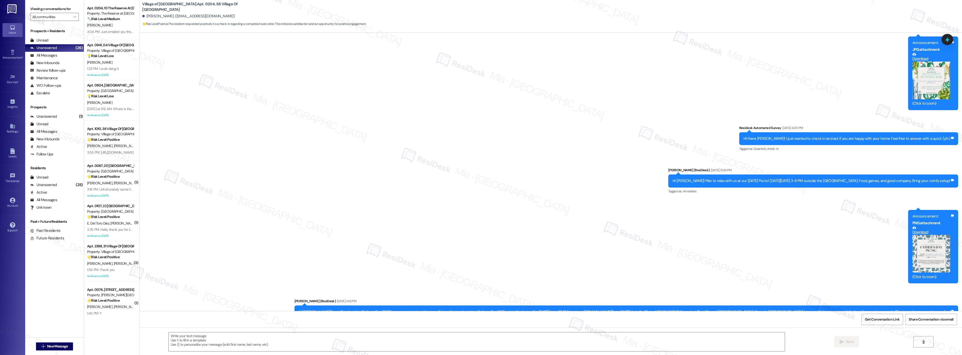
scroll to position [4052, 0]
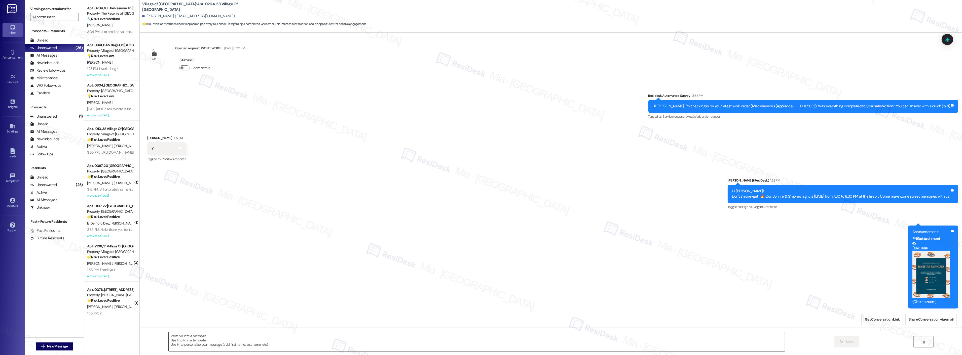
click at [193, 335] on textarea at bounding box center [477, 342] width 616 height 19
paste textarea "Thank you so much for sharing your feedback! I’m so glad to know you’re satisfi…"
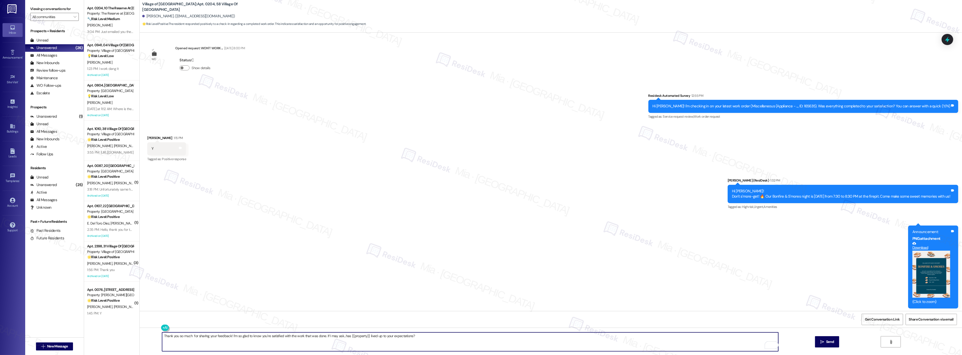
click at [188, 337] on textarea "Thank you so much for sharing your feedback! I’m so glad to know you’re satisfi…" at bounding box center [470, 342] width 616 height 19
type textarea "Thank you so much, [PERSON_NAME], for sharing your feedback! I’m so glad to kno…"
click at [831, 340] on span "Send" at bounding box center [830, 341] width 8 height 5
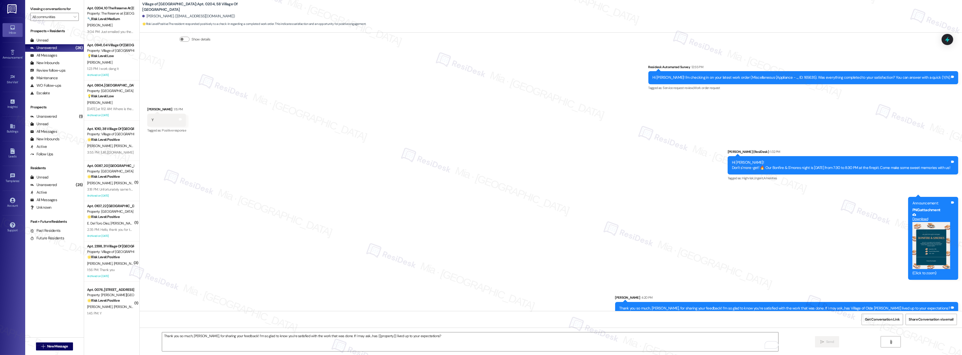
scroll to position [4087, 0]
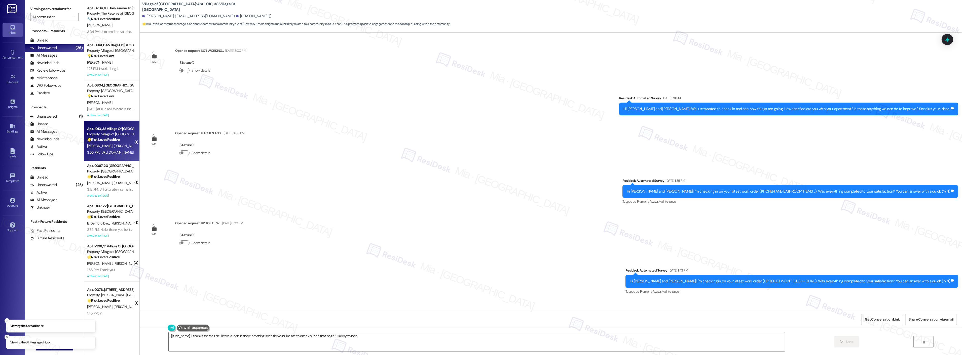
scroll to position [5744, 0]
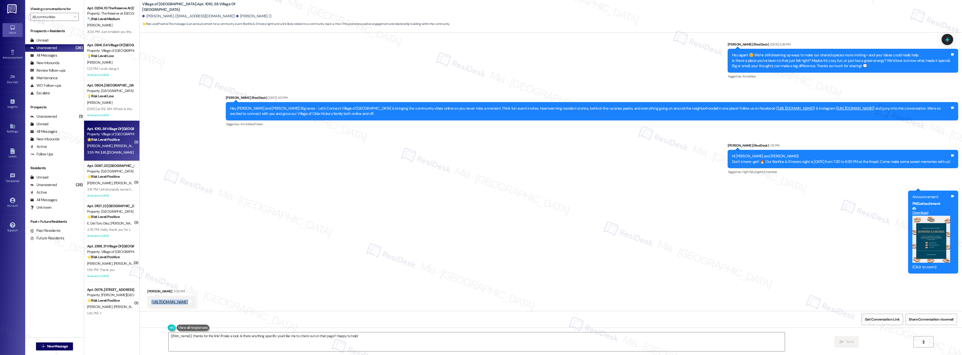
drag, startPoint x: 144, startPoint y: 300, endPoint x: 232, endPoint y: 300, distance: 87.6
click at [196, 300] on div "[URL][DOMAIN_NAME] Tags and notes" at bounding box center [171, 302] width 49 height 13
click at [262, 286] on div "Received via SMS [PERSON_NAME] 3:55 PM [URL][DOMAIN_NAME] Tags and notes" at bounding box center [551, 295] width 822 height 35
drag, startPoint x: 145, startPoint y: 300, endPoint x: 225, endPoint y: 300, distance: 79.8
click at [196, 300] on div "[URL][DOMAIN_NAME] Tags and notes" at bounding box center [171, 302] width 49 height 13
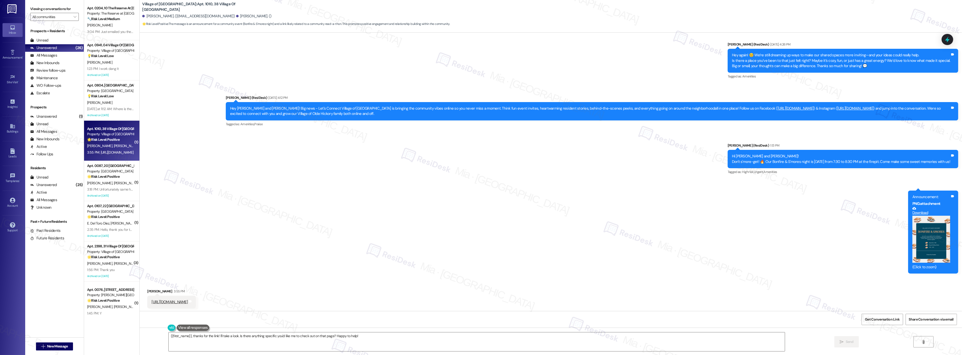
copy link "[URL][DOMAIN_NAME]"
click at [188, 301] on link "https://www.read-a-thon.com/reader/2117357545" at bounding box center [169, 302] width 36 height 5
click at [188, 300] on link "https://www.read-a-thon.com/reader/2117357545" at bounding box center [169, 302] width 36 height 5
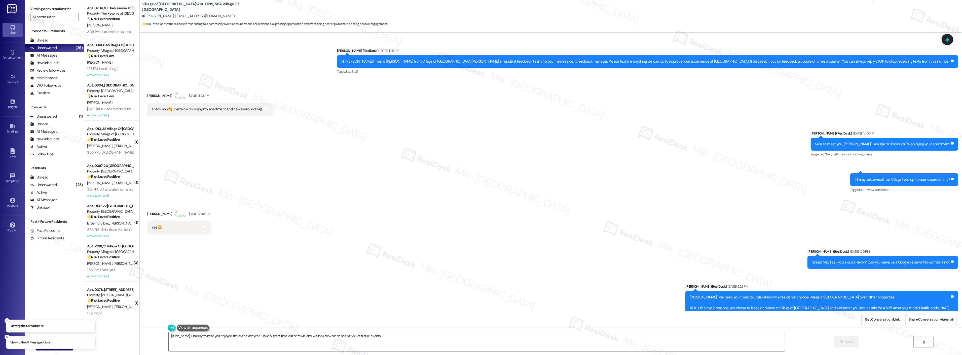
scroll to position [7326, 0]
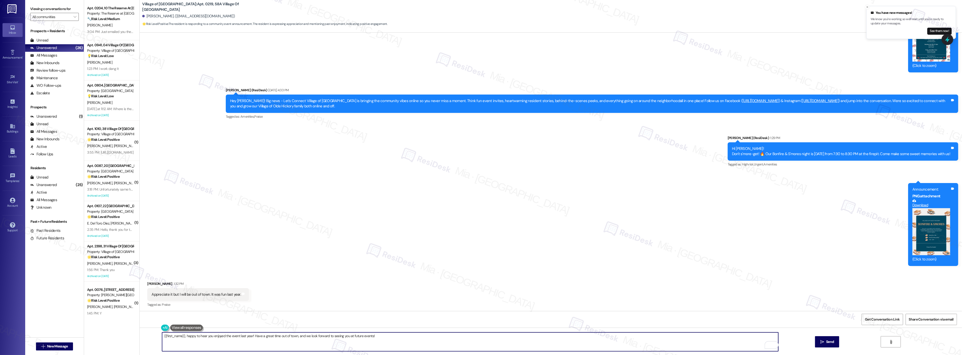
drag, startPoint x: 187, startPoint y: 336, endPoint x: 166, endPoint y: 336, distance: 21.6
click at [166, 336] on textarea "{{first_name}}, happy to hear you enjoyed the event last year! Have a great tim…" at bounding box center [470, 342] width 616 height 19
click at [188, 319] on span "for" at bounding box center [186, 321] width 5 height 4
click at [168, 321] on span "Thanks" at bounding box center [166, 321] width 13 height 4
click at [204, 320] on span "up" at bounding box center [204, 321] width 5 height 4
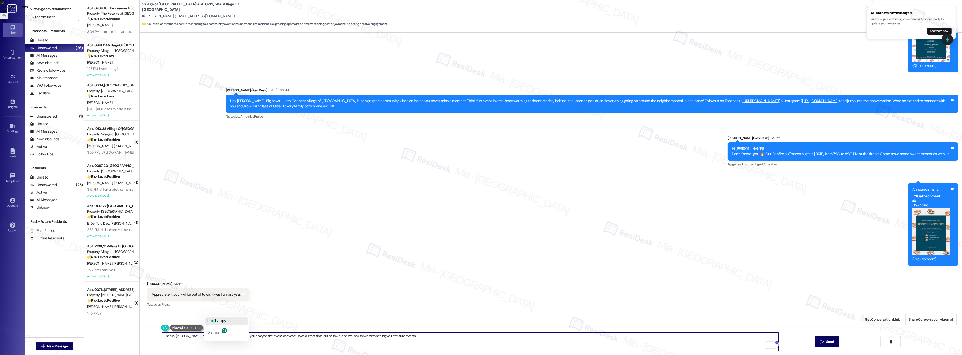
click at [217, 322] on span "happy" at bounding box center [220, 321] width 11 height 4
type textarea "Thanks, Louise, for the heads up. I'm happy to hear you enjoyed the event last …"
click at [833, 346] on button " Send" at bounding box center [827, 341] width 24 height 11
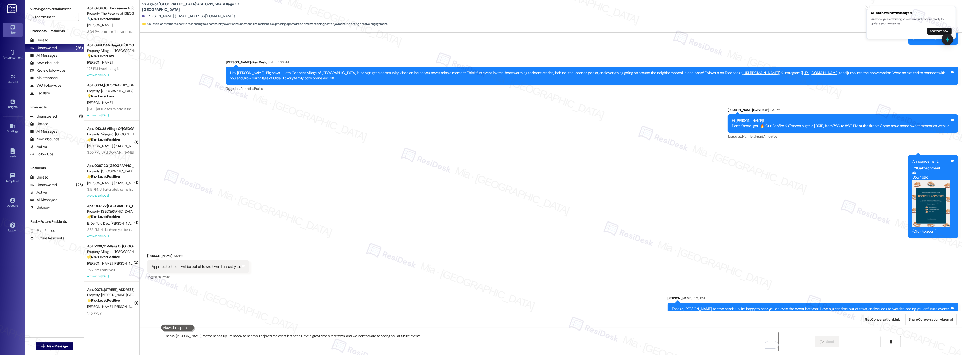
scroll to position [7361, 0]
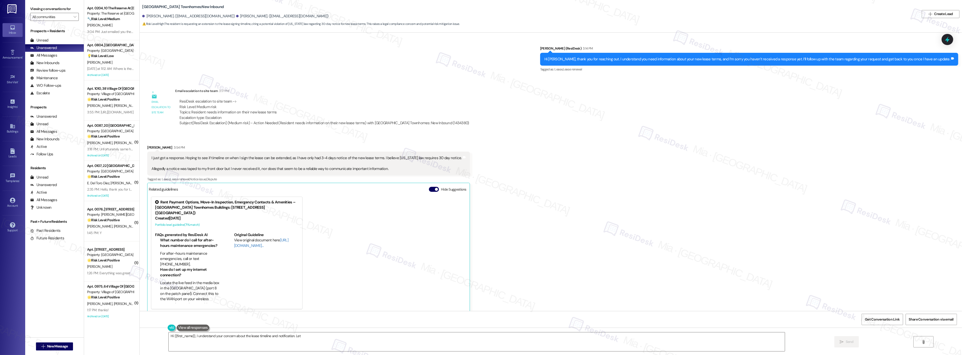
scroll to position [408, 0]
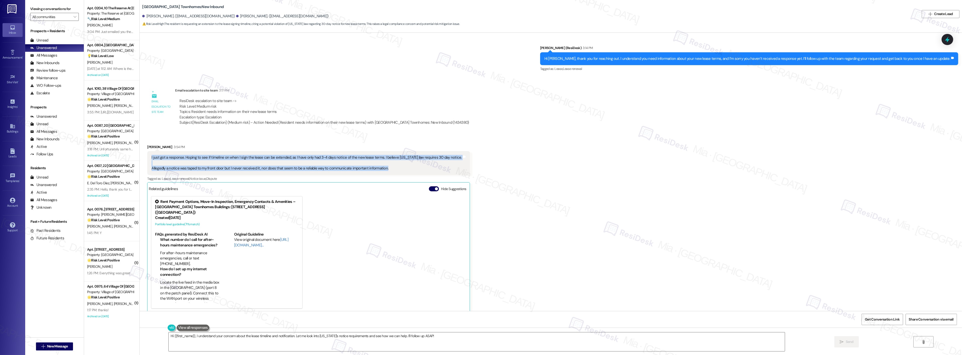
drag, startPoint x: 147, startPoint y: 159, endPoint x: 392, endPoint y: 171, distance: 245.2
click at [392, 171] on div "I just got a response. Hoping to see if timeline on when I sign the lease can b…" at bounding box center [306, 163] width 310 height 16
copy div "I just got a response. Hoping to see if timeline on when I sign the lease can b…"
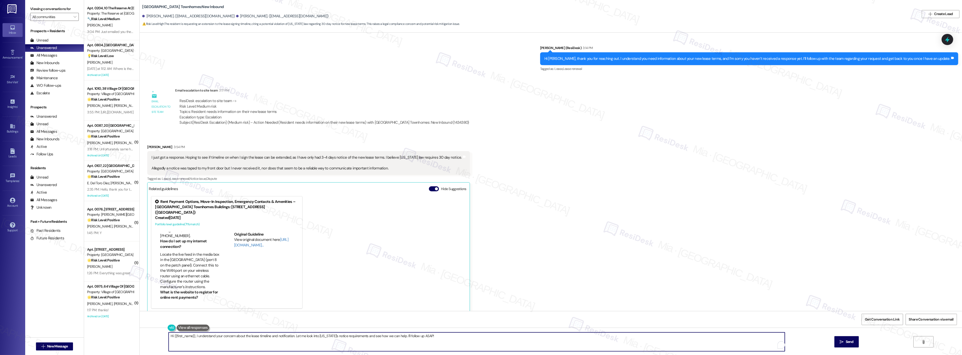
drag, startPoint x: 426, startPoint y: 337, endPoint x: 161, endPoint y: 338, distance: 264.2
click at [166, 338] on div "Hi {{first_name}}, I understand your concern about the lease timeline and notif…" at bounding box center [474, 341] width 617 height 19
paste textarea "Thanks for the update, [PERSON_NAME]. I understand your concern about the lease…"
type textarea "Thanks for the update, [PERSON_NAME]. I understand your concern about the lease…"
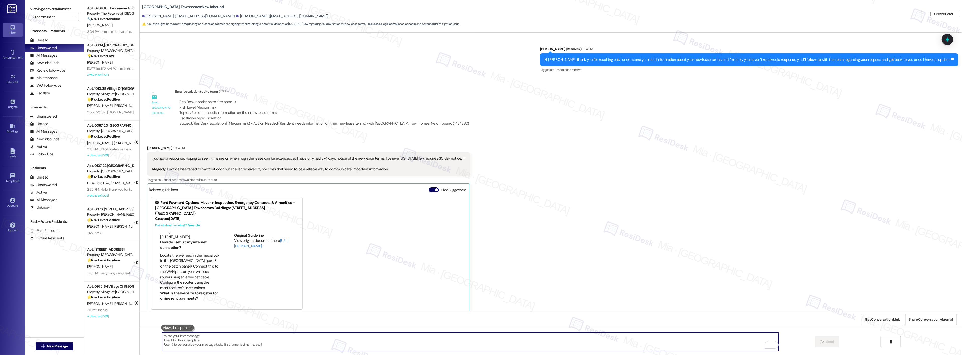
scroll to position [408, 0]
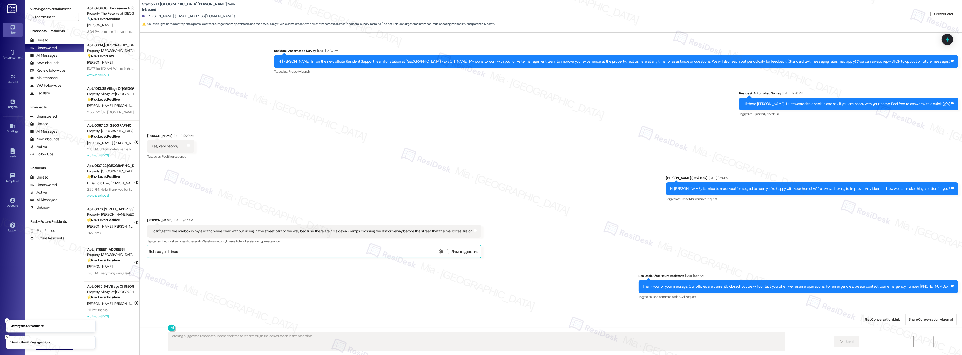
scroll to position [850, 0]
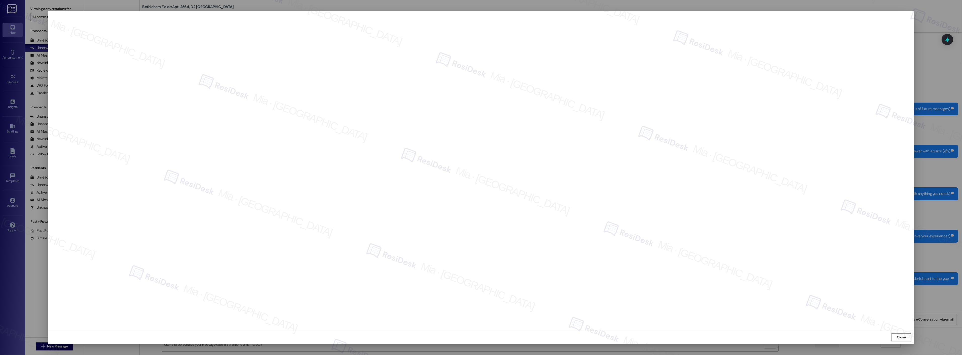
scroll to position [1467, 0]
